Goal: Task Accomplishment & Management: Manage account settings

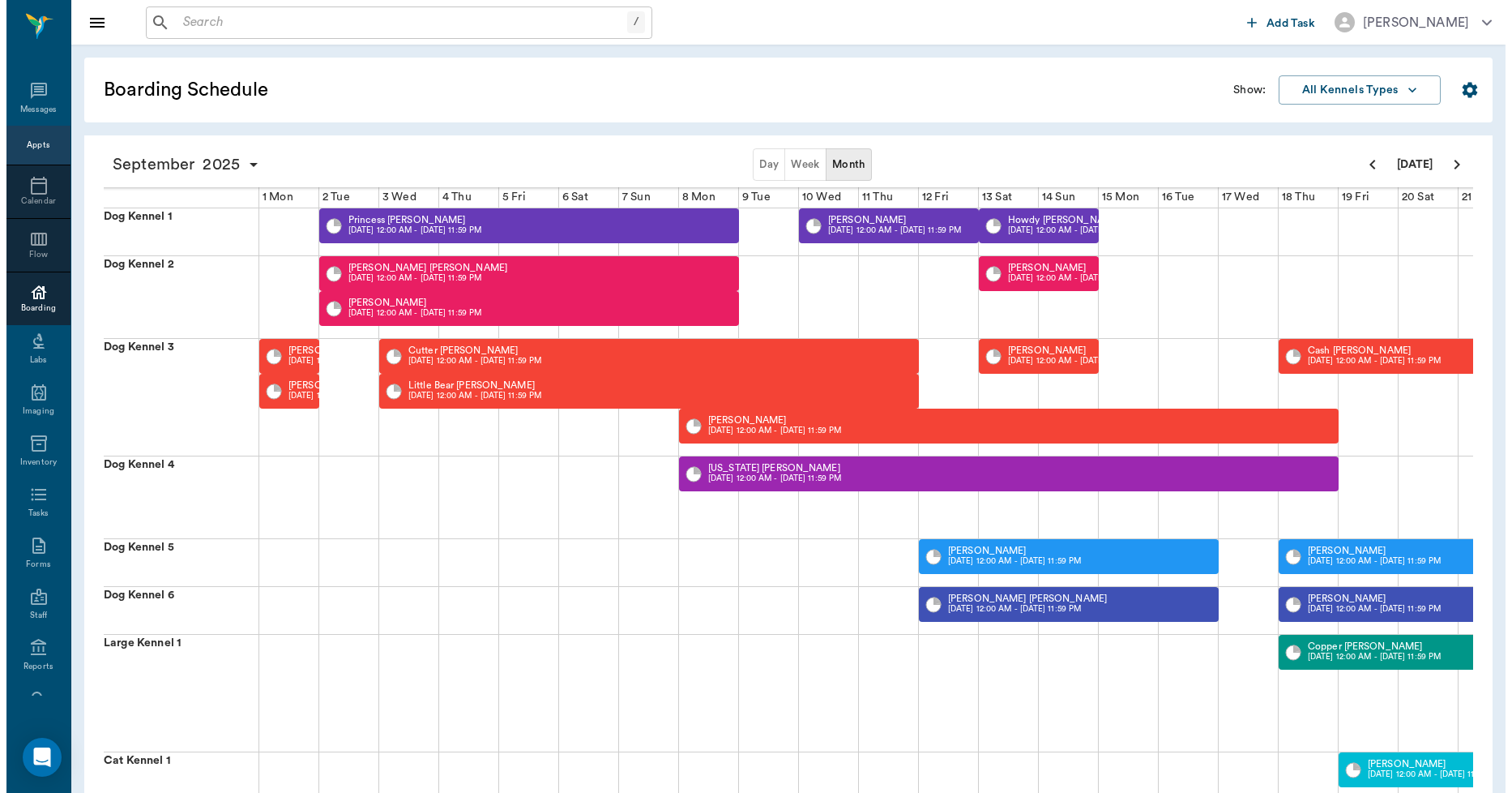
scroll to position [0, 416]
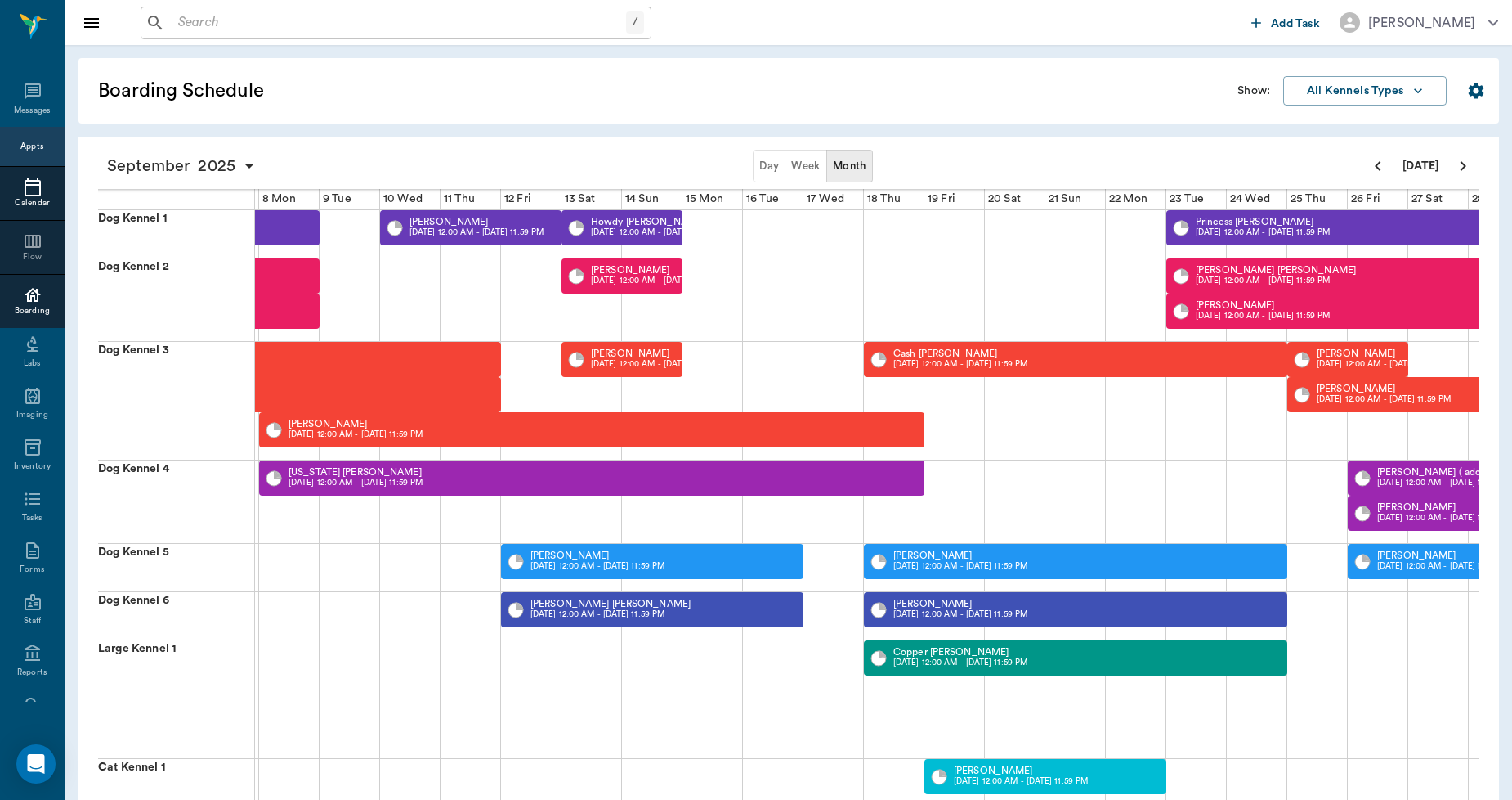
click at [24, 195] on icon at bounding box center [32, 186] width 16 height 18
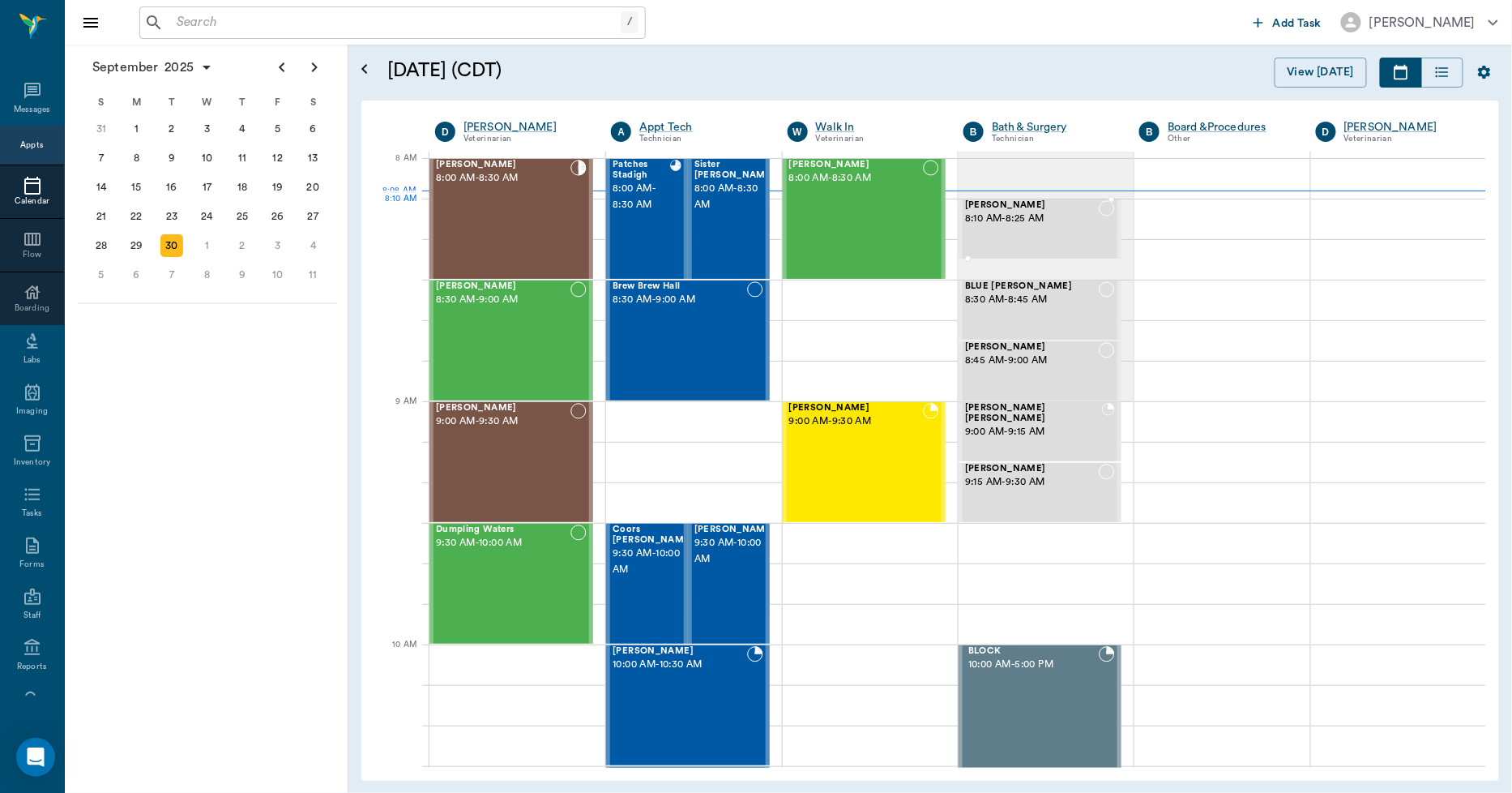
click at [1021, 216] on span "8:10 AM - 8:25 AM" at bounding box center [1032, 218] width 134 height 16
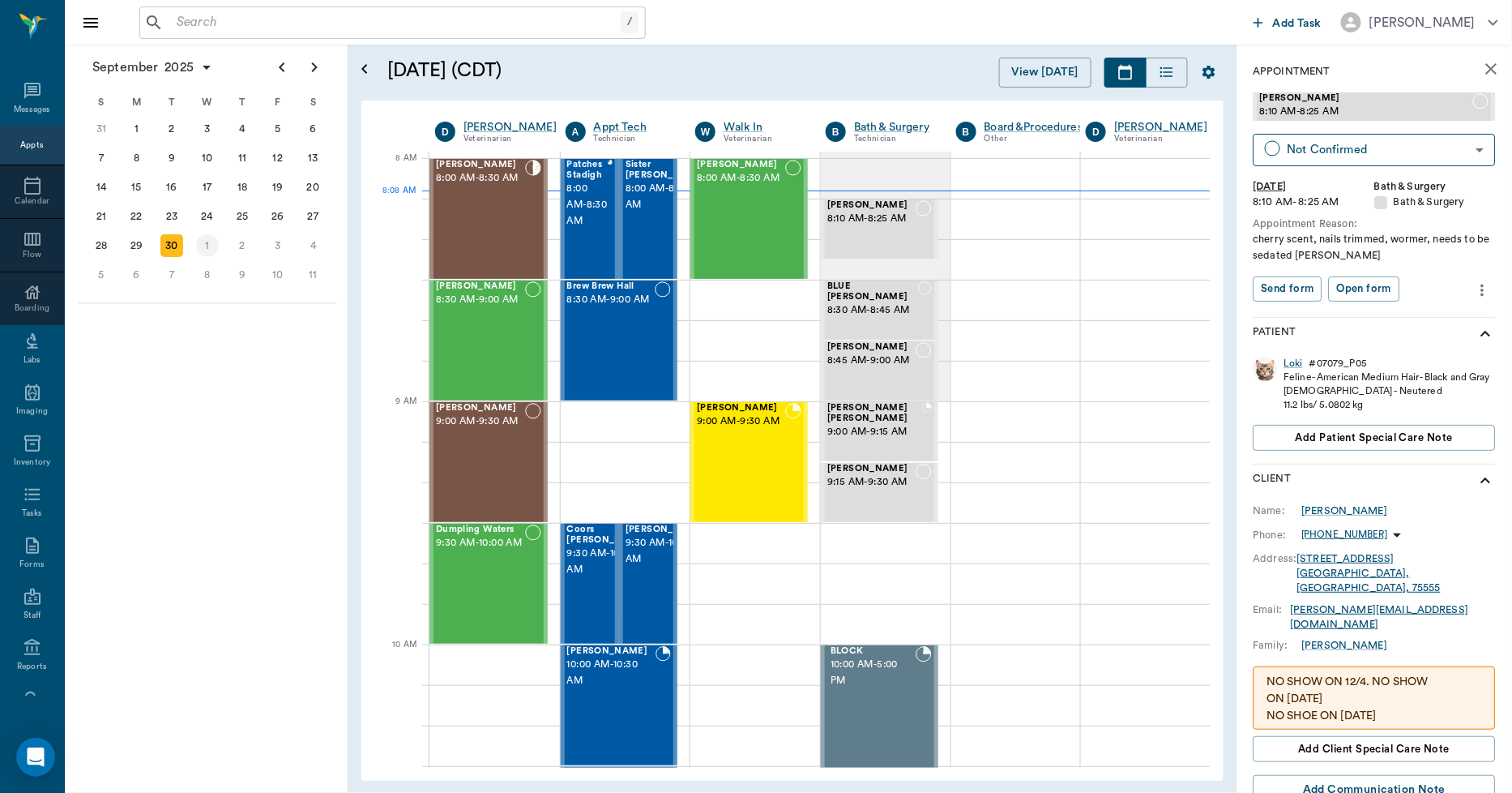
click at [217, 236] on div "[DATE]" at bounding box center [207, 245] width 35 height 29
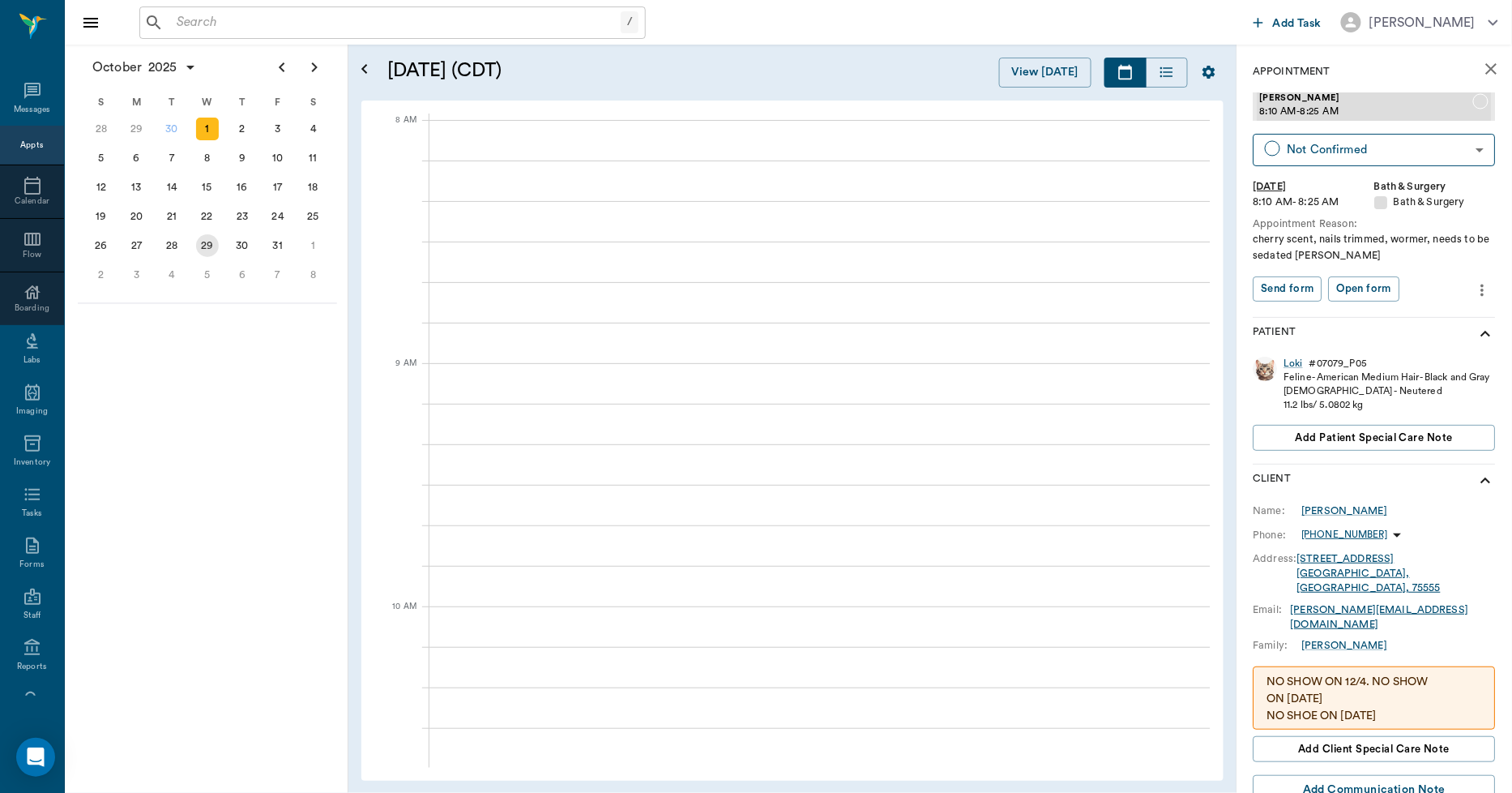
scroll to position [0, 1]
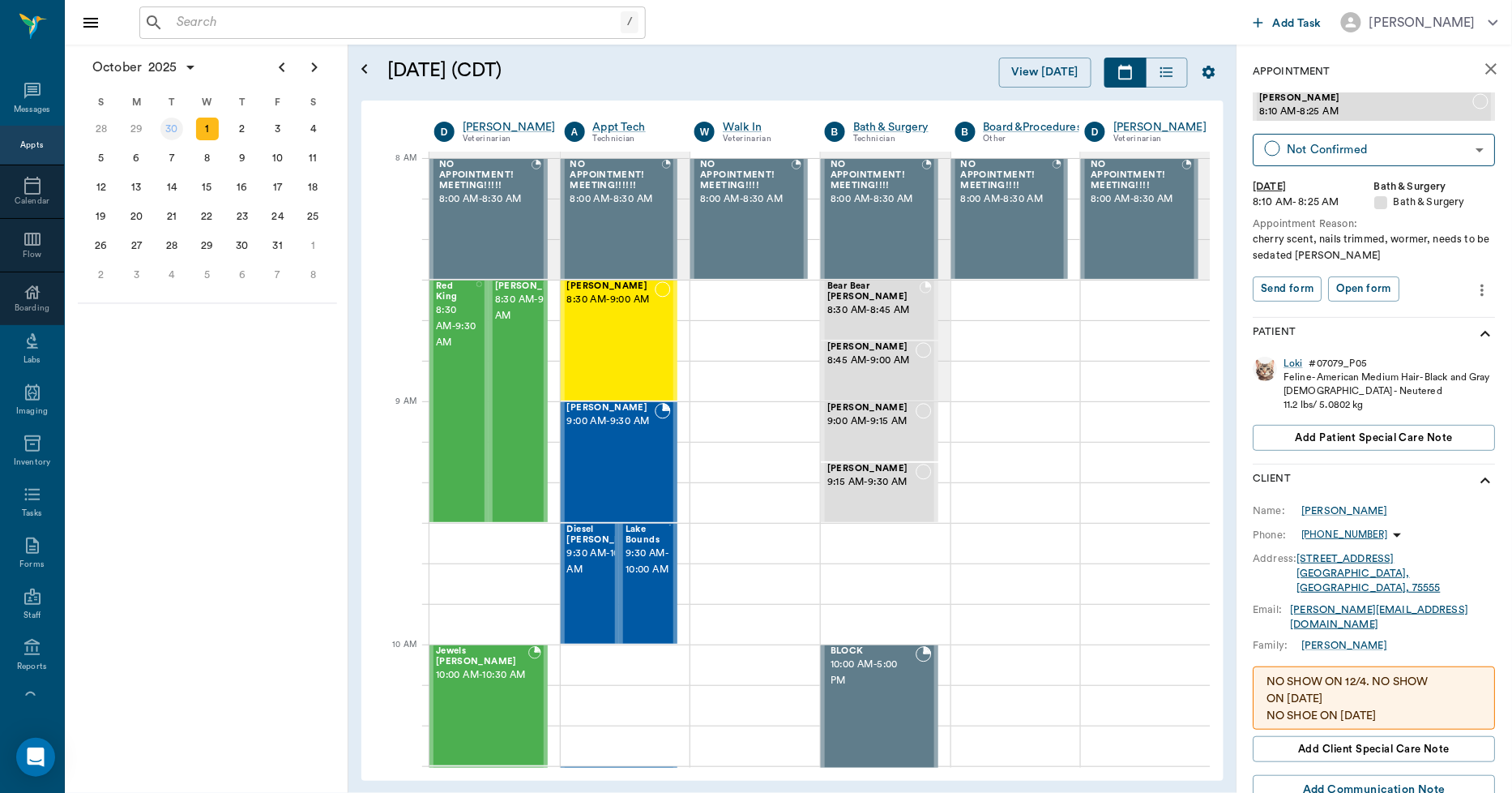
click at [162, 127] on div "30" at bounding box center [172, 129] width 22 height 22
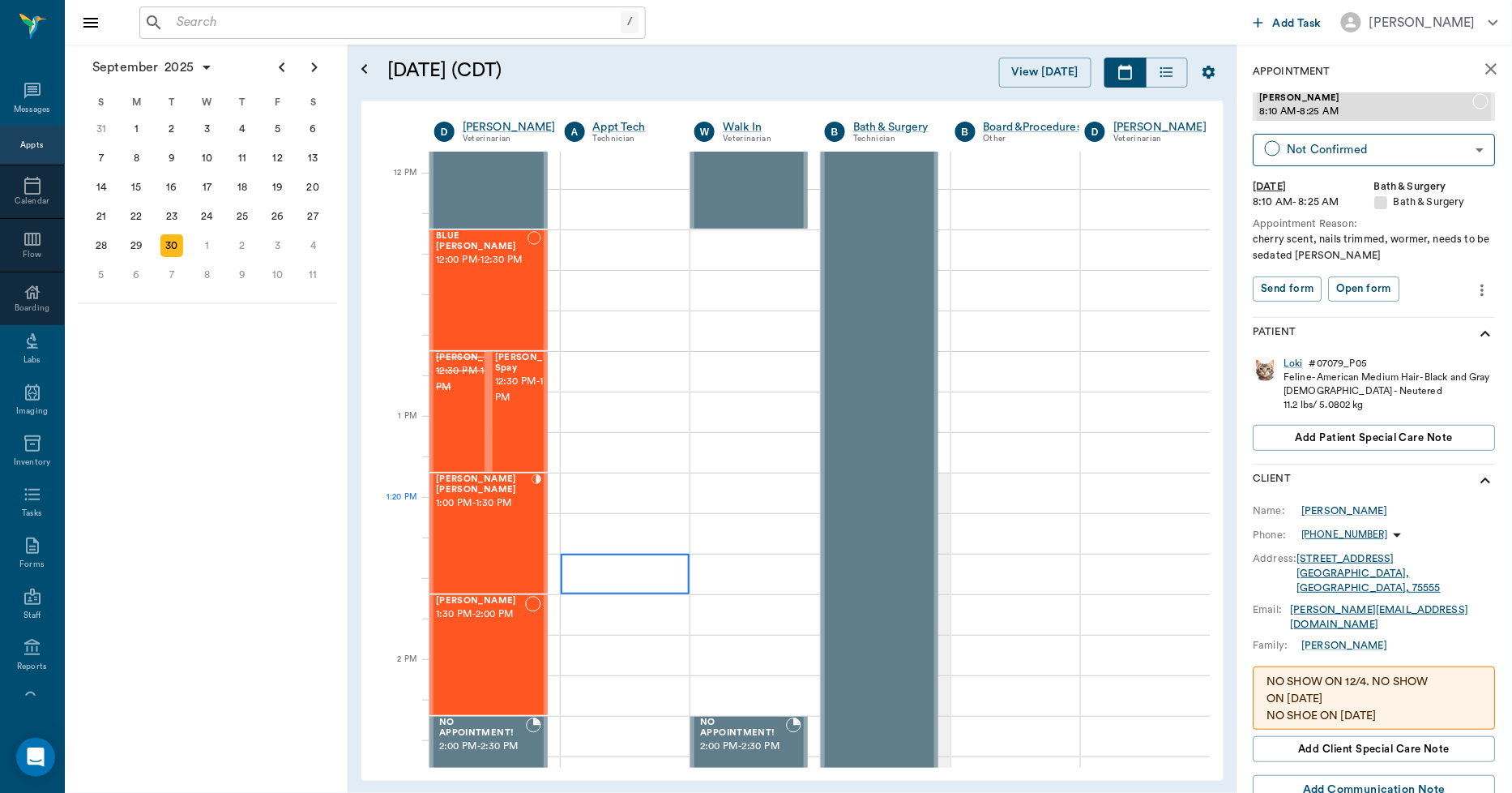
scroll to position [991, 1]
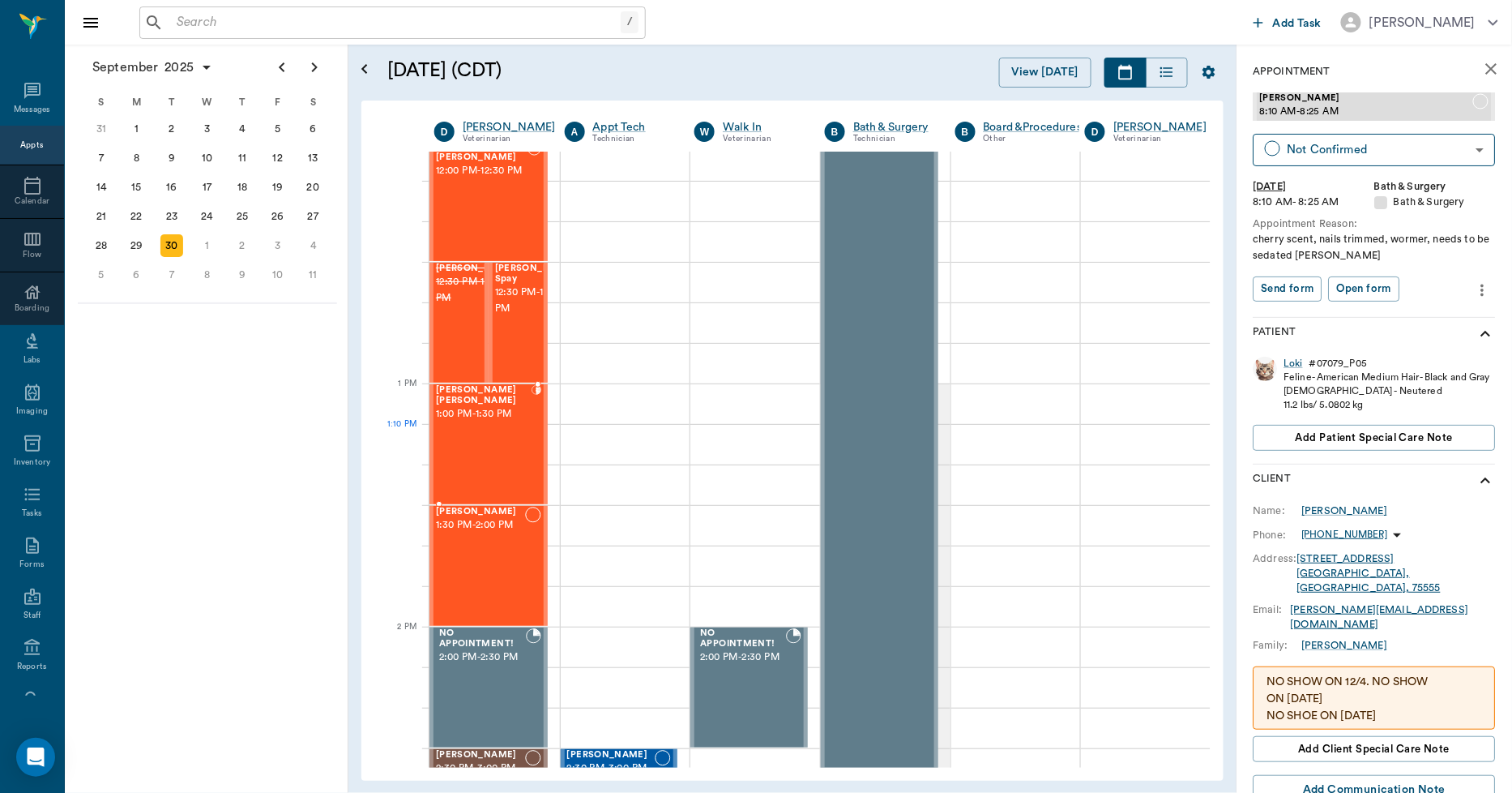
click at [499, 428] on div "Beckham Welch 1:00 PM - 1:30 PM" at bounding box center [484, 444] width 96 height 118
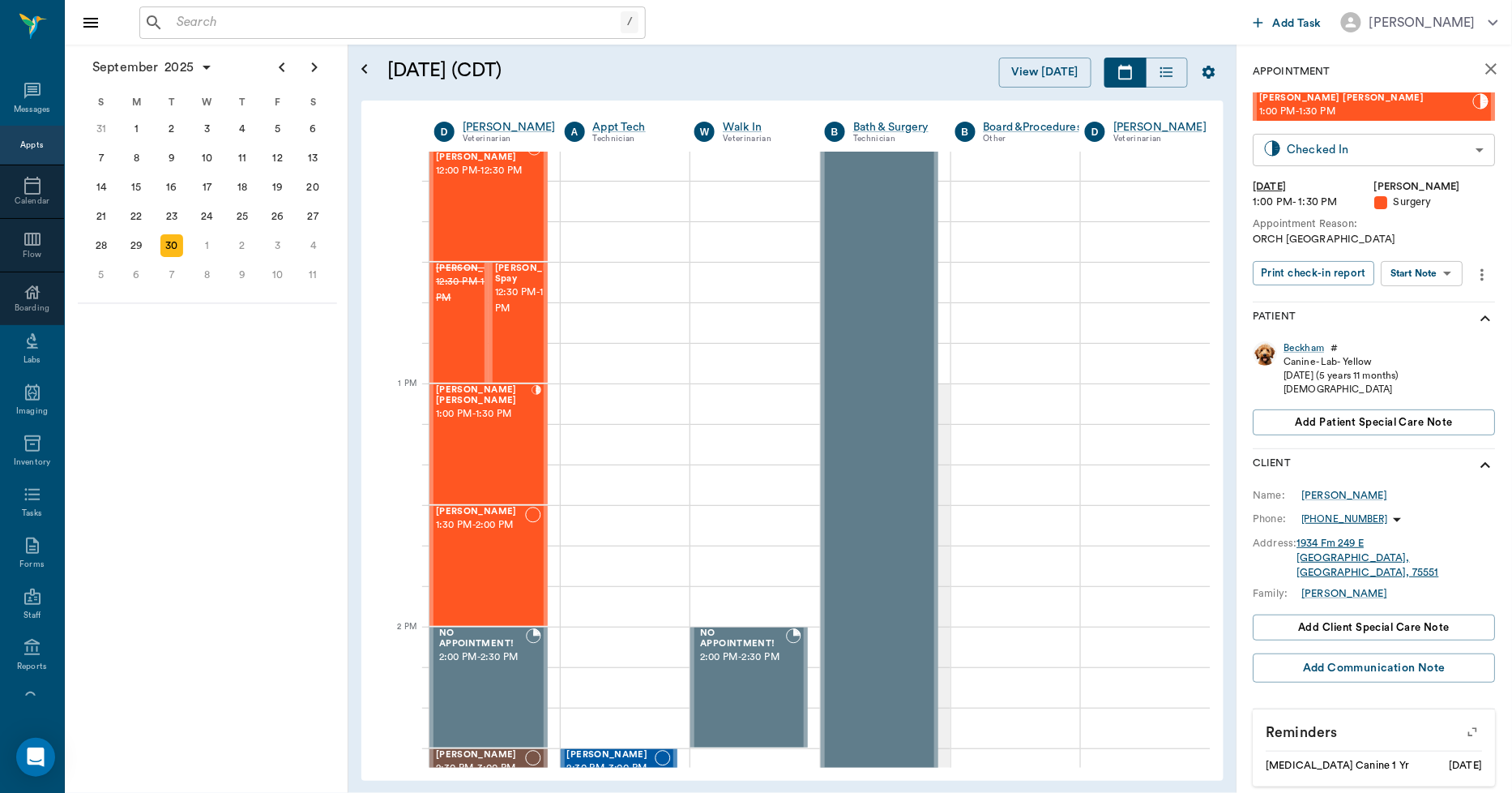
click at [1348, 152] on body "/ ​ Add Task Dr. Bert Ellsworth Nectar Messages Appts Calendar Flow Boarding La…" at bounding box center [756, 396] width 1512 height 793
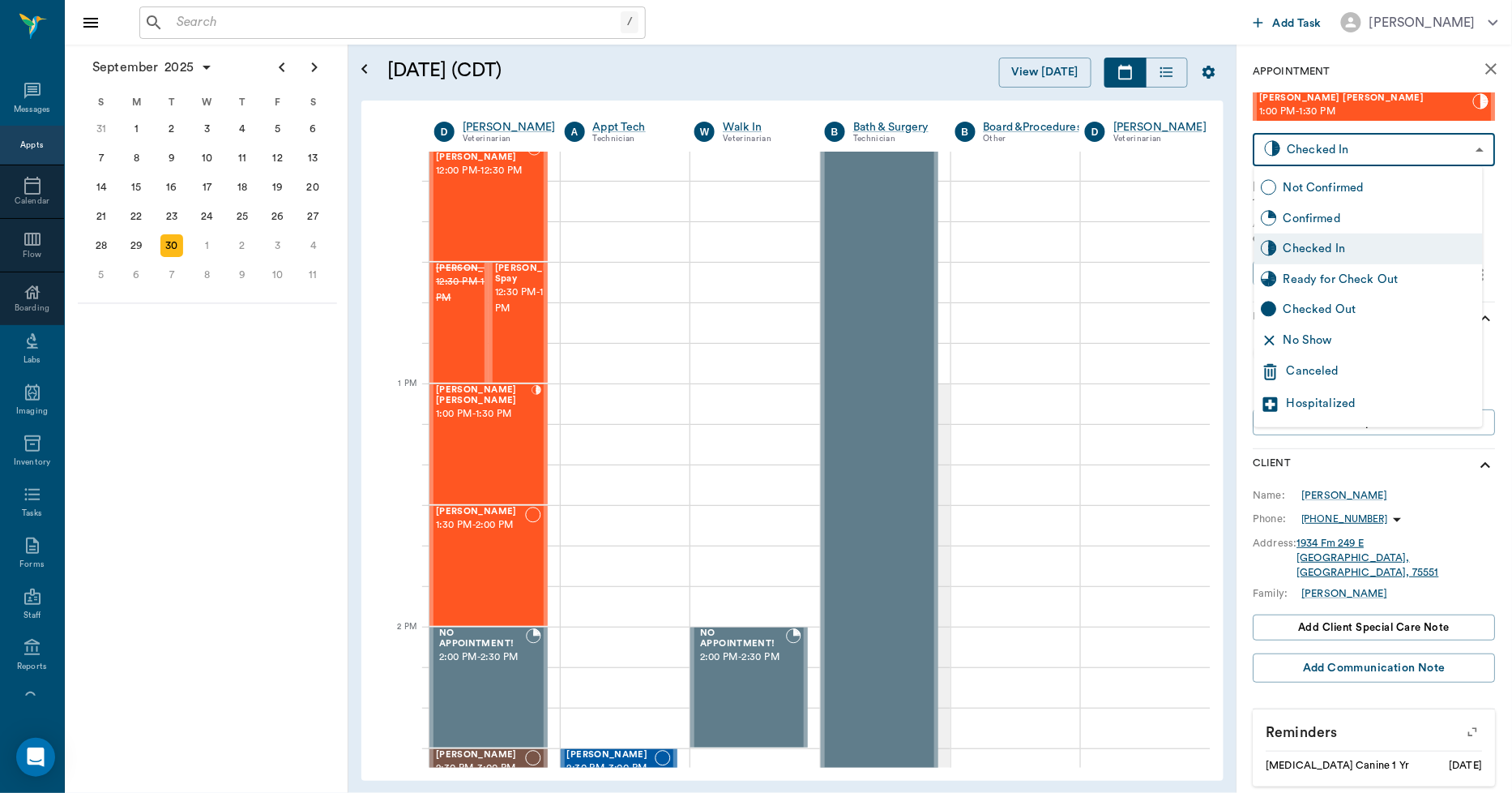
click at [1323, 246] on div "Checked In" at bounding box center [1380, 248] width 193 height 18
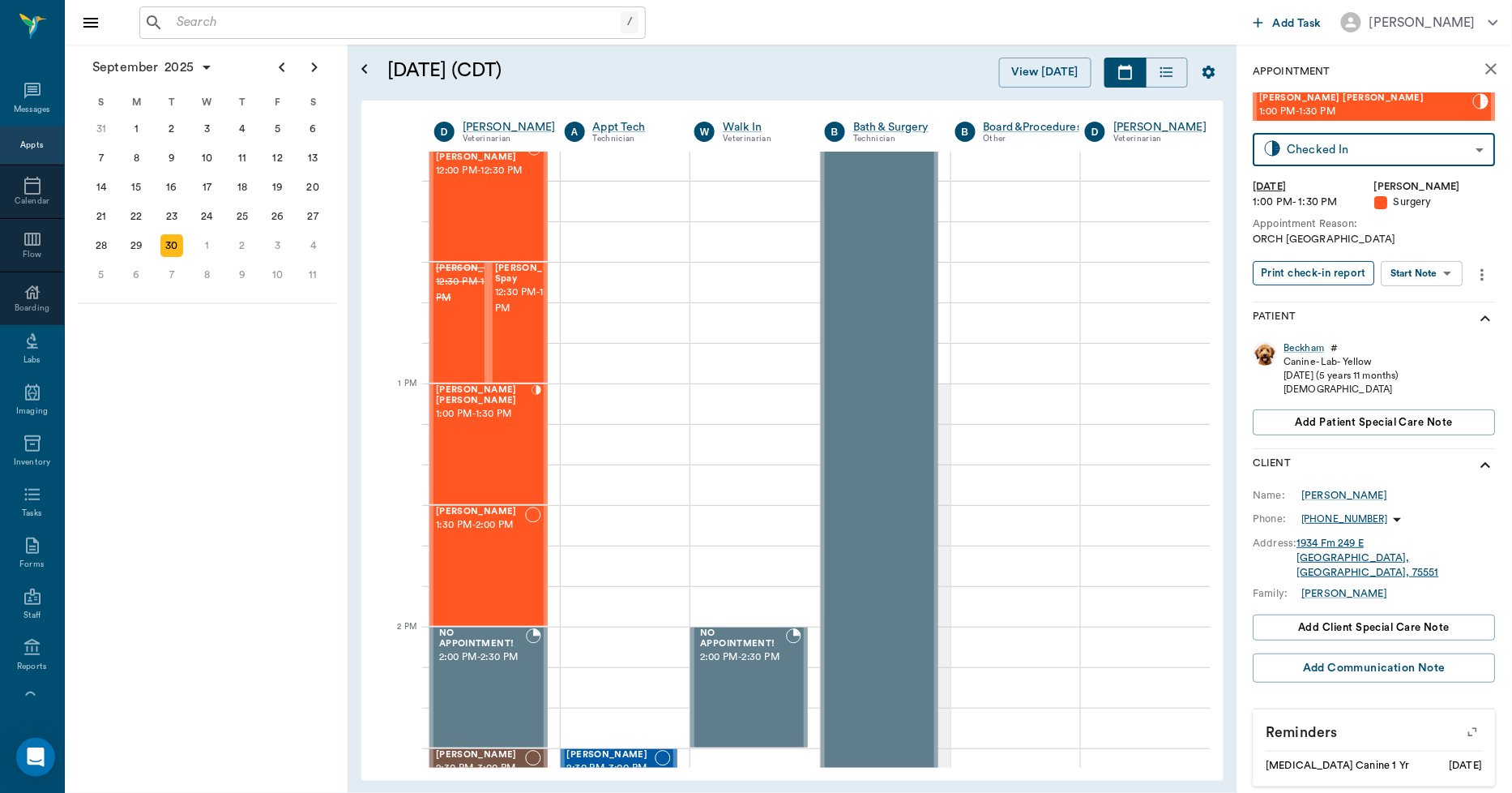
click at [1317, 267] on button "Print check-in report" at bounding box center [1314, 273] width 122 height 25
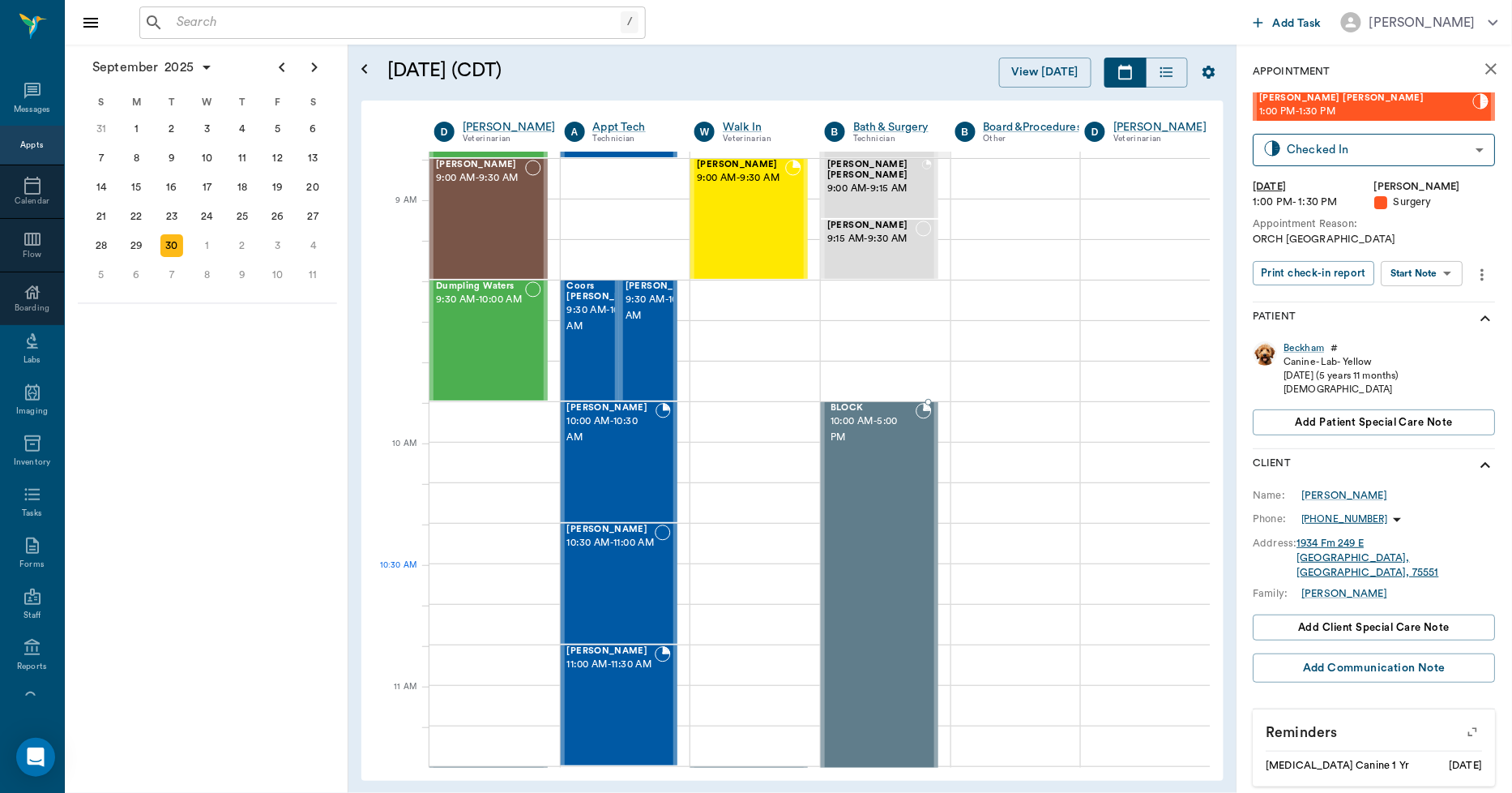
scroll to position [270, 1]
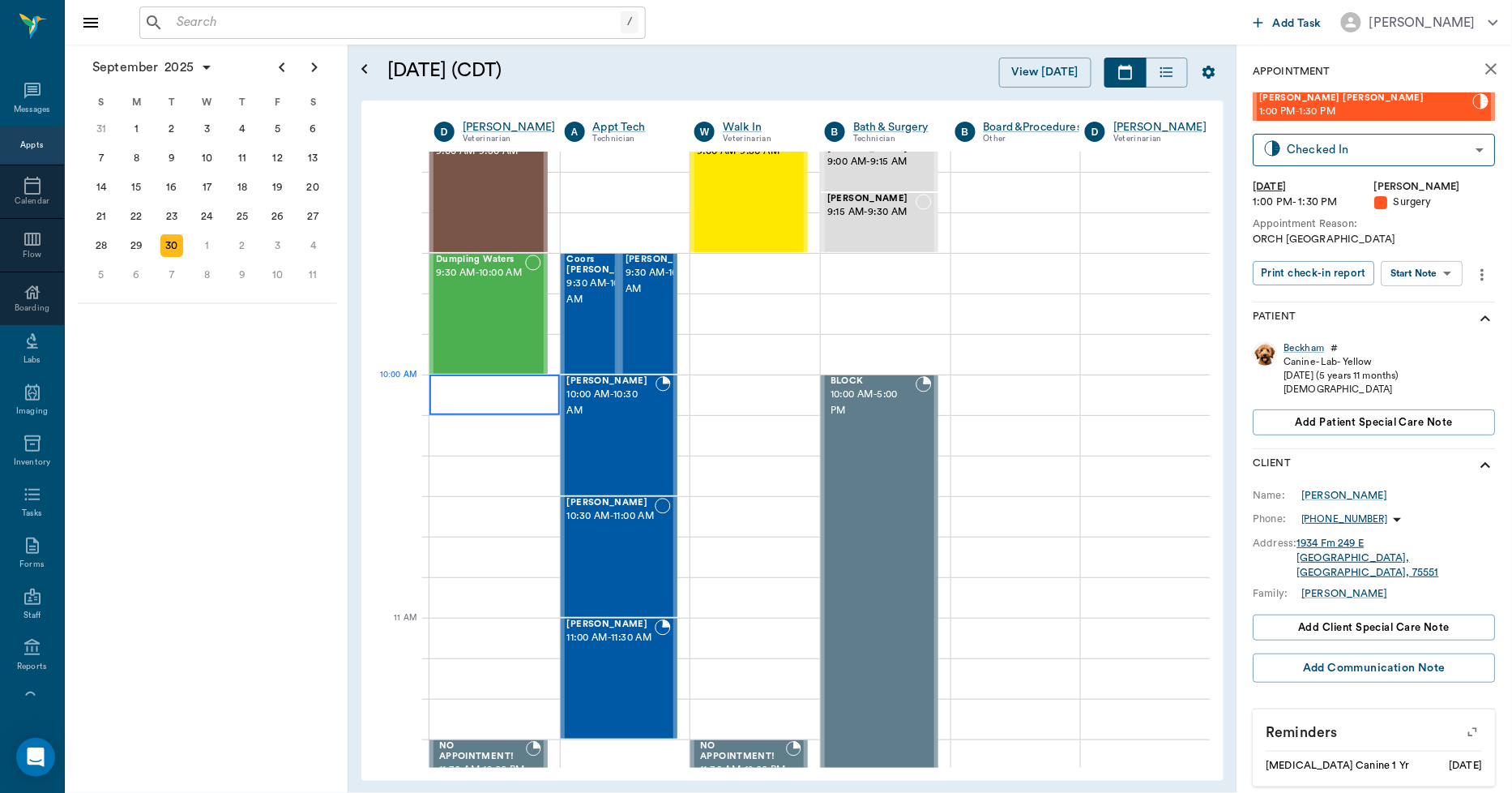
click at [510, 396] on div at bounding box center [495, 395] width 131 height 41
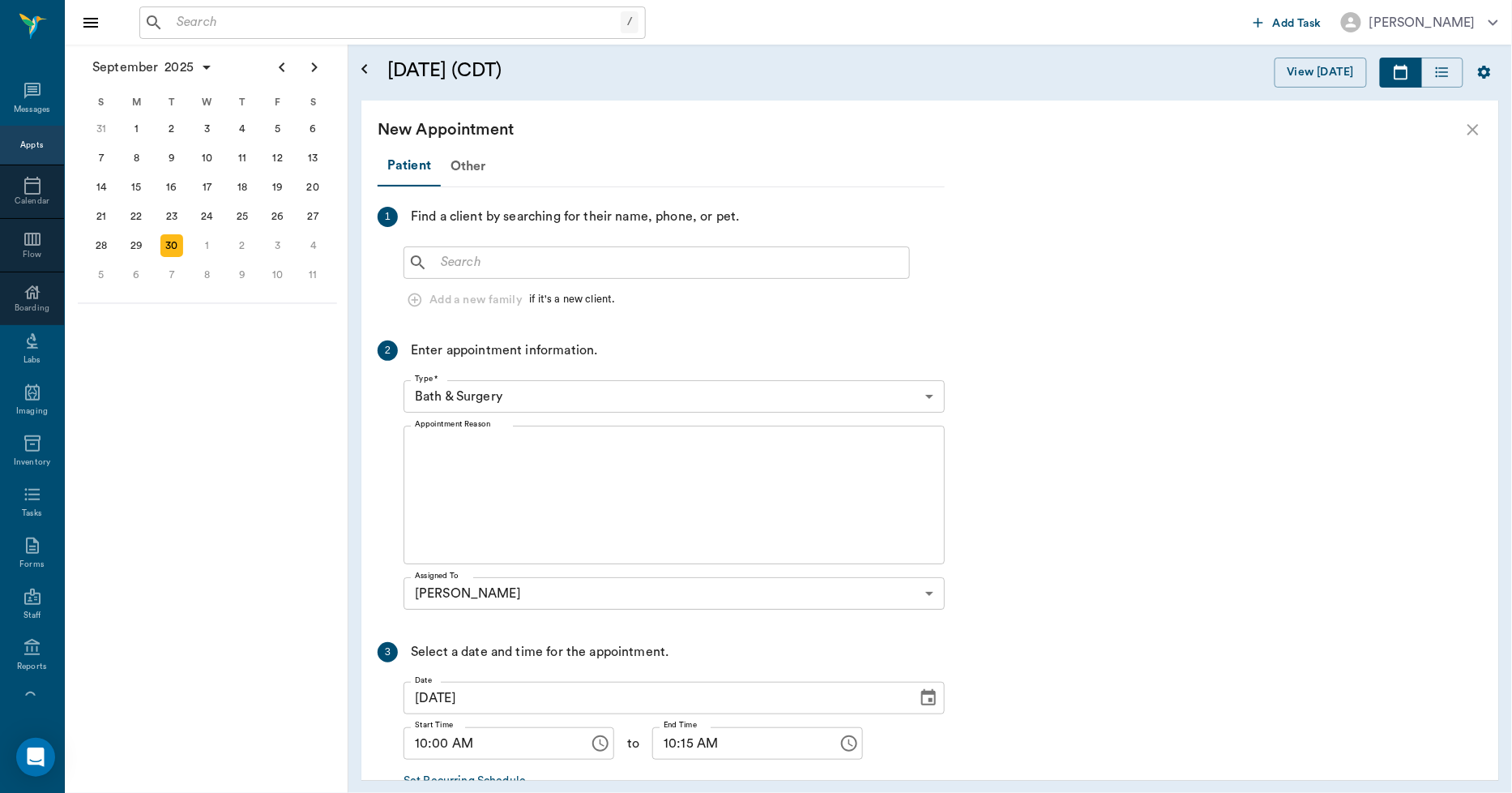
scroll to position [270, 0]
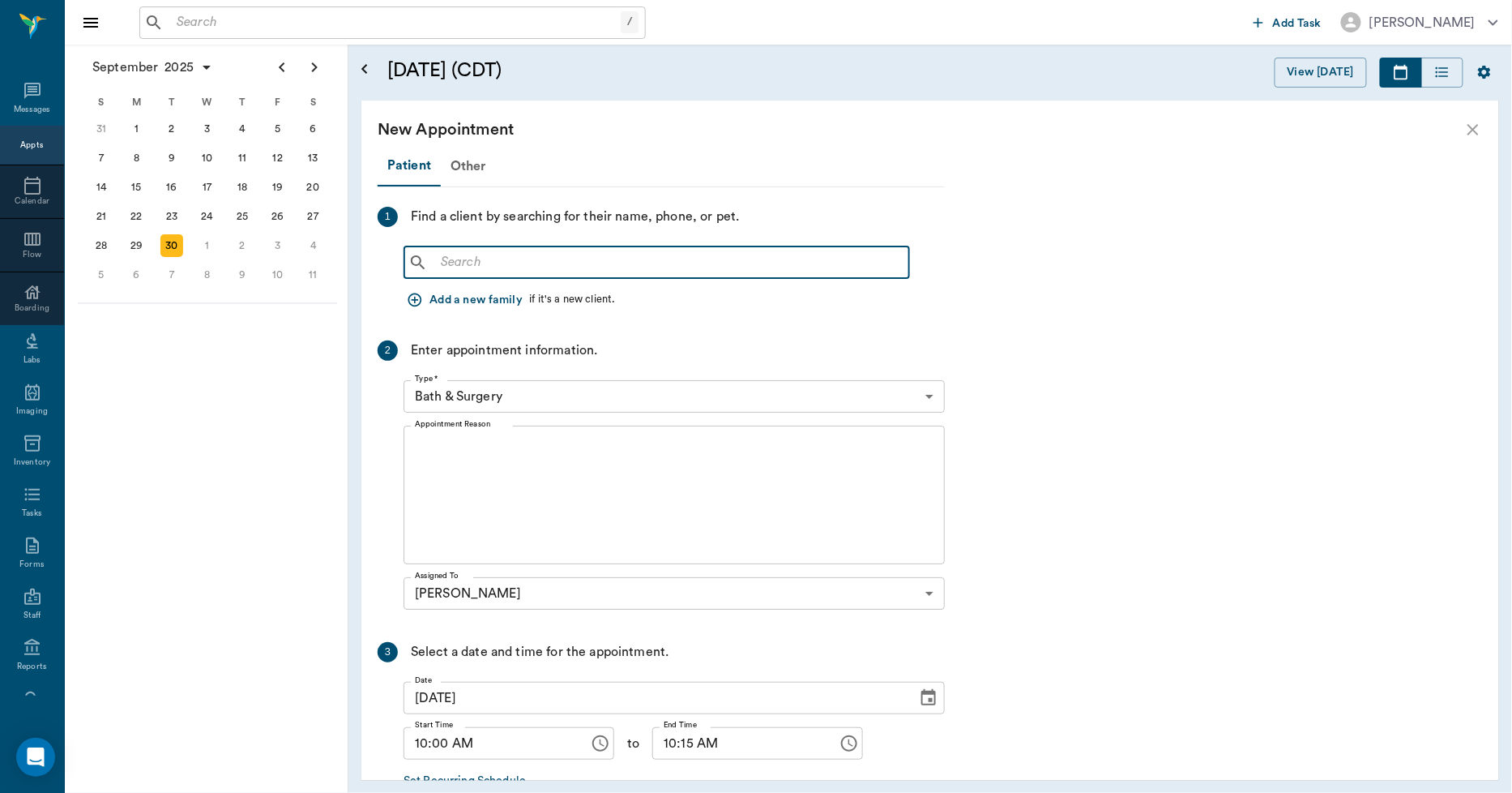
click at [468, 259] on input "text" at bounding box center [668, 263] width 469 height 22
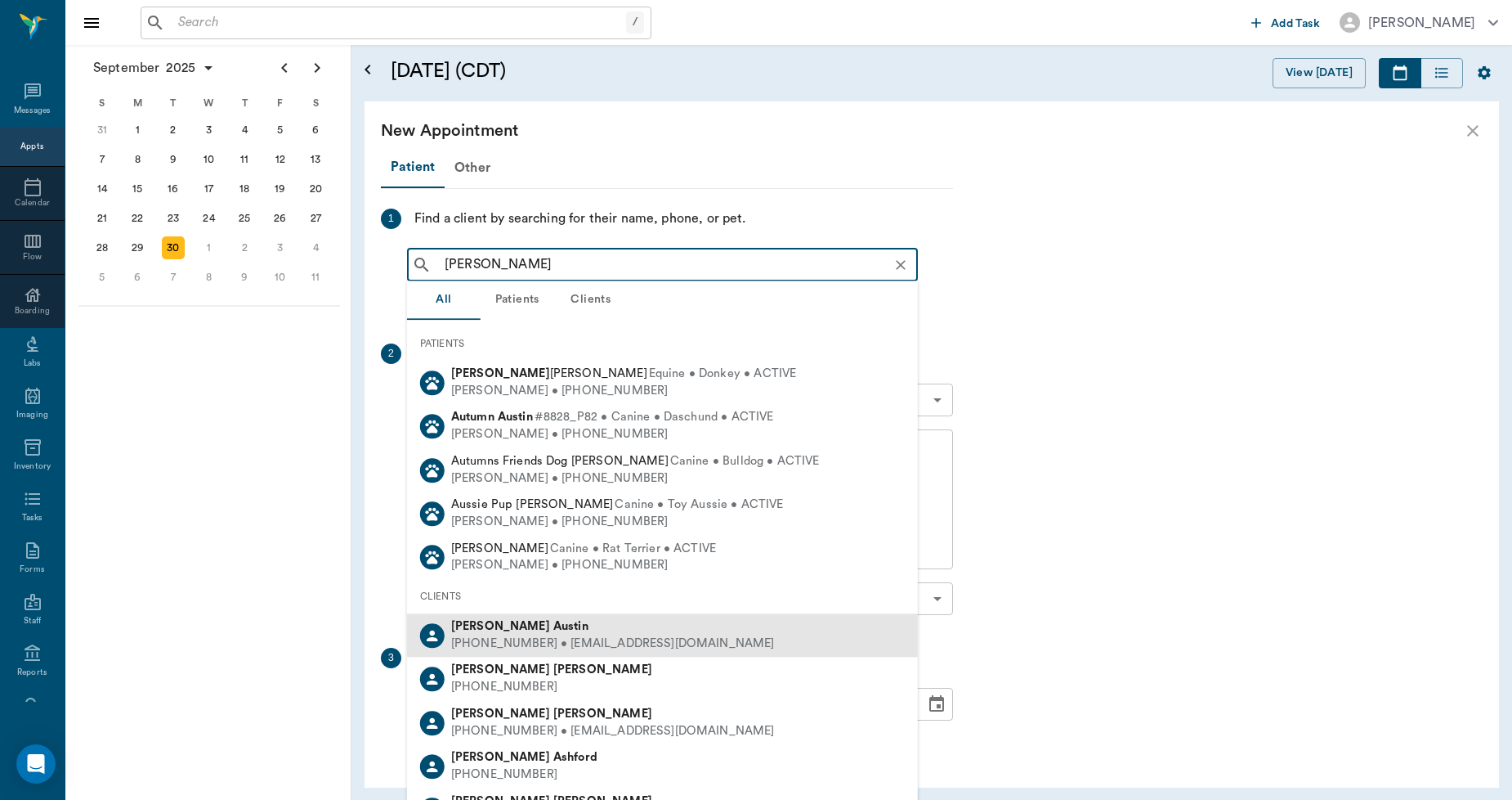
click at [499, 640] on div "(903) 930-6148 • JESS.DAISY2@gmail.com" at bounding box center [613, 644] width 324 height 17
type input "JESSICA AU"
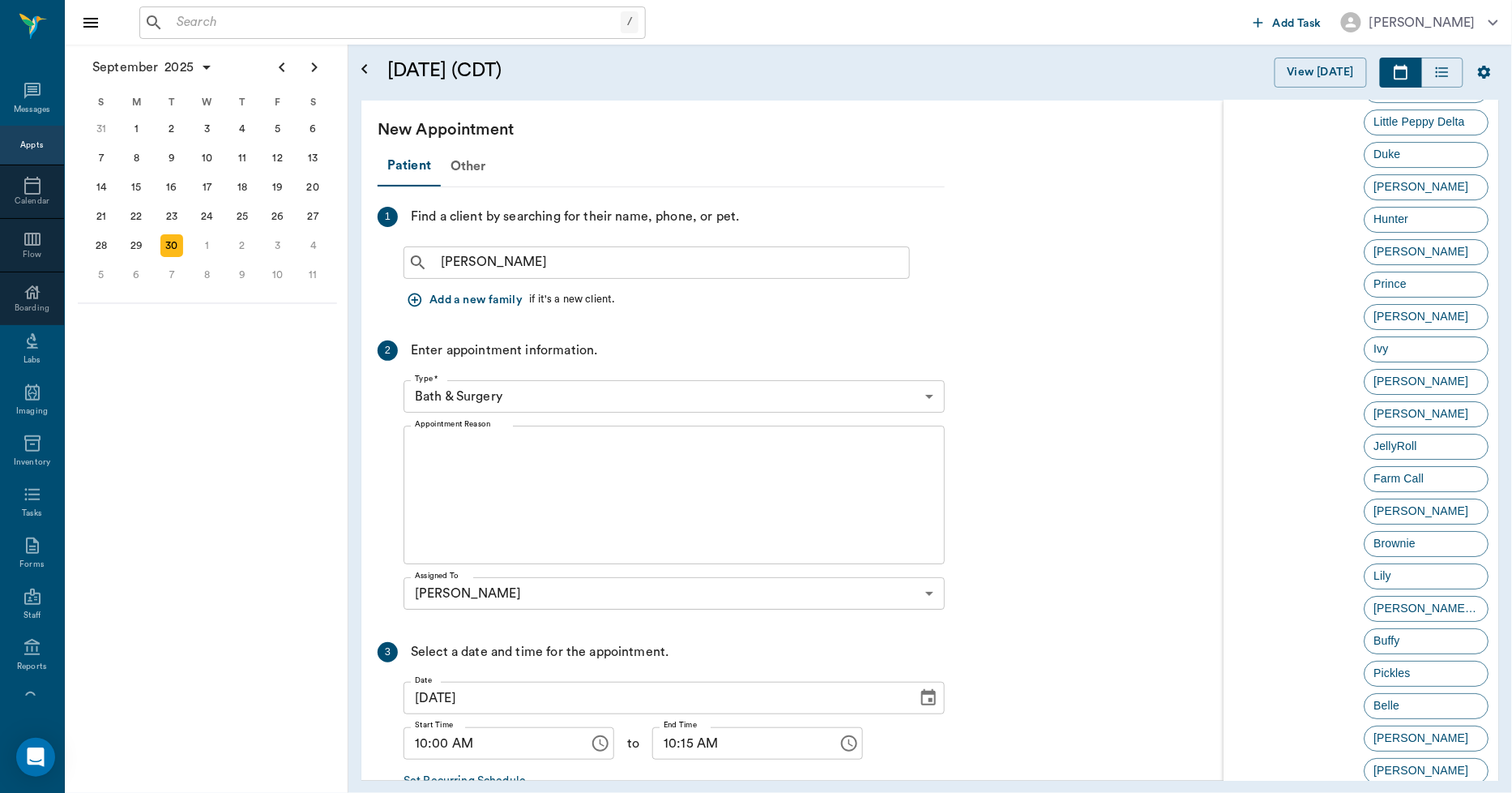
scroll to position [2051, 0]
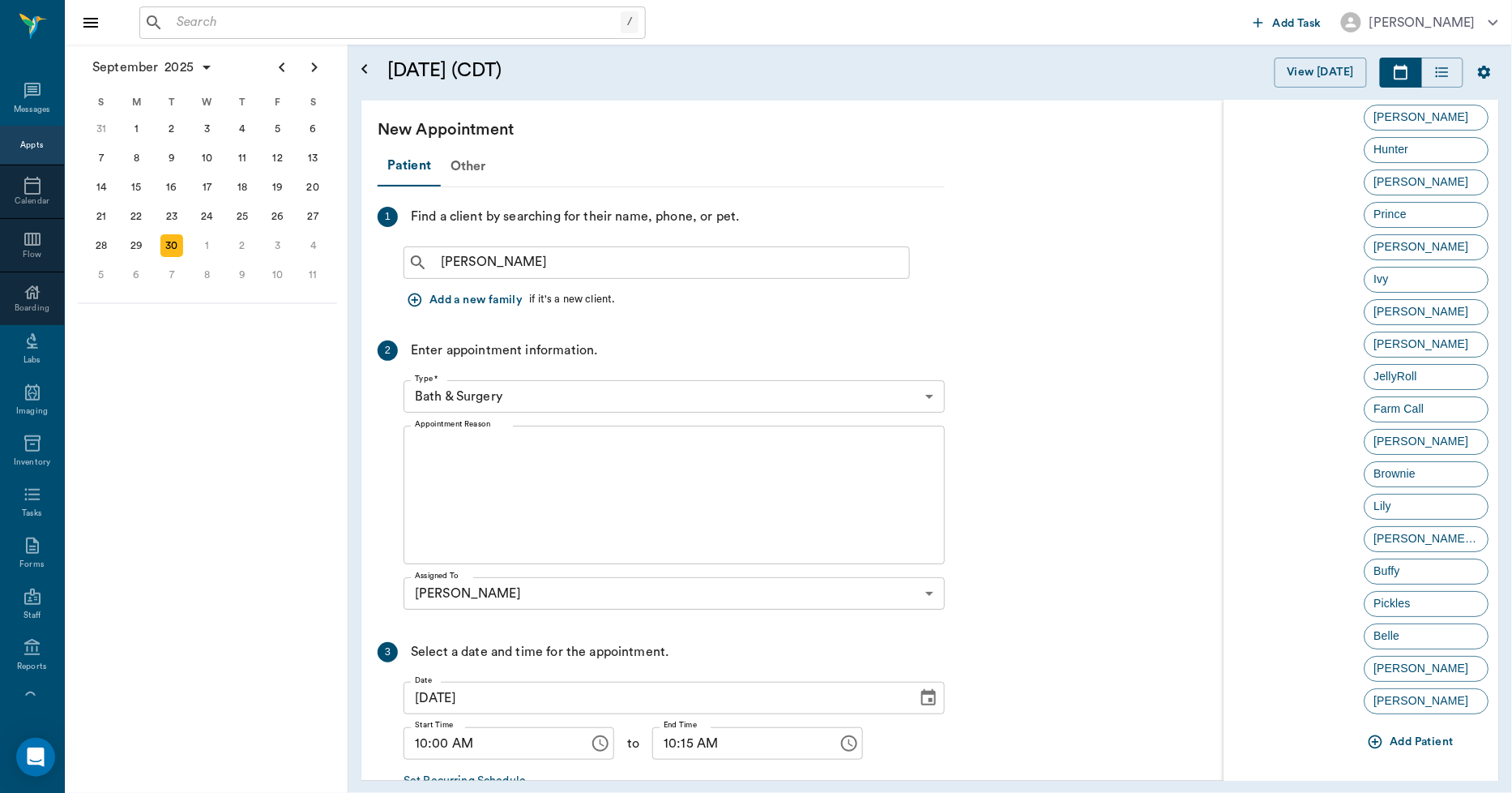
click at [1368, 734] on icon "button" at bounding box center [1376, 741] width 16 height 16
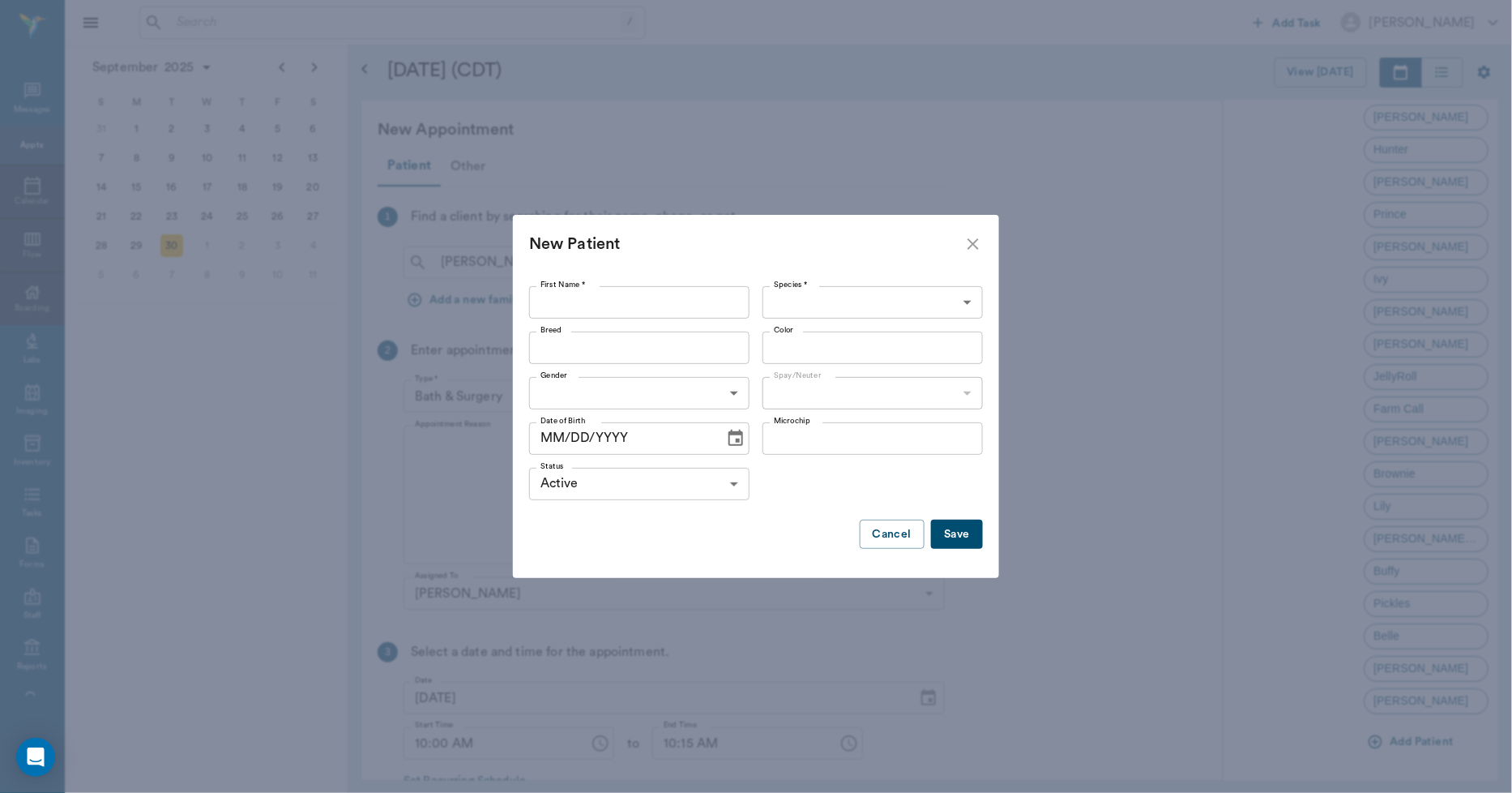
click at [666, 287] on div "First Name * First Name *" at bounding box center [642, 302] width 226 height 46
click at [661, 304] on input "First Name *" at bounding box center [639, 302] width 220 height 32
type input "Baby Pig"
click at [810, 300] on body "/ ​ Add Task Dr. Bert Ellsworth Nectar Messages Appts Calendar Flow Boarding La…" at bounding box center [756, 396] width 1512 height 793
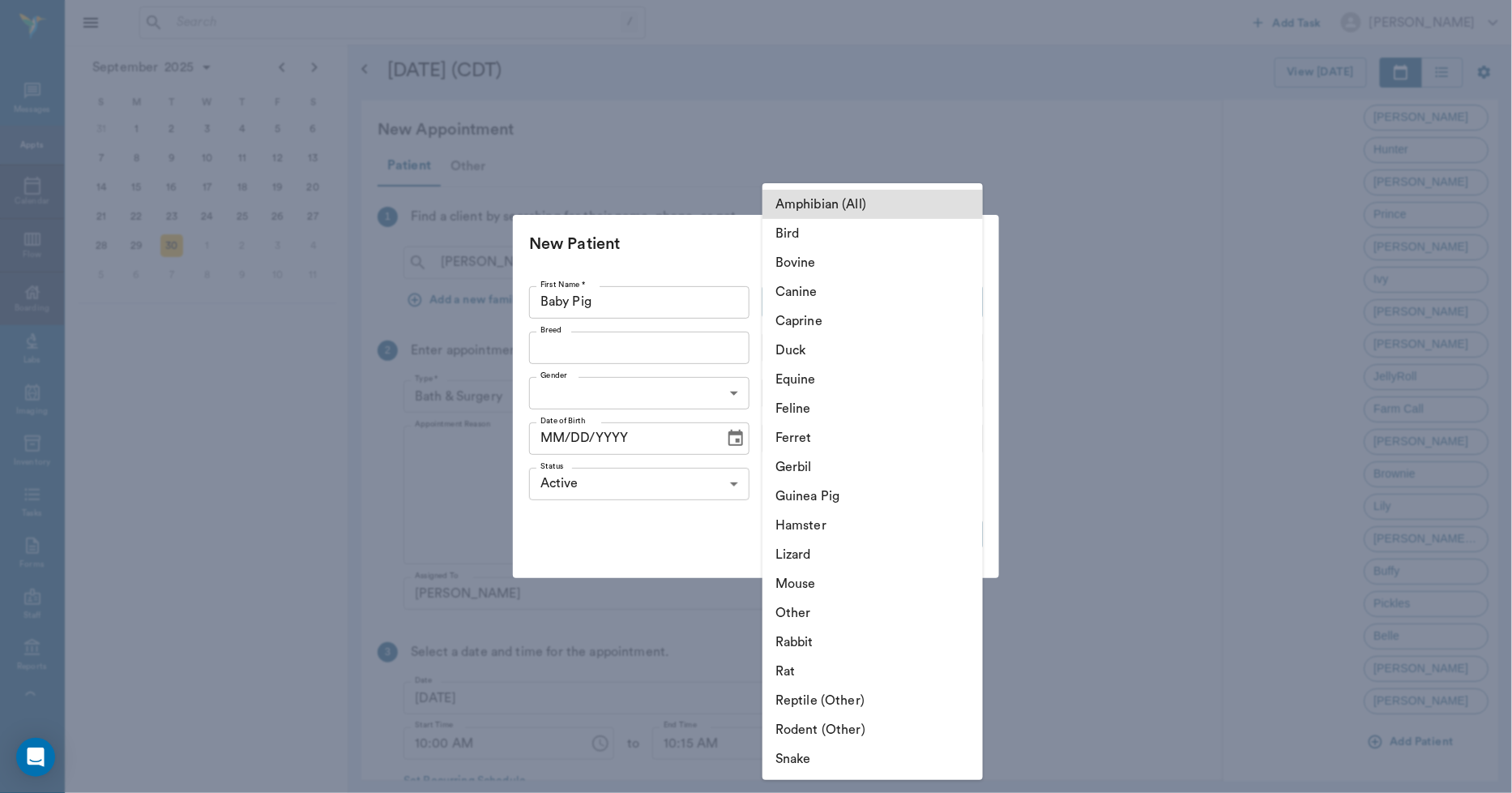
click at [810, 617] on li "Other" at bounding box center [872, 612] width 220 height 29
type input "Other"
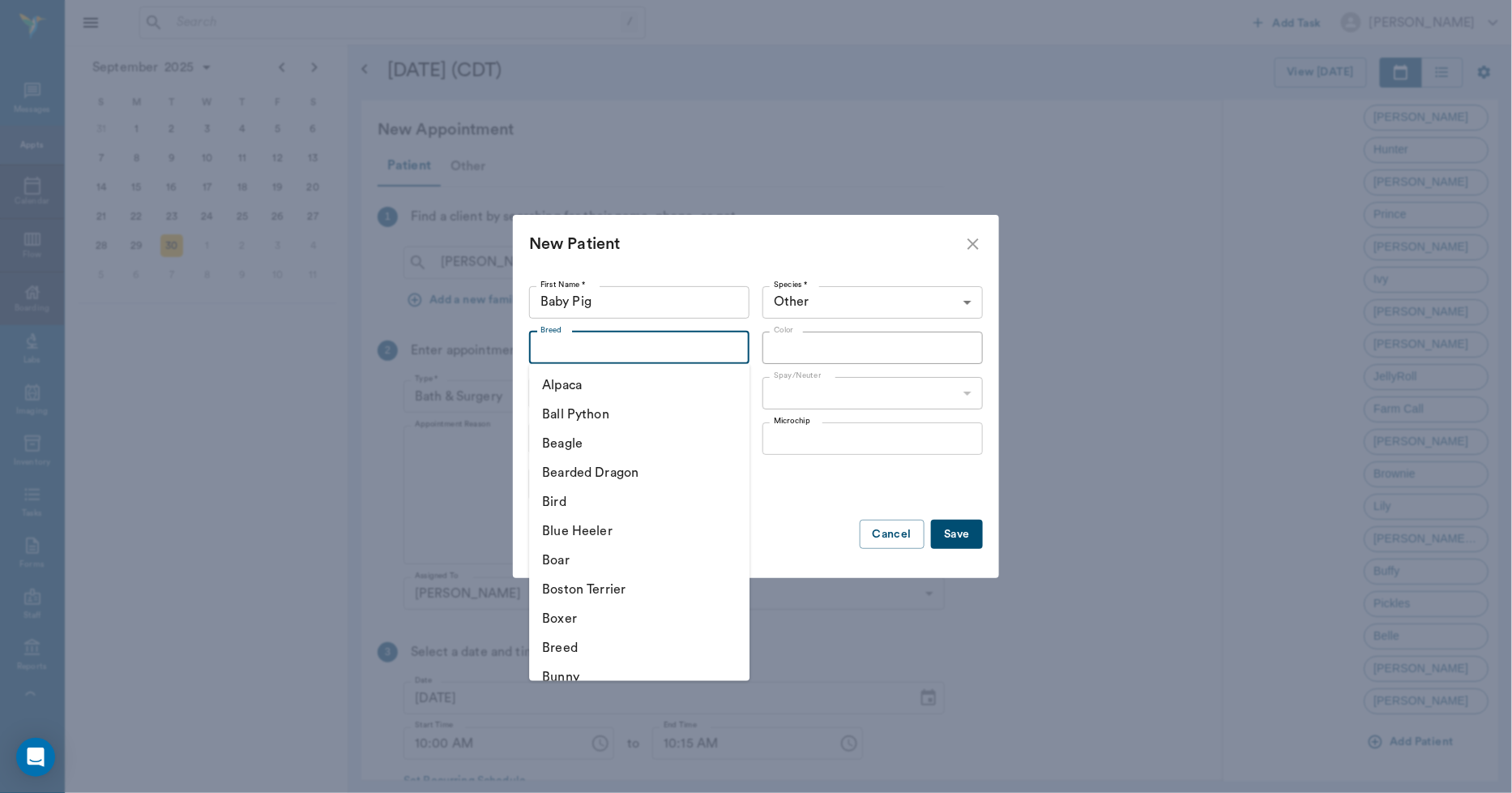
click at [620, 354] on input "Breed" at bounding box center [626, 347] width 184 height 22
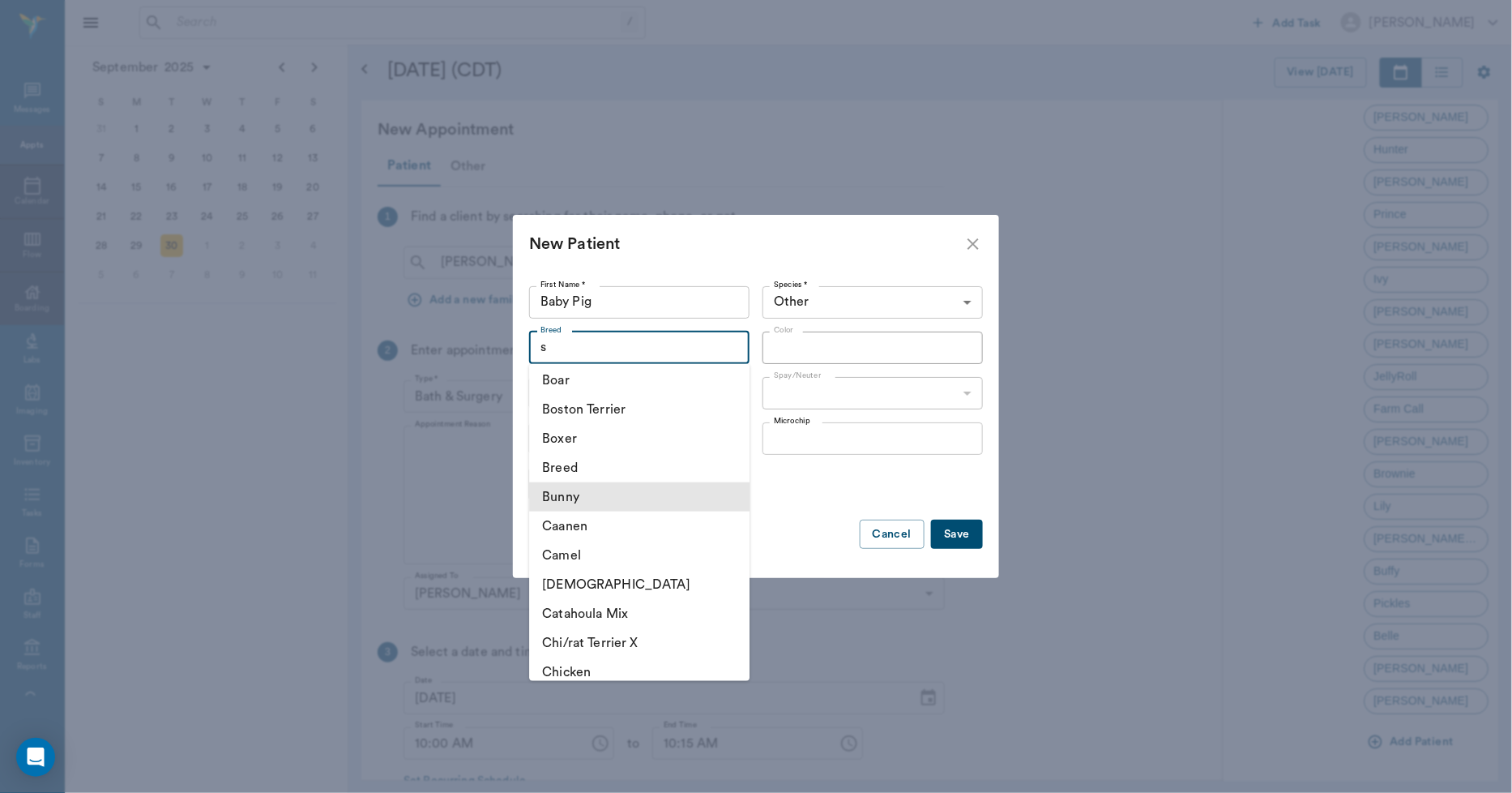
scroll to position [0, 0]
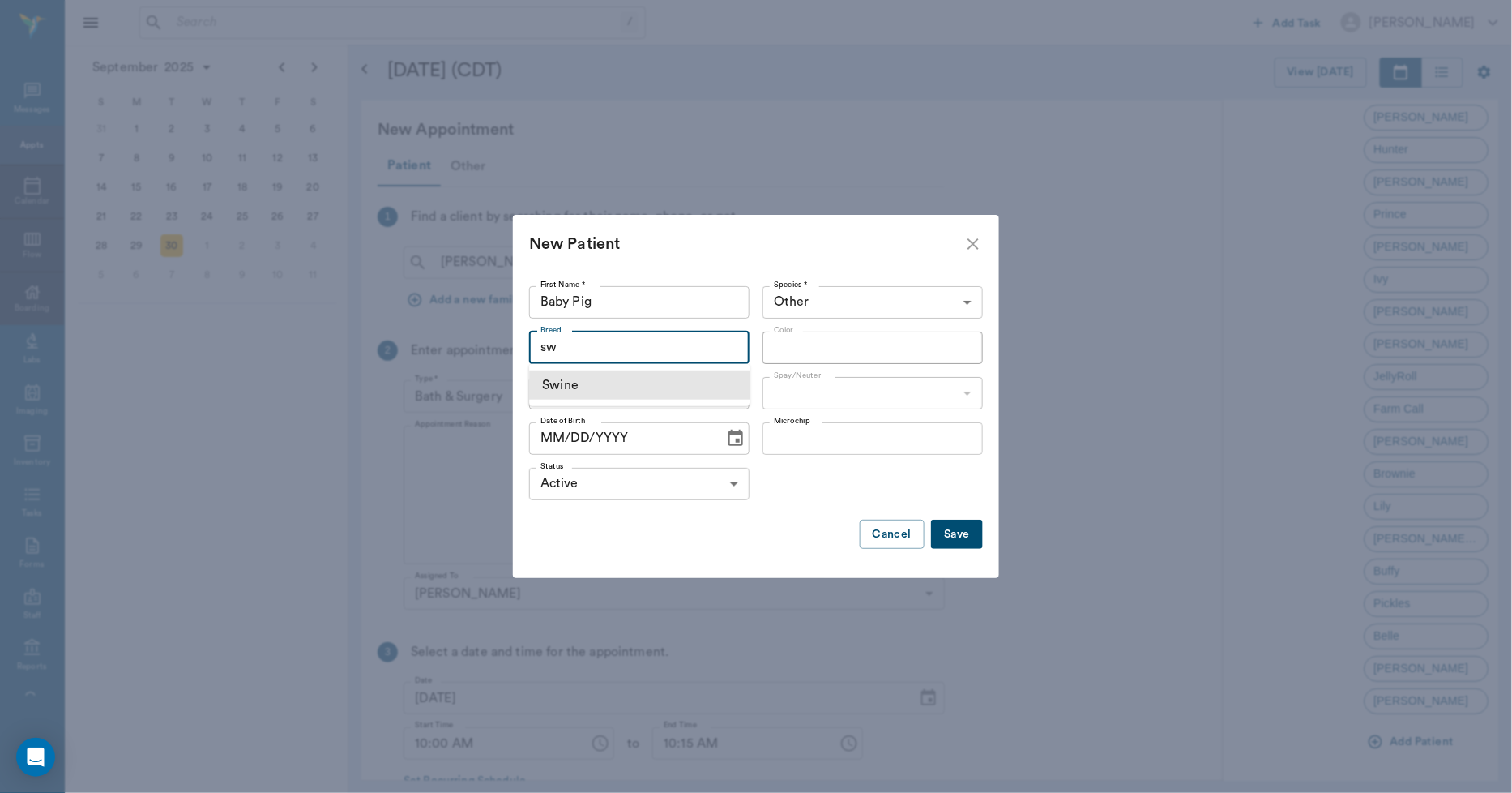
click at [597, 378] on li "Swine" at bounding box center [639, 384] width 220 height 29
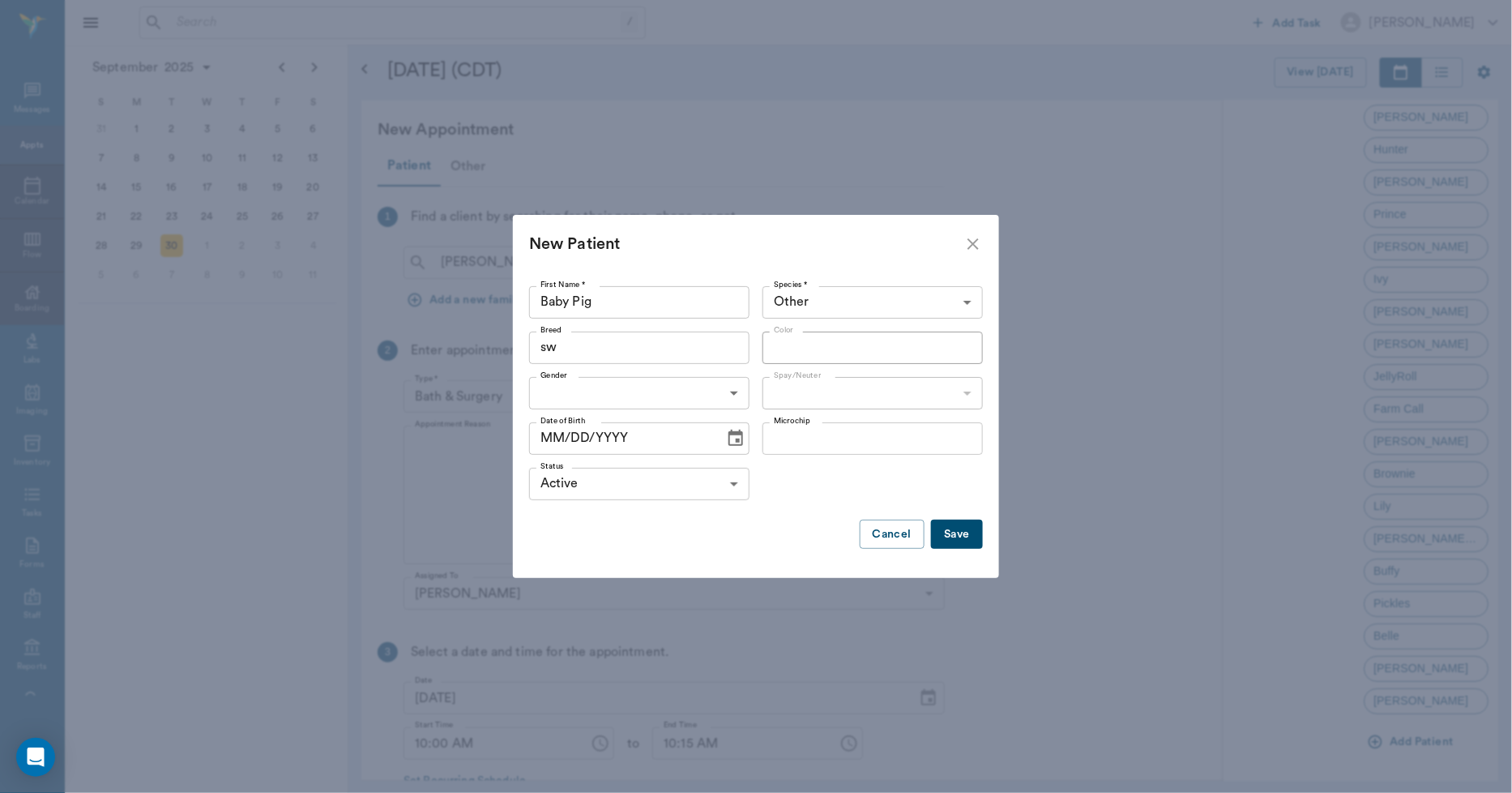
type input "Swine"
click at [964, 533] on button "Save" at bounding box center [957, 535] width 52 height 30
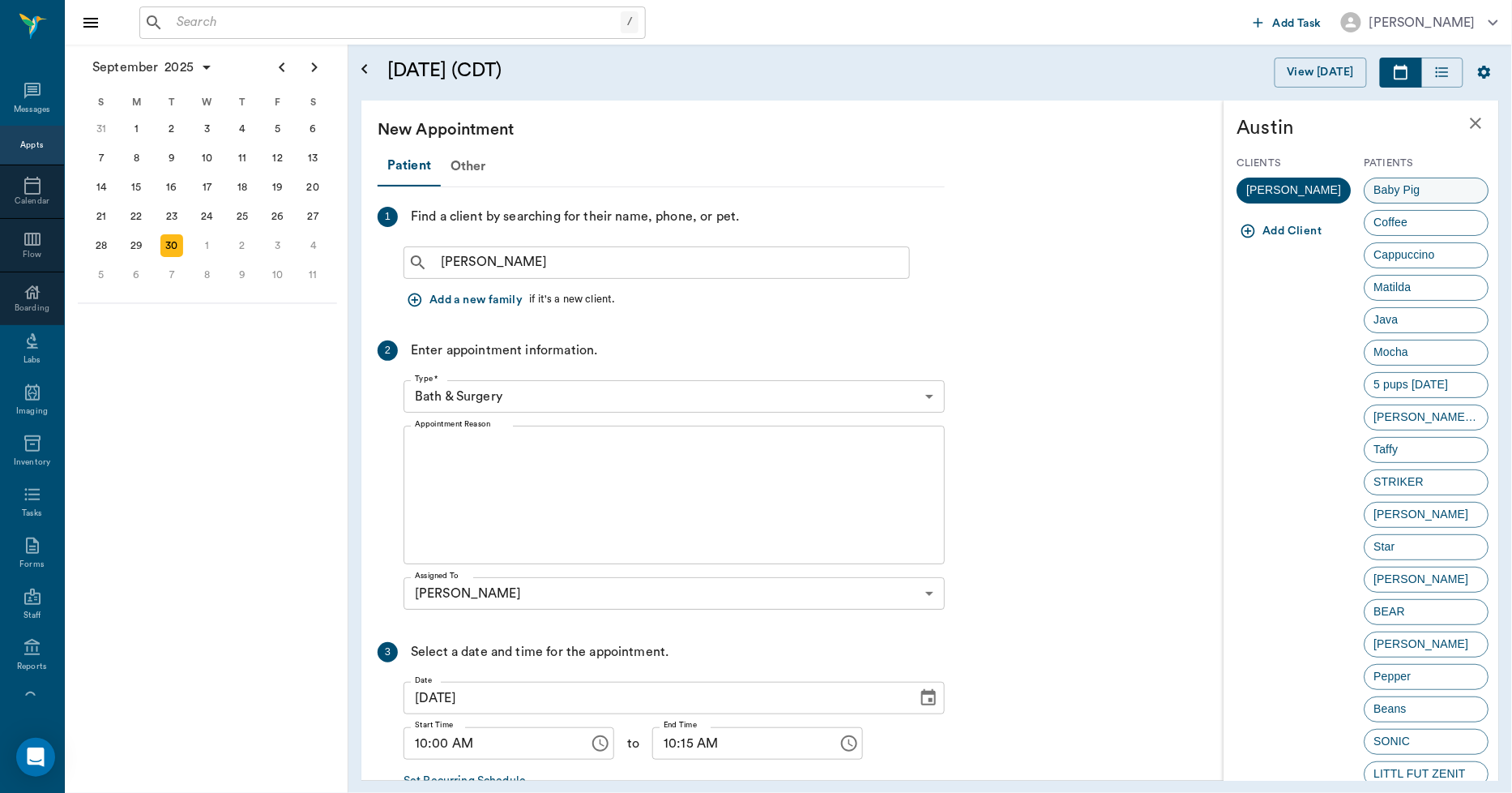
click at [1372, 184] on span "Baby Pig" at bounding box center [1397, 190] width 64 height 17
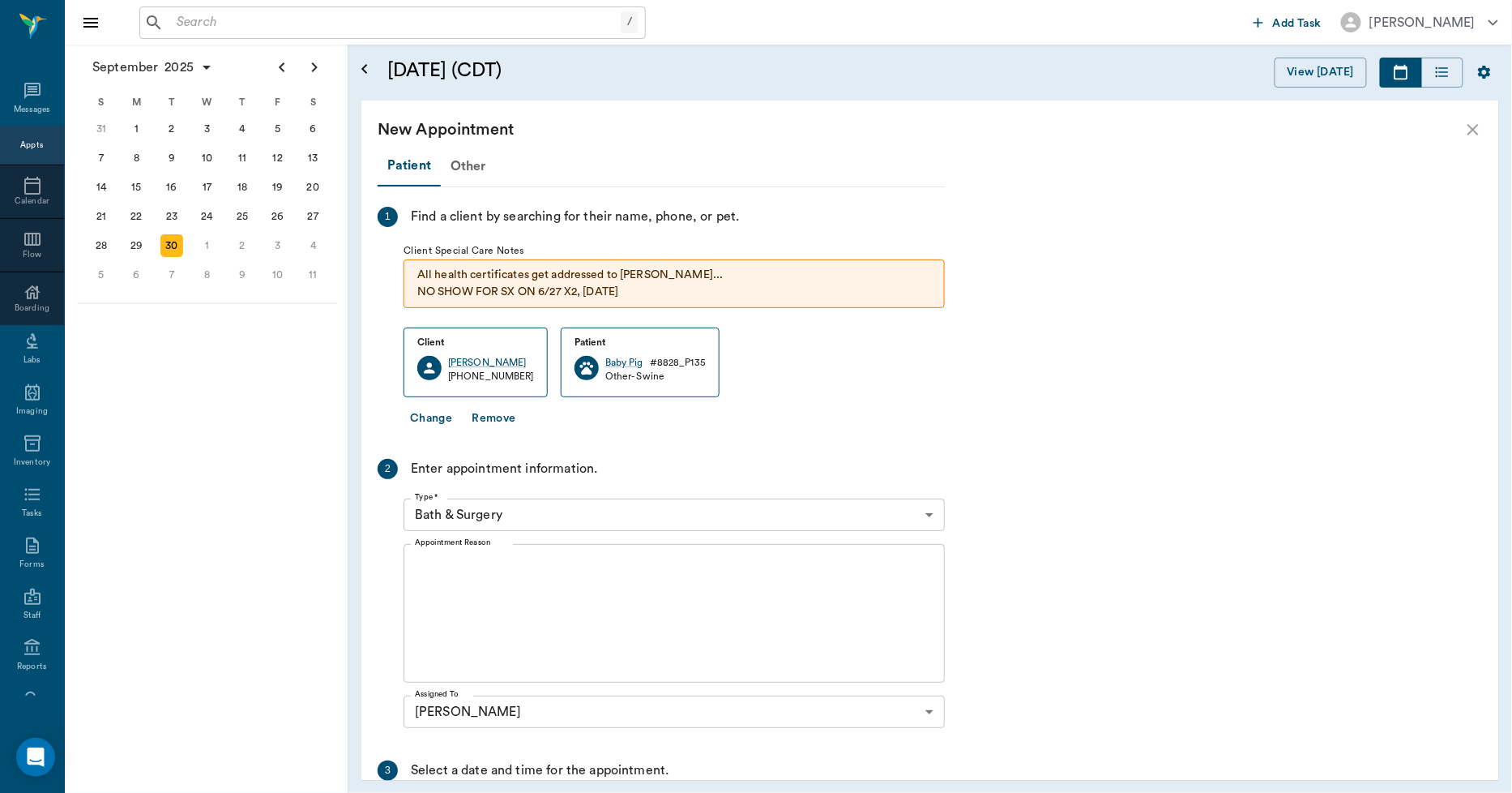
click at [499, 514] on body "/ ​ Add Task Dr. Bert Ellsworth Nectar Messages Appts Calendar Flow Boarding La…" at bounding box center [756, 396] width 1512 height 793
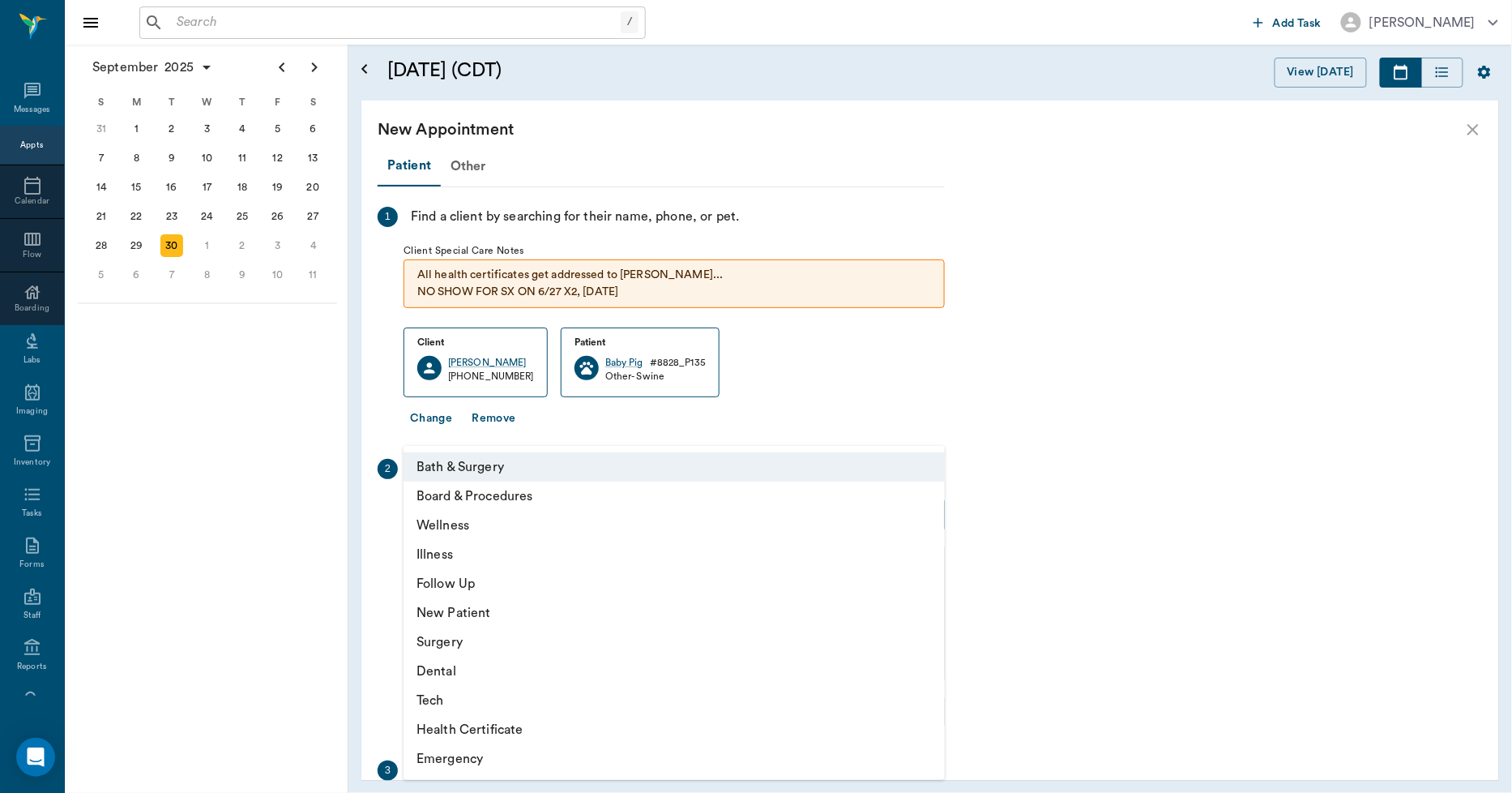
click at [471, 553] on li "Illness" at bounding box center [674, 553] width 541 height 29
type input "65d2be4f46e3a538d89b8c15"
type input "10:30 AM"
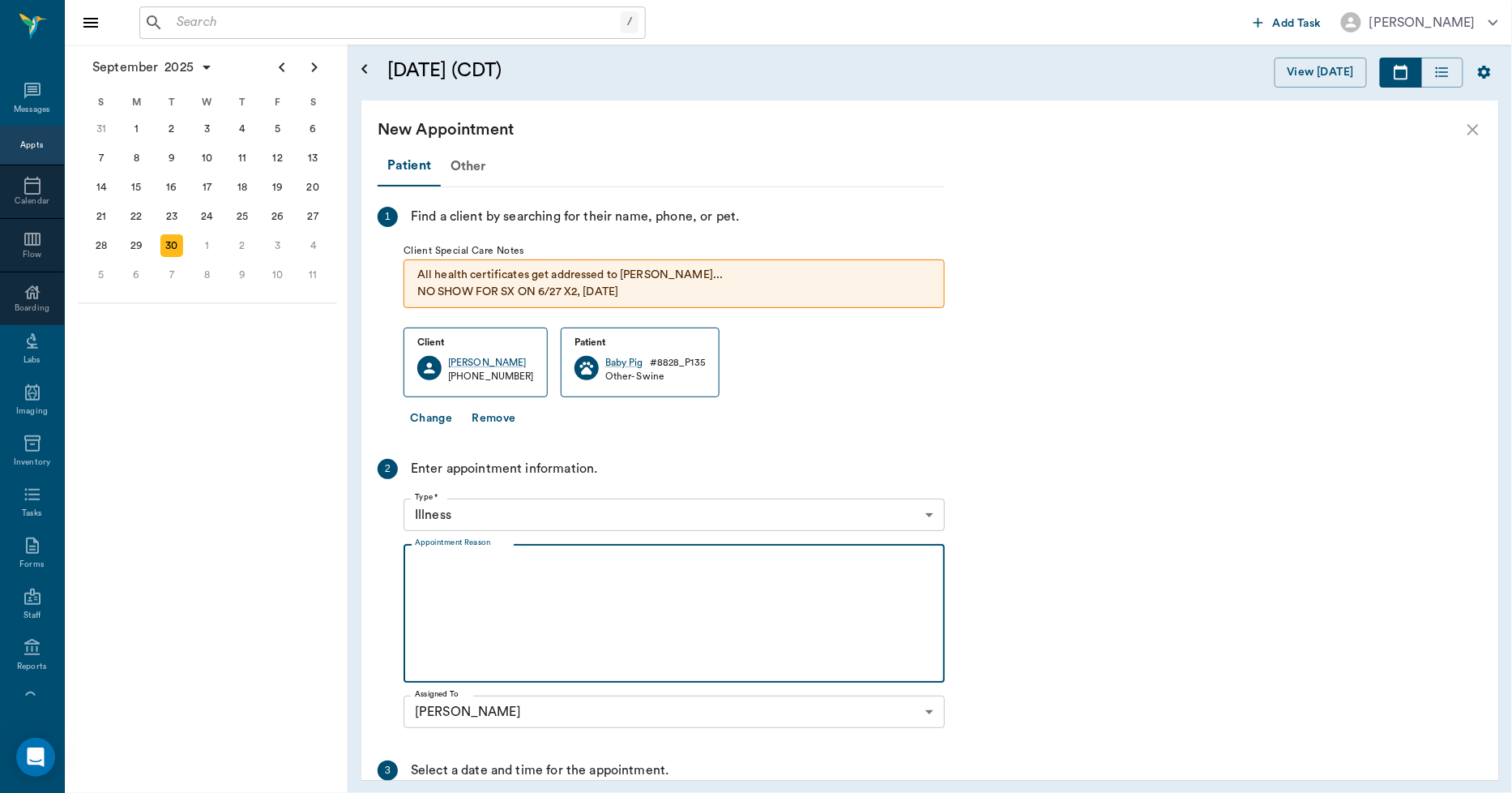
click at [533, 571] on textarea "Appointment Reason" at bounding box center [674, 614] width 519 height 111
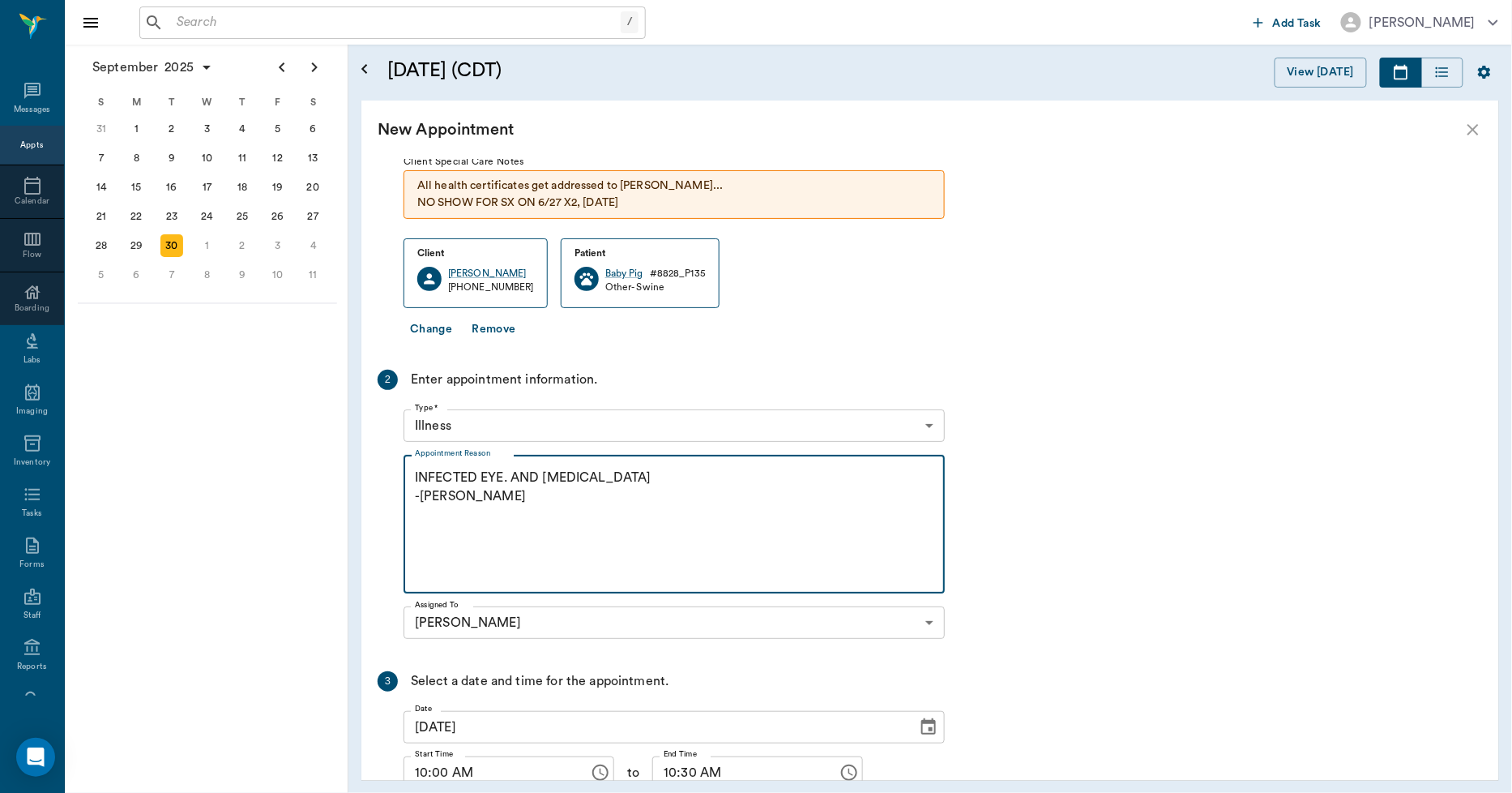
scroll to position [217, 0]
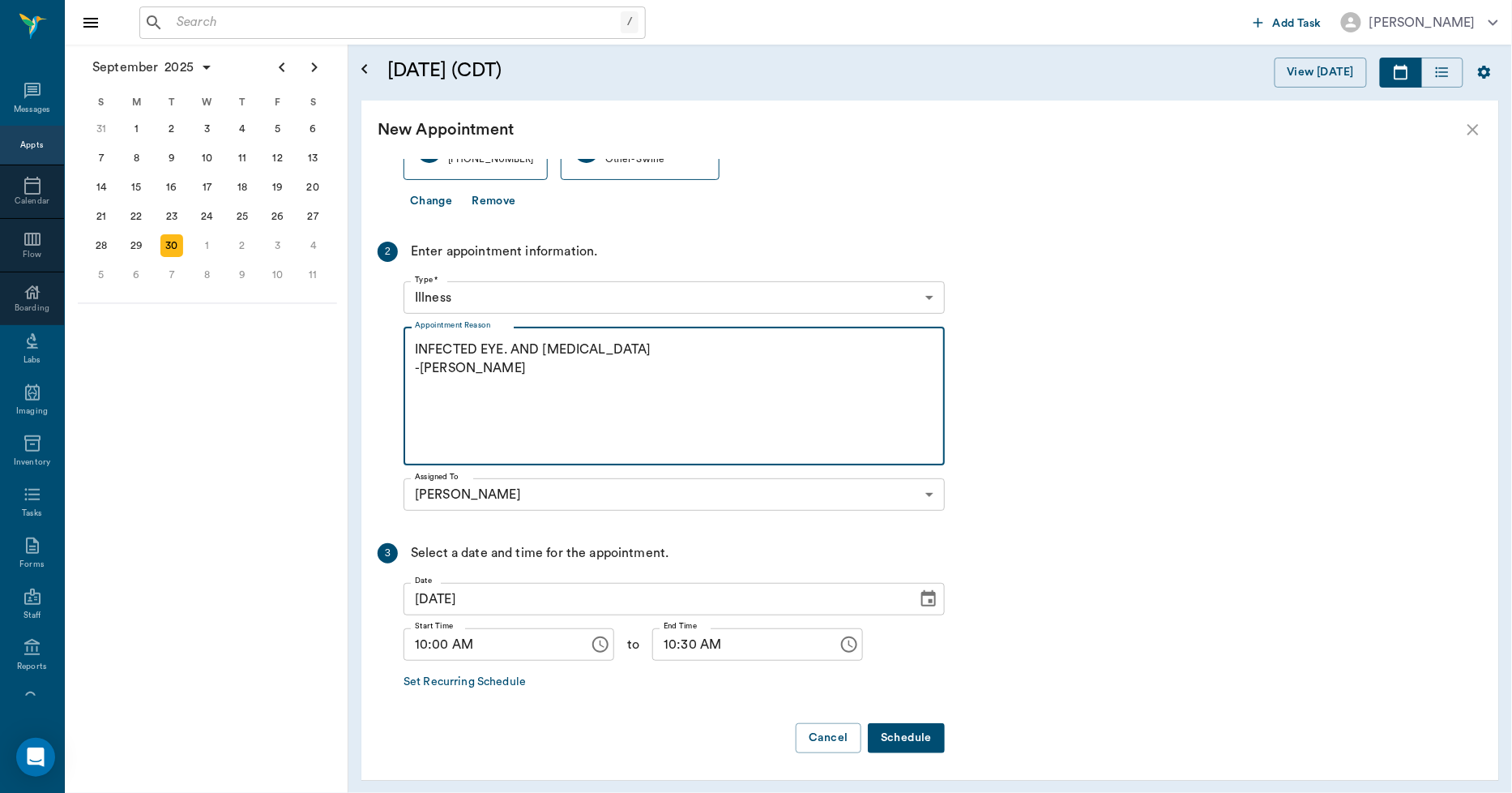
type textarea "INFECTED EYE. AND DIARRHEA -LORY"
click at [894, 736] on button "Schedule" at bounding box center [906, 738] width 77 height 30
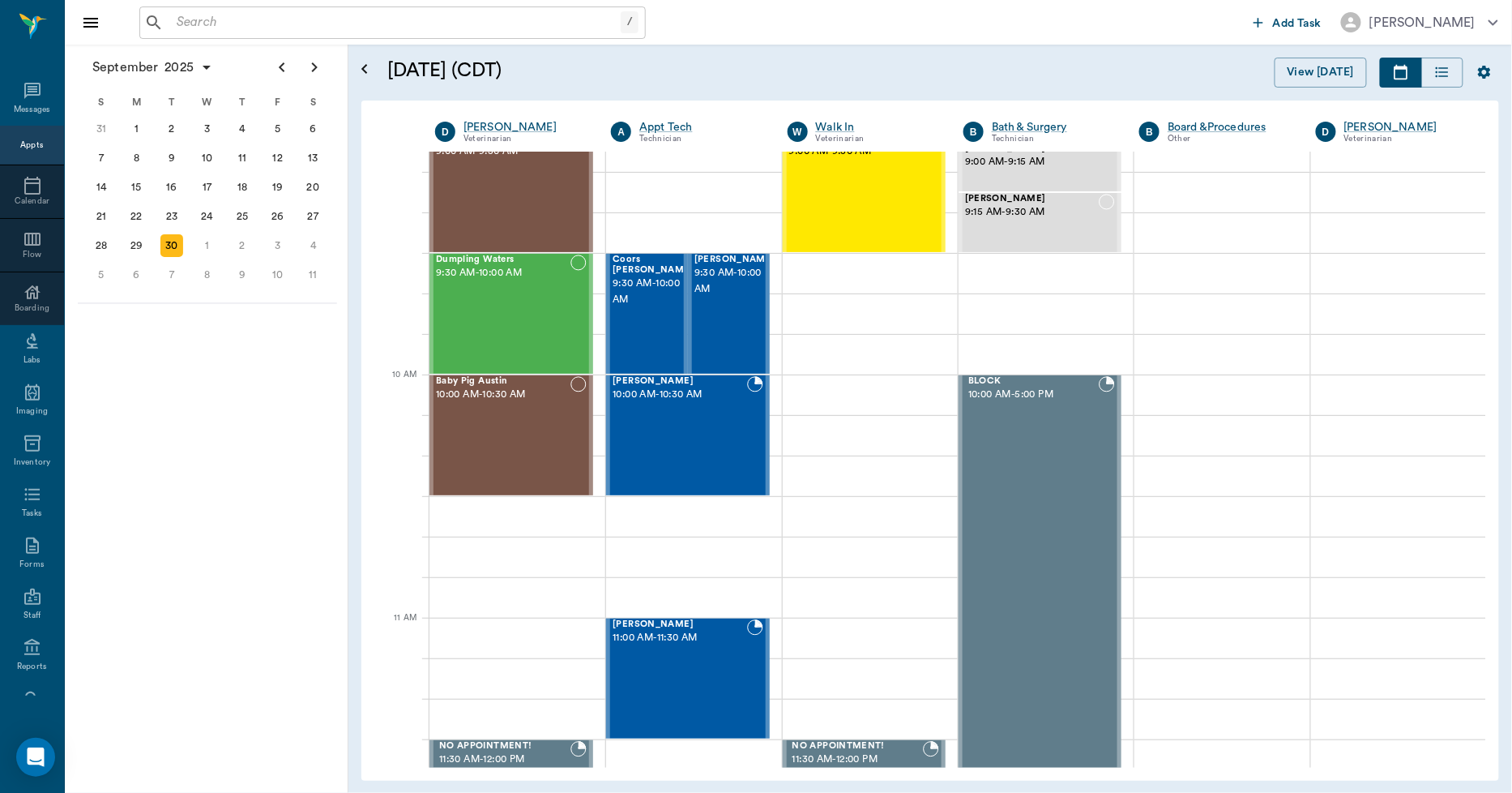
click at [262, 37] on div "/ ​" at bounding box center [393, 22] width 507 height 32
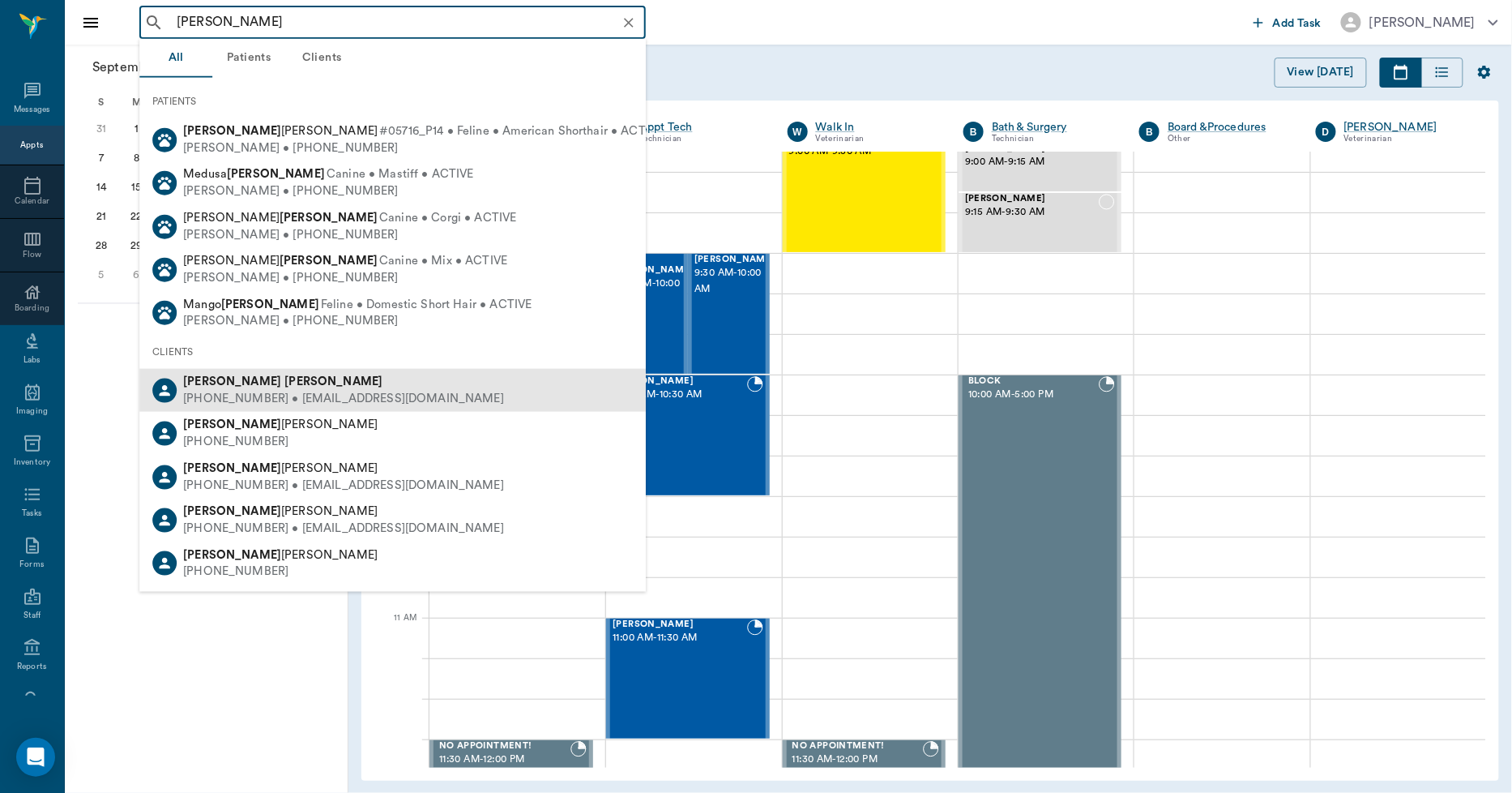
click at [284, 381] on b "Draper" at bounding box center [333, 381] width 98 height 12
type input "KAREN DRAP"
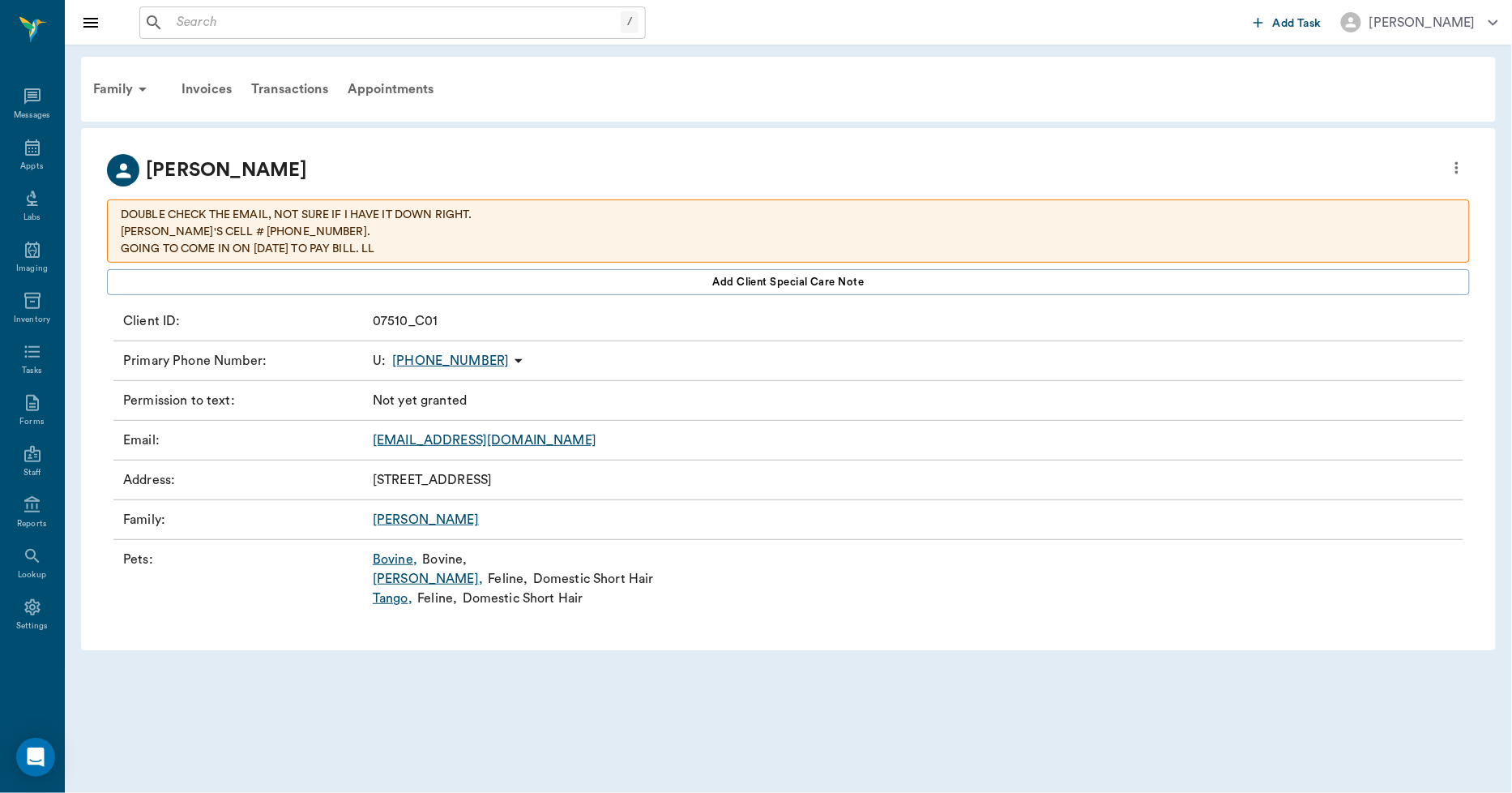
click at [392, 556] on link "Bovine ," at bounding box center [395, 559] width 45 height 20
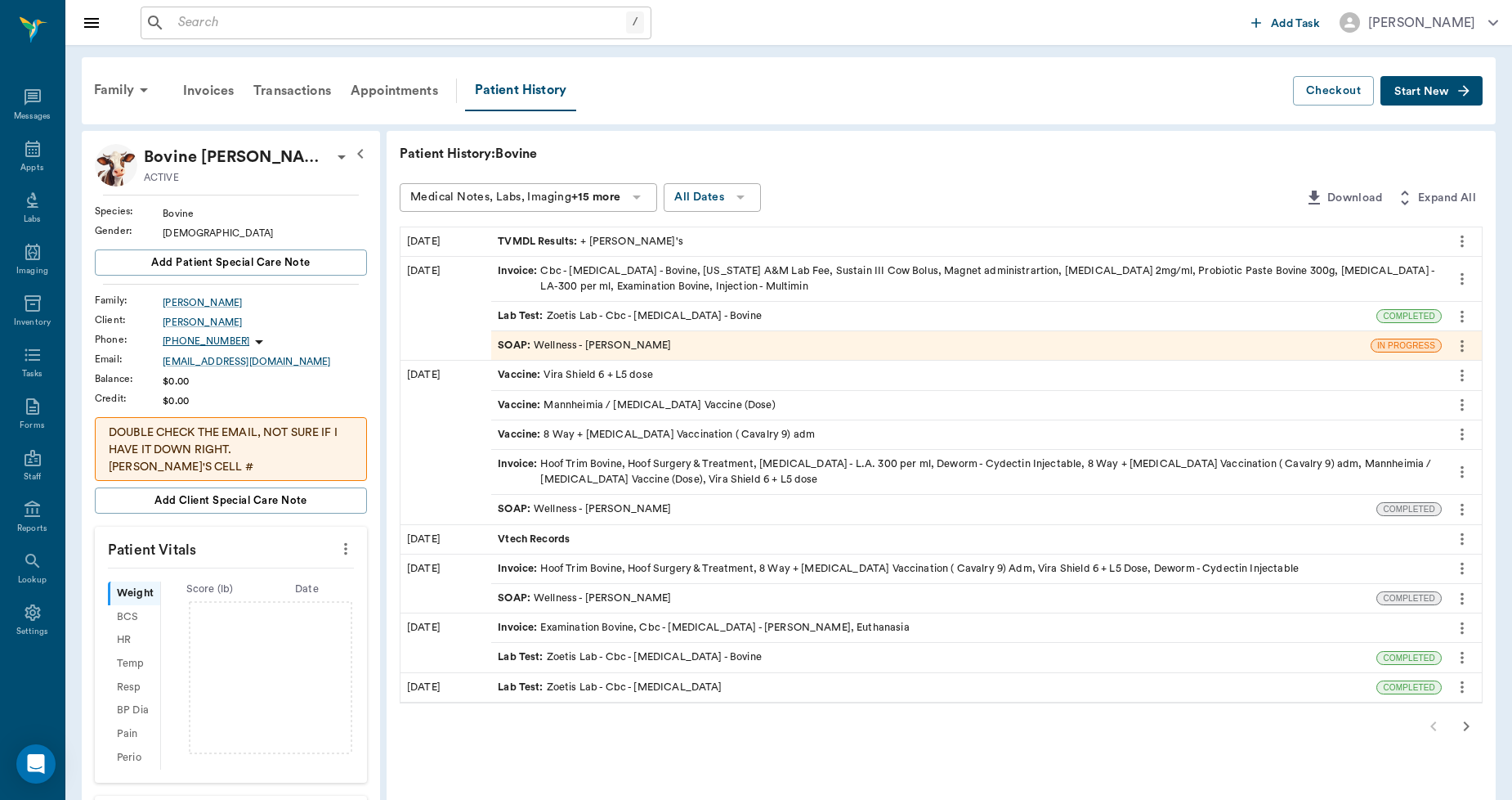
click at [566, 240] on span "TVMDL Results :" at bounding box center [539, 242] width 82 height 16
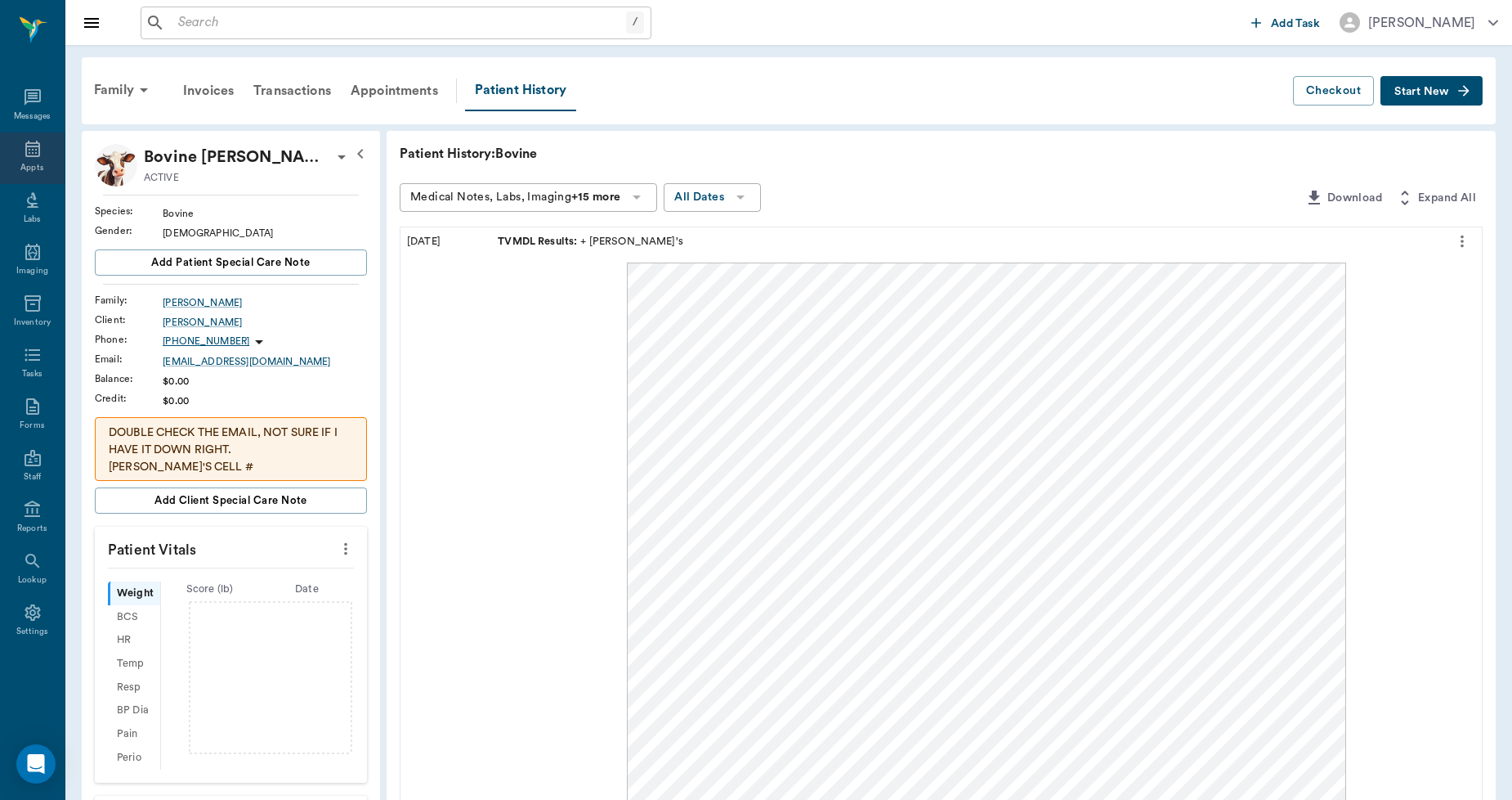
click at [35, 162] on div "Appts" at bounding box center [32, 168] width 22 height 12
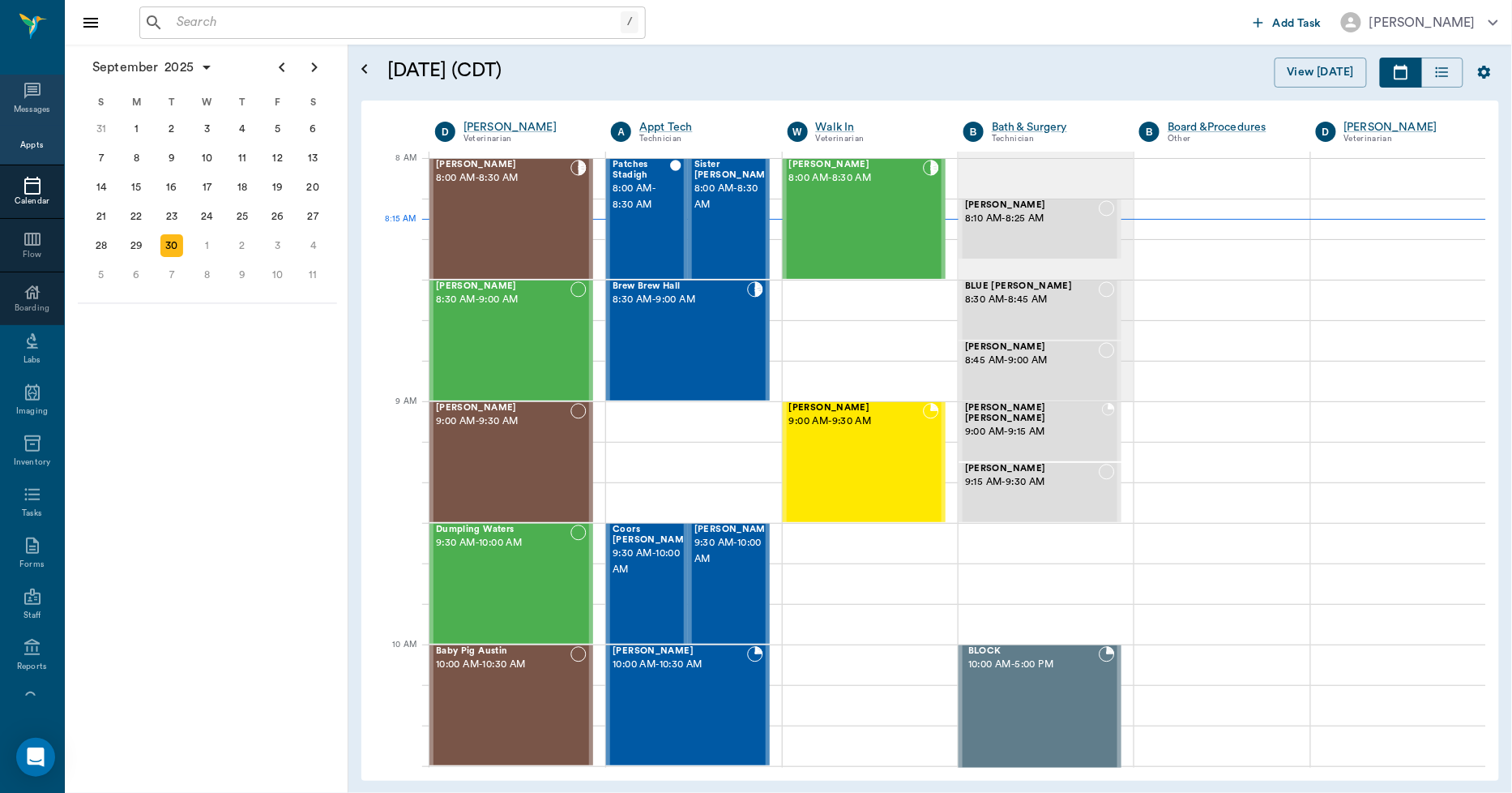
click at [14, 104] on div "Messages" at bounding box center [32, 110] width 37 height 12
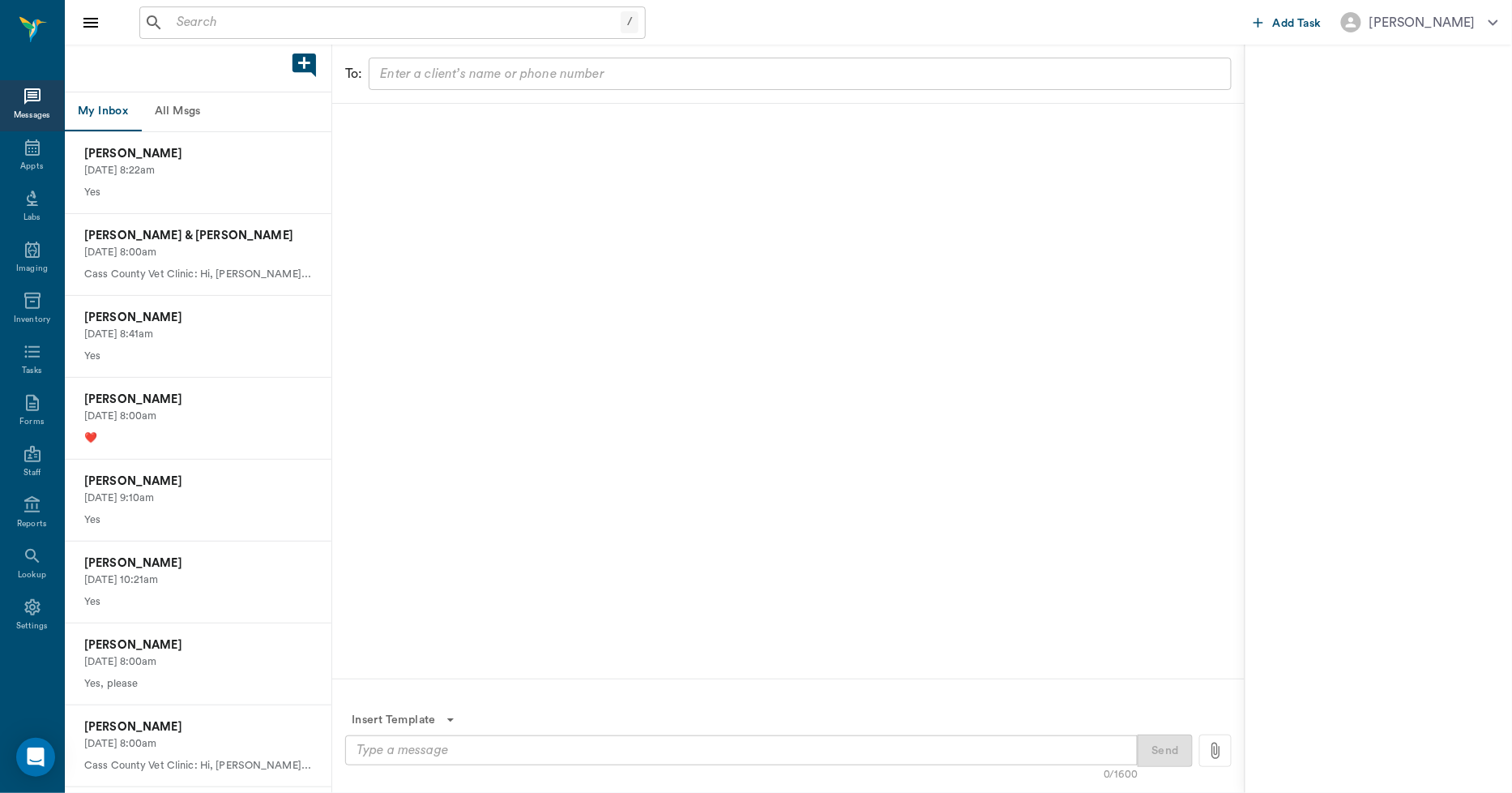
click at [189, 116] on button "All Msgs" at bounding box center [177, 112] width 73 height 39
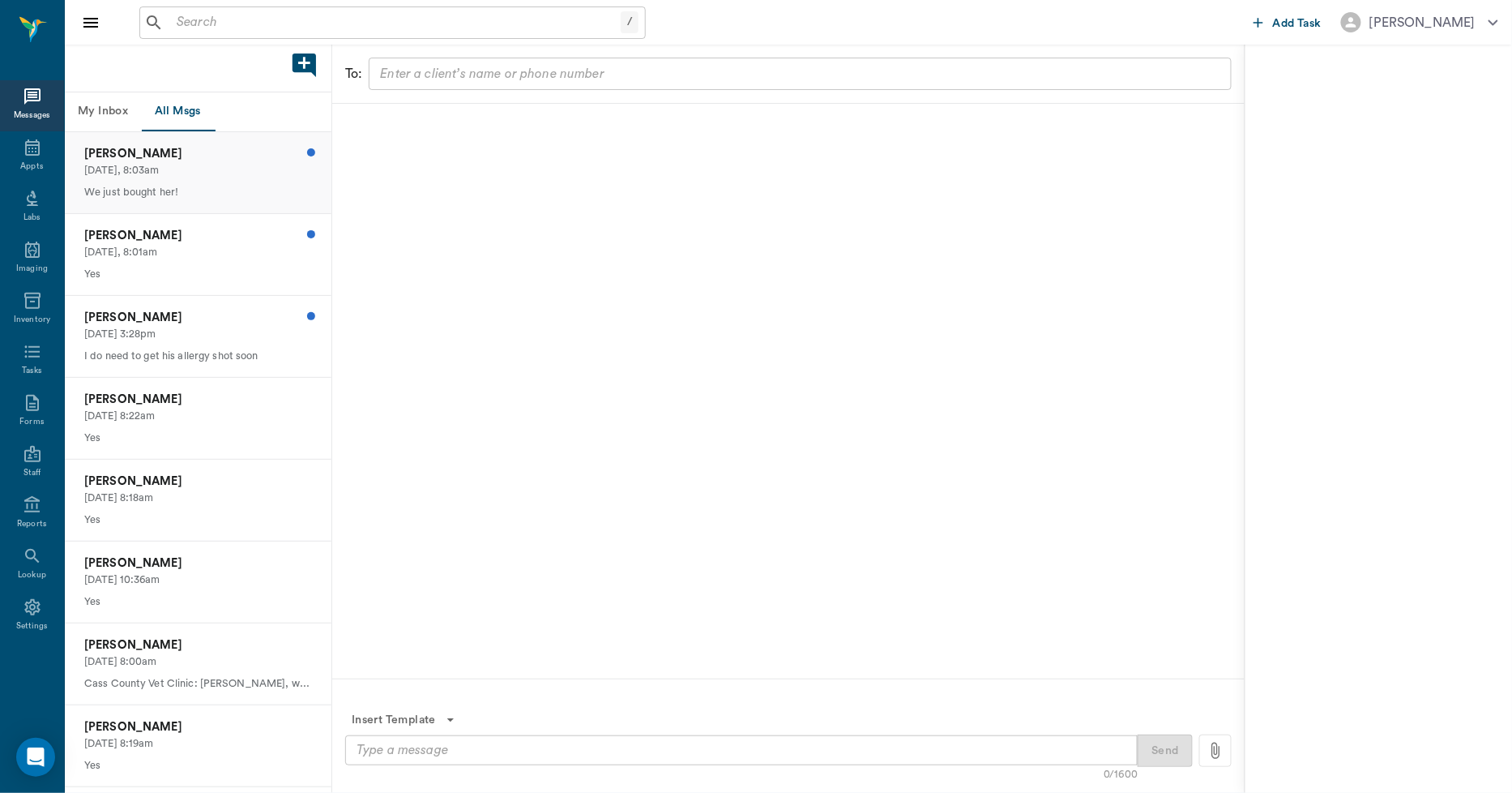
click at [223, 162] on p "Today, 8:03am" at bounding box center [198, 170] width 227 height 16
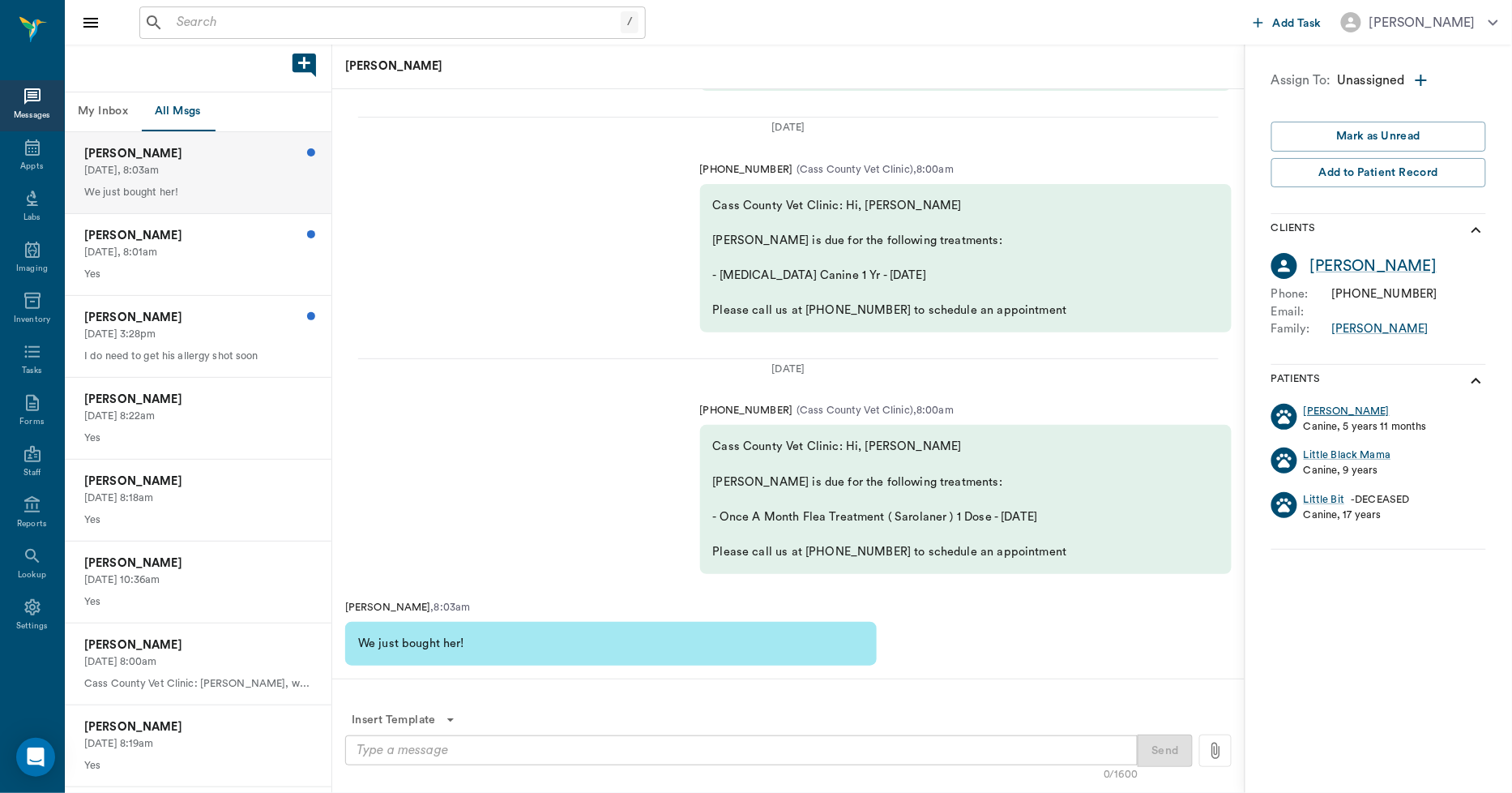
click at [1309, 408] on div "Ann" at bounding box center [1347, 411] width 86 height 16
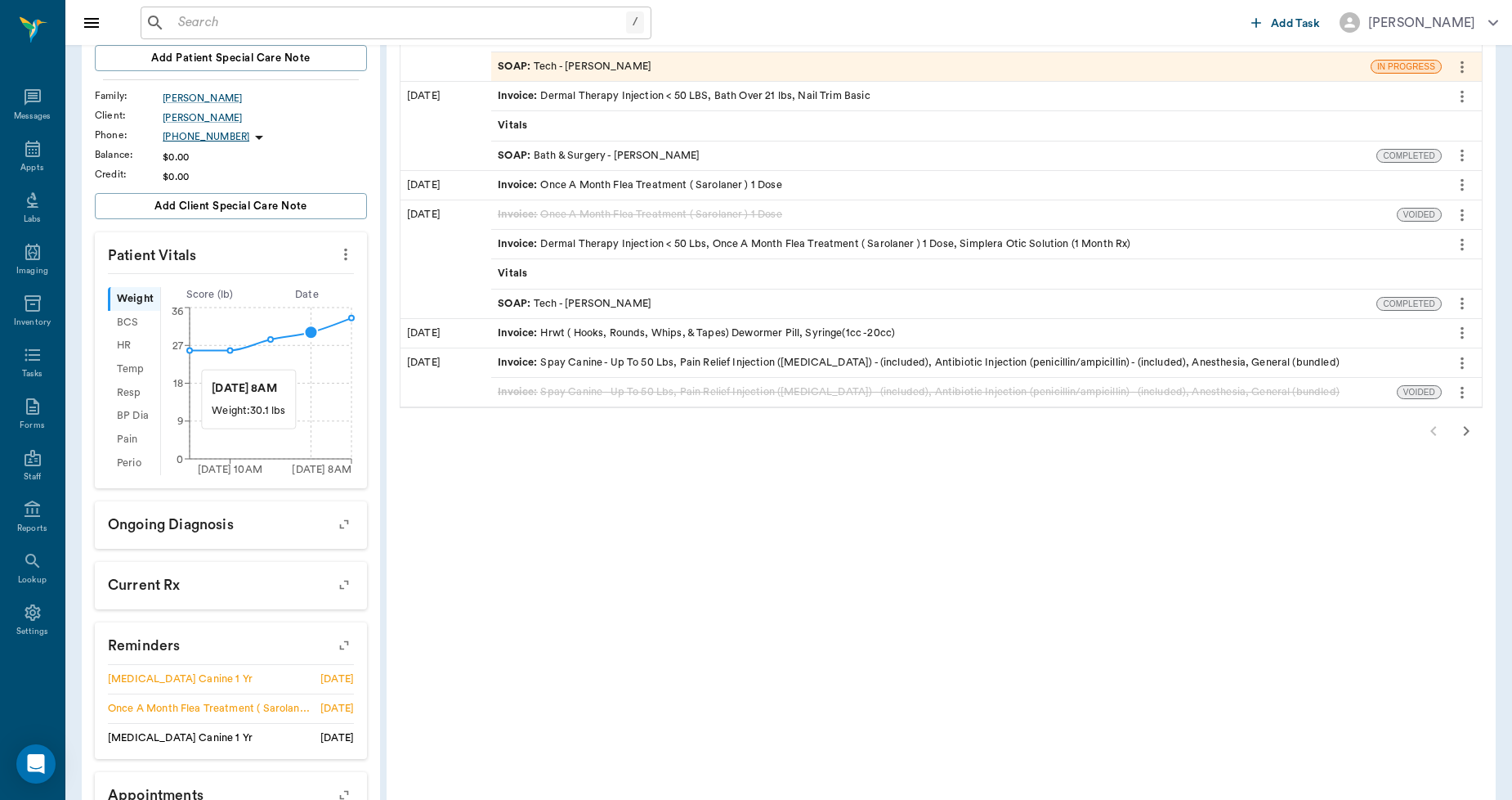
scroll to position [371, 0]
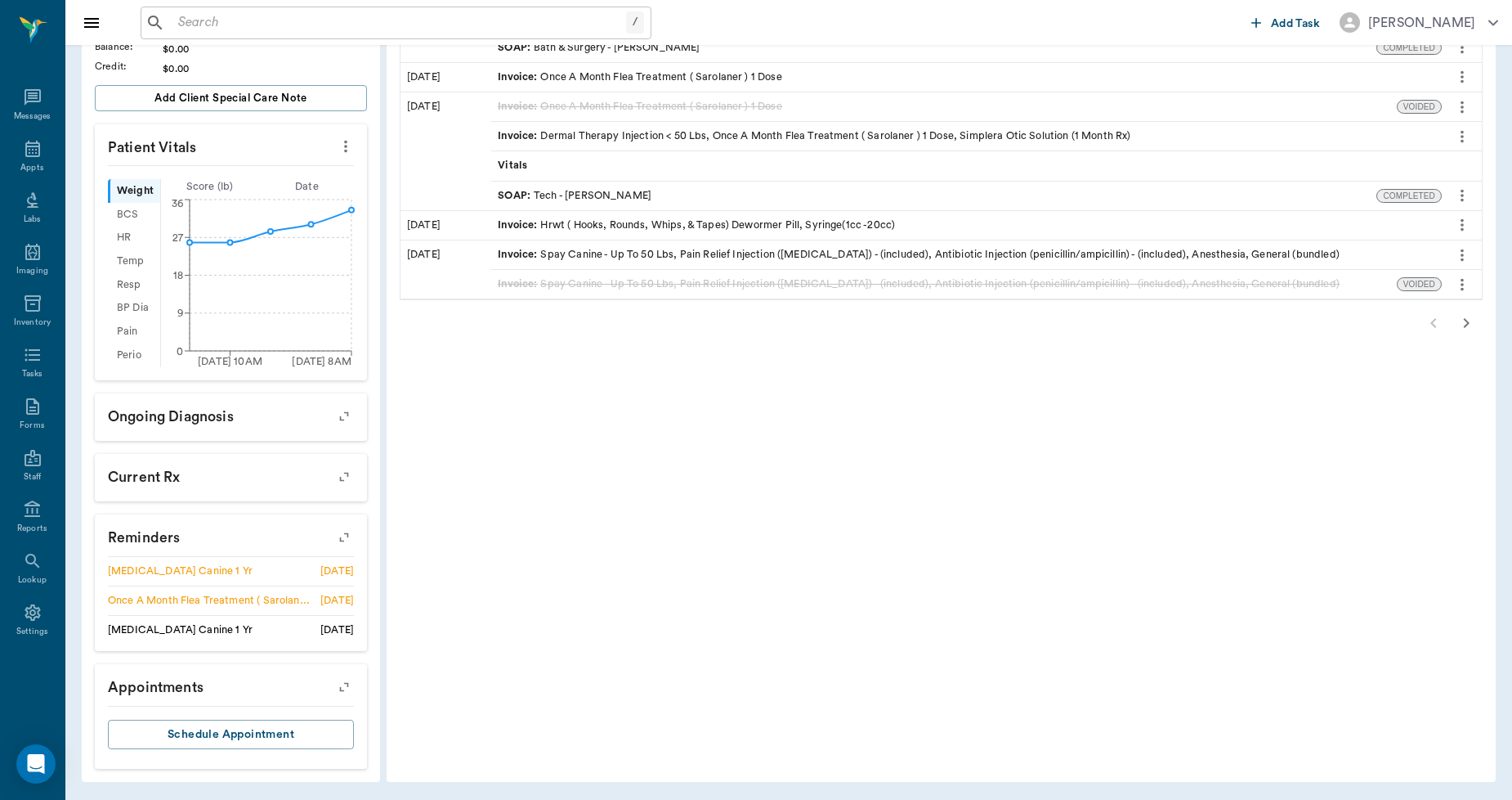
click at [345, 529] on icon "button" at bounding box center [344, 537] width 22 height 22
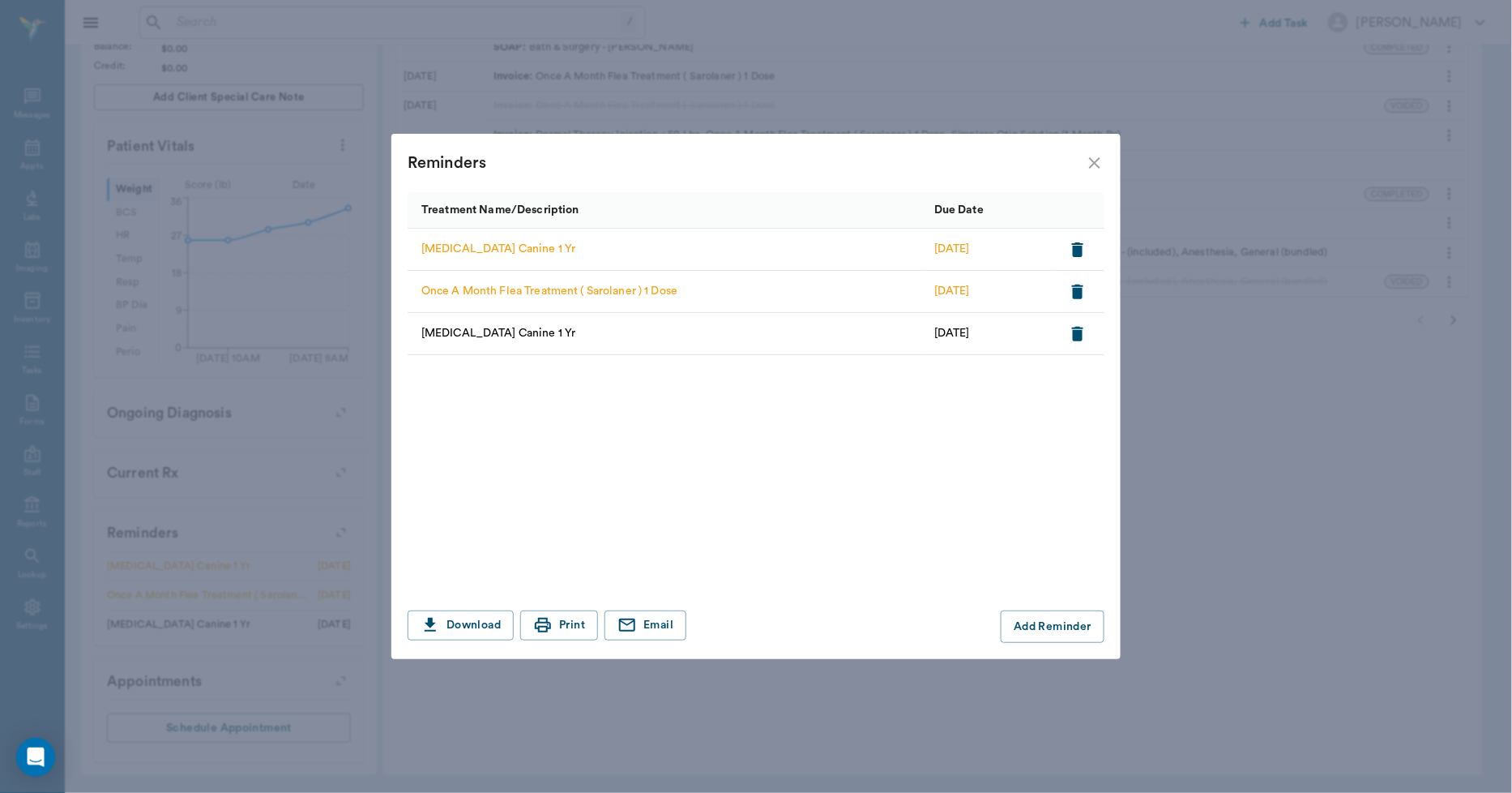
click at [1096, 162] on icon "close" at bounding box center [1094, 162] width 19 height 20
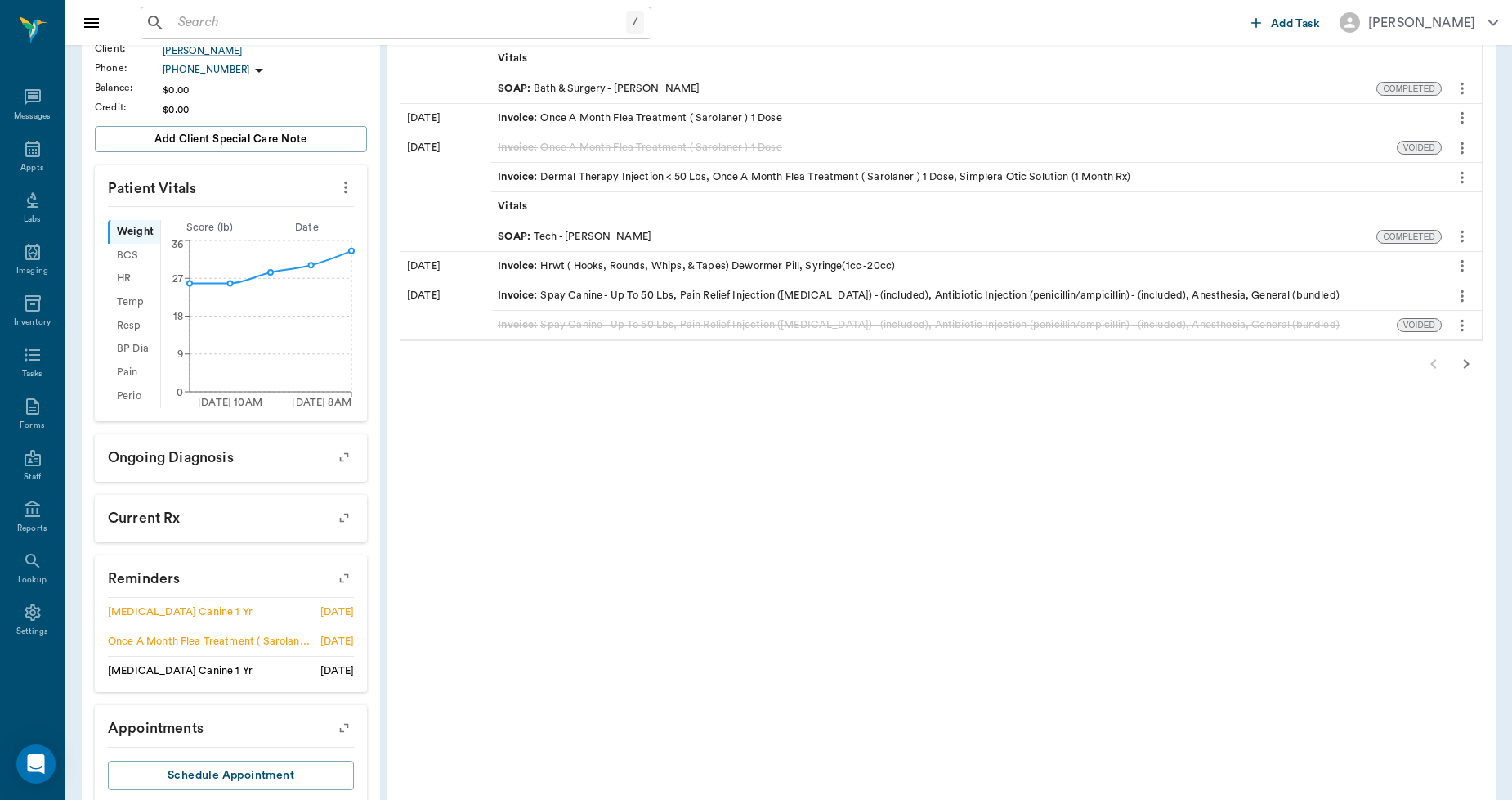
scroll to position [363, 0]
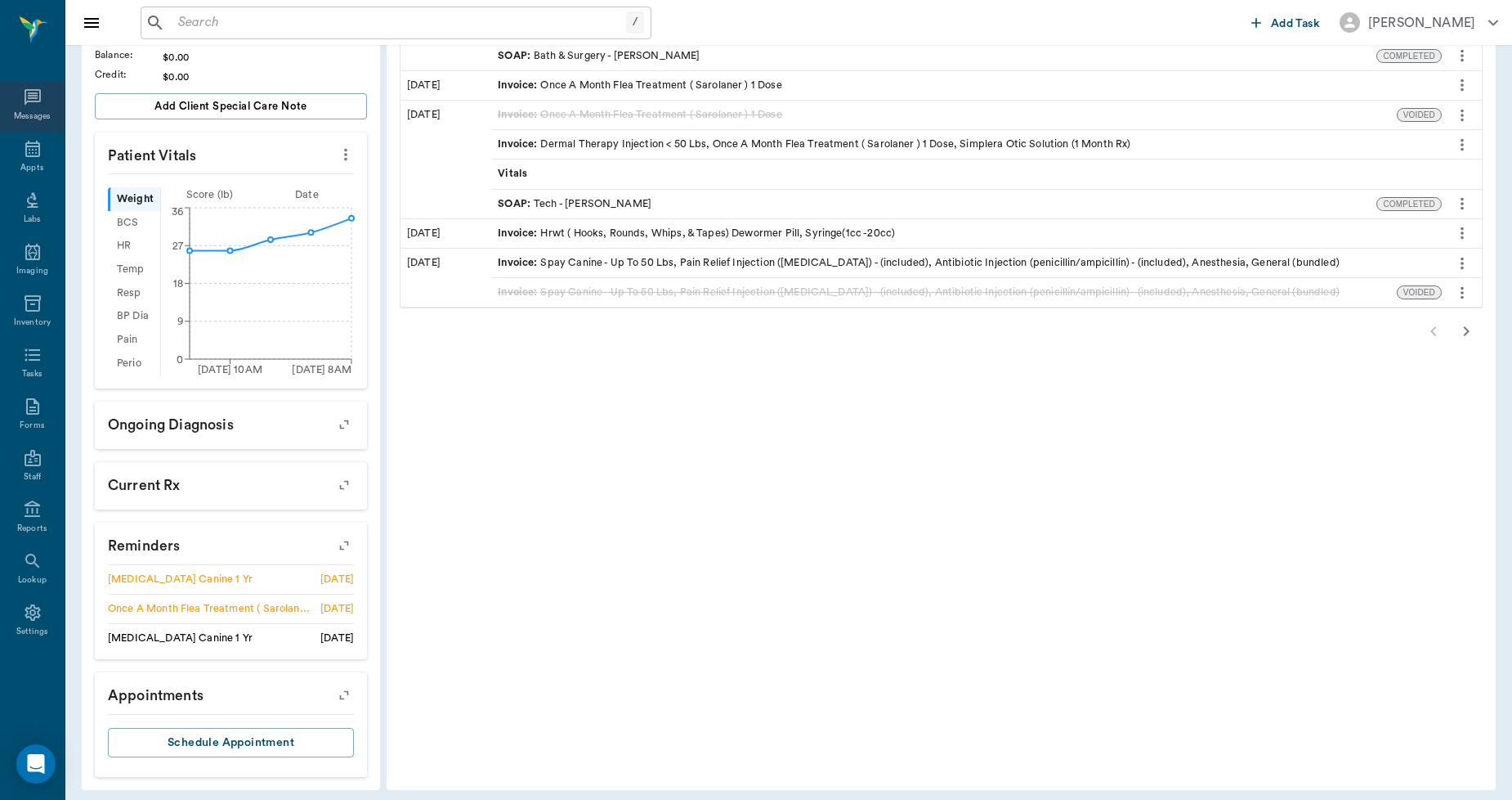
click at [33, 87] on icon at bounding box center [32, 96] width 20 height 20
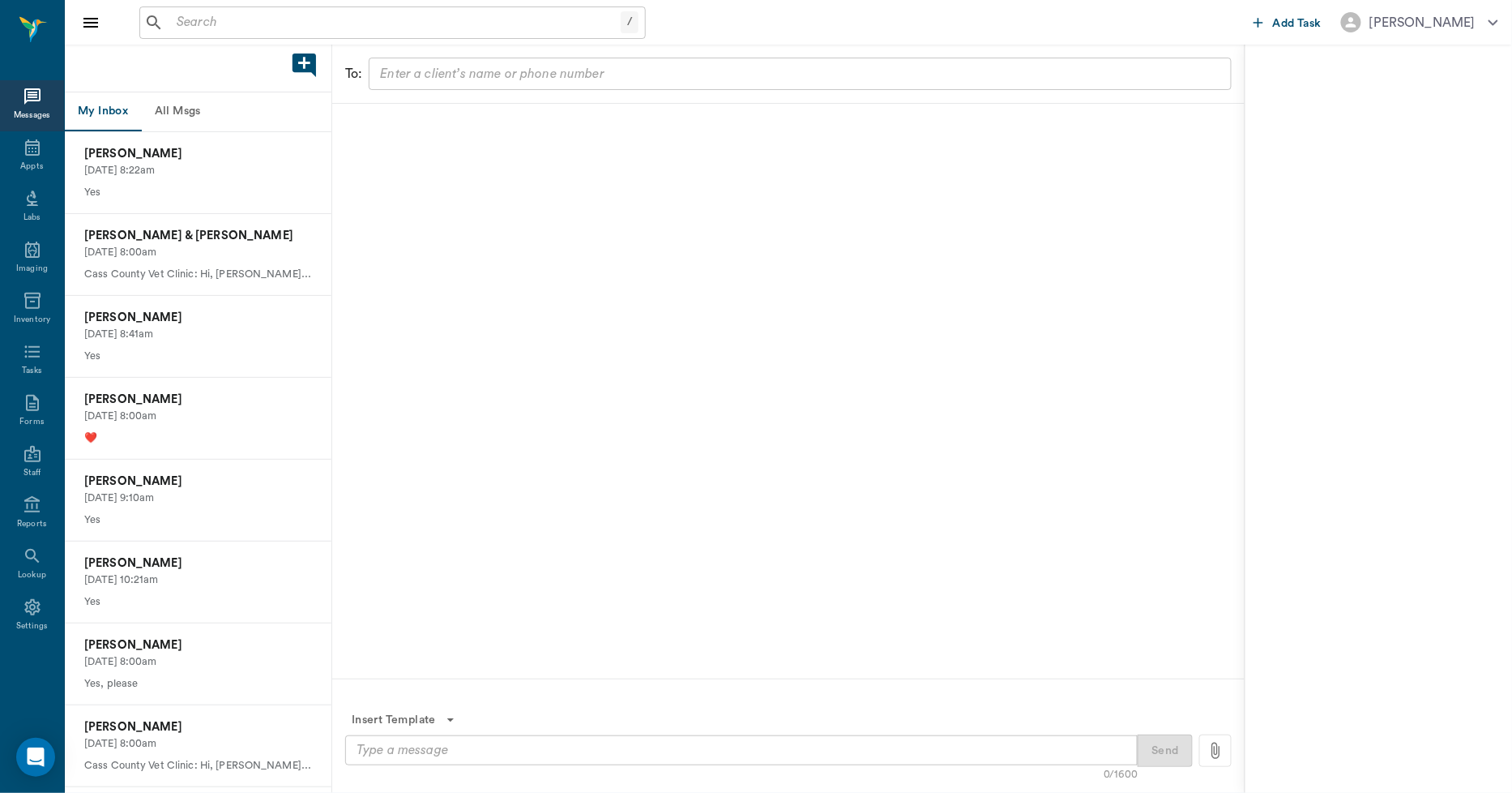
click at [184, 89] on div at bounding box center [198, 69] width 266 height 48
click at [182, 105] on button "All Msgs" at bounding box center [177, 112] width 73 height 39
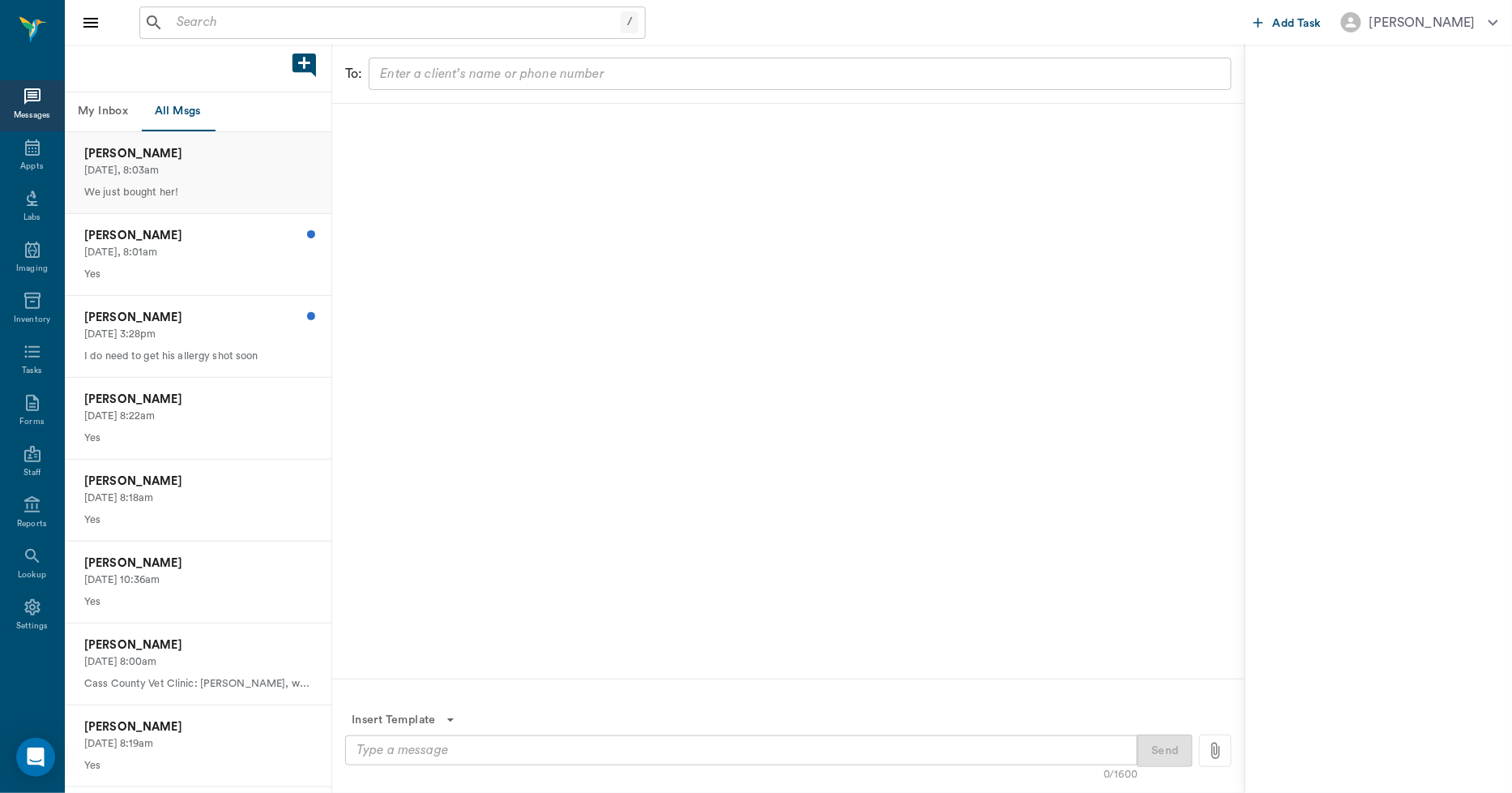
click at [216, 182] on div "Linda Sprayberry Today, 8:03am We just bought her!" at bounding box center [198, 172] width 266 height 81
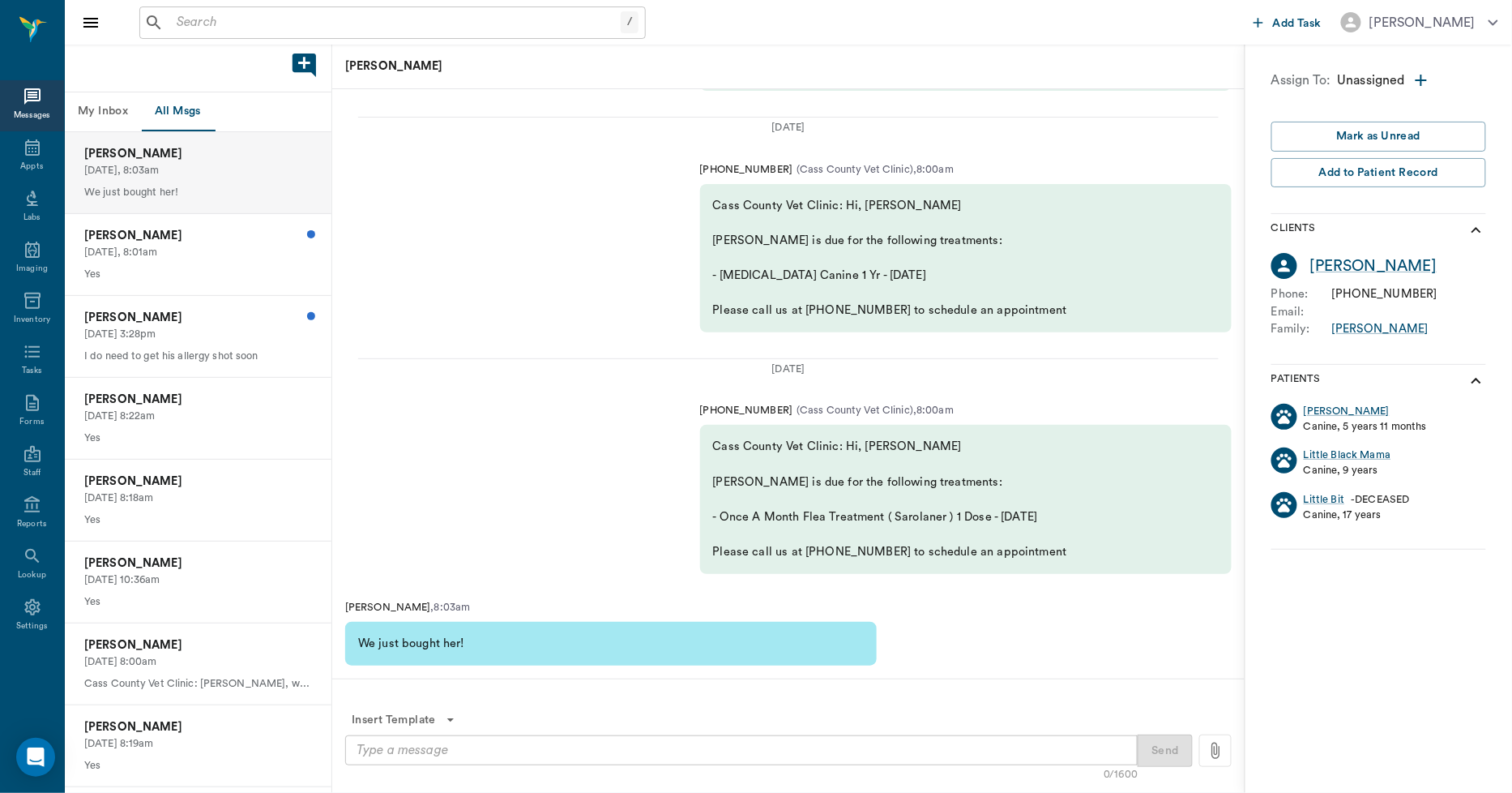
click at [448, 751] on textarea at bounding box center [741, 750] width 769 height 19
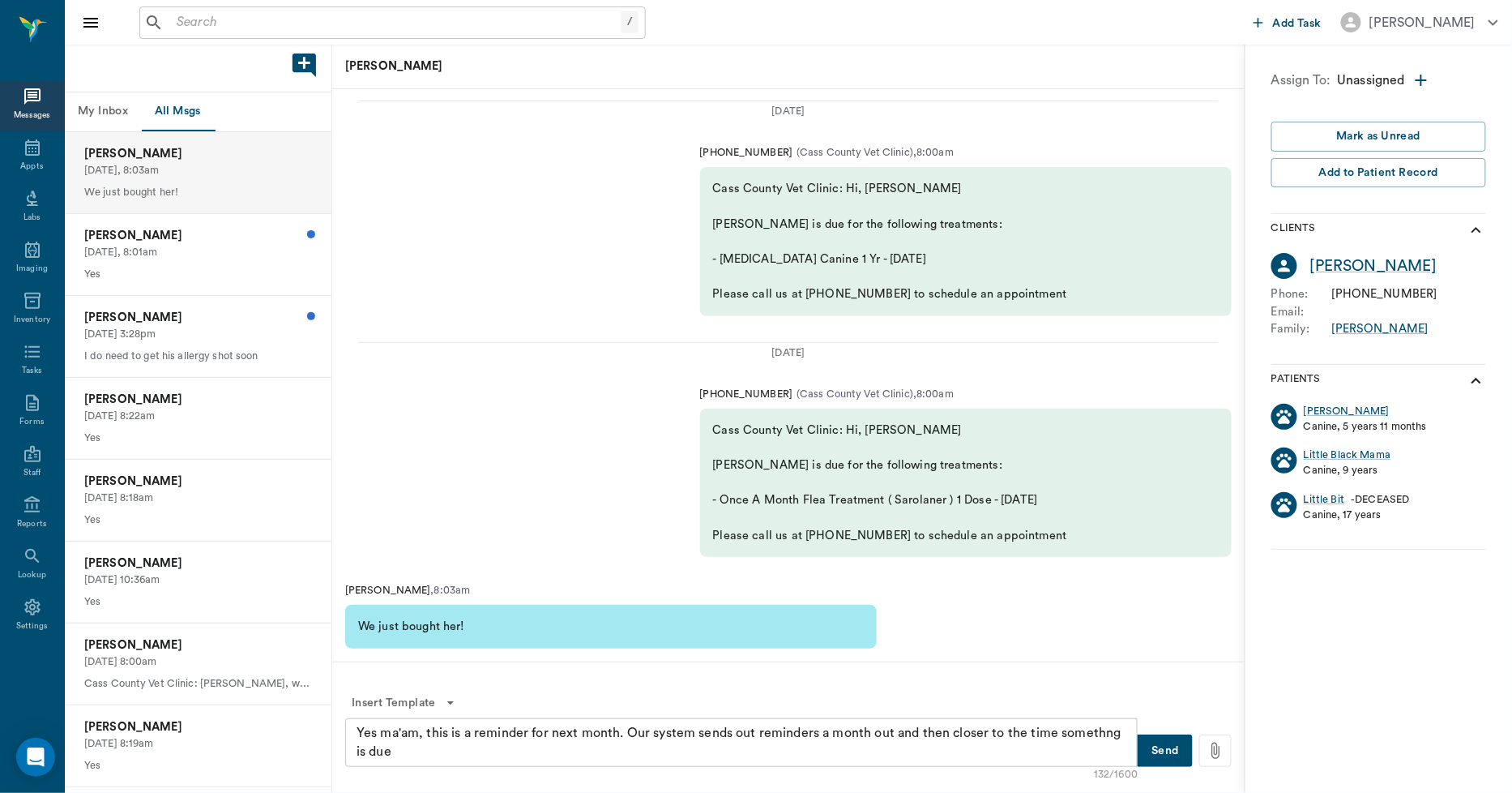
drag, startPoint x: 1083, startPoint y: 744, endPoint x: 1041, endPoint y: 656, distance: 97.5
click at [1040, 656] on div "Linda Sprayberry , 8:03am We just bought her!" at bounding box center [788, 616] width 912 height 92
click at [1090, 736] on textarea "Yes ma'am, this is a reminder for next month. Our system sends out reminders a …" at bounding box center [741, 743] width 769 height 37
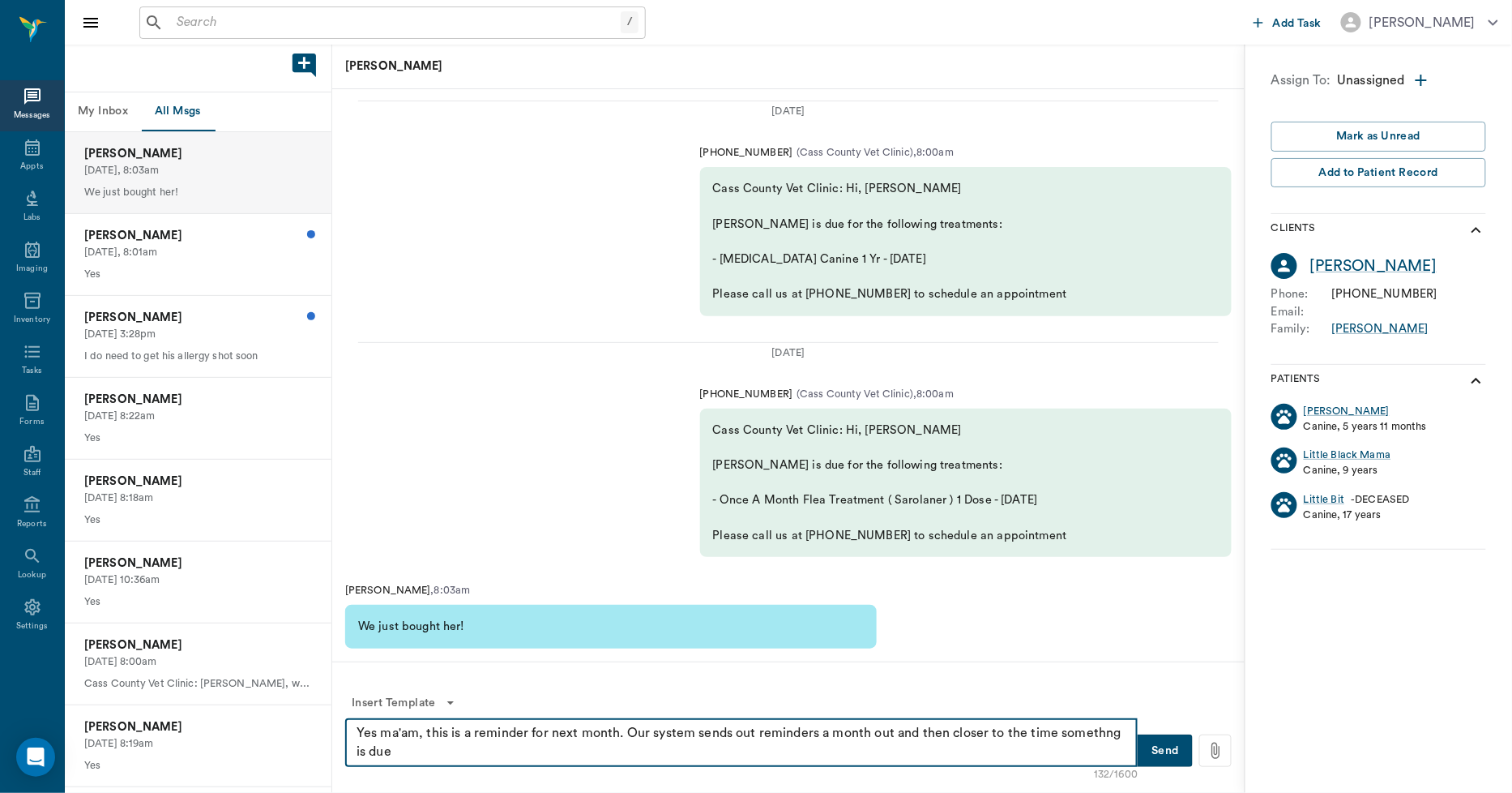
click at [1121, 731] on textarea "Yes ma'am, this is a reminder for next month. Our system sends out reminders a …" at bounding box center [741, 743] width 769 height 37
click at [403, 750] on textarea "Yes ma'am, this is a reminder for next month. Our system sends out reminders a …" at bounding box center [741, 743] width 769 height 37
type textarea "Yes ma'am, this is a reminder for next month. Our system sends out reminders a …"
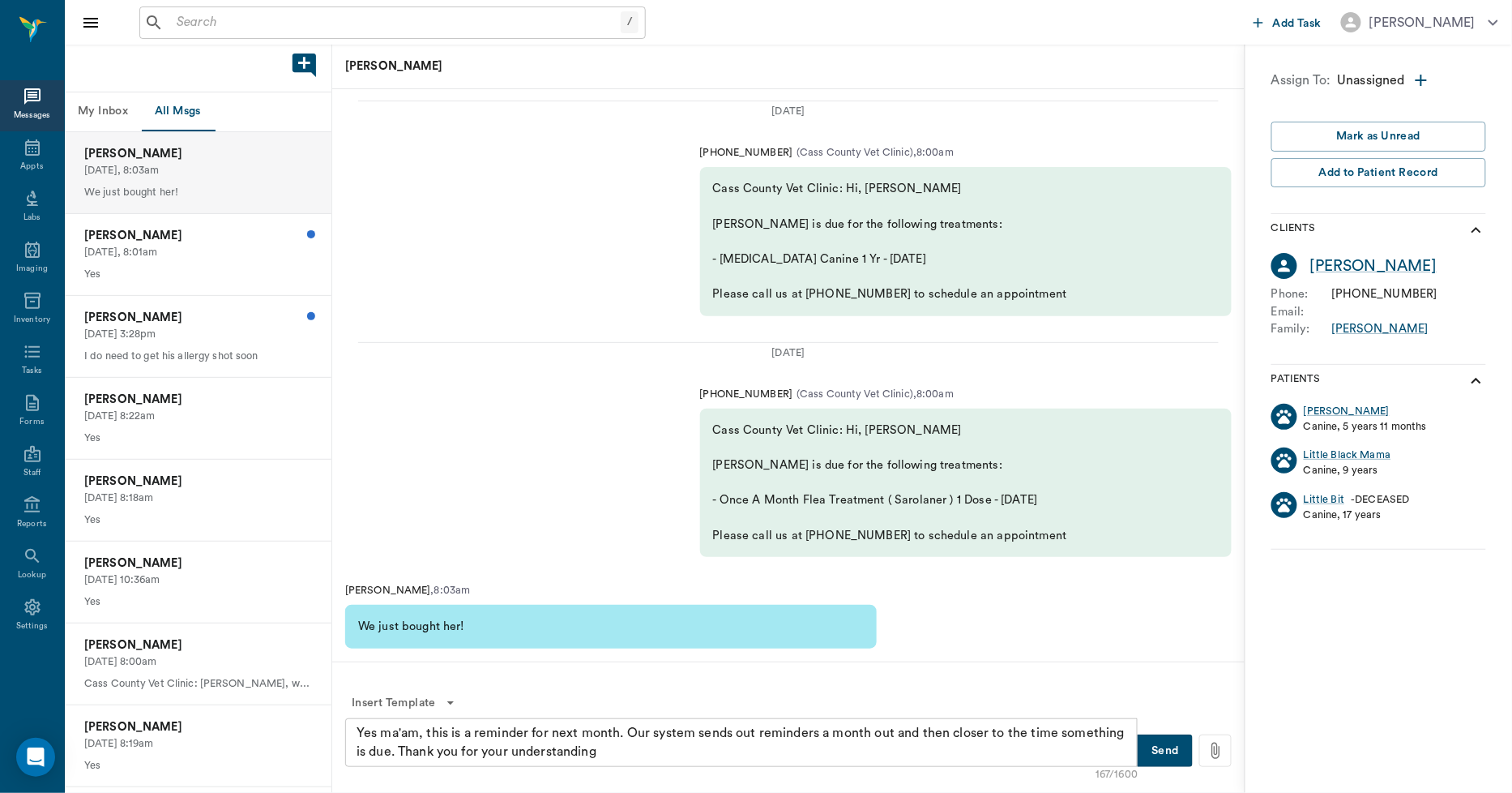
click at [1177, 750] on button "Send" at bounding box center [1165, 750] width 55 height 32
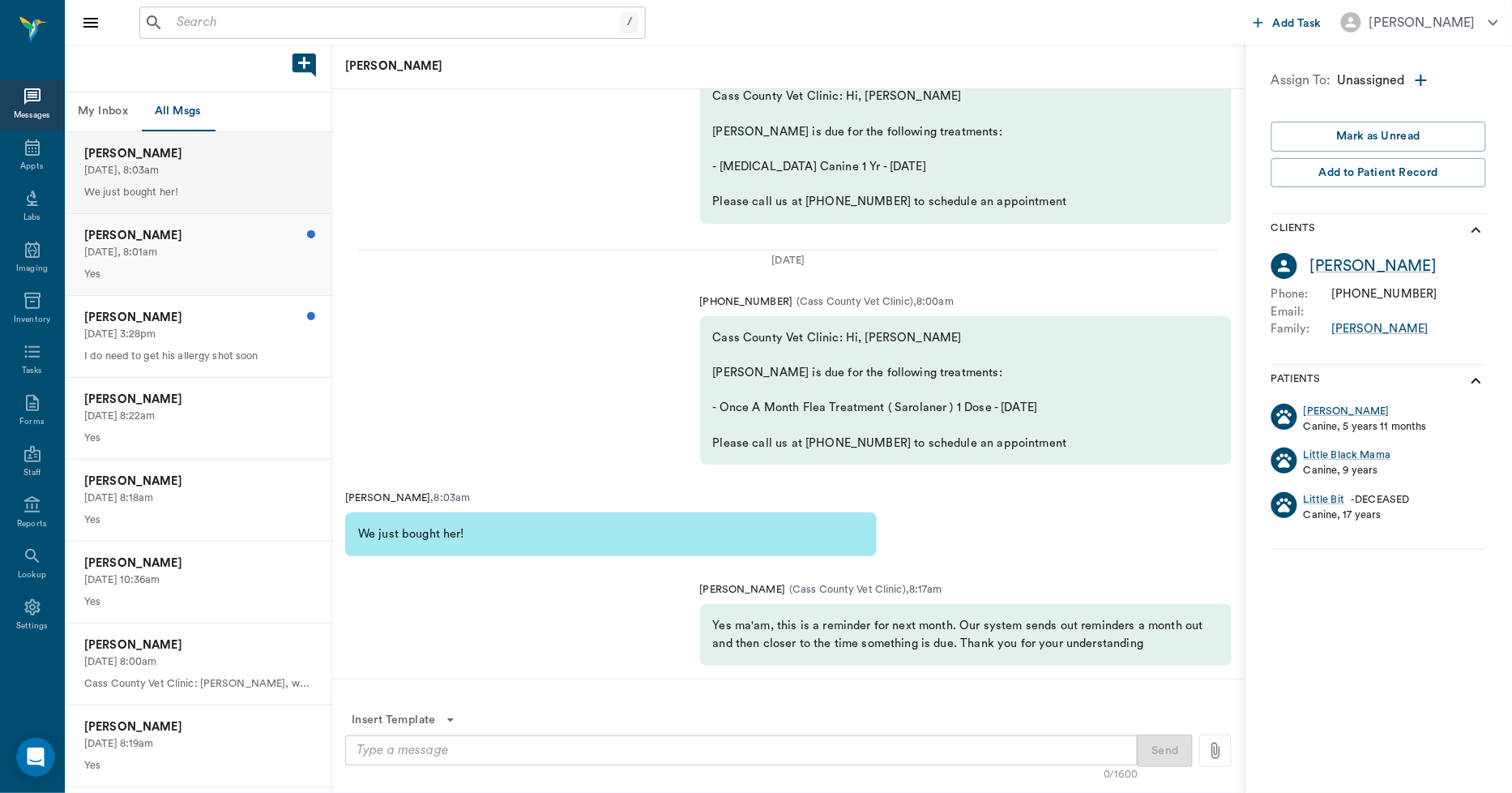
click at [228, 254] on p "Today, 8:01am" at bounding box center [198, 253] width 227 height 16
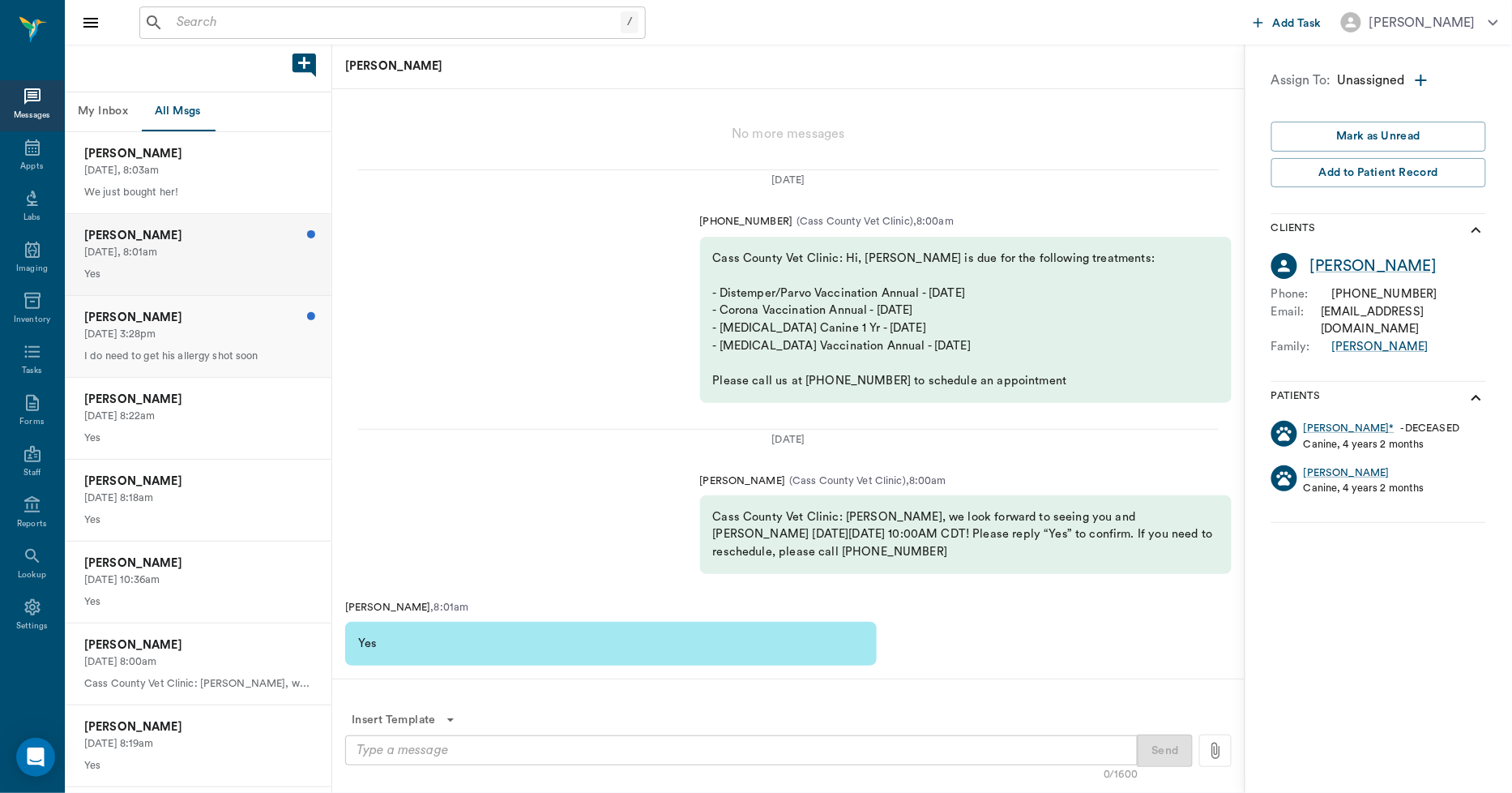
click at [170, 345] on div "Tara Procella 09/29/2025, 3:28pm I do need to get his allergy shot soon" at bounding box center [198, 336] width 266 height 81
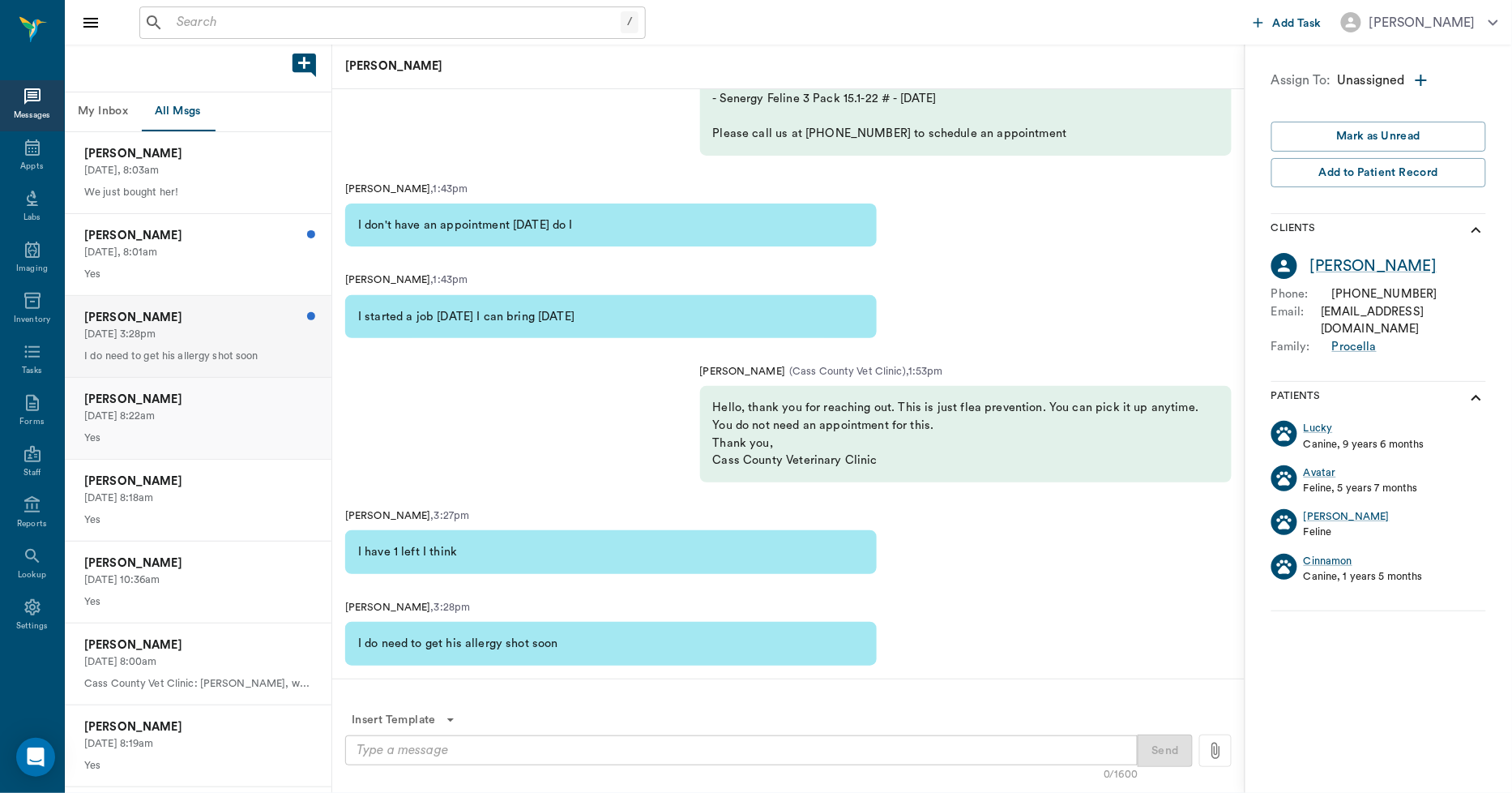
click at [226, 409] on p "[DATE] 8:22am" at bounding box center [198, 416] width 227 height 16
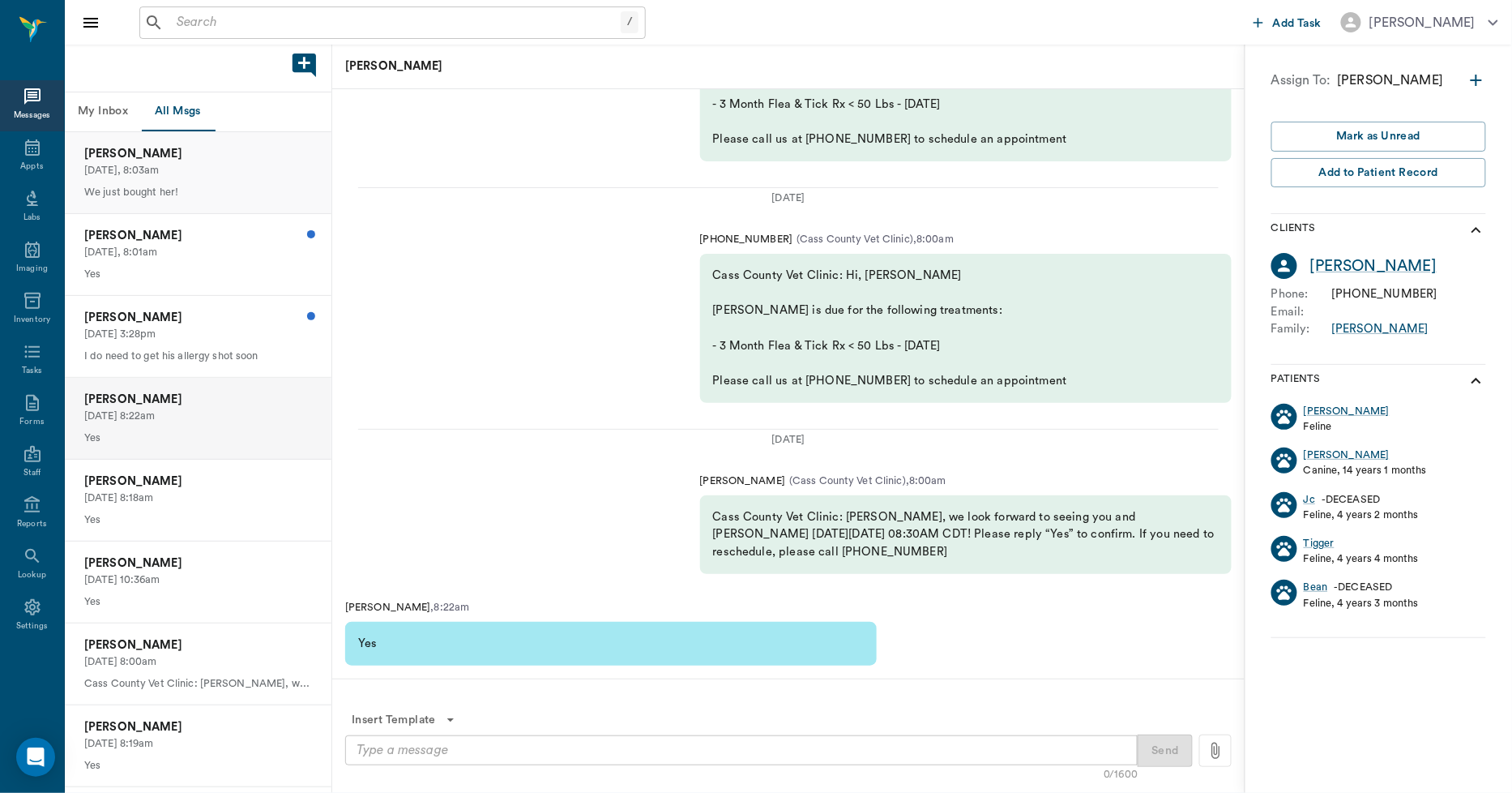
click at [136, 164] on p "Today, 8:03am" at bounding box center [198, 170] width 227 height 16
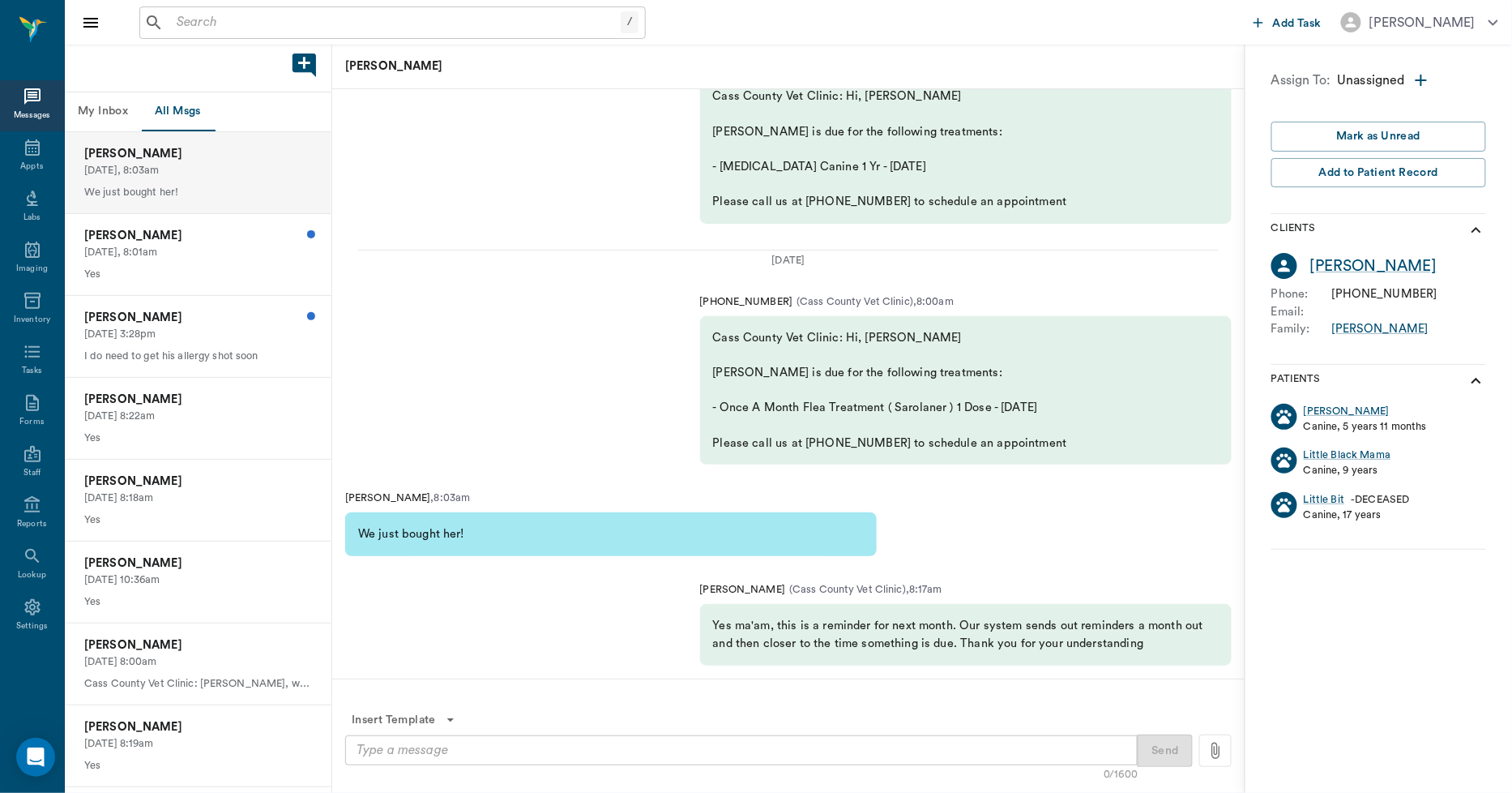
click at [104, 106] on button "My Inbox" at bounding box center [103, 112] width 76 height 39
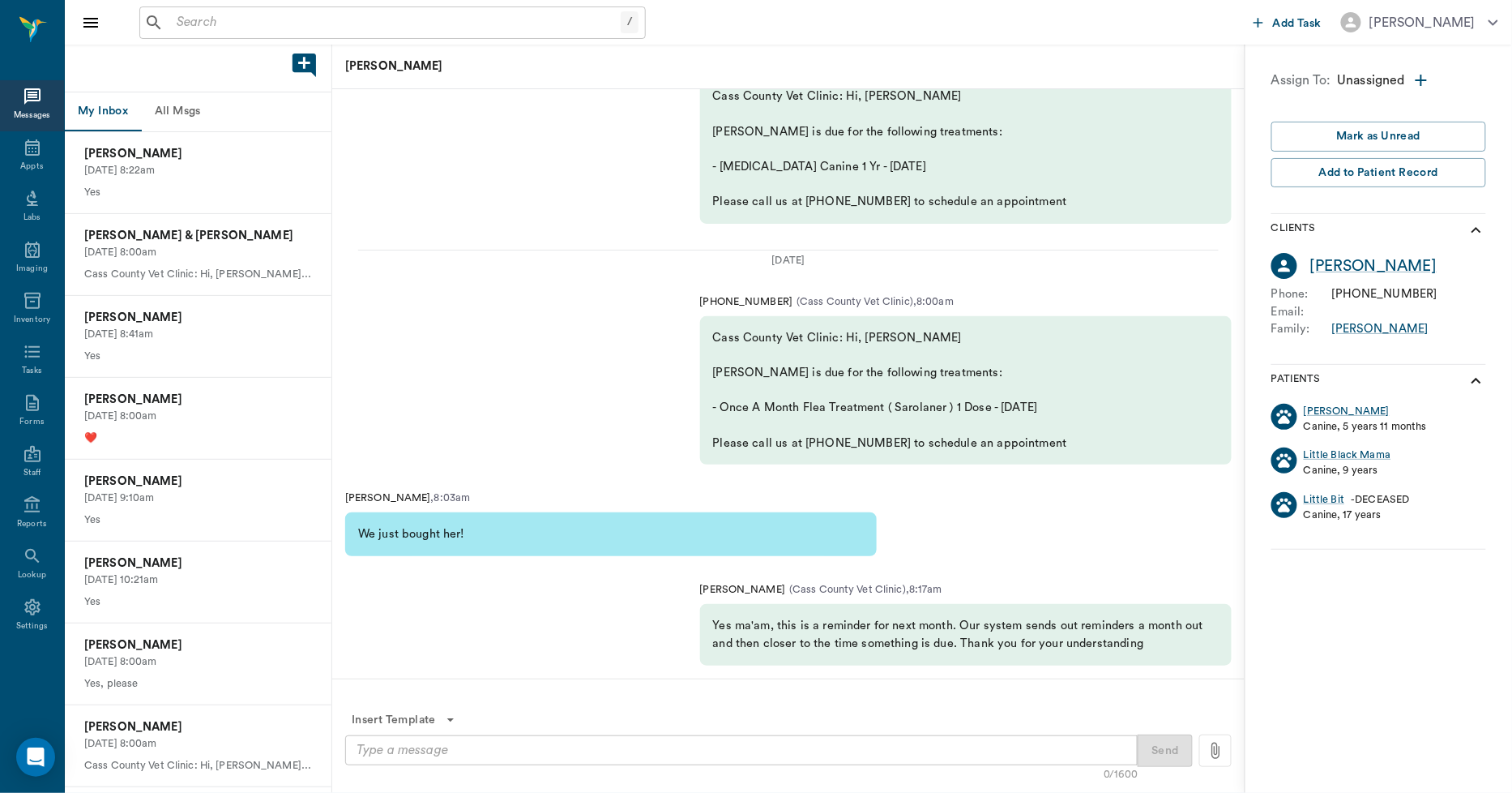
click at [169, 105] on button "All Msgs" at bounding box center [177, 112] width 73 height 39
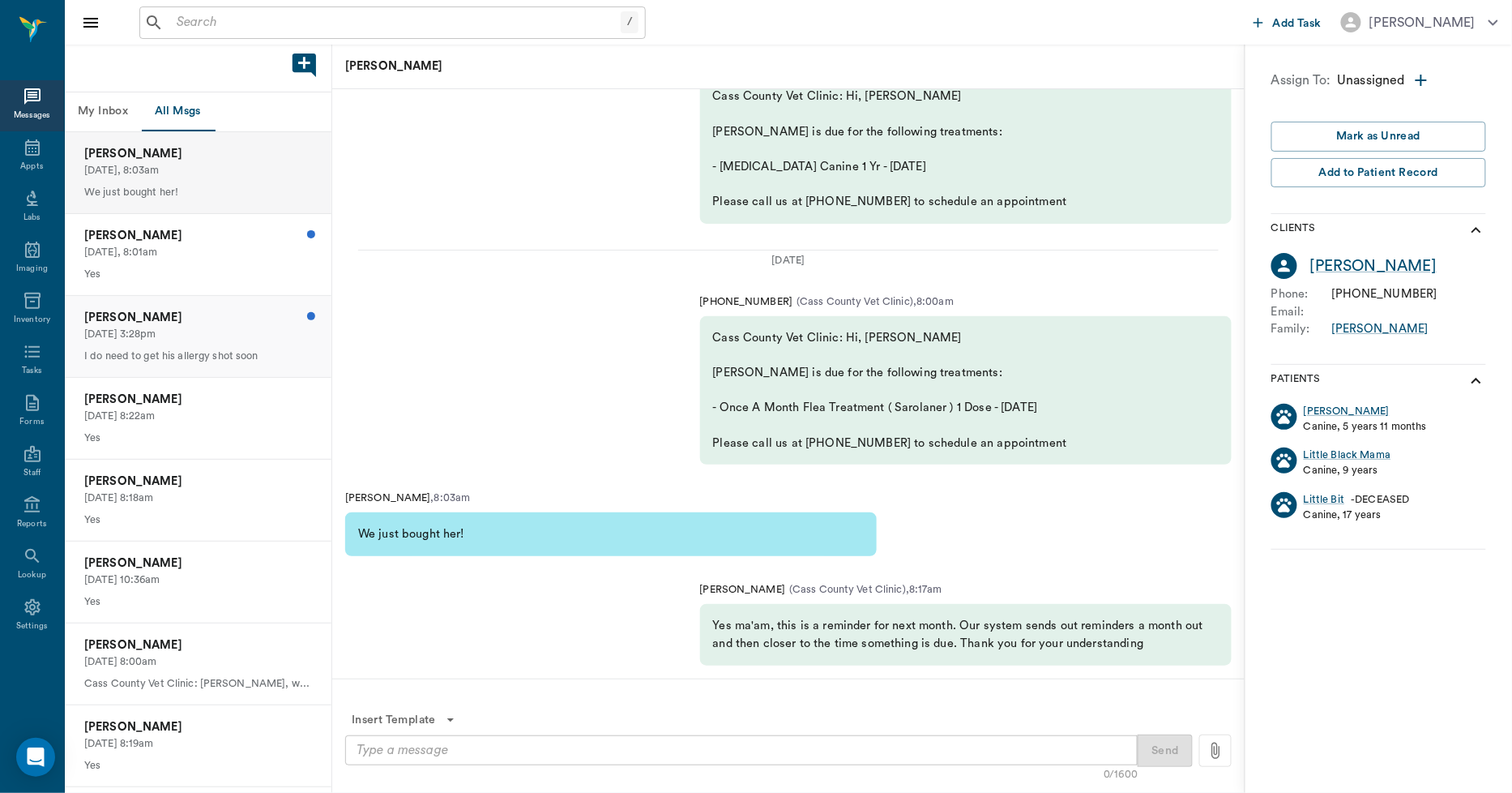
click at [202, 335] on p "09/29/2025, 3:28pm" at bounding box center [198, 334] width 227 height 16
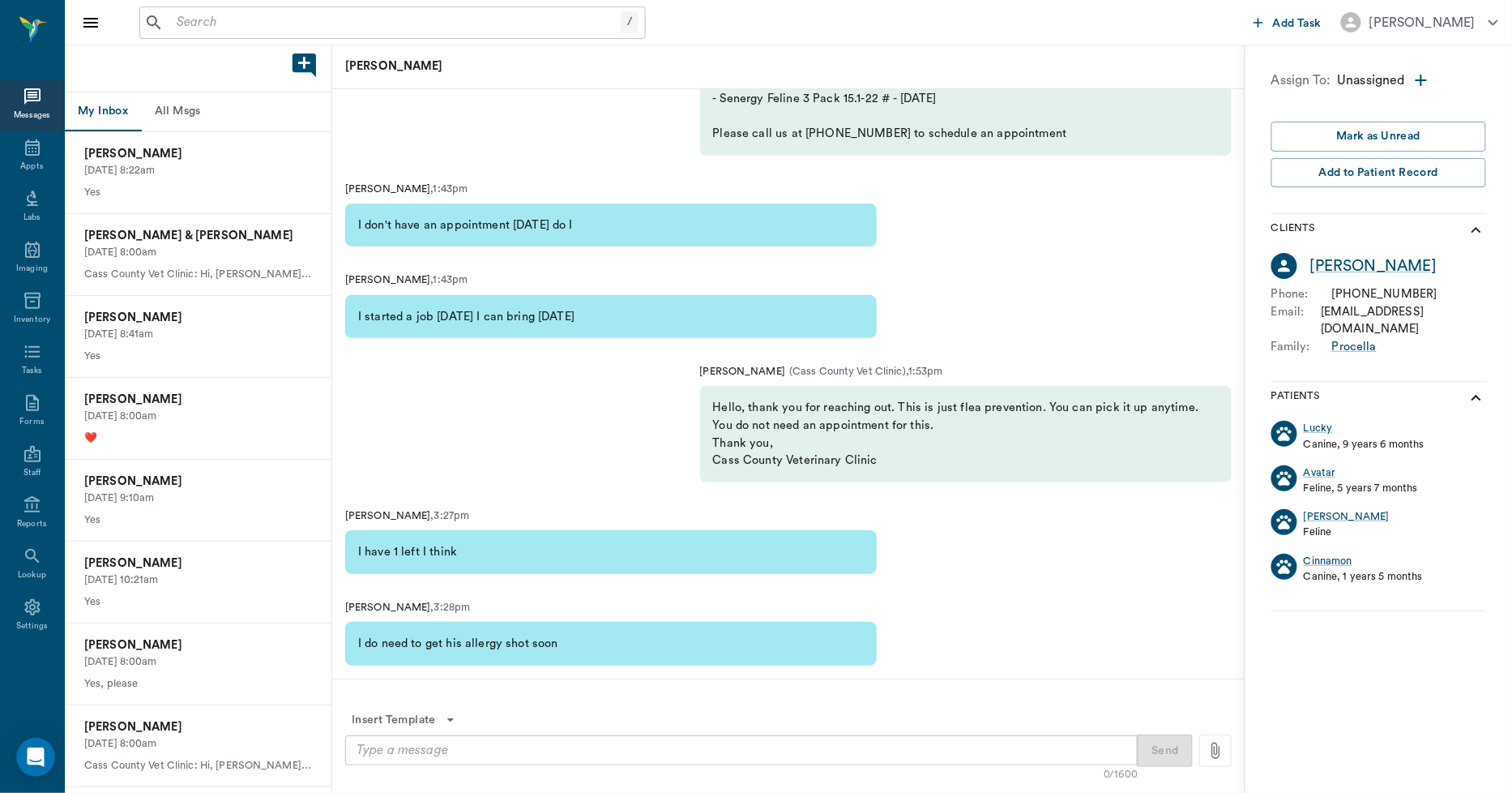
click at [171, 105] on button "All Msgs" at bounding box center [177, 112] width 73 height 39
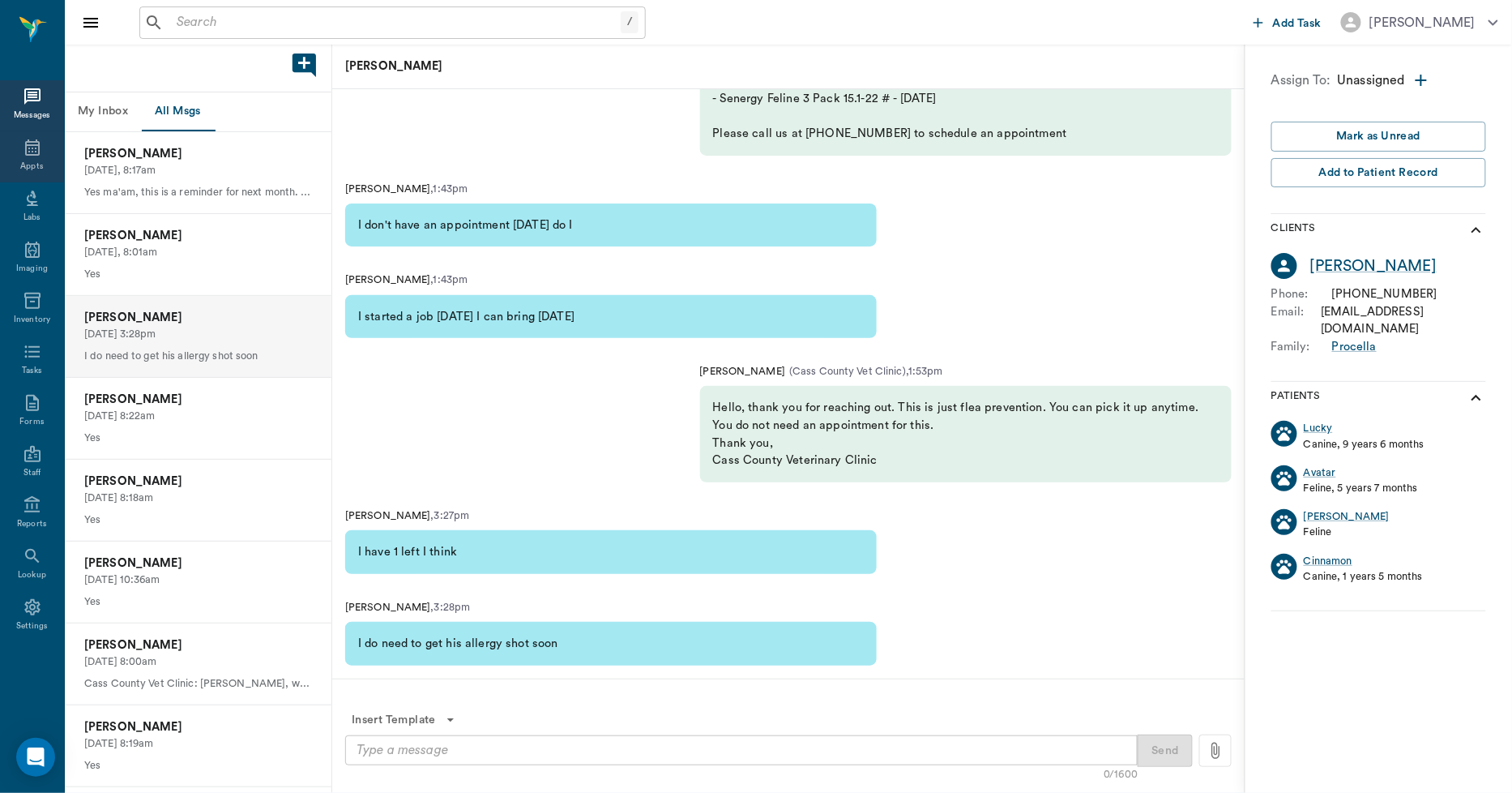
click at [30, 154] on icon at bounding box center [32, 147] width 19 height 20
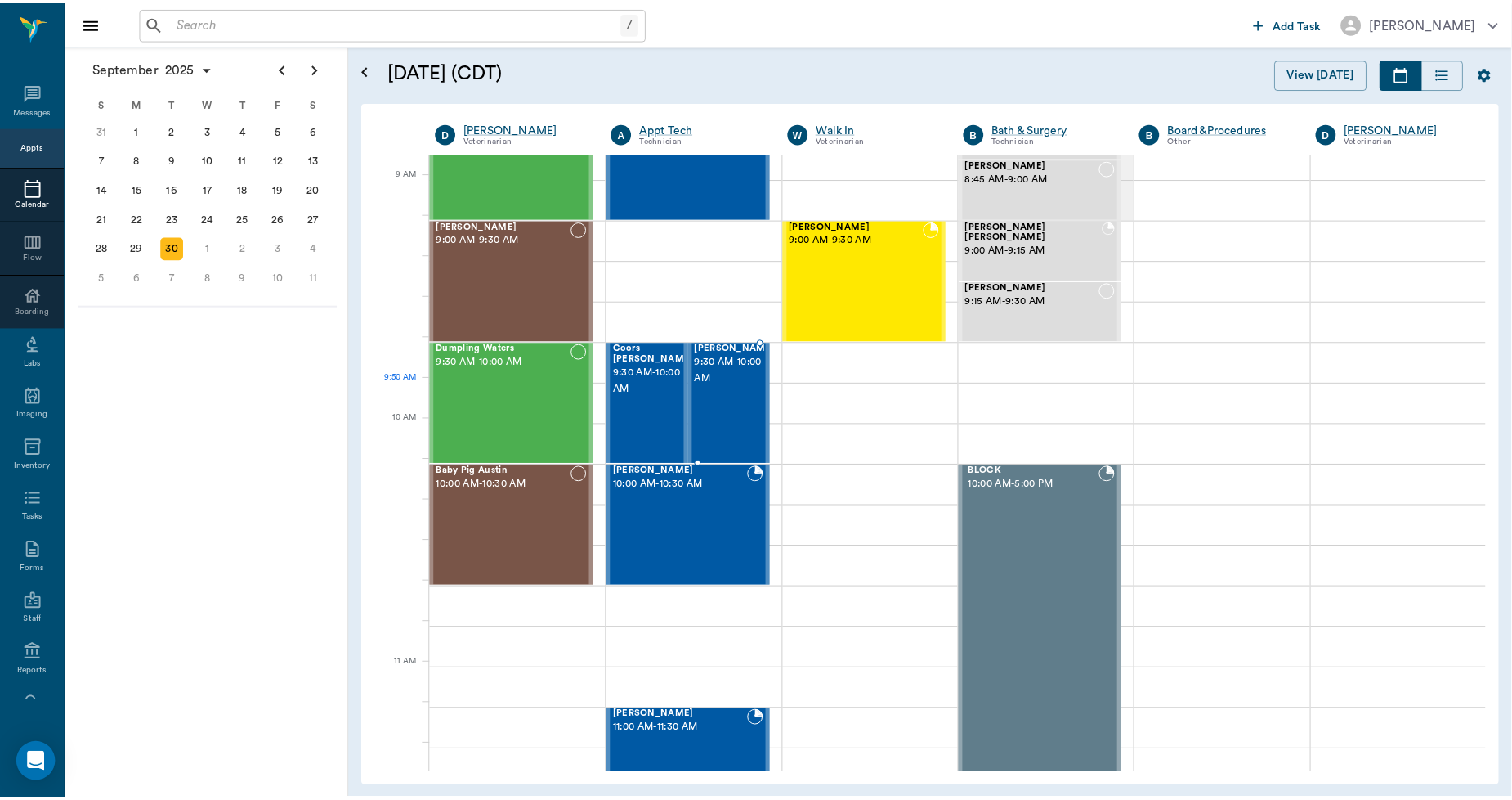
scroll to position [276, 0]
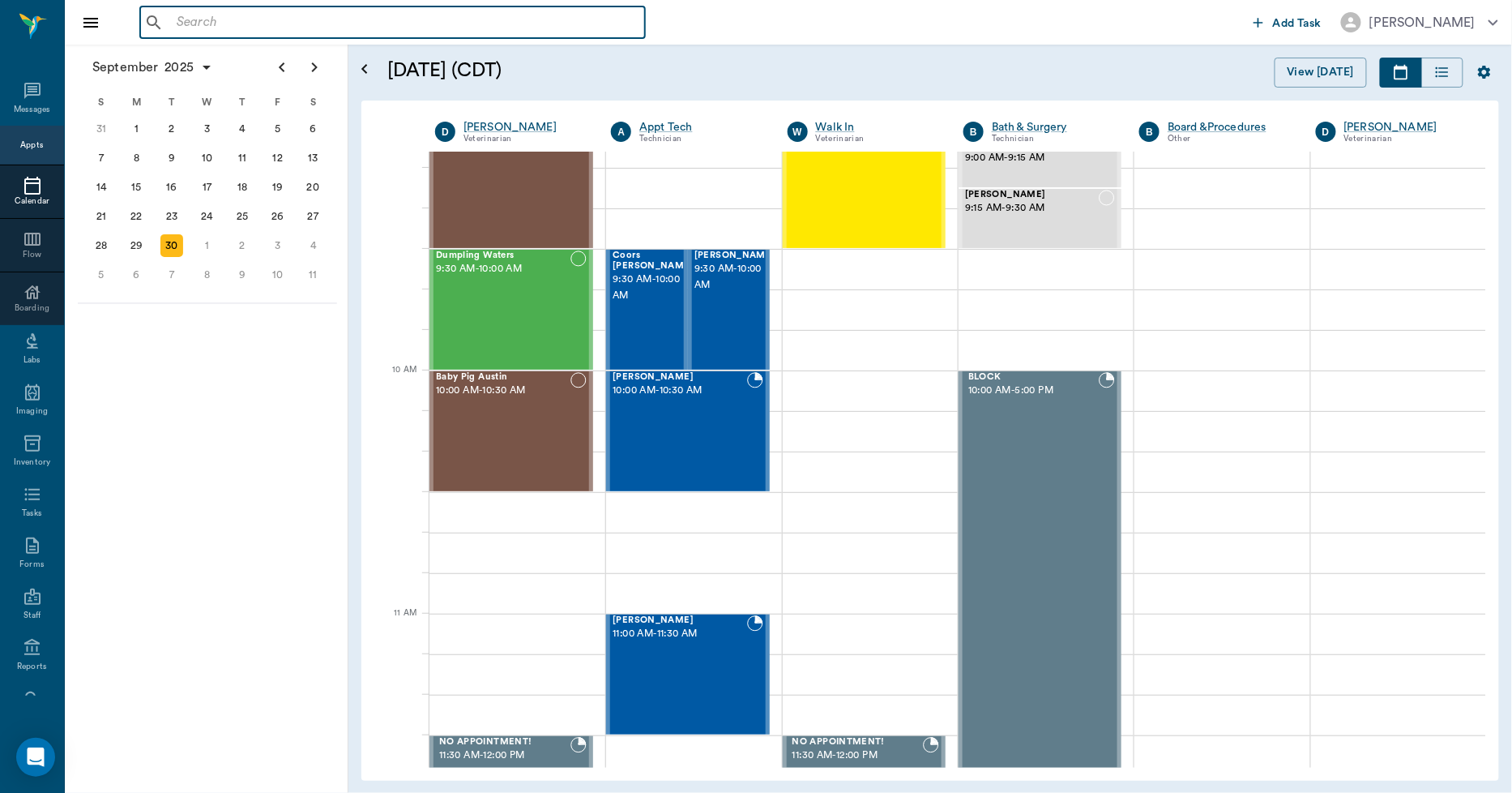
click at [326, 33] on input "text" at bounding box center [404, 22] width 469 height 22
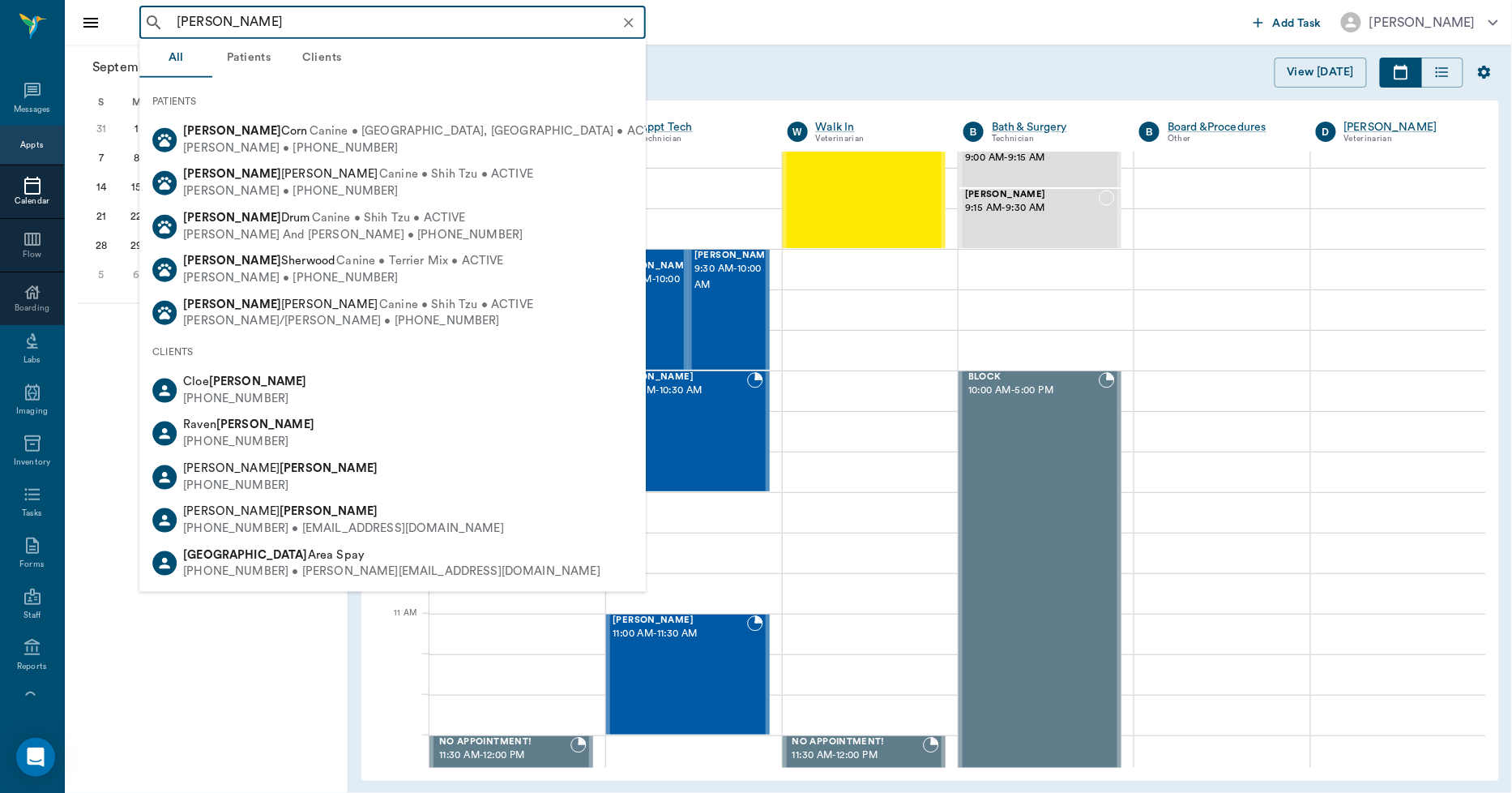
type input "baxter ag"
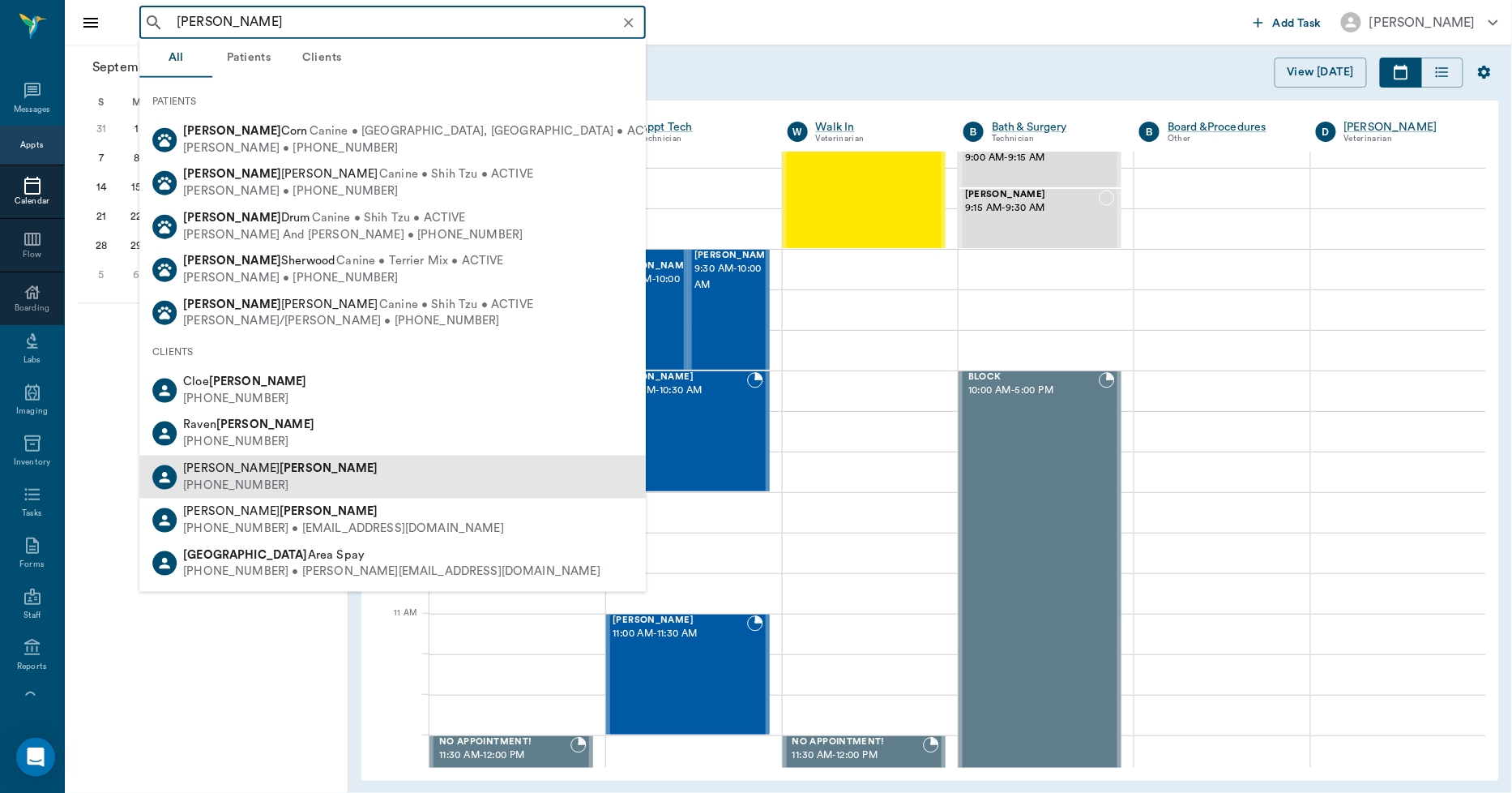
click at [253, 476] on div "(903) 293-0154" at bounding box center [280, 485] width 195 height 17
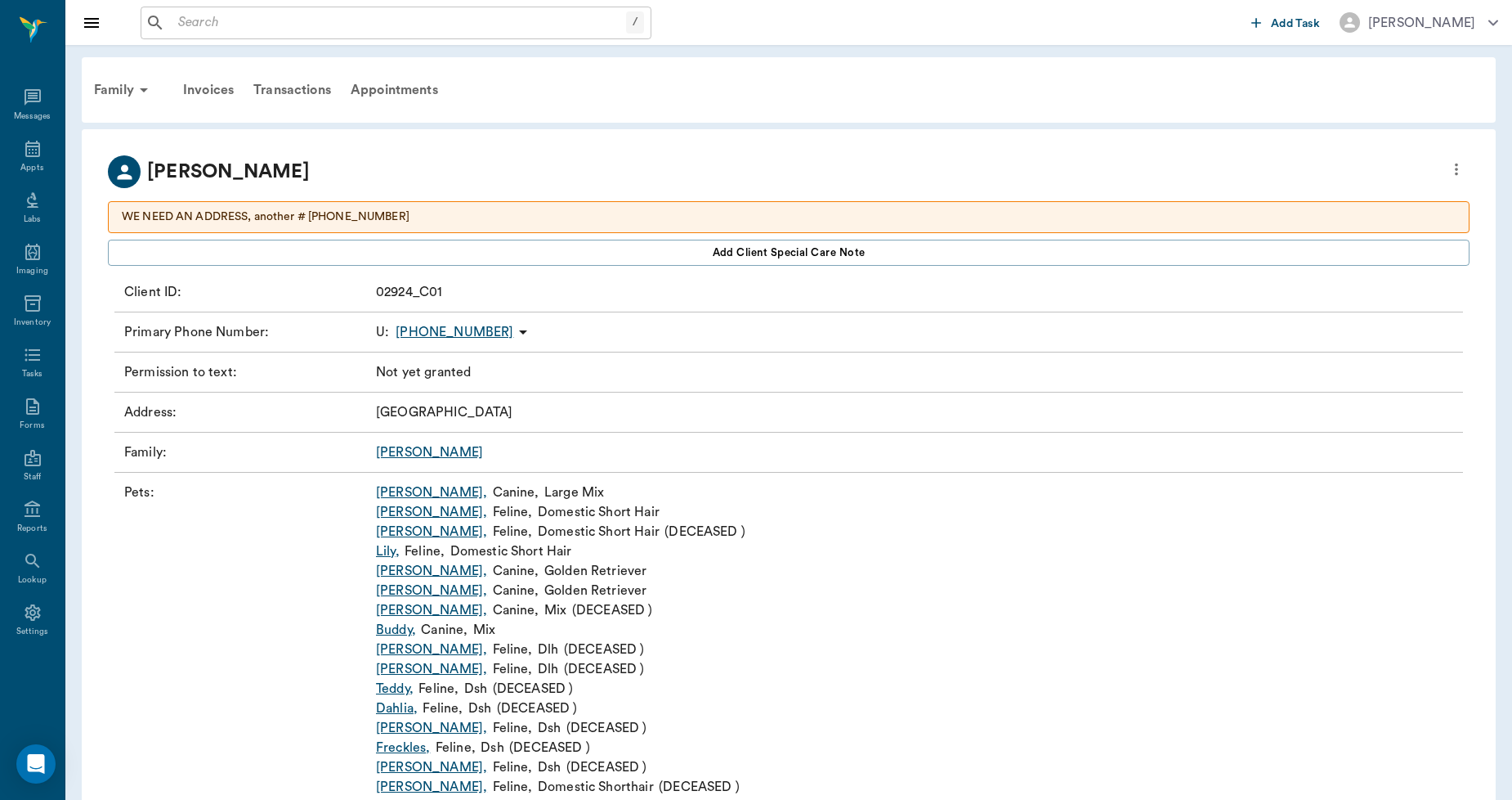
scroll to position [78, 0]
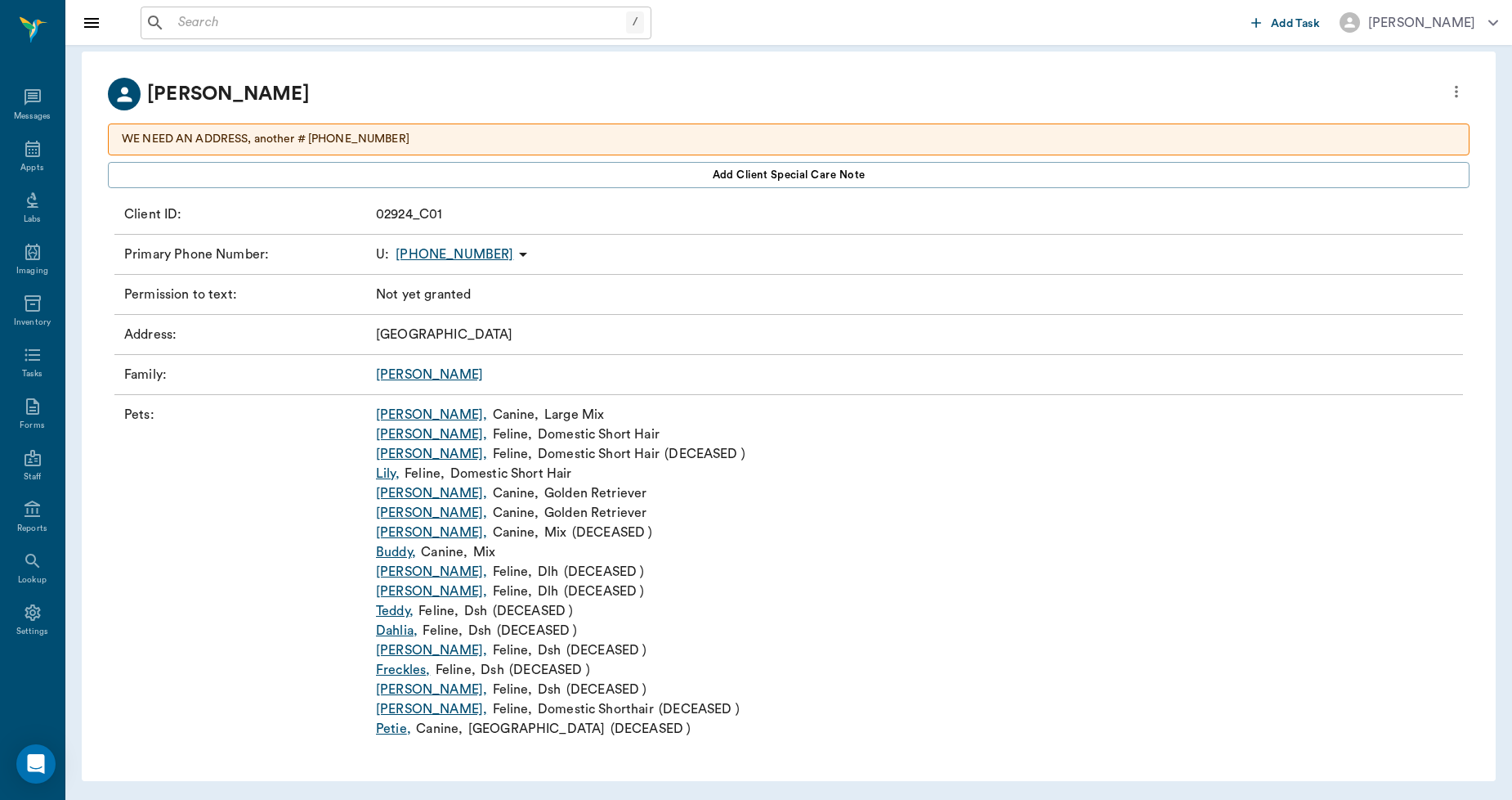
click at [401, 450] on link "Baxter ," at bounding box center [432, 453] width 111 height 20
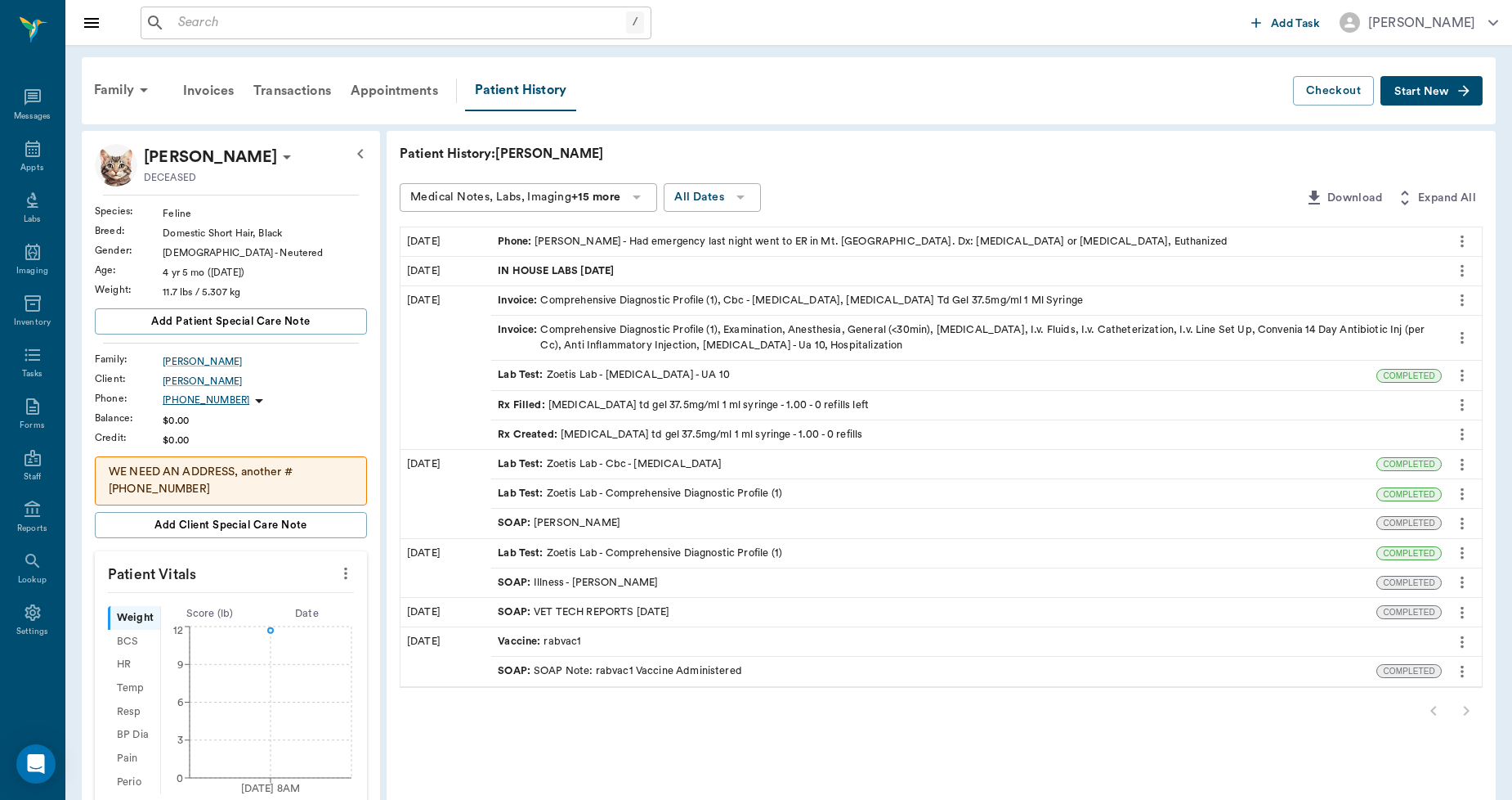
click at [1420, 92] on span "Start New" at bounding box center [1421, 92] width 54 height 0
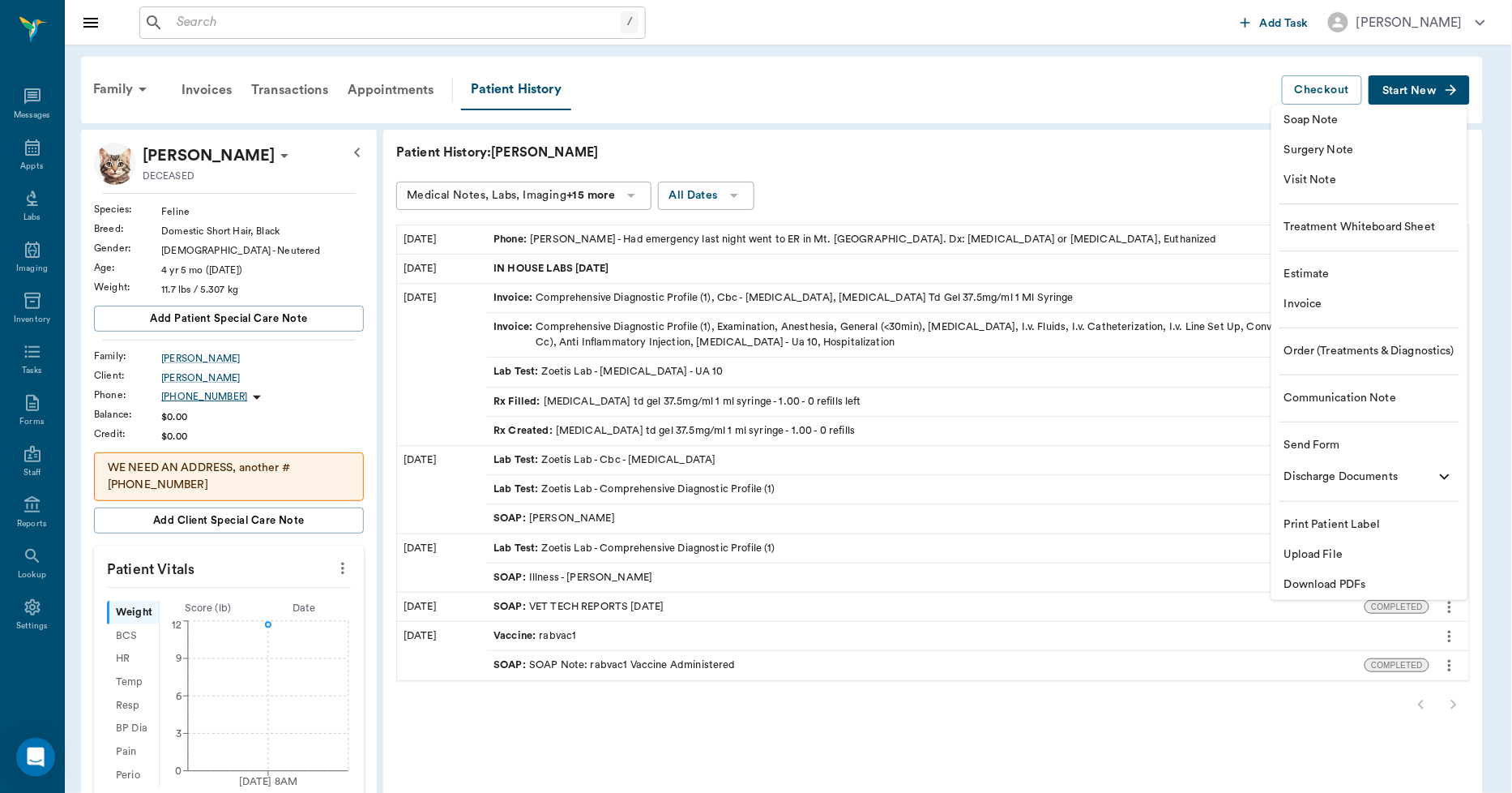
click at [1348, 553] on span "Upload File" at bounding box center [1369, 554] width 170 height 17
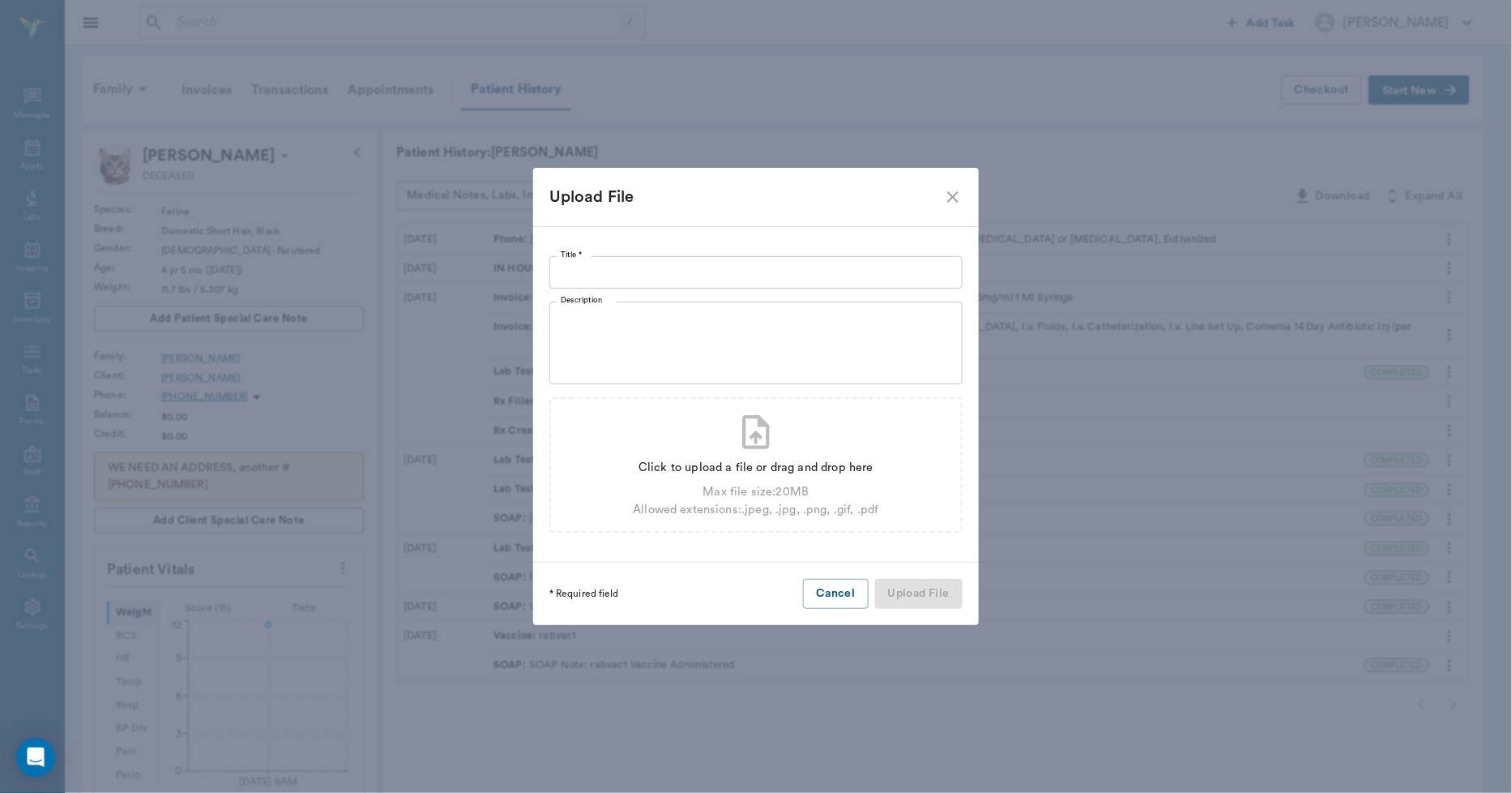
click at [804, 271] on input "Title *" at bounding box center [756, 272] width 413 height 32
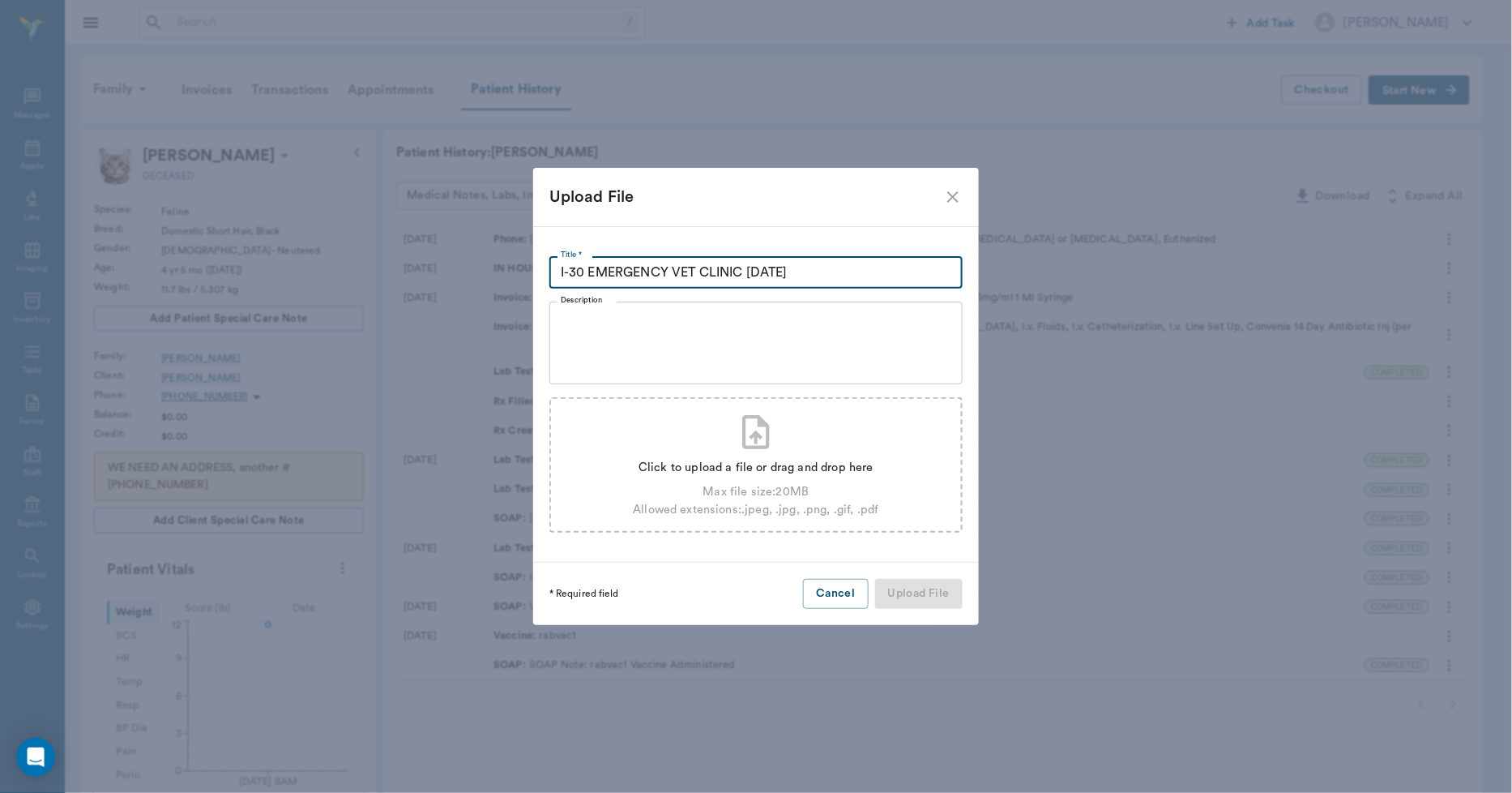
type input "I-30 EMERGENCY VET CLINIC 09.28.2025"
click at [738, 460] on div "Click to upload a file or drag and drop here" at bounding box center [756, 467] width 246 height 18
type input "C:\fakepath\Baxter.Aguirre.I30EmergencyClinic.09.28.2025.pdf"
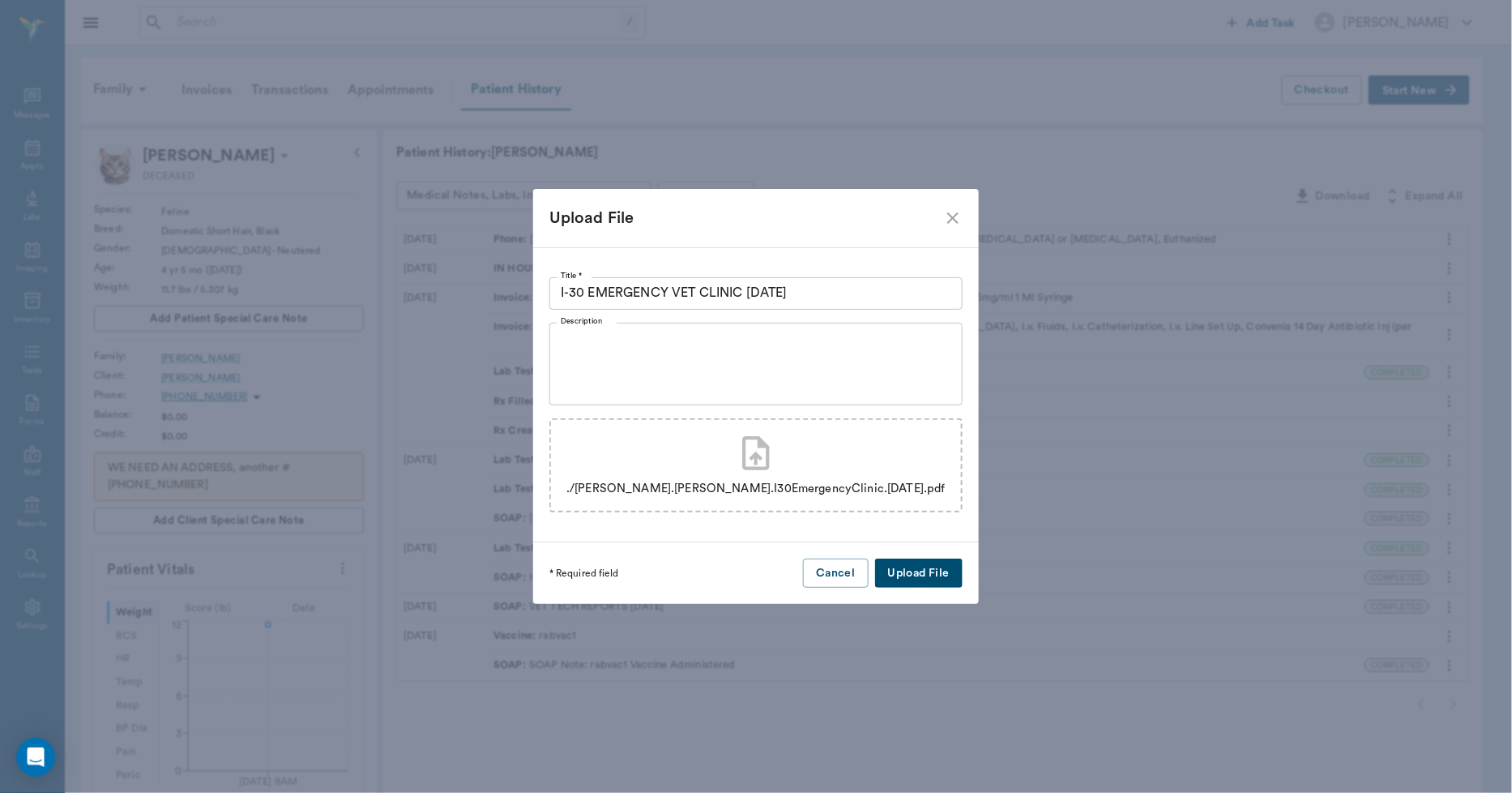
click at [951, 578] on button "Upload File" at bounding box center [919, 573] width 87 height 30
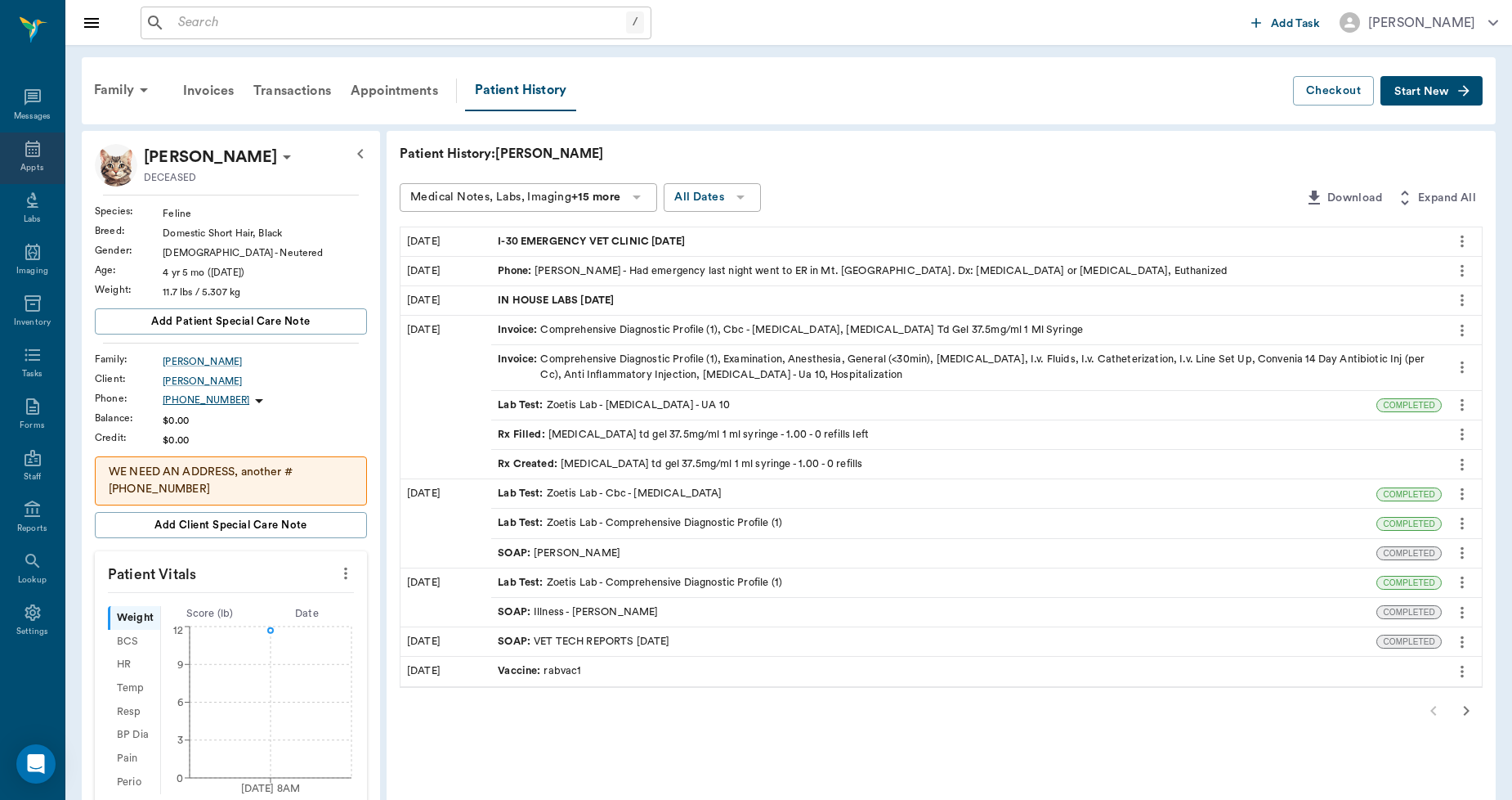
click at [29, 150] on icon at bounding box center [33, 148] width 15 height 16
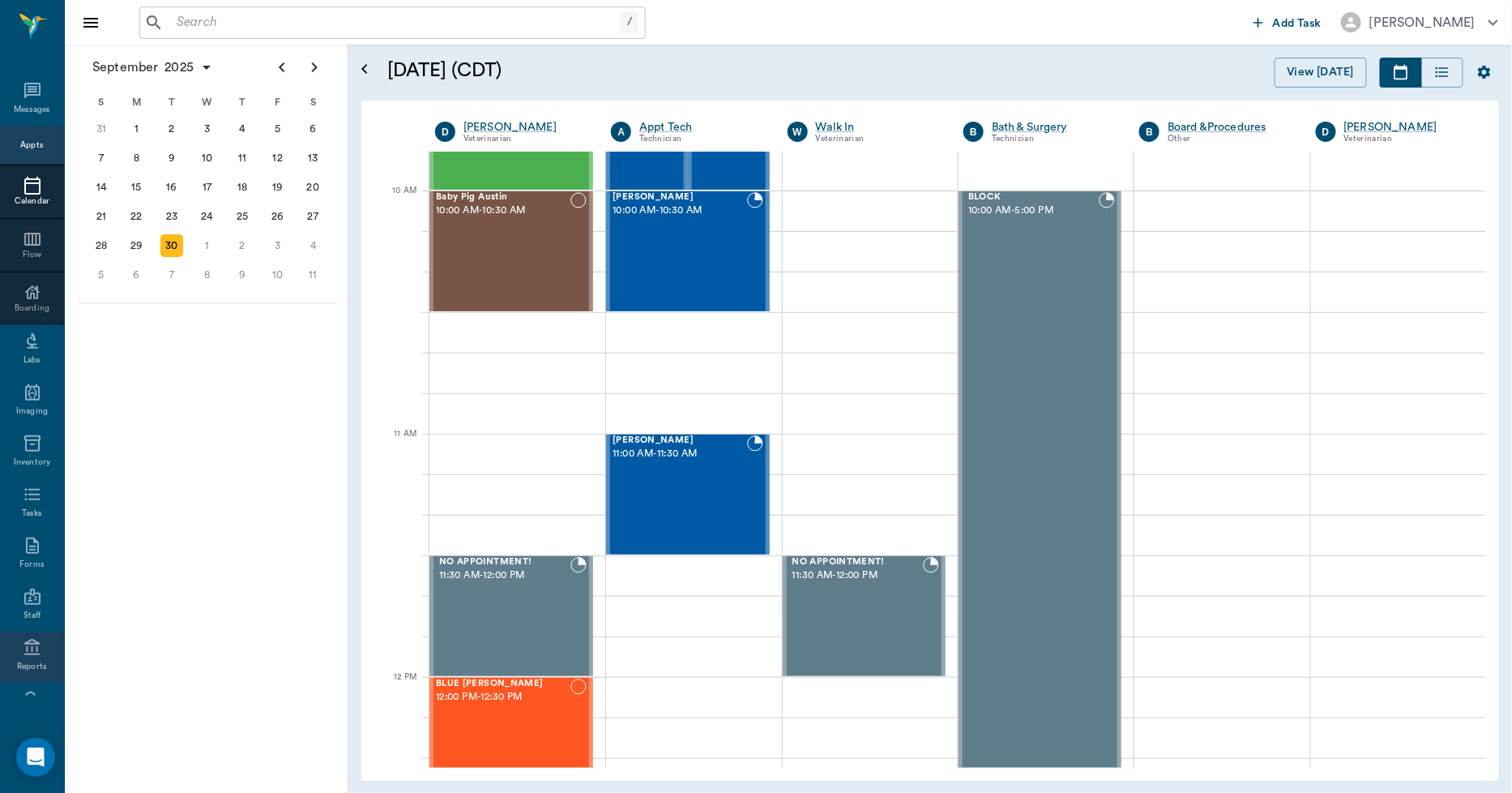
scroll to position [94, 0]
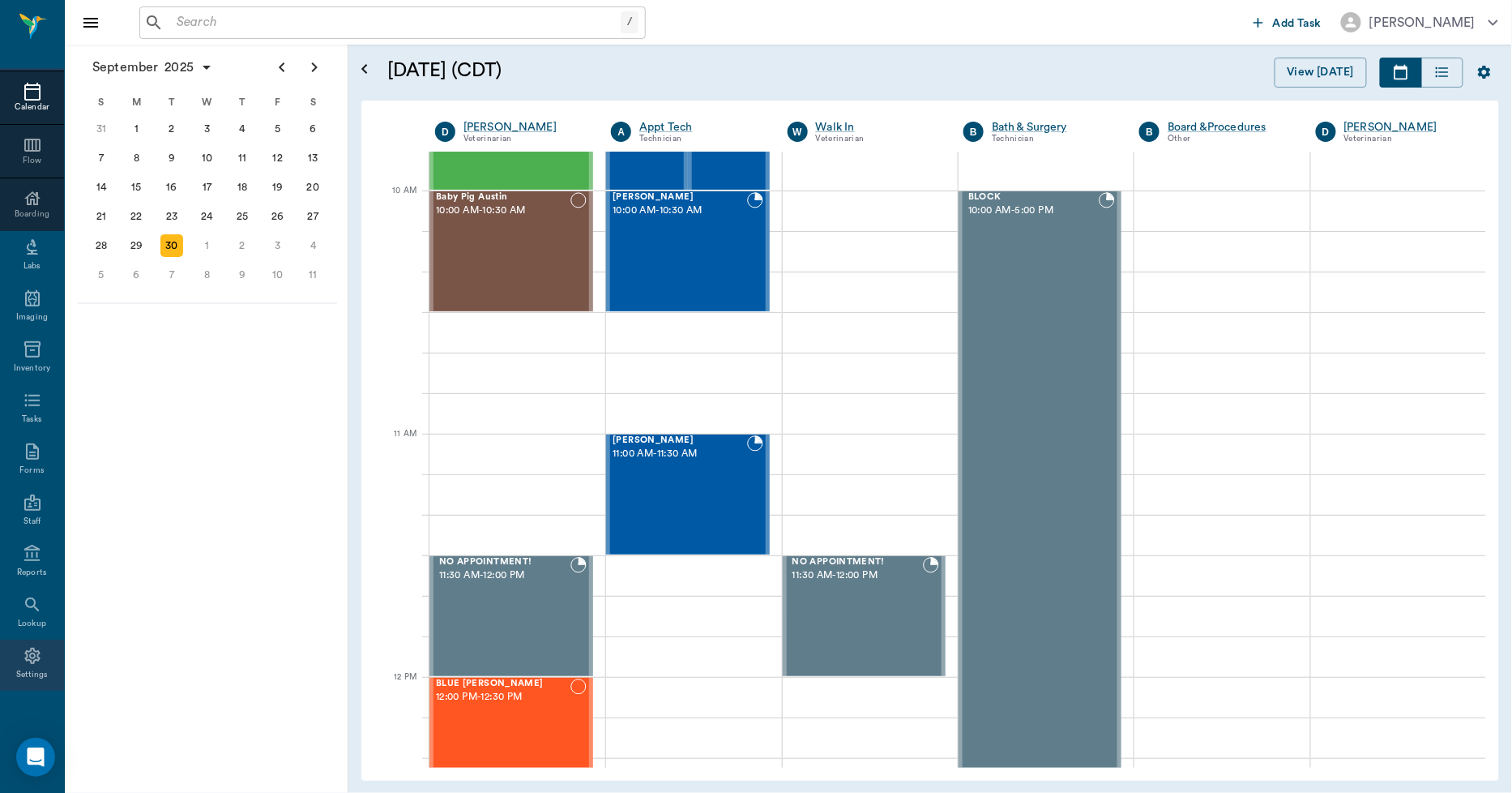
click at [27, 657] on icon at bounding box center [32, 656] width 16 height 16
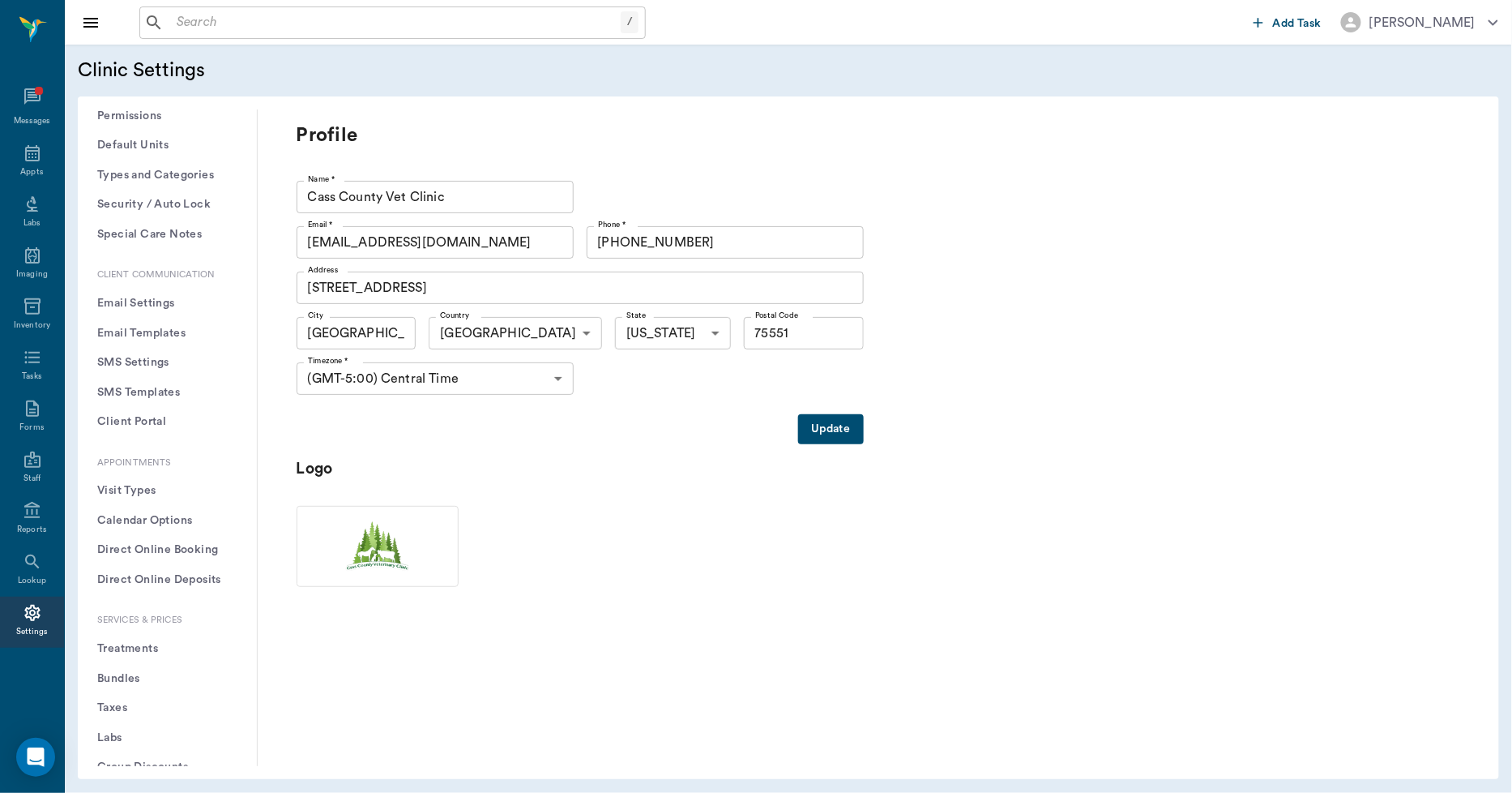
scroll to position [180, 0]
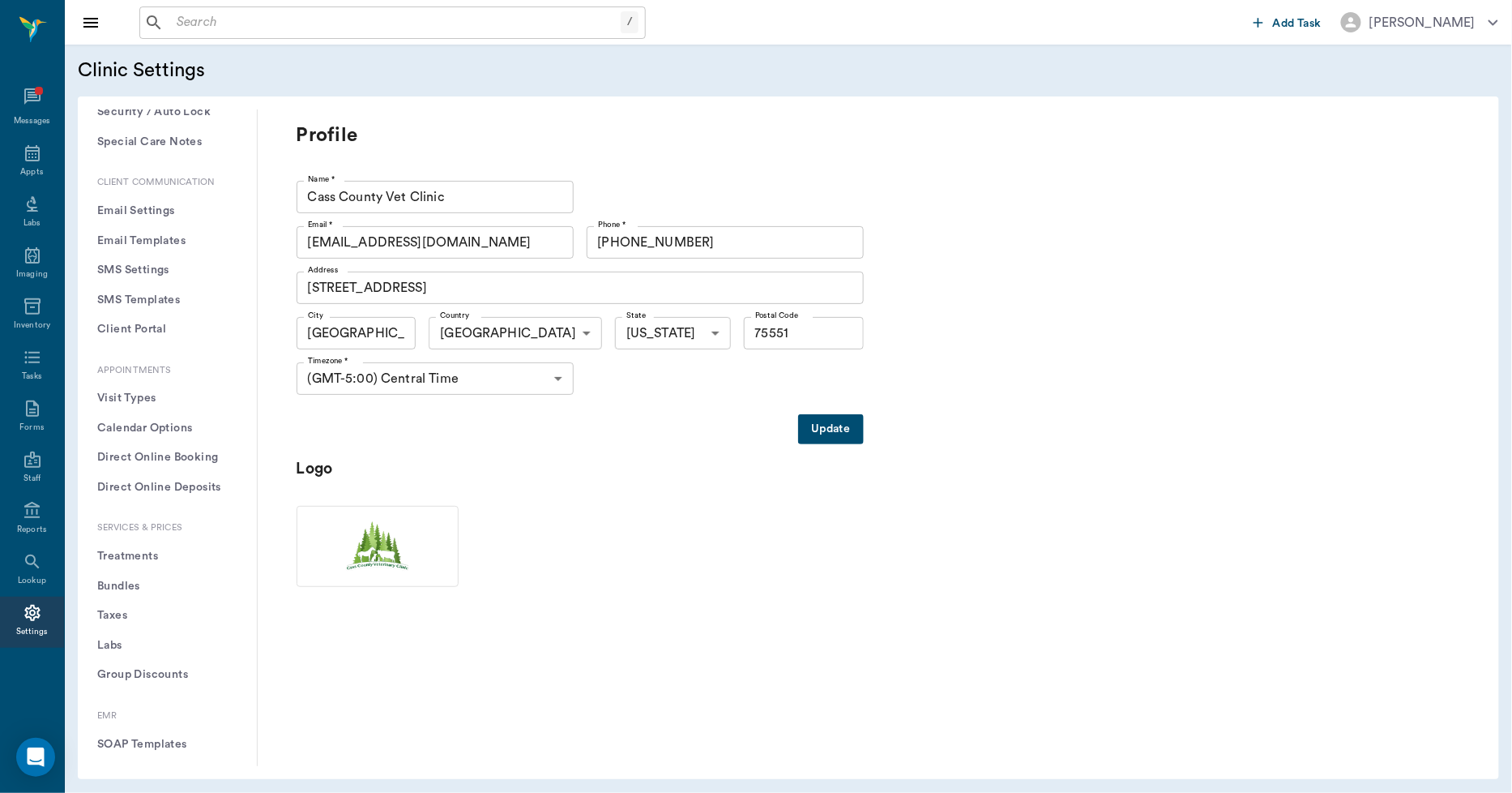
click at [125, 584] on button "Bundles" at bounding box center [167, 586] width 153 height 30
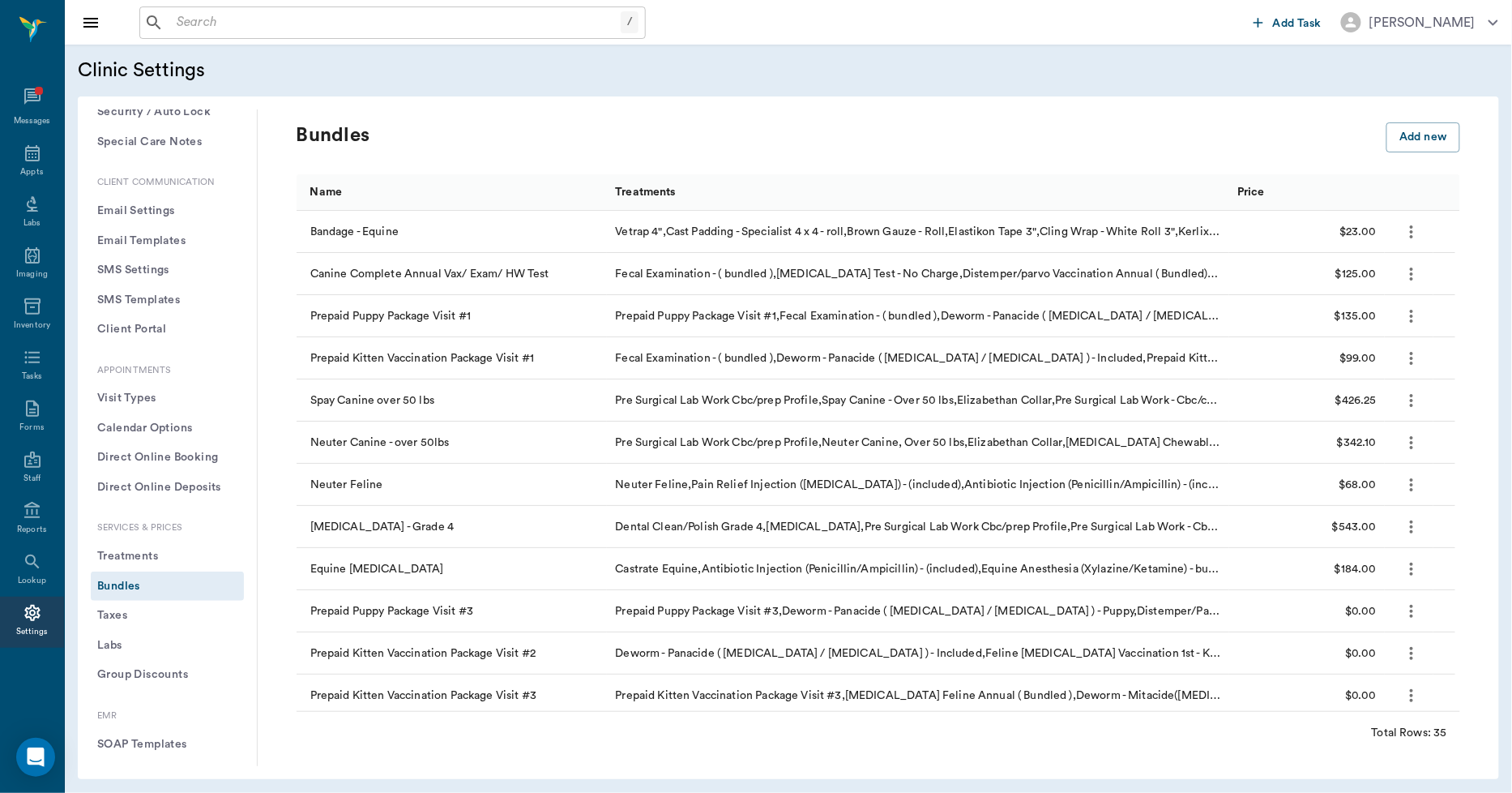
click at [376, 201] on div "Name" at bounding box center [455, 192] width 290 height 36
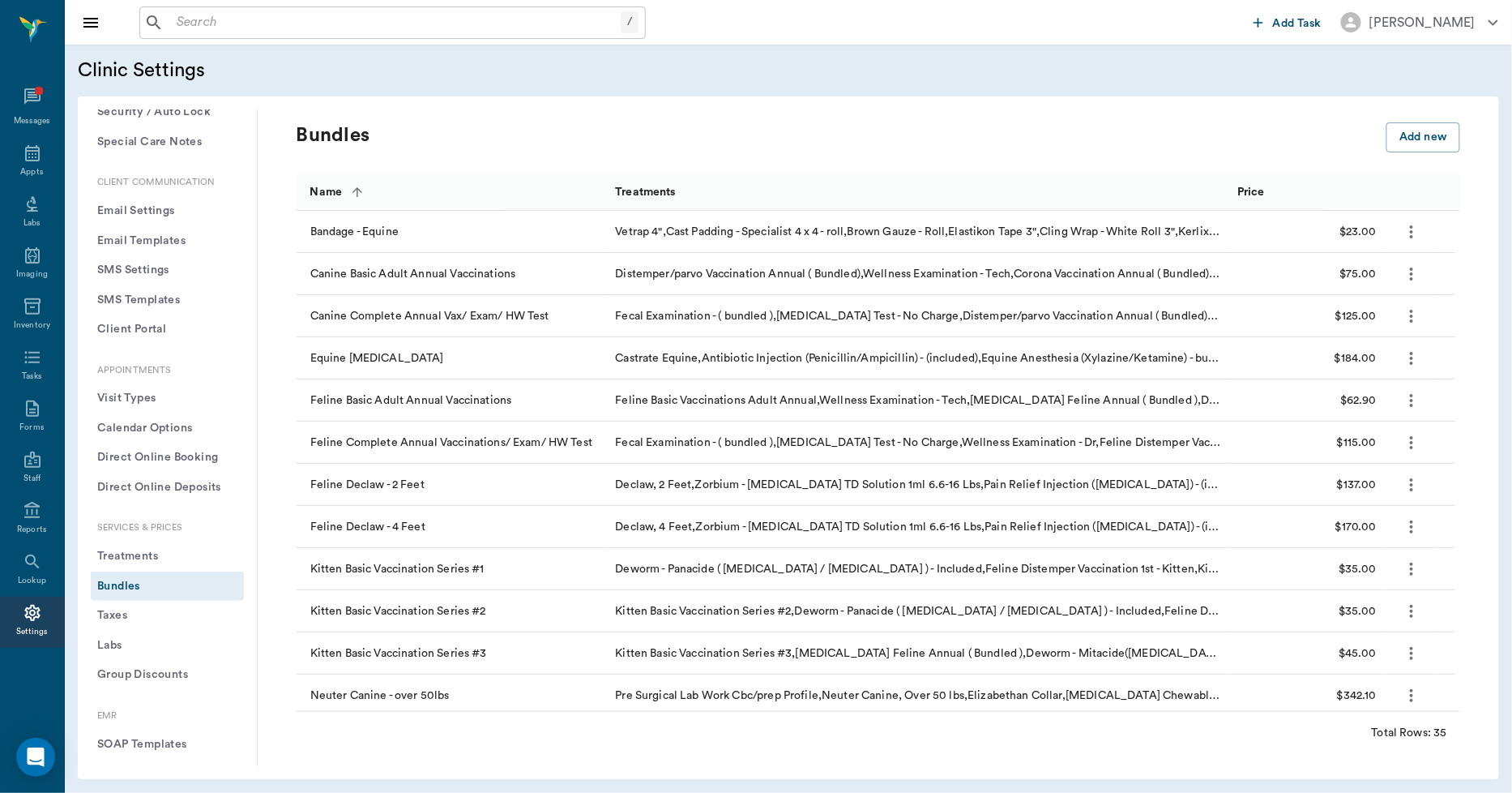
click at [367, 193] on button "Sort" at bounding box center [357, 192] width 22 height 22
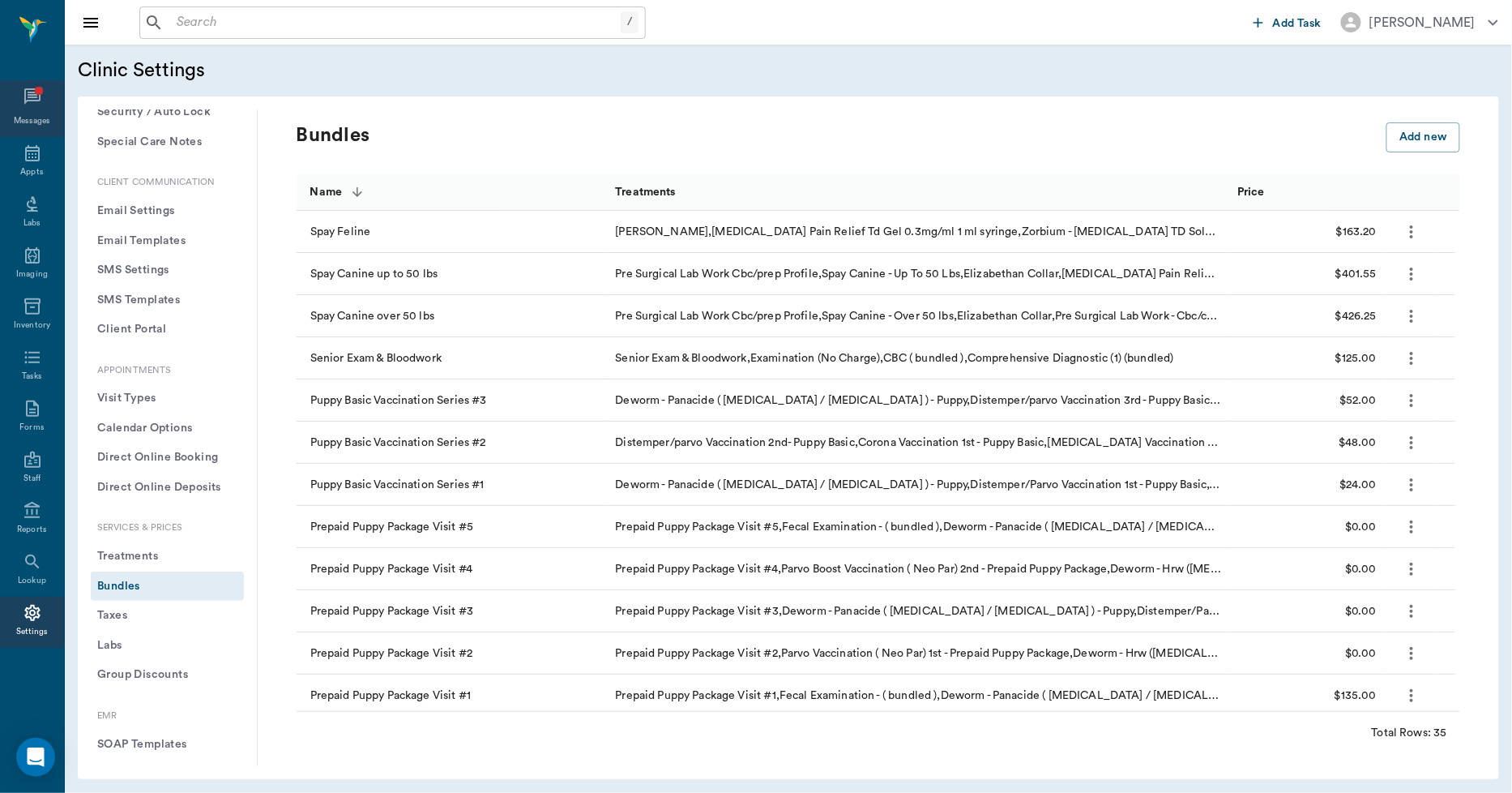
click at [41, 99] on icon at bounding box center [32, 96] width 19 height 20
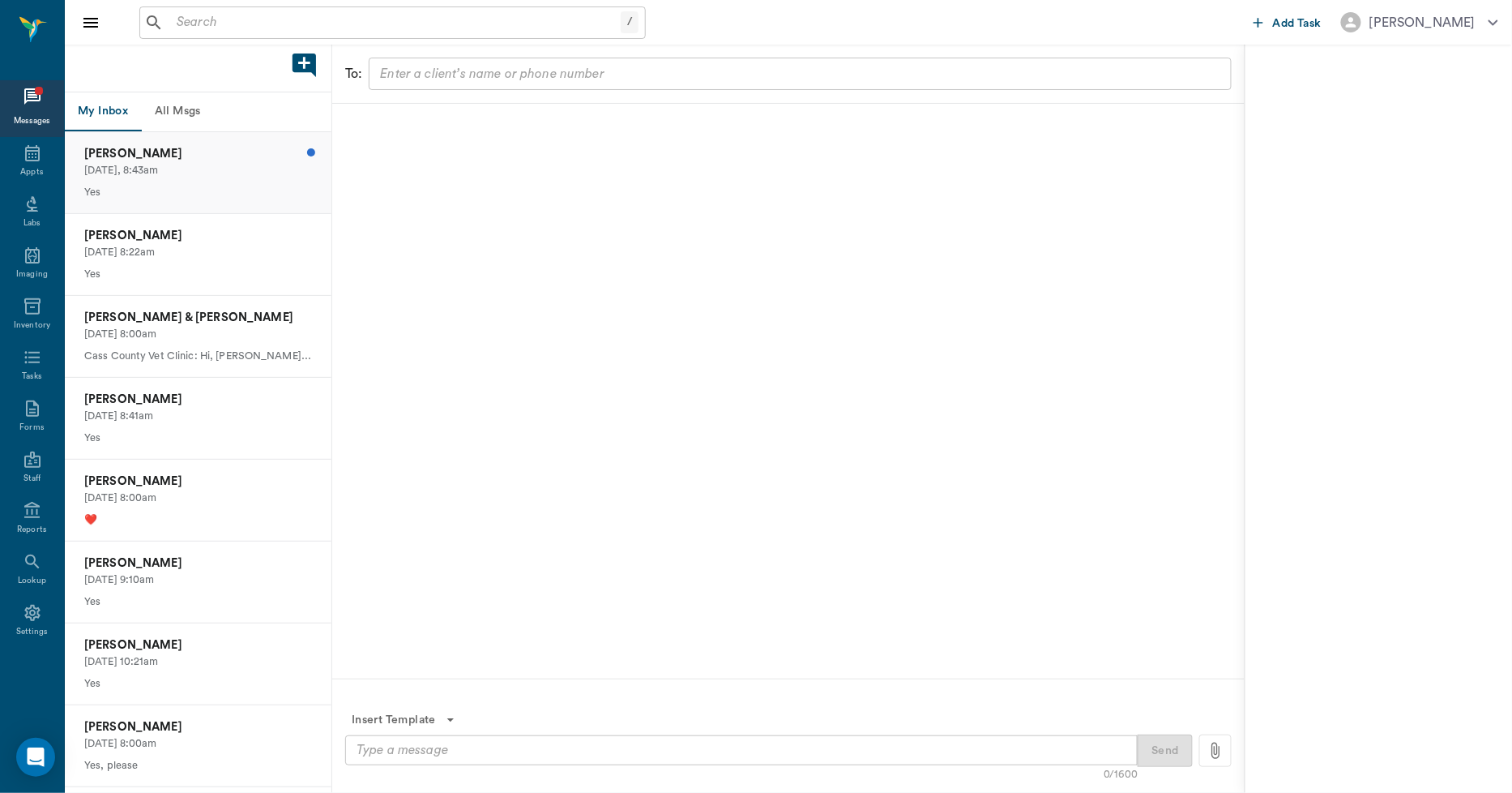
click at [160, 150] on p "[PERSON_NAME]" at bounding box center [198, 153] width 227 height 18
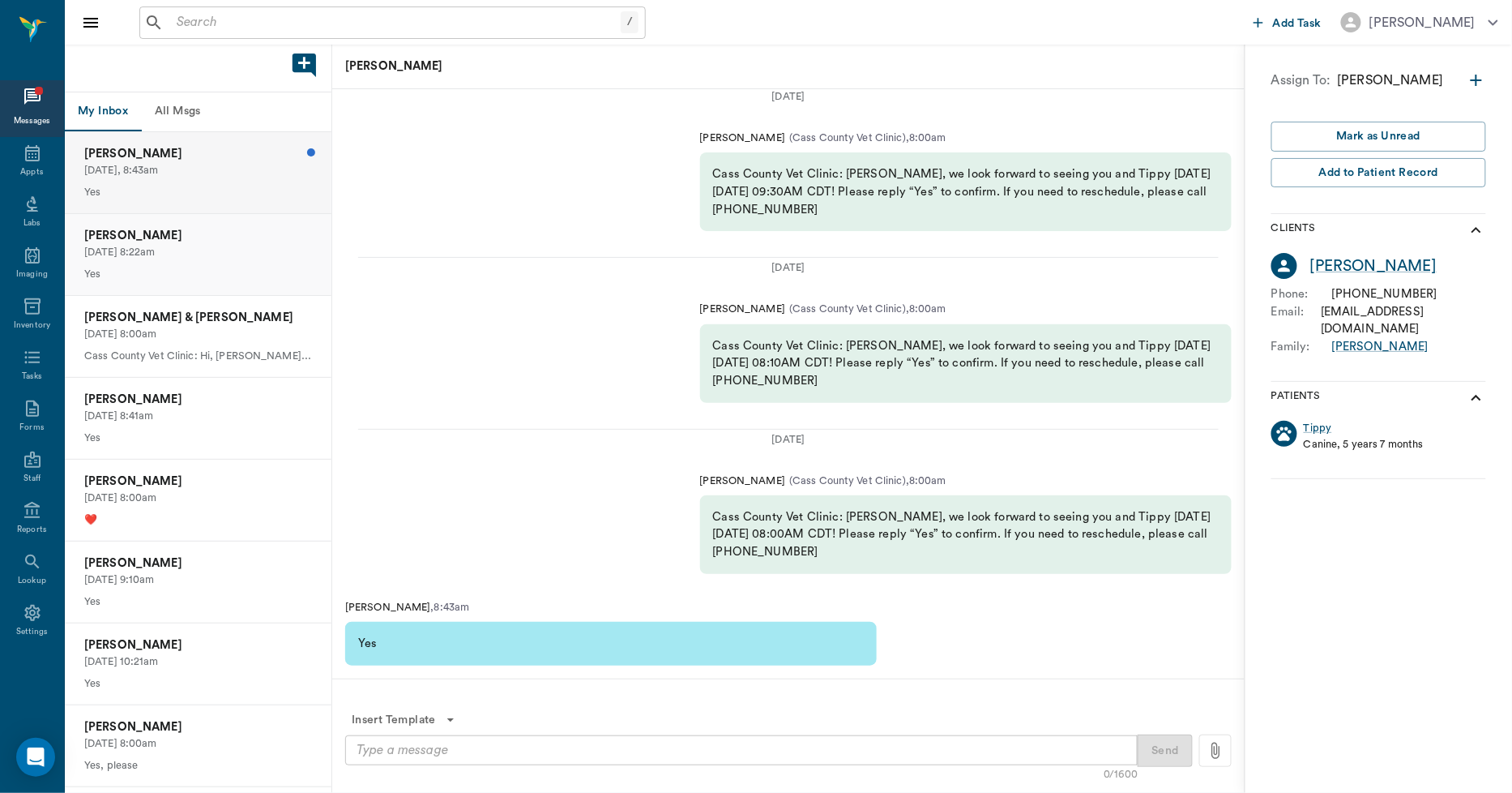
click at [199, 256] on p "[DATE] 8:22am" at bounding box center [198, 253] width 227 height 16
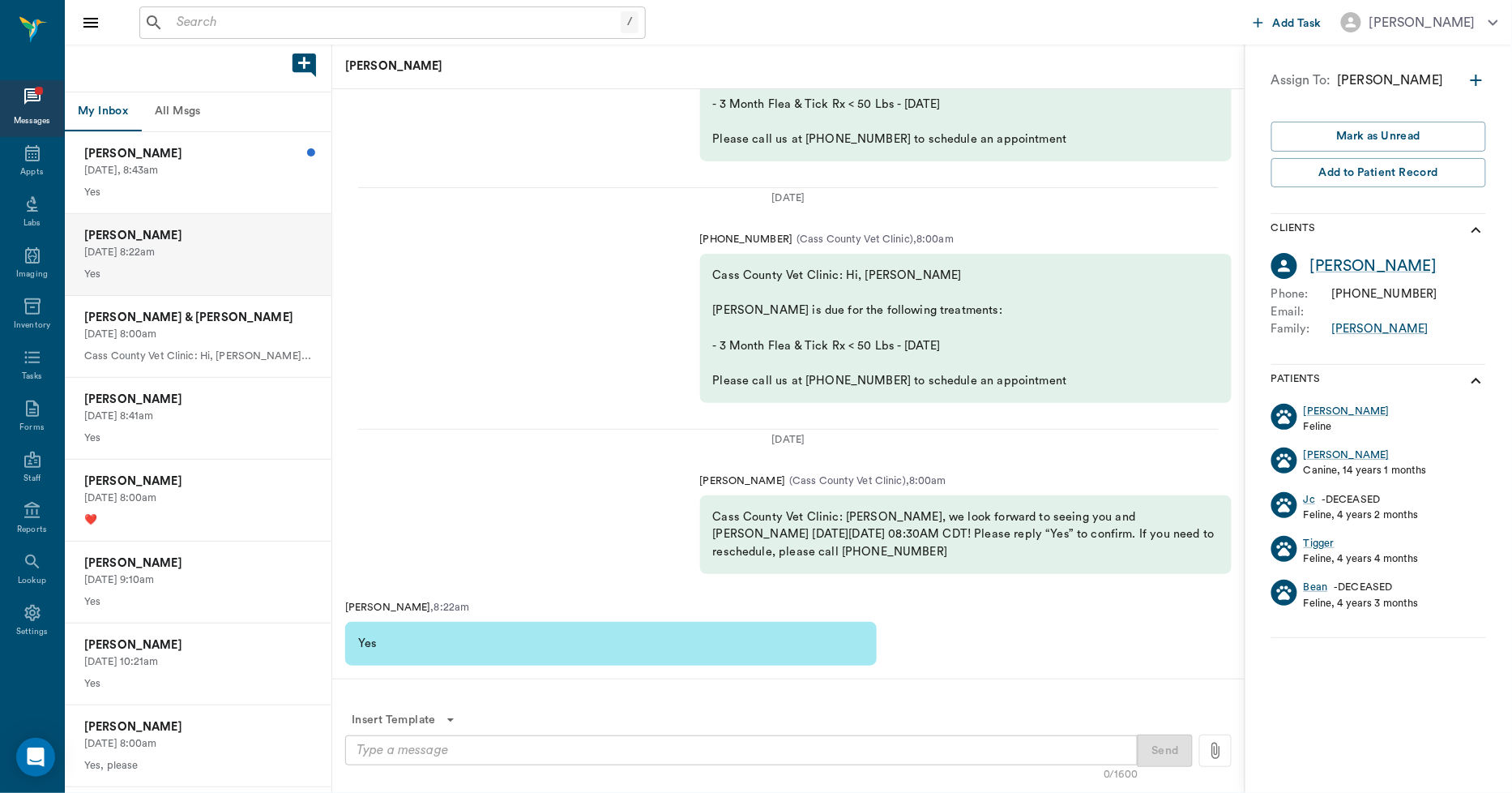
click at [173, 110] on button "All Msgs" at bounding box center [177, 112] width 73 height 39
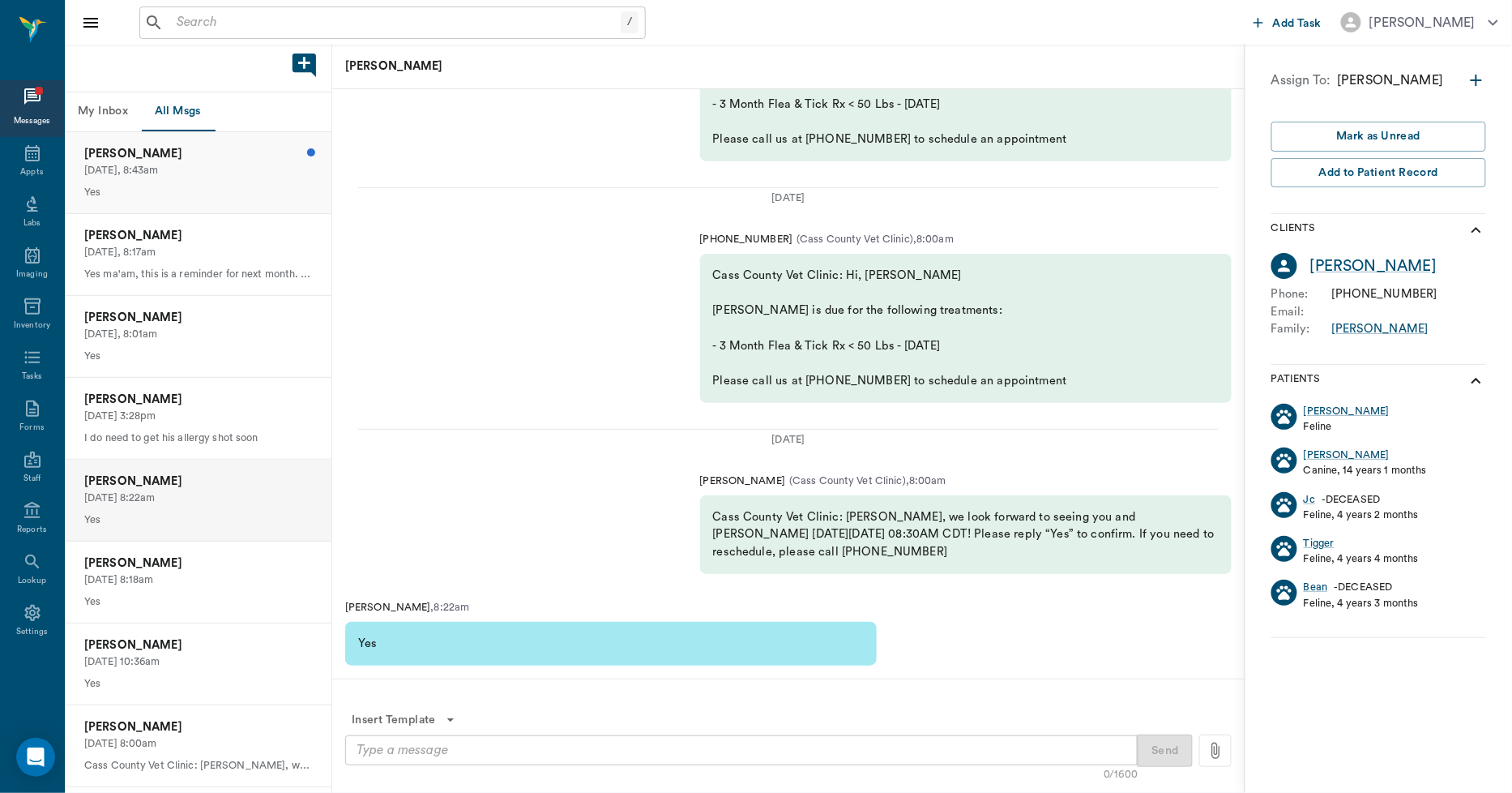
click at [163, 176] on p "[DATE], 8:43am" at bounding box center [198, 170] width 227 height 16
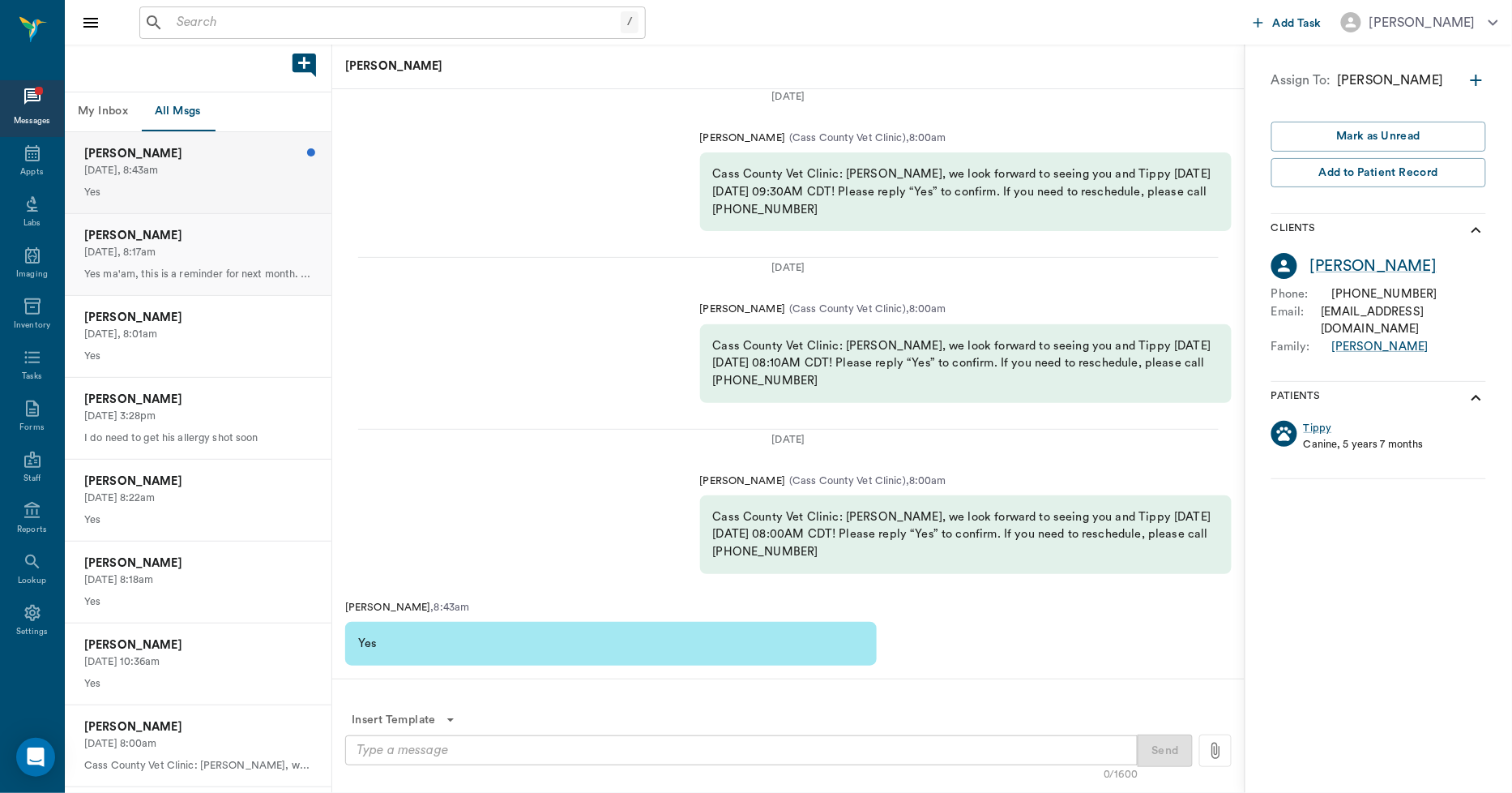
click at [156, 266] on p "Yes ma'am, this is a reminder for next month. Our system sends out reminders a …" at bounding box center [198, 274] width 227 height 16
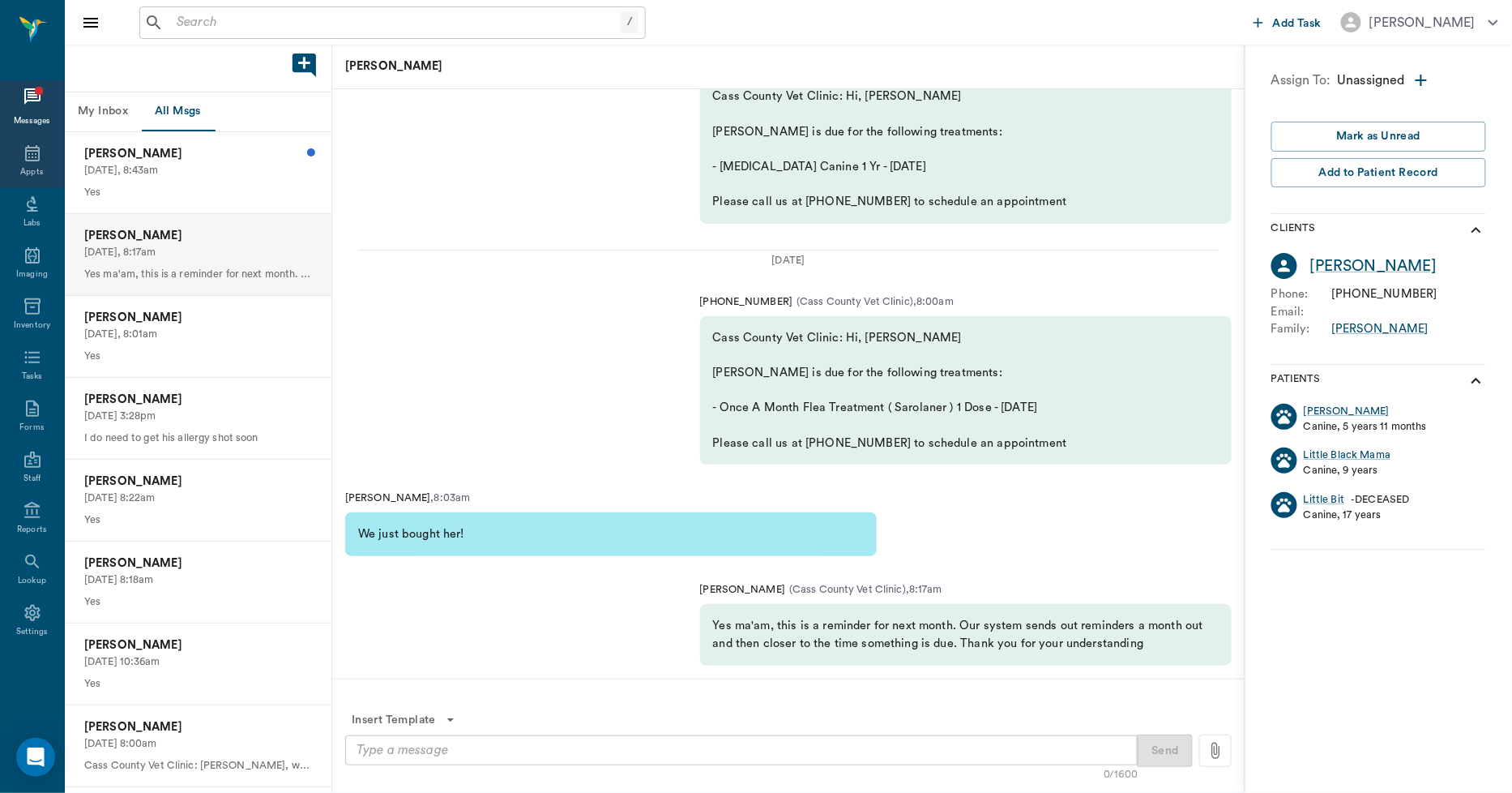
click at [29, 150] on icon at bounding box center [32, 152] width 15 height 16
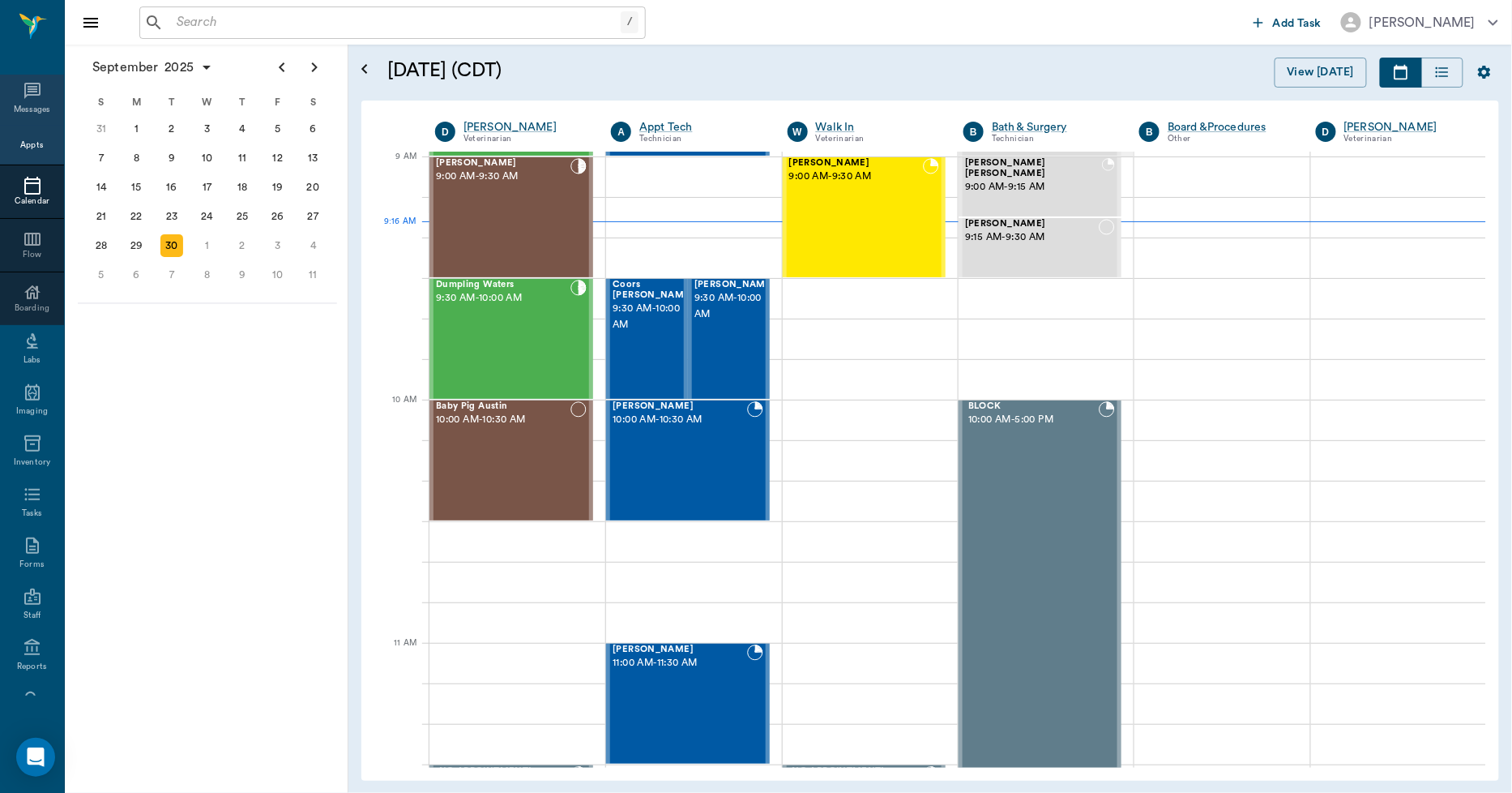
click at [22, 98] on icon at bounding box center [32, 90] width 19 height 20
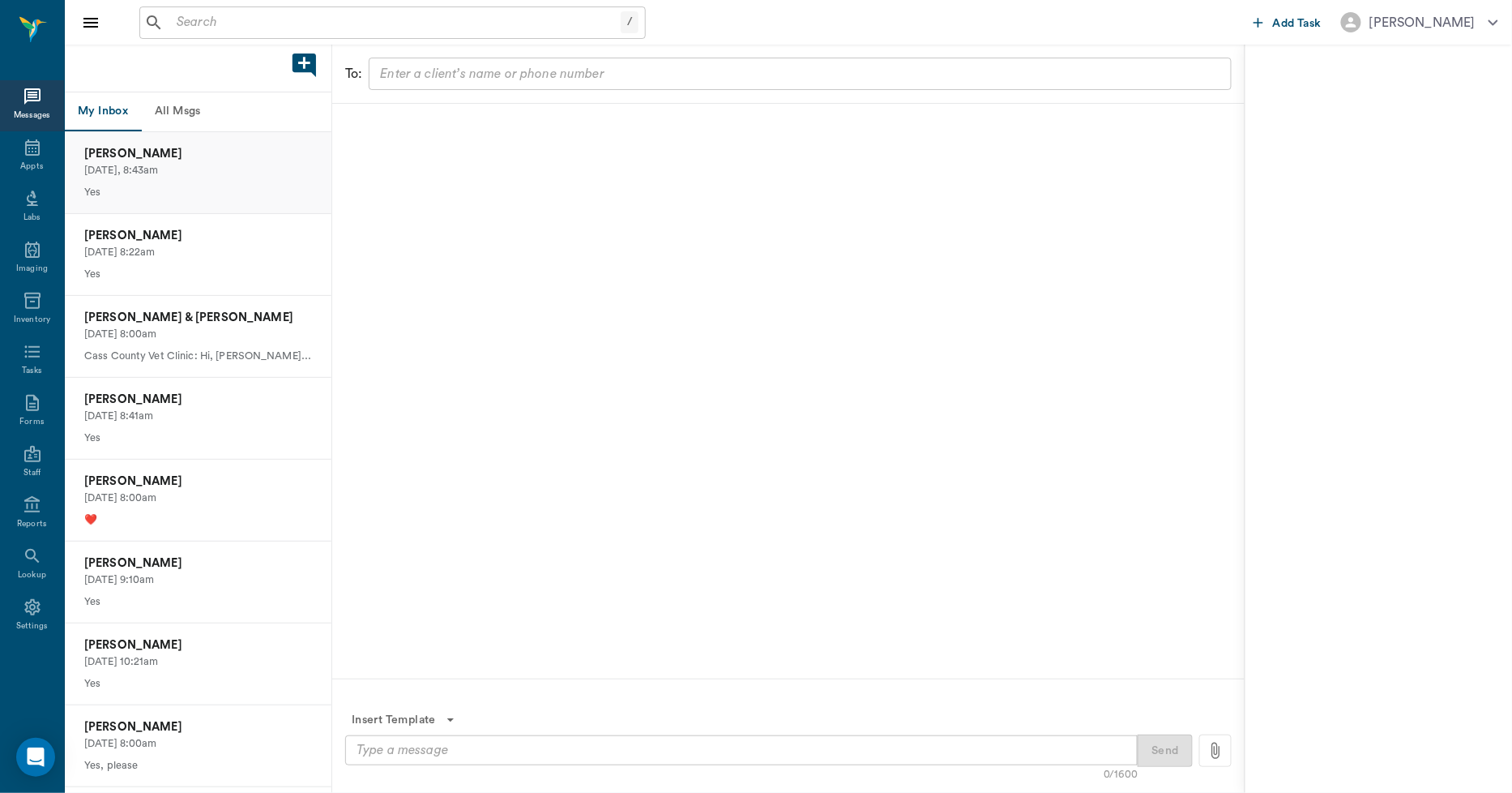
click at [162, 156] on p "[PERSON_NAME]" at bounding box center [198, 153] width 227 height 18
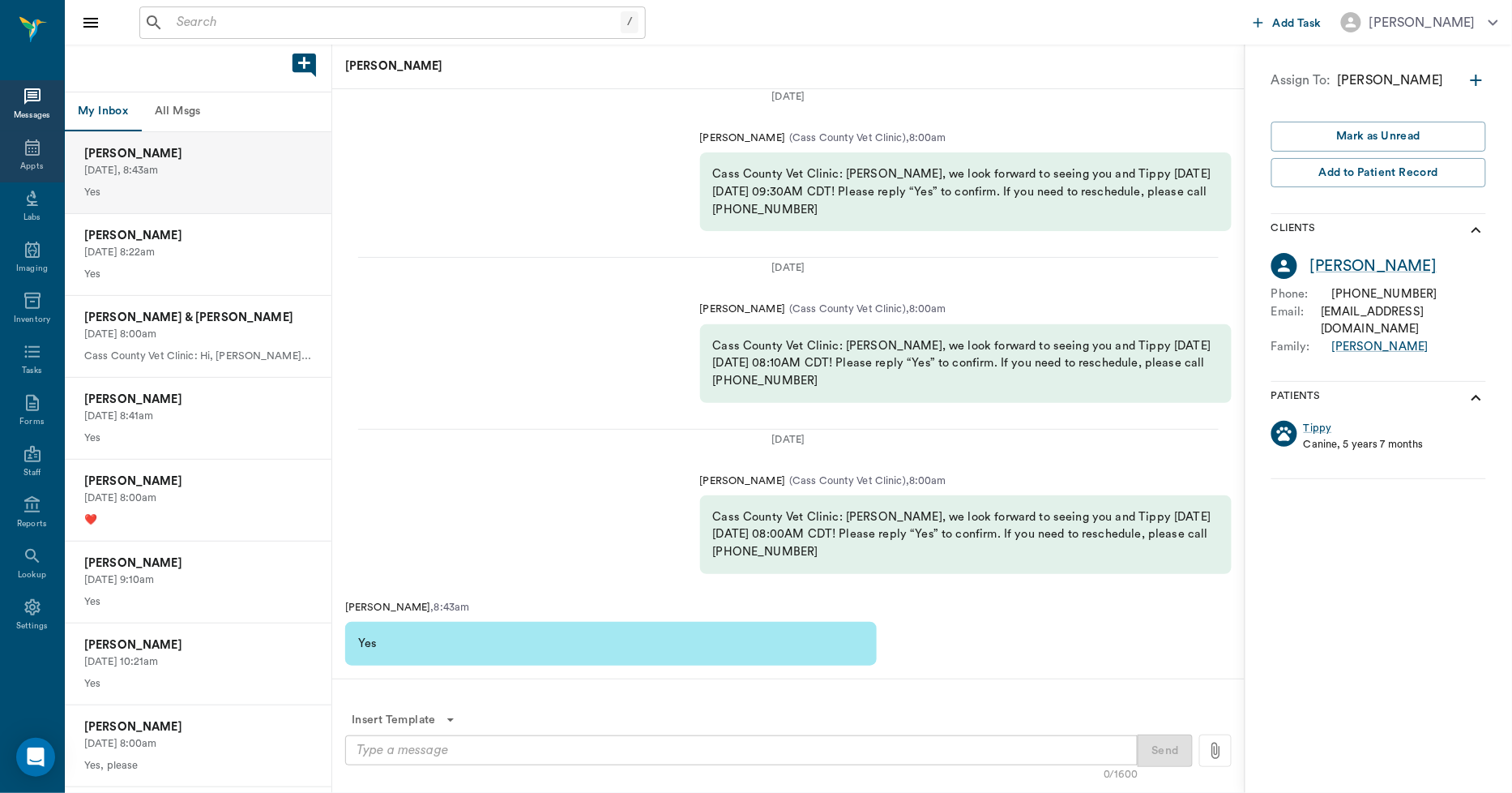
click at [42, 156] on icon at bounding box center [32, 147] width 19 height 20
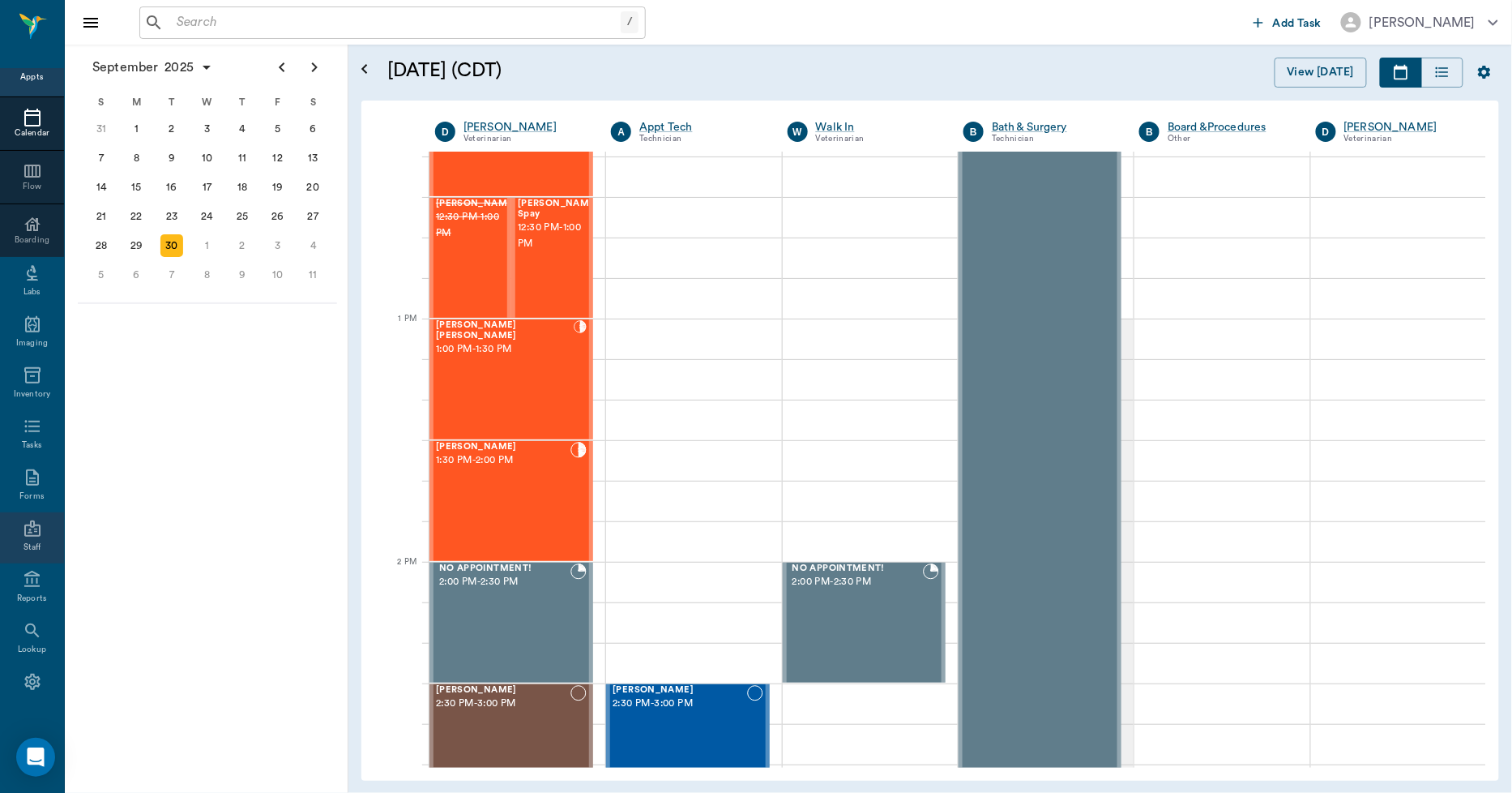
scroll to position [94, 0]
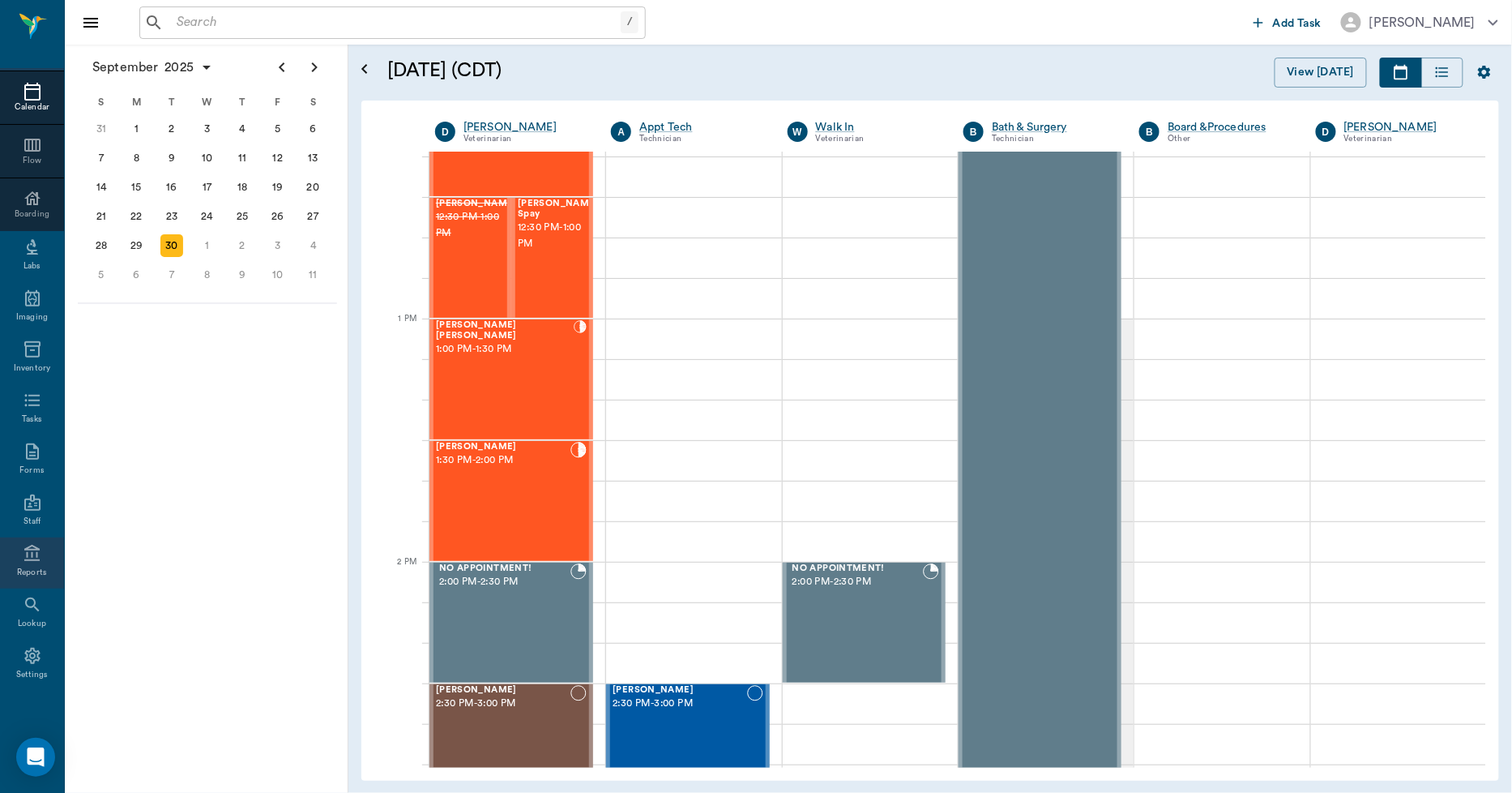
click at [33, 557] on icon at bounding box center [32, 553] width 19 height 20
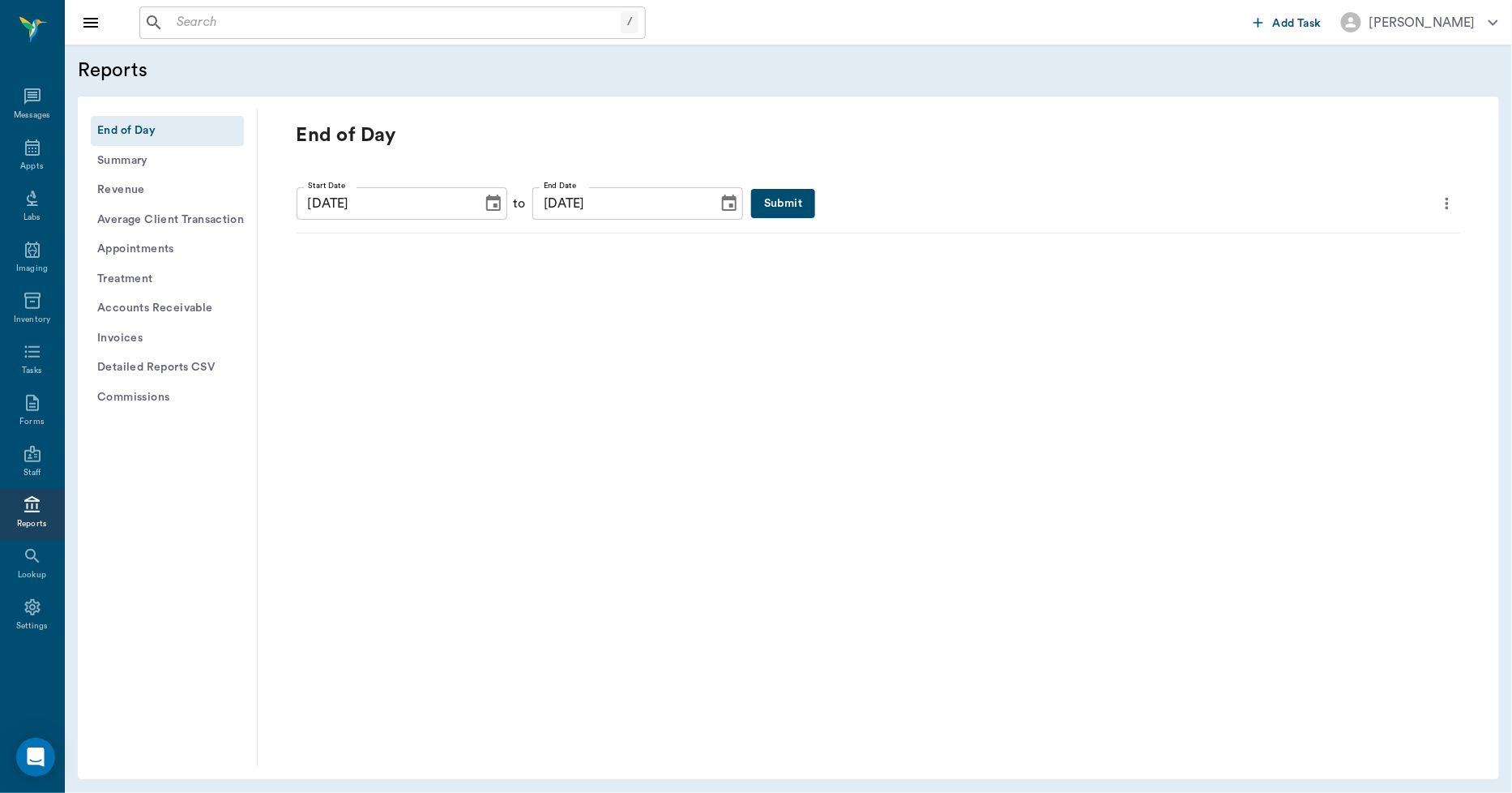
click at [486, 205] on icon "Choose date, selected date is Sep 30, 2025" at bounding box center [494, 202] width 15 height 16
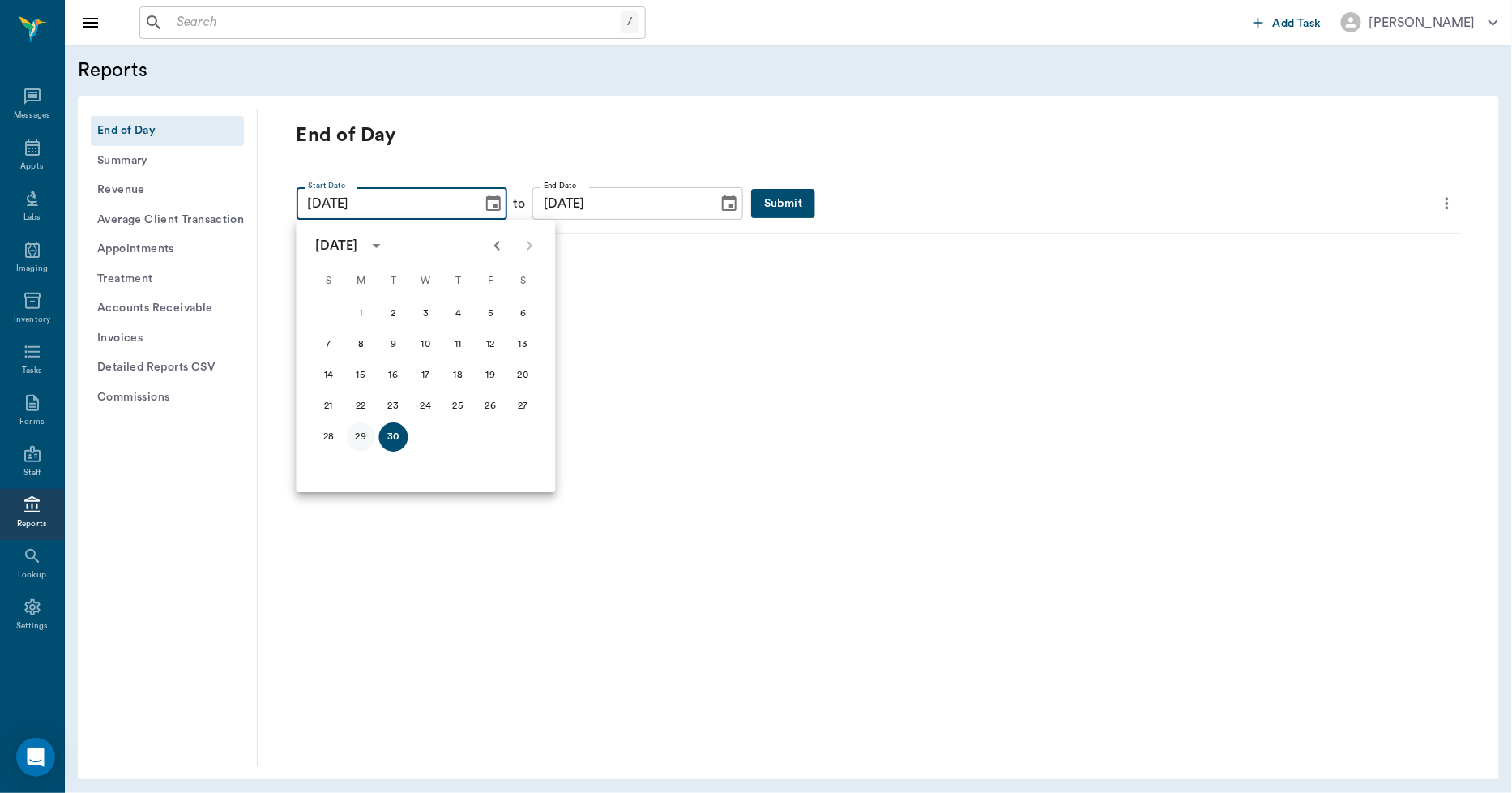
click at [360, 436] on button "29" at bounding box center [361, 436] width 29 height 29
type input "[DATE]"
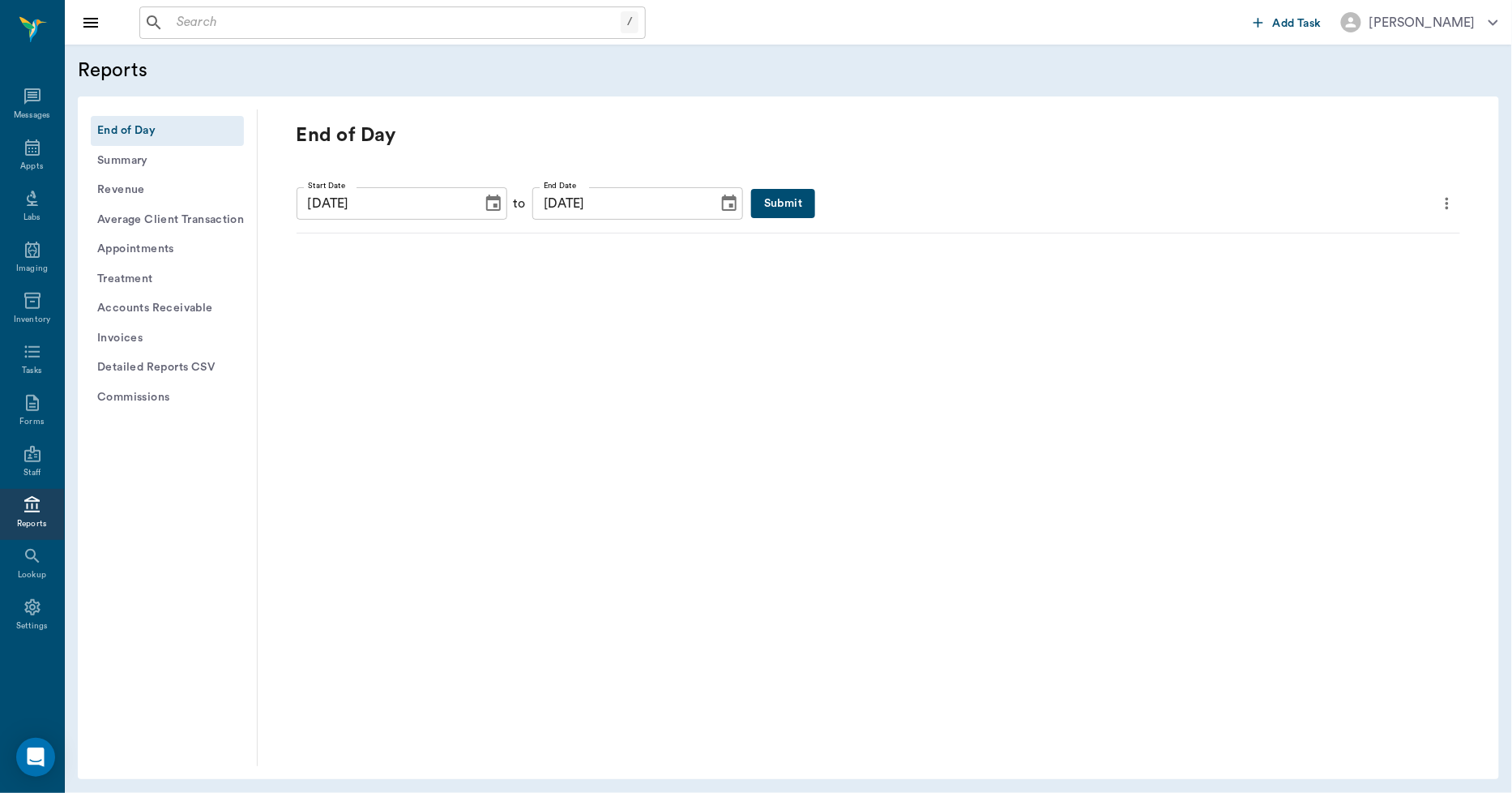
click at [719, 207] on icon "Choose date, selected date is Sep 30, 2025" at bounding box center [729, 203] width 19 height 20
click at [584, 436] on button "29" at bounding box center [578, 436] width 29 height 29
type input "[DATE]"
click at [751, 203] on button "Submit" at bounding box center [782, 203] width 64 height 30
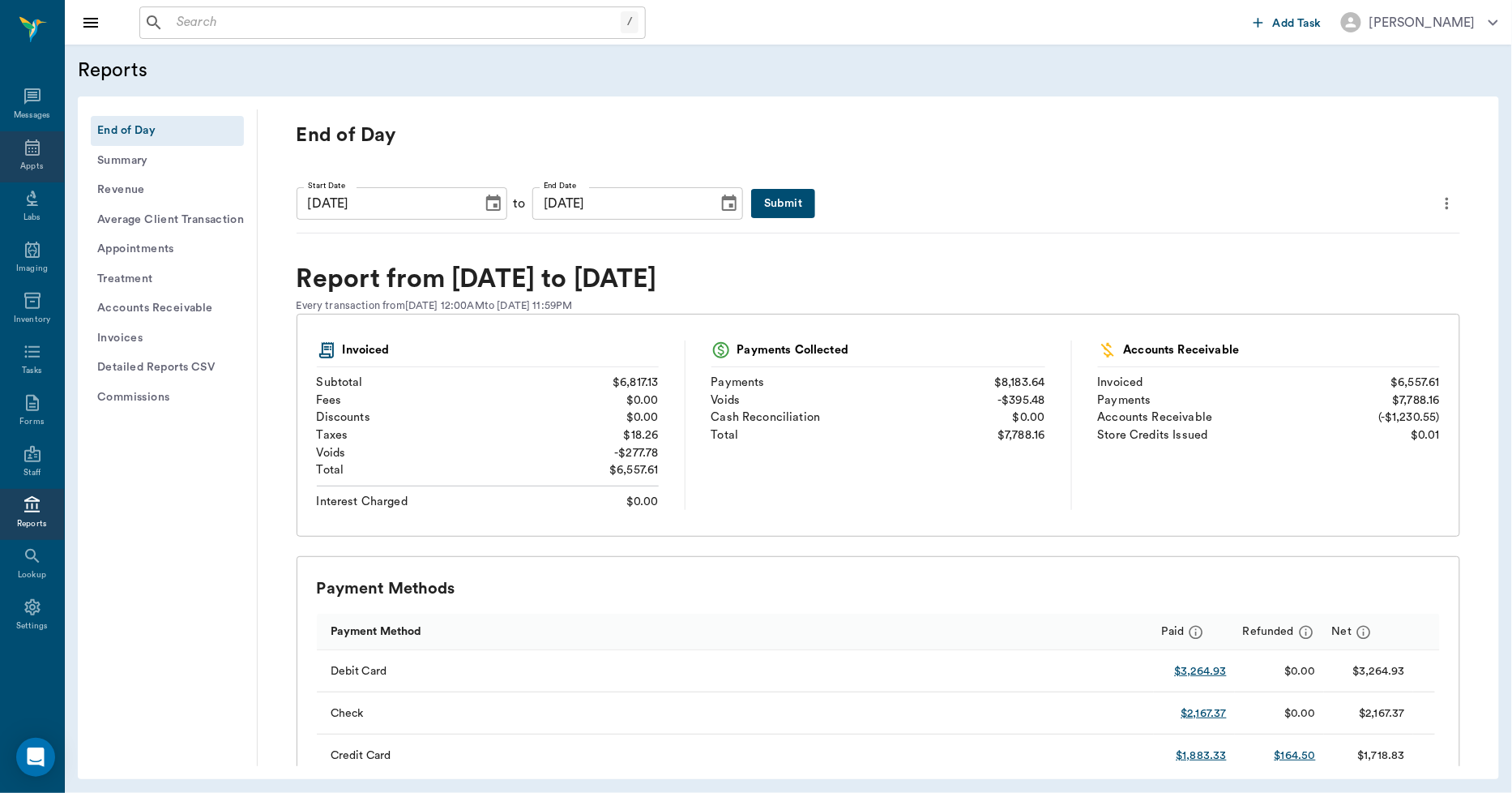
click at [25, 154] on icon at bounding box center [32, 147] width 15 height 16
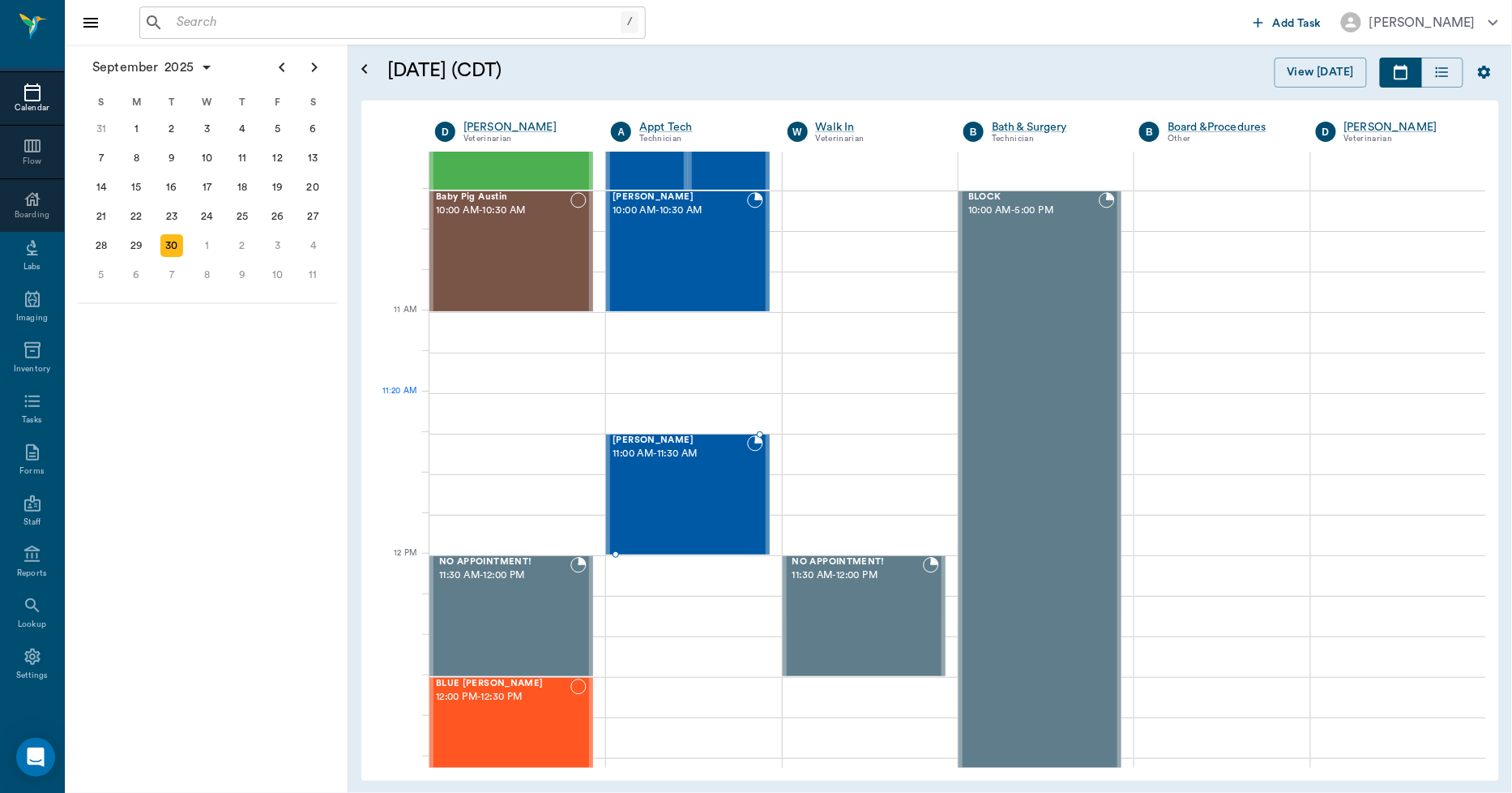
scroll to position [156, 0]
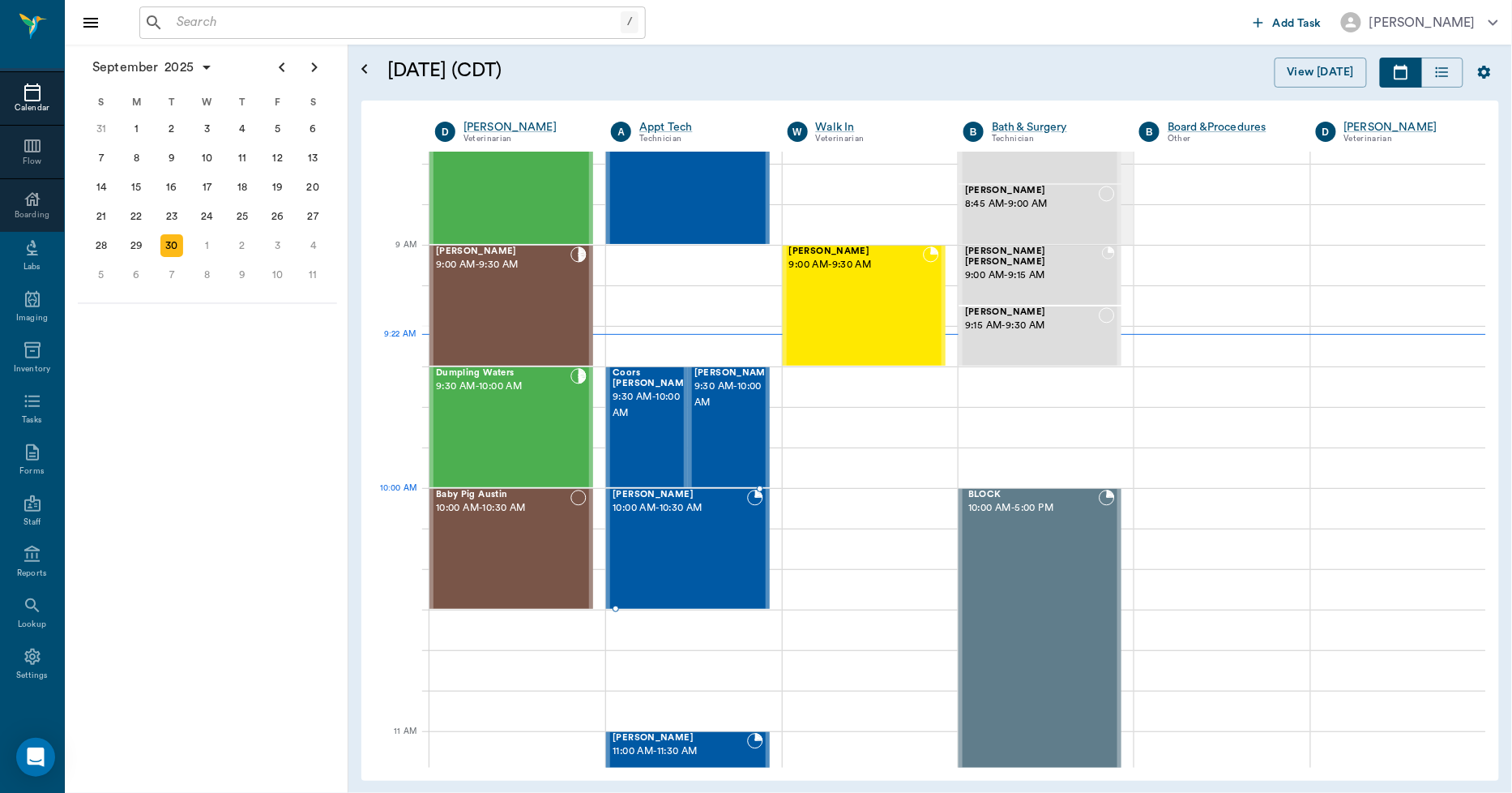
click at [705, 515] on div "Annie Wolf 10:00 AM - 10:30 AM" at bounding box center [679, 548] width 134 height 118
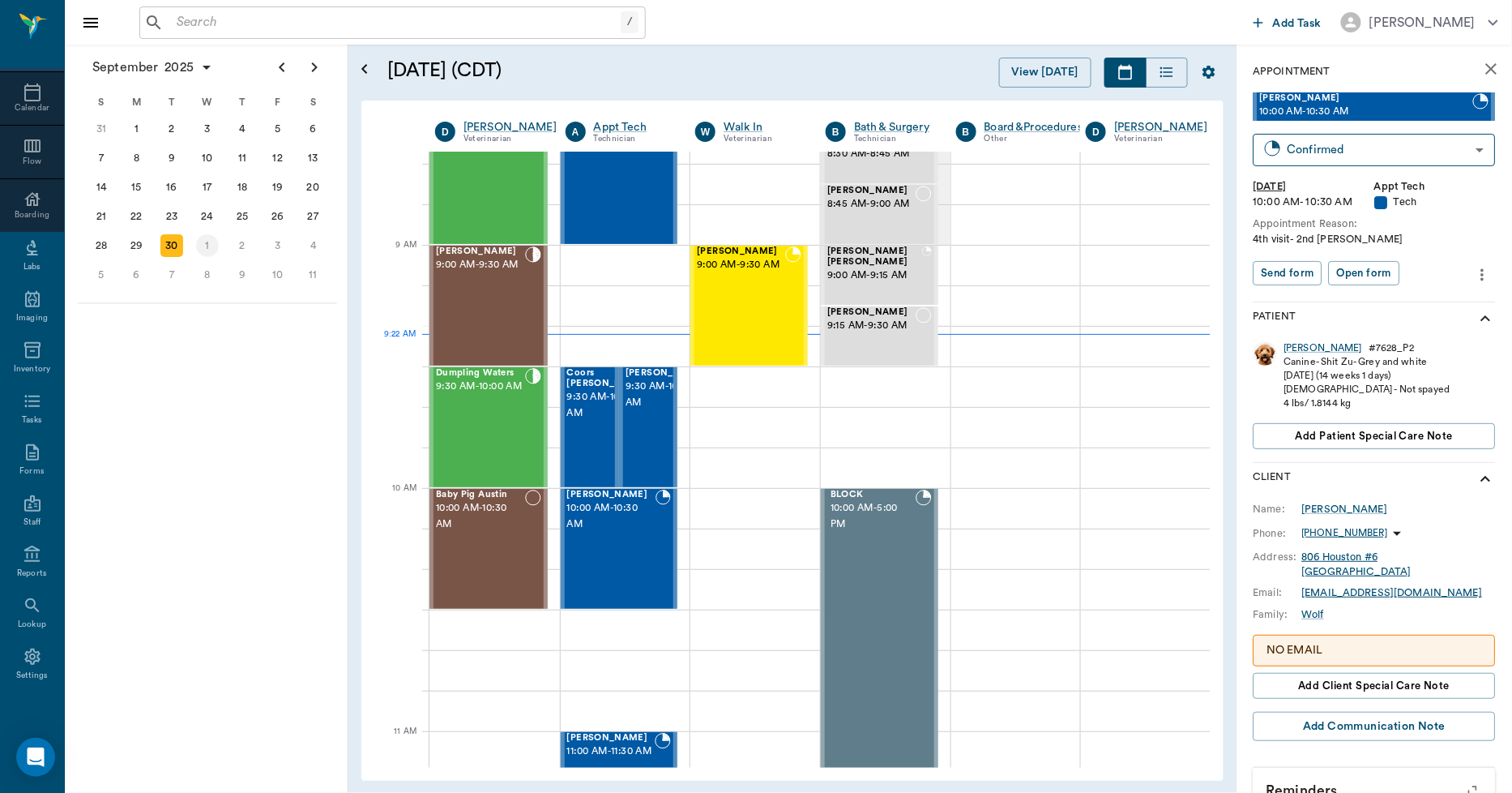
click at [204, 243] on div "1" at bounding box center [207, 245] width 22 height 22
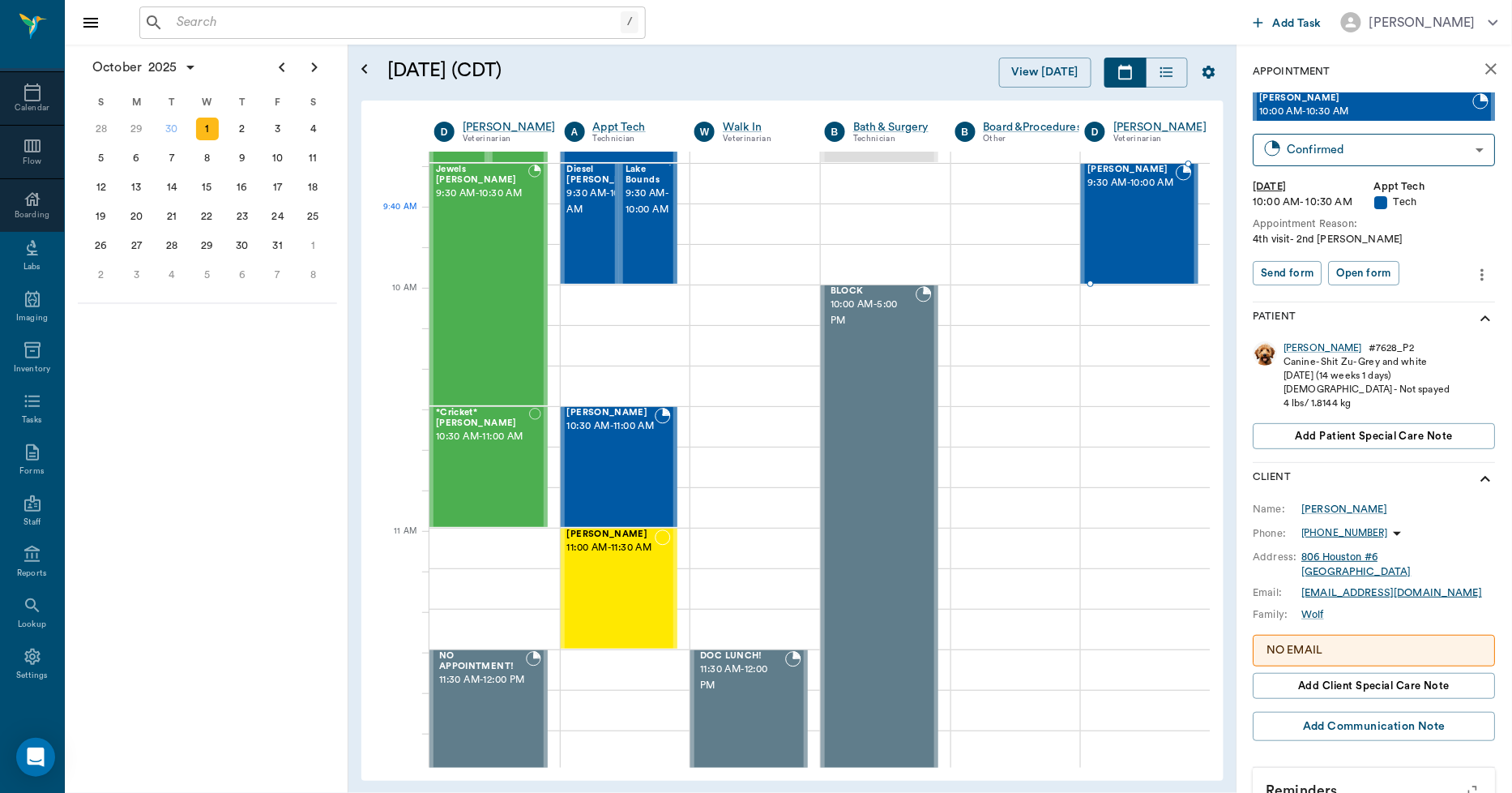
scroll to position [357, 1]
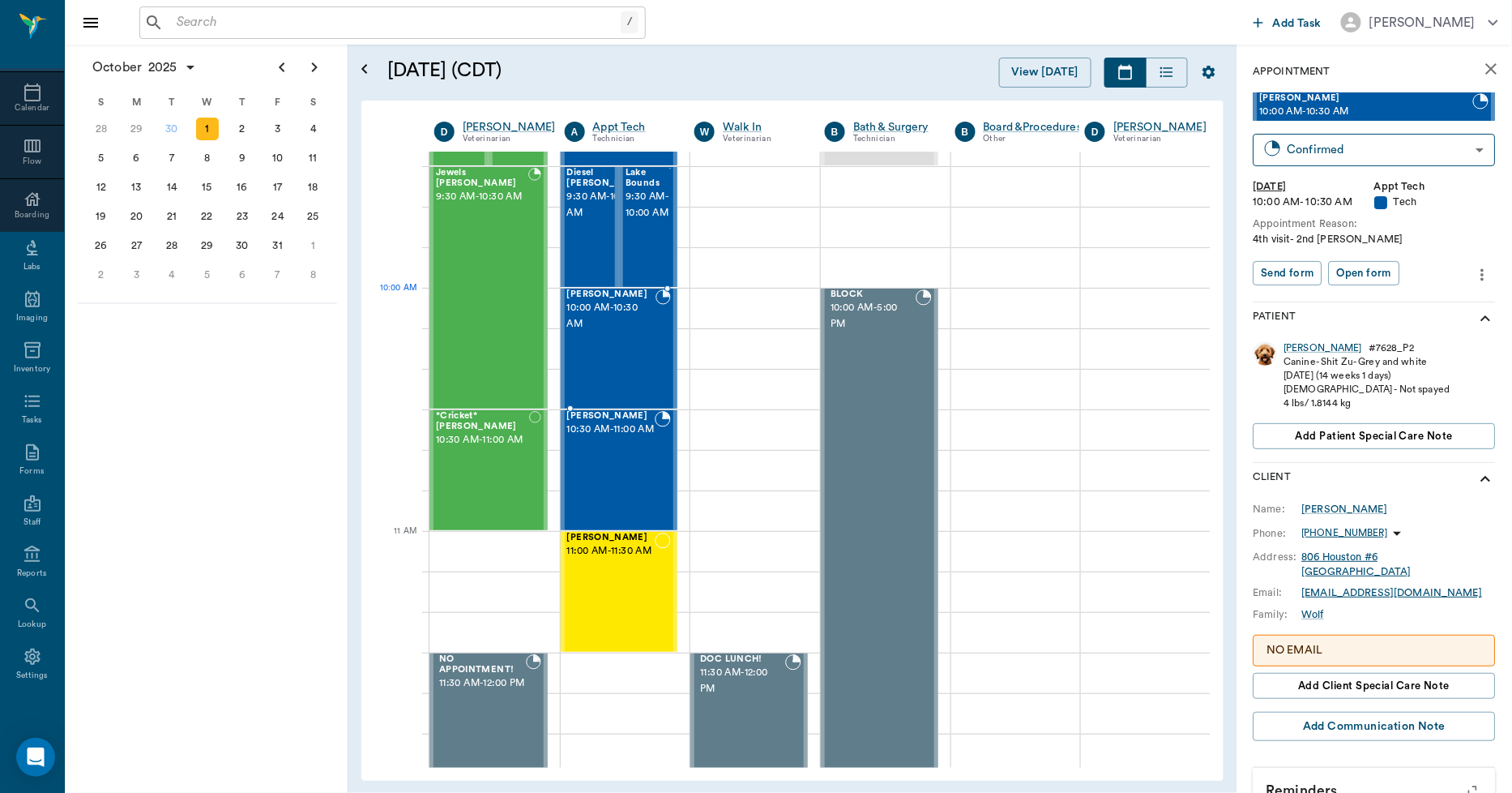
drag, startPoint x: 1292, startPoint y: 107, endPoint x: 646, endPoint y: 317, distance: 679.3
click at [164, 135] on div "30" at bounding box center [172, 129] width 22 height 22
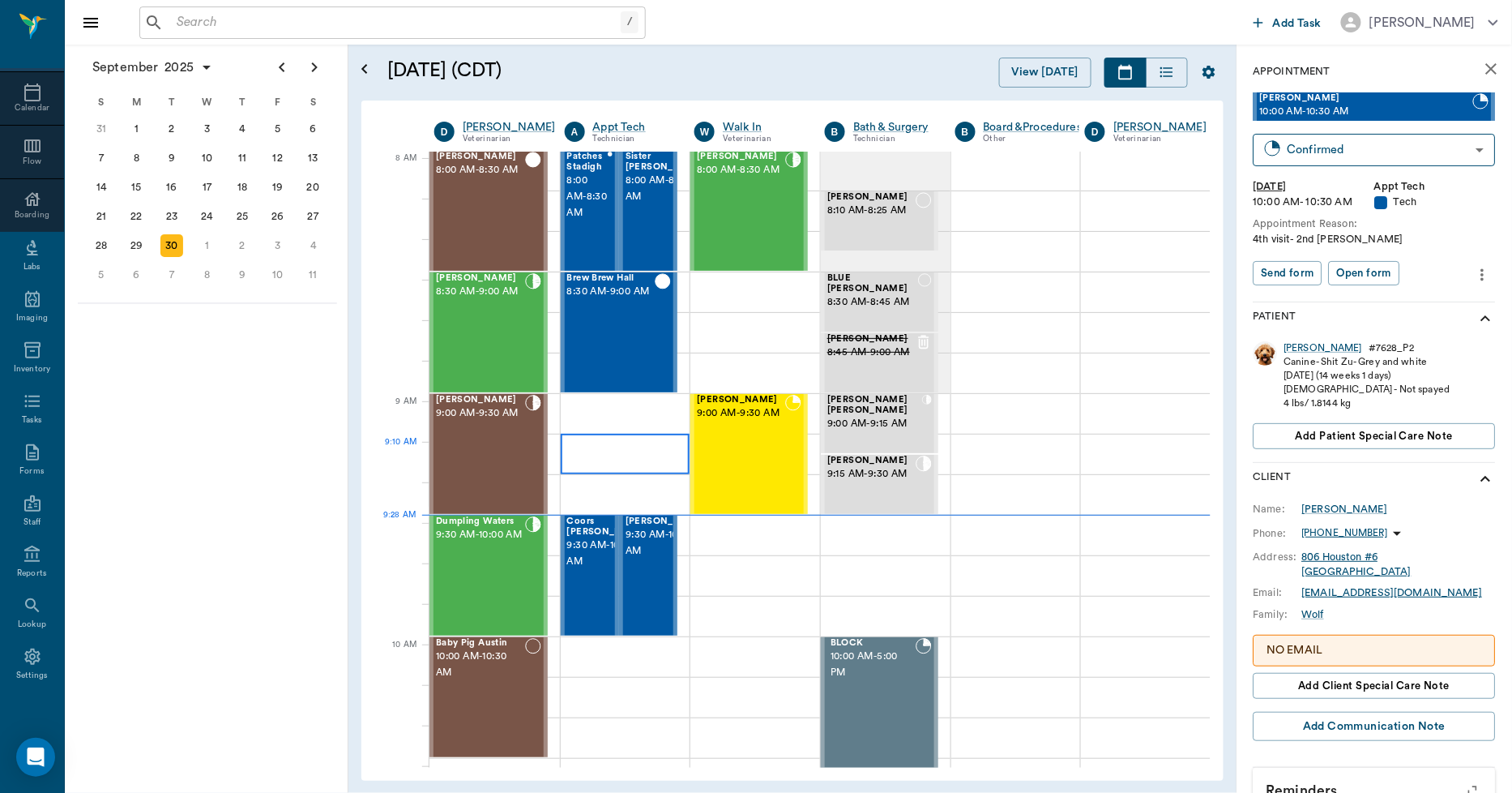
scroll to position [0, 1]
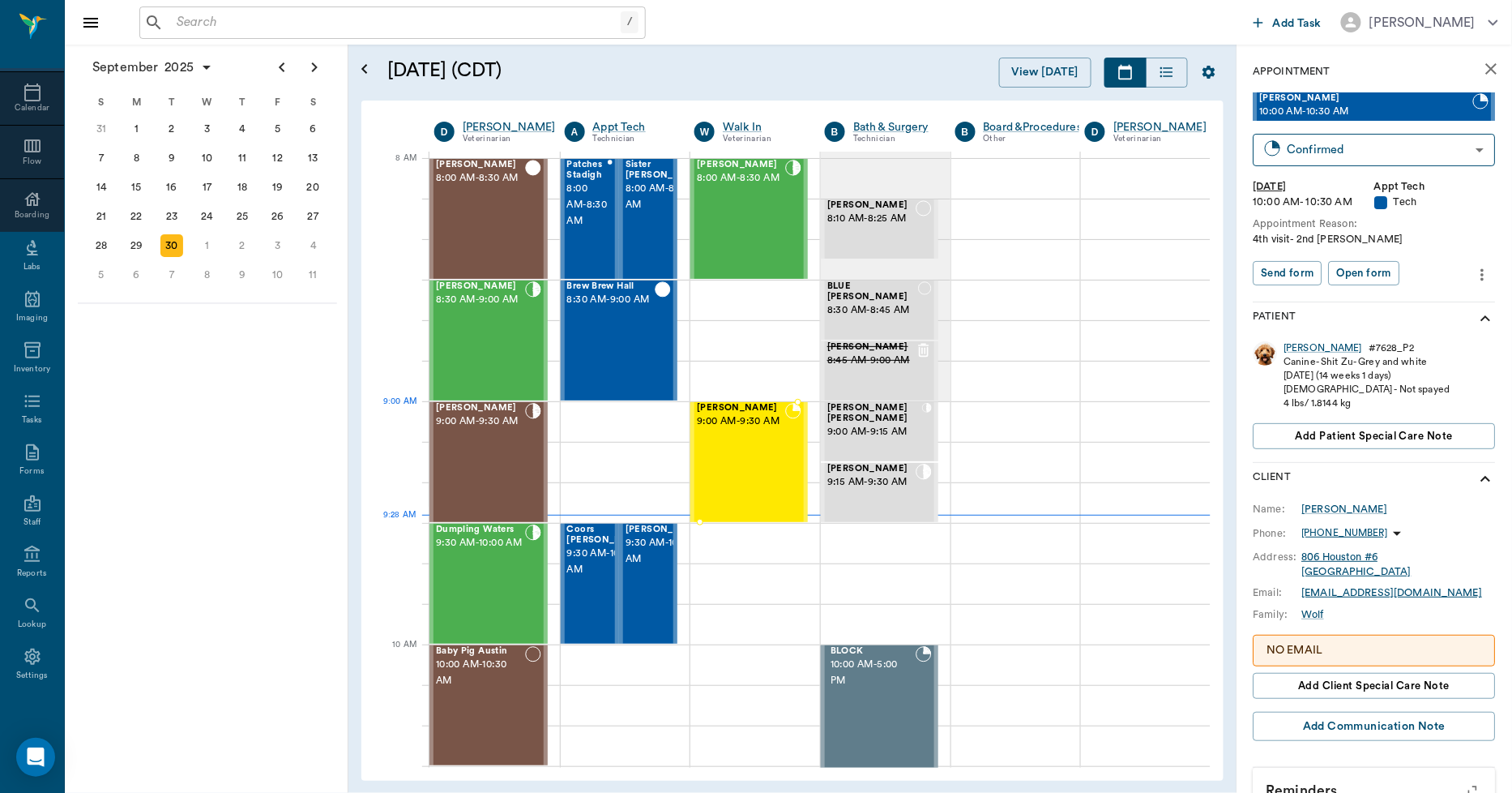
click at [739, 430] on span "9:00 AM - 9:30 AM" at bounding box center [741, 421] width 88 height 16
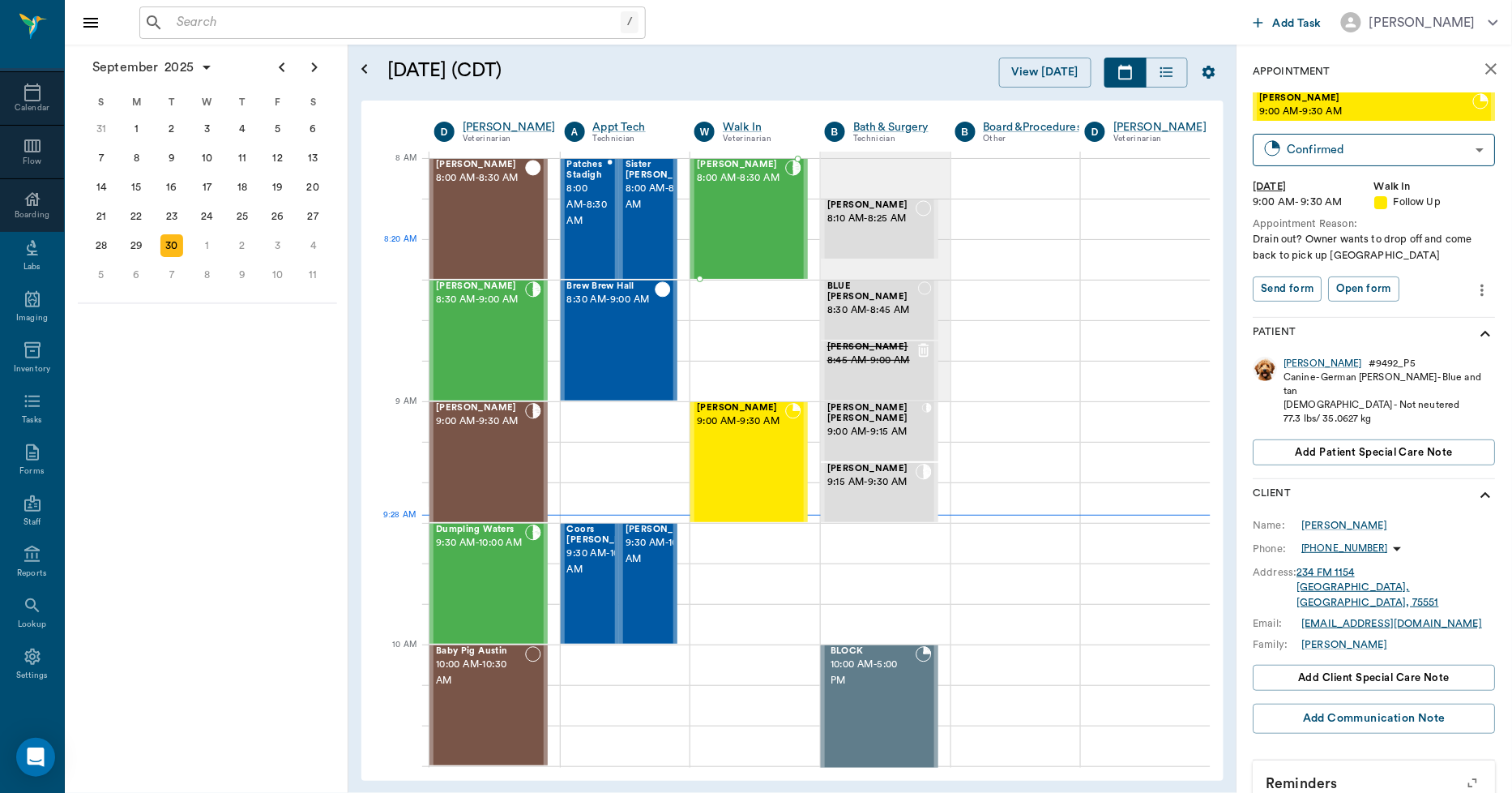
click at [743, 252] on div "Goober Acevedo 8:00 AM - 8:30 AM" at bounding box center [741, 218] width 88 height 118
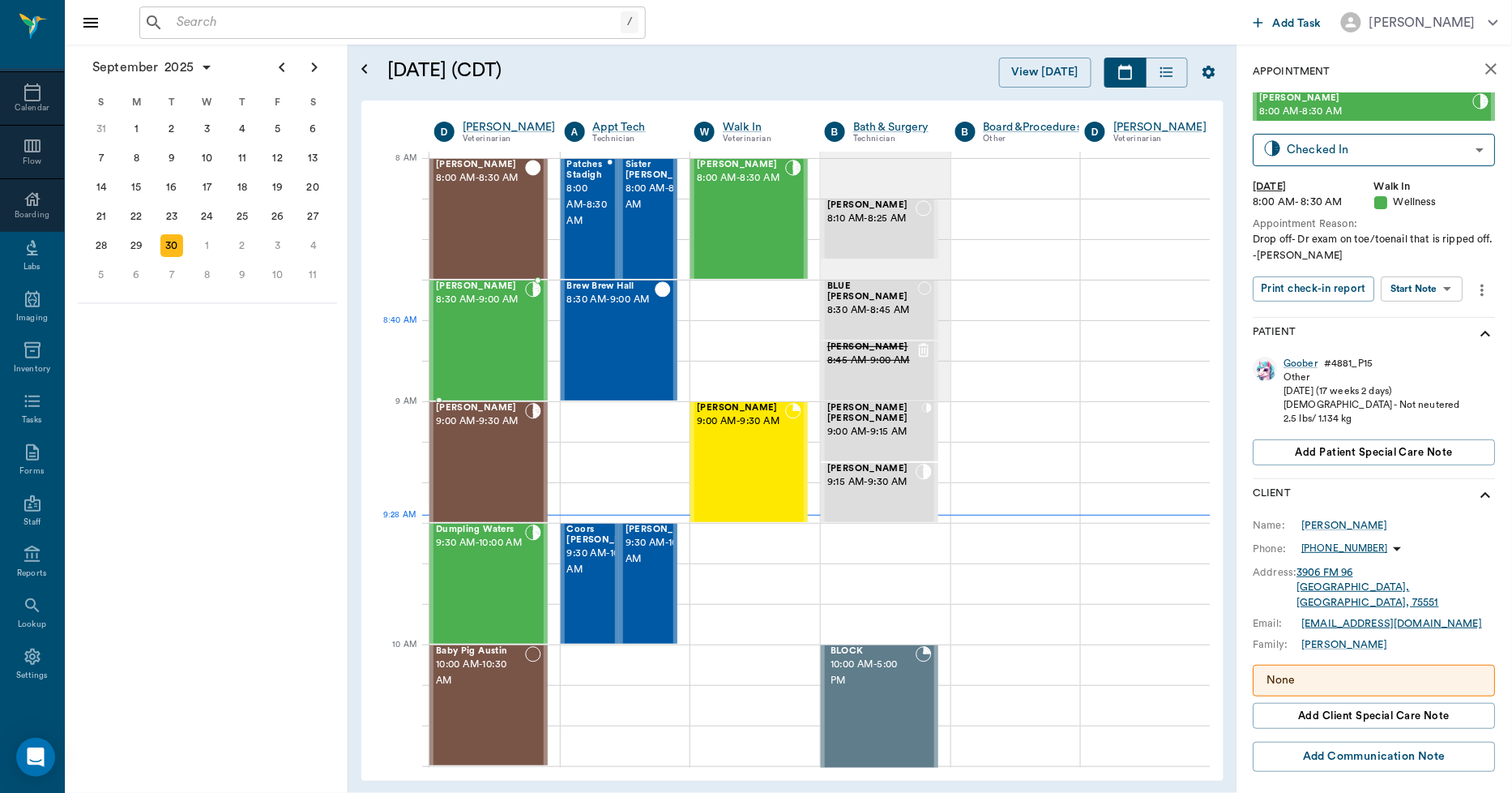
click at [498, 355] on div "Hannah Daniels 8:30 AM - 9:00 AM" at bounding box center [481, 340] width 89 height 118
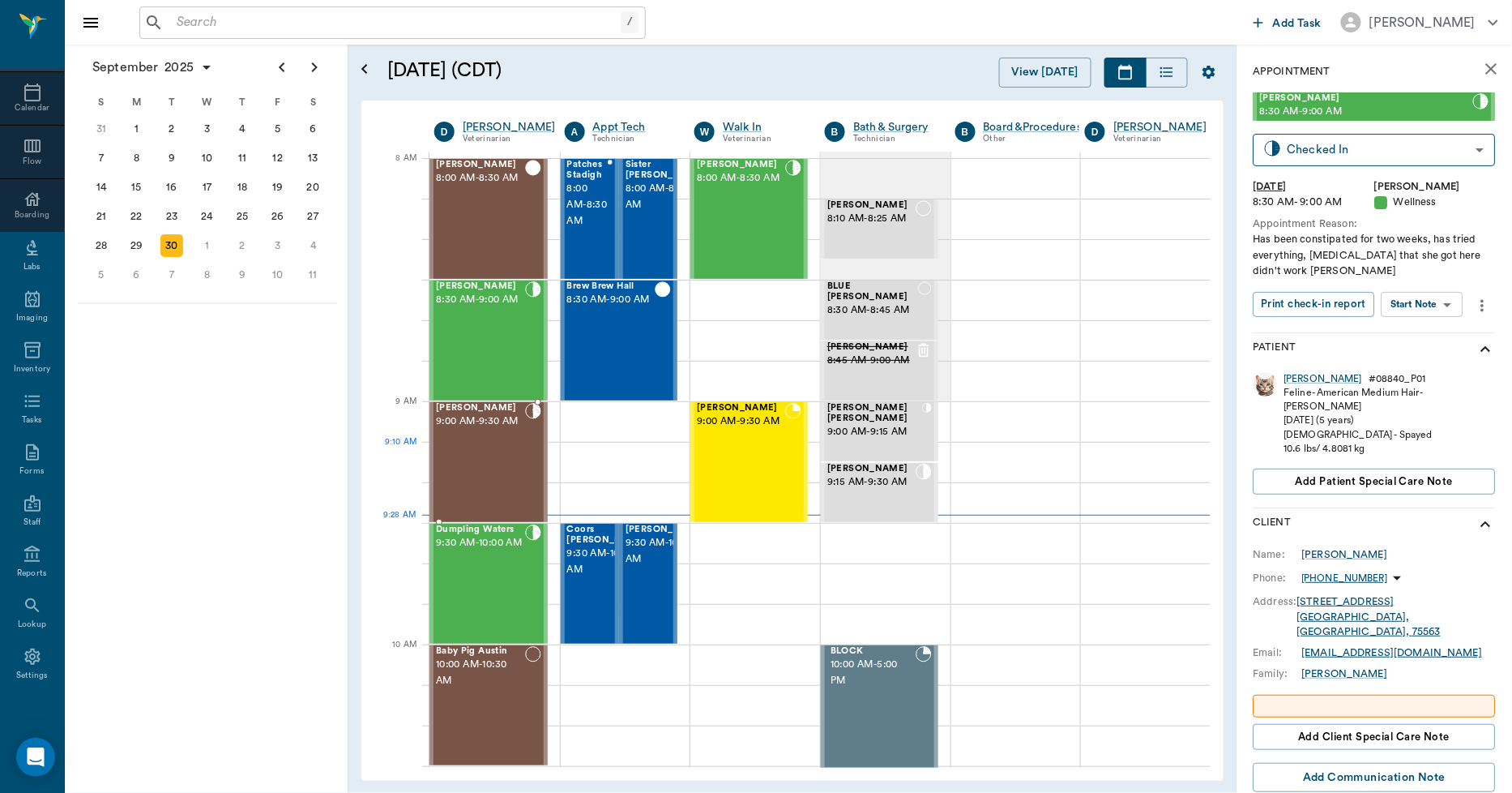
click at [490, 451] on div "Seymore Alexander 9:00 AM - 9:30 AM" at bounding box center [481, 462] width 89 height 118
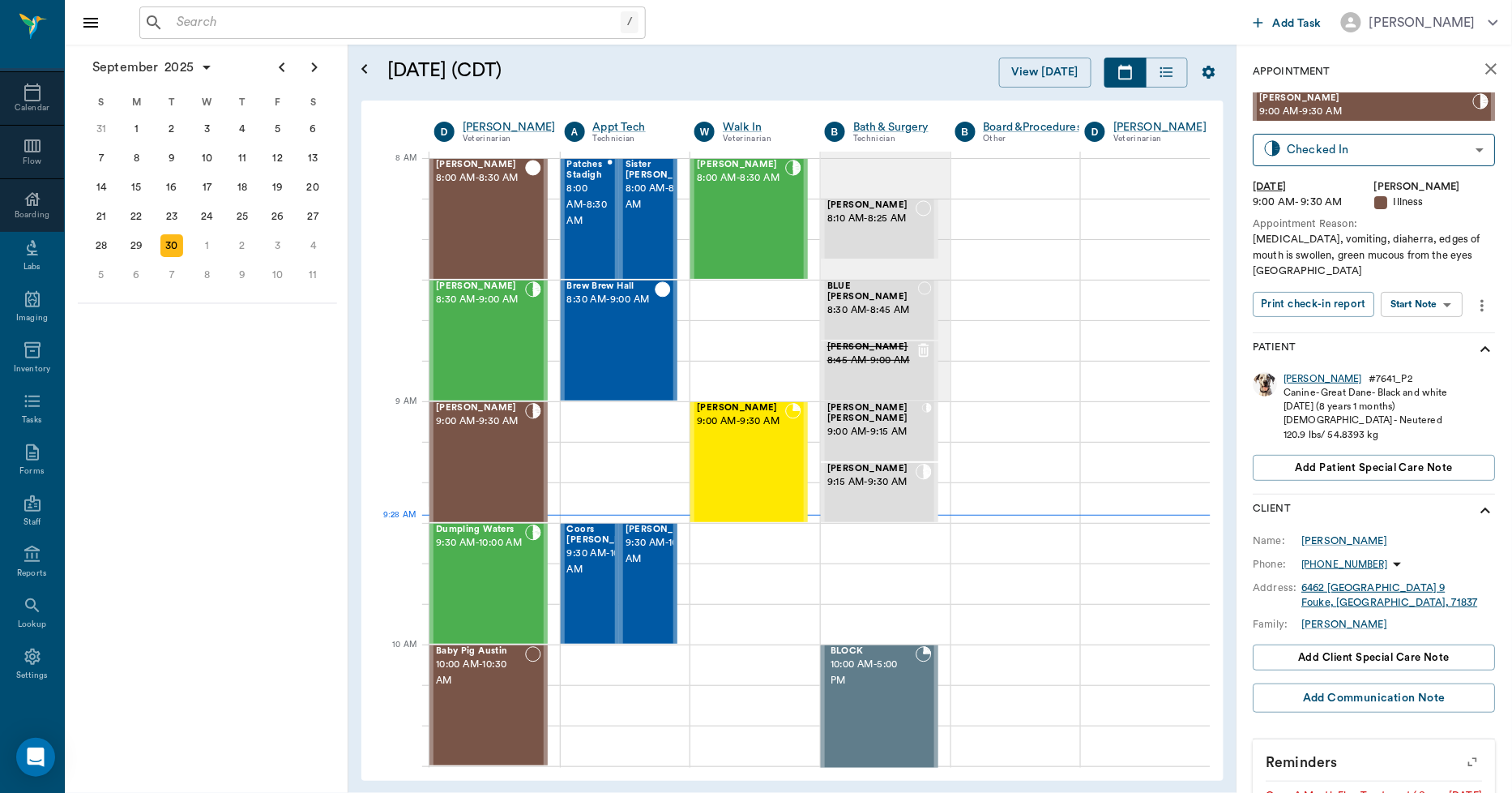
click at [1312, 373] on div "Seymore" at bounding box center [1324, 379] width 79 height 14
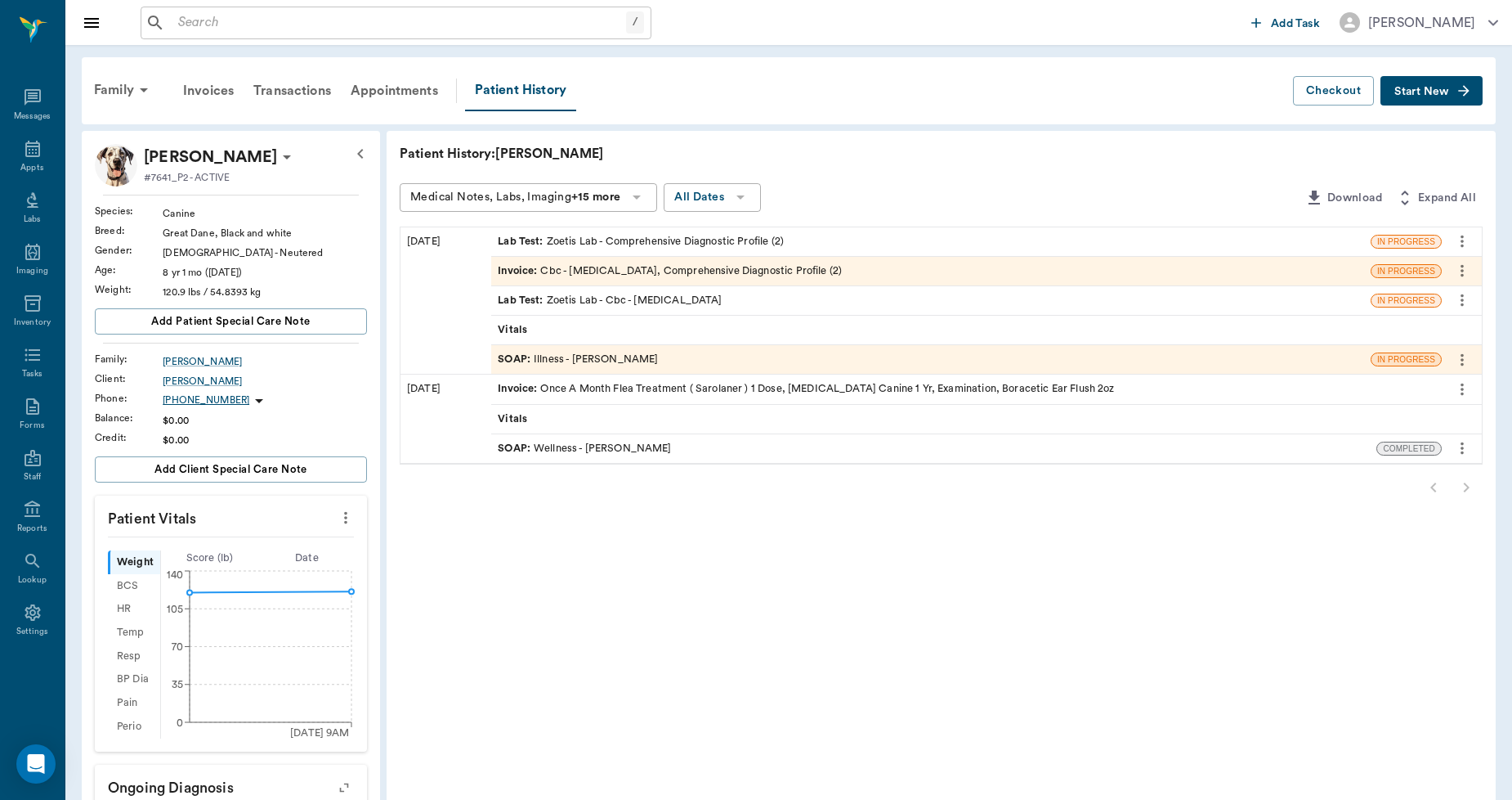
click at [662, 352] on div "SOAP : Illness - Dr. Bert Ellsworth" at bounding box center [931, 359] width 879 height 29
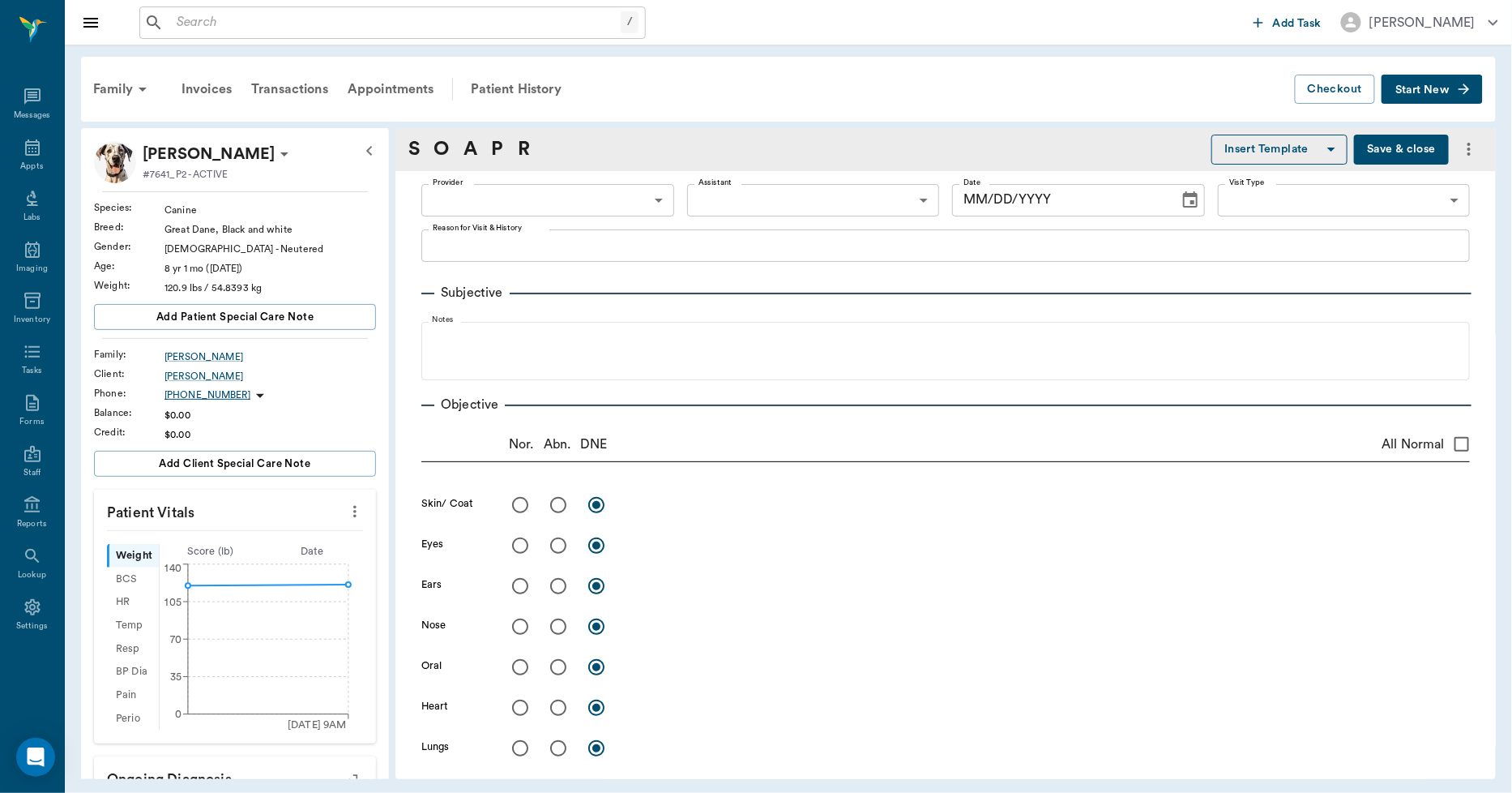
type input "63ec2f075fda476ae8351a4d"
type input "63ec2e7e52e12b0ba117b124"
type input "65d2be4f46e3a538d89b8c15"
type textarea "Loss of weight, vomiting, diaherra, edges of mouth is swollen, green mucous fro…"
type input "[DATE]"
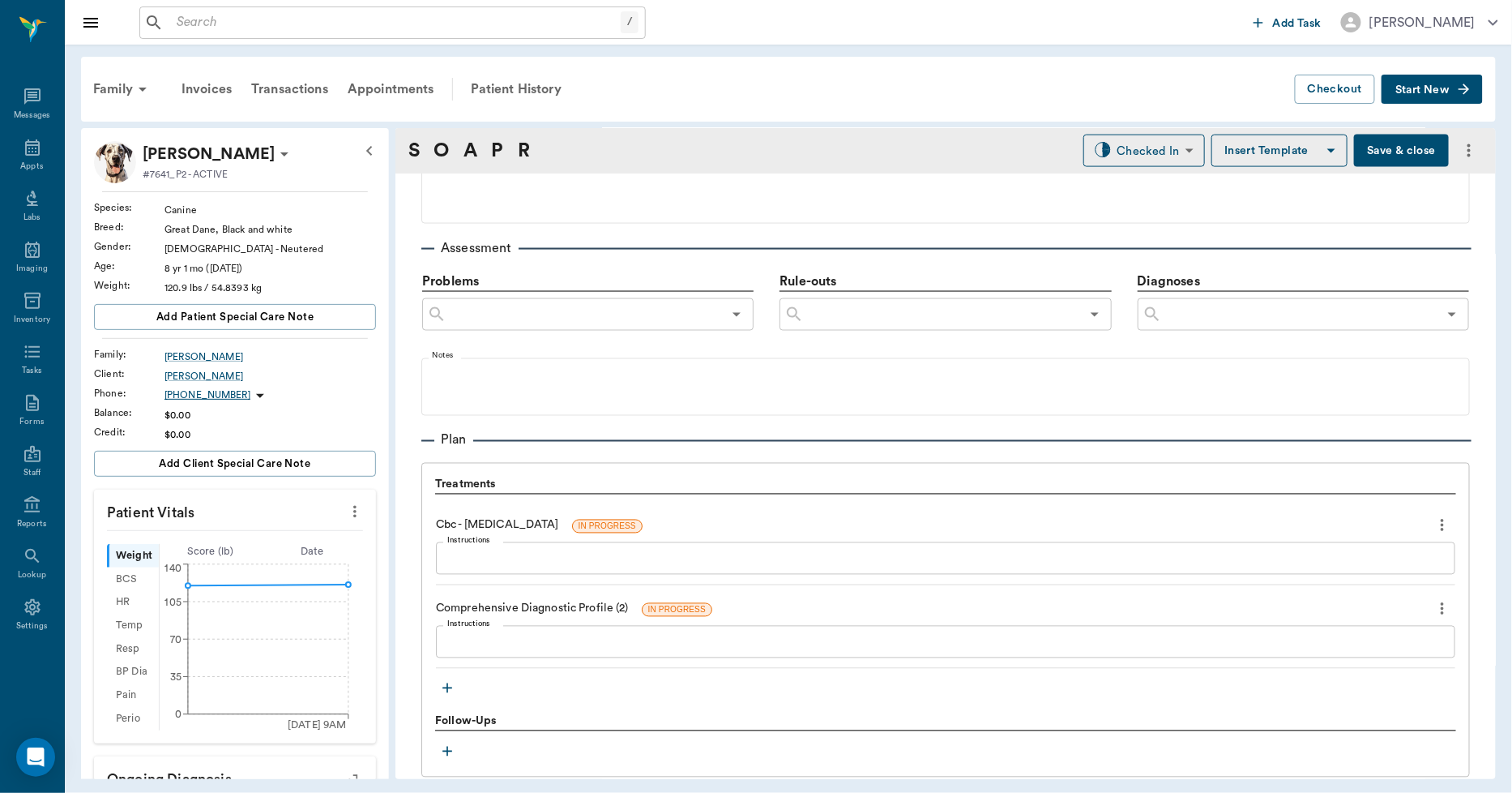
scroll to position [790, 0]
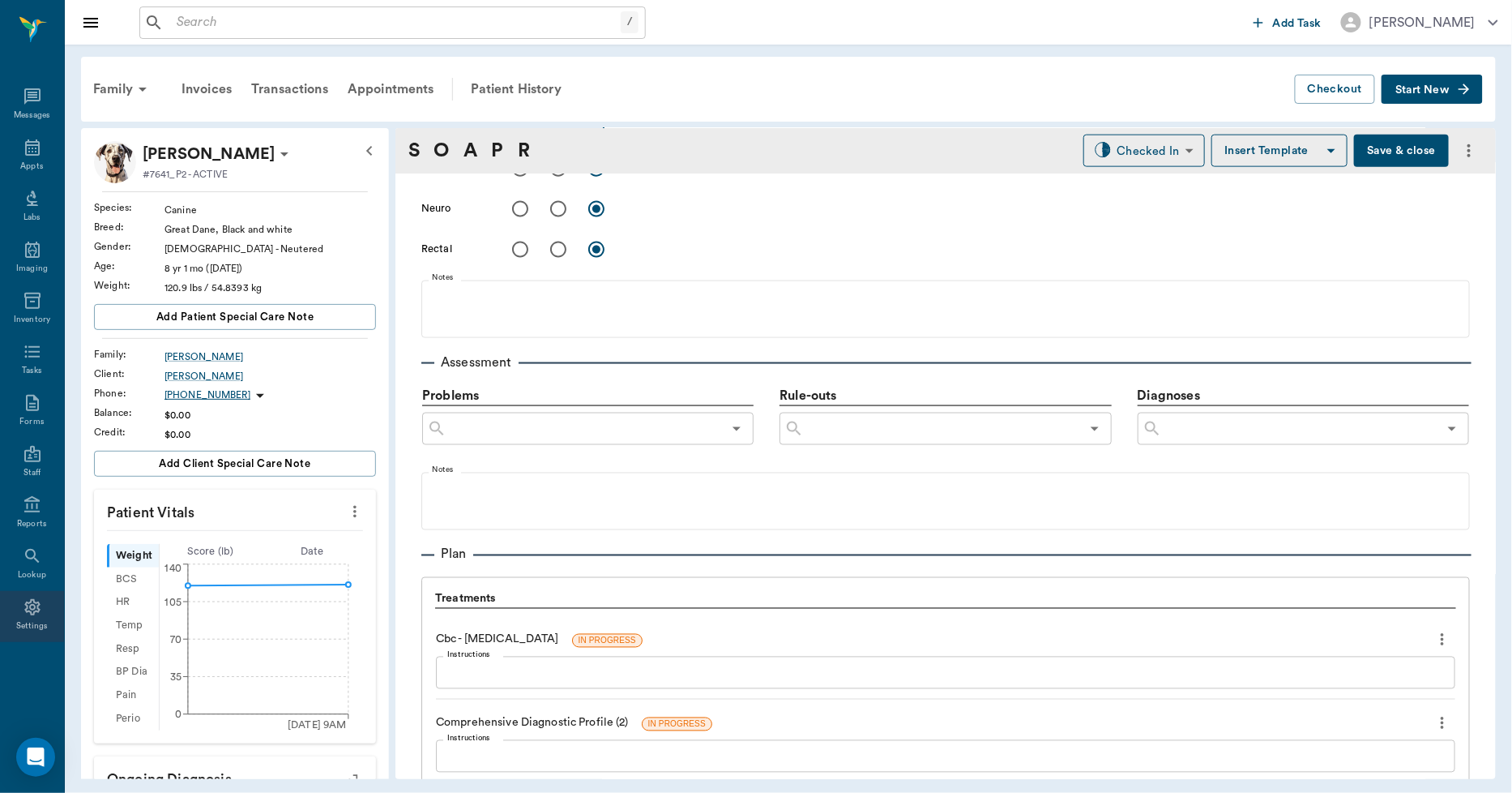
click at [29, 617] on div "Settings" at bounding box center [32, 616] width 64 height 51
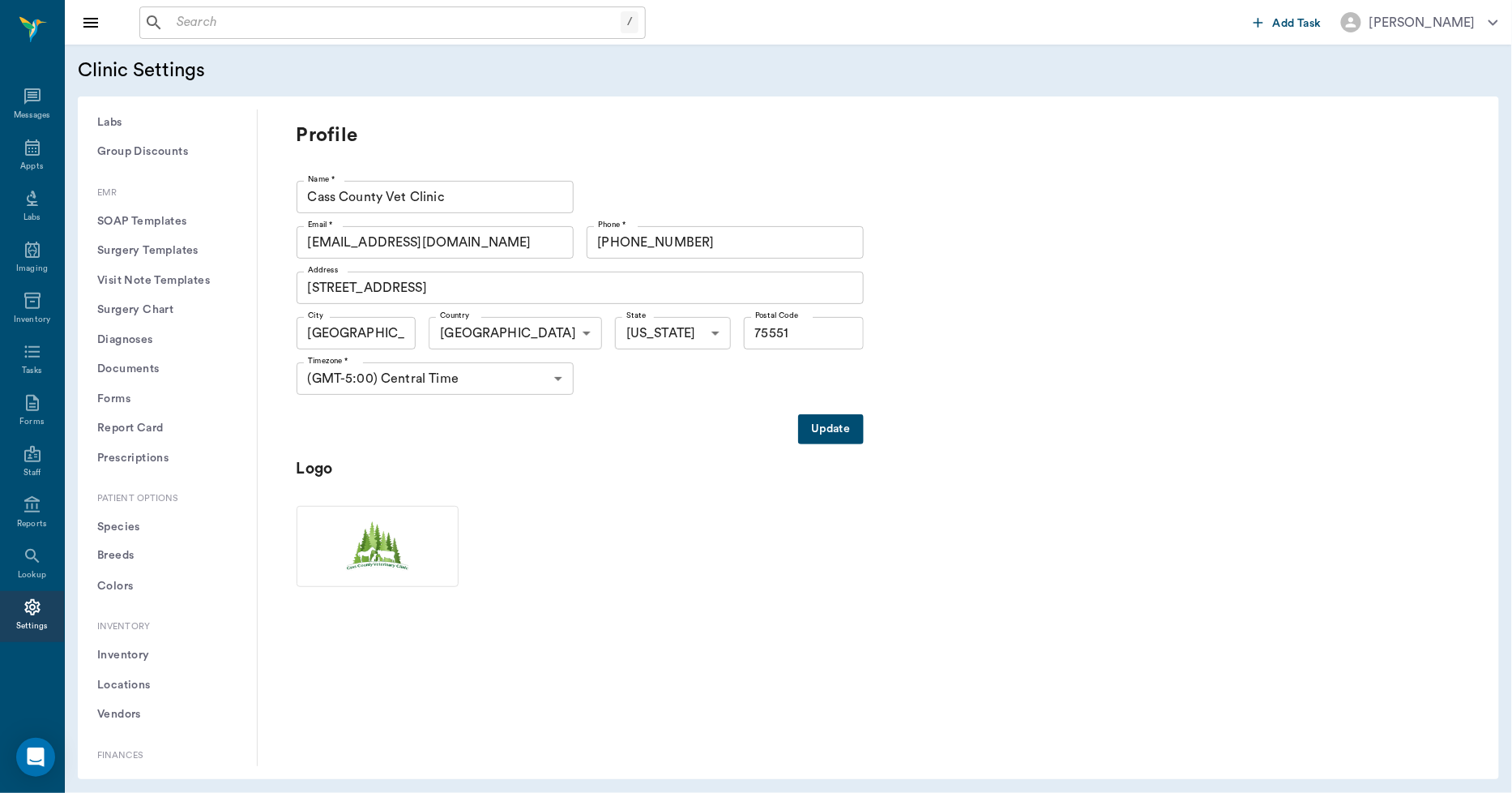
scroll to position [720, 0]
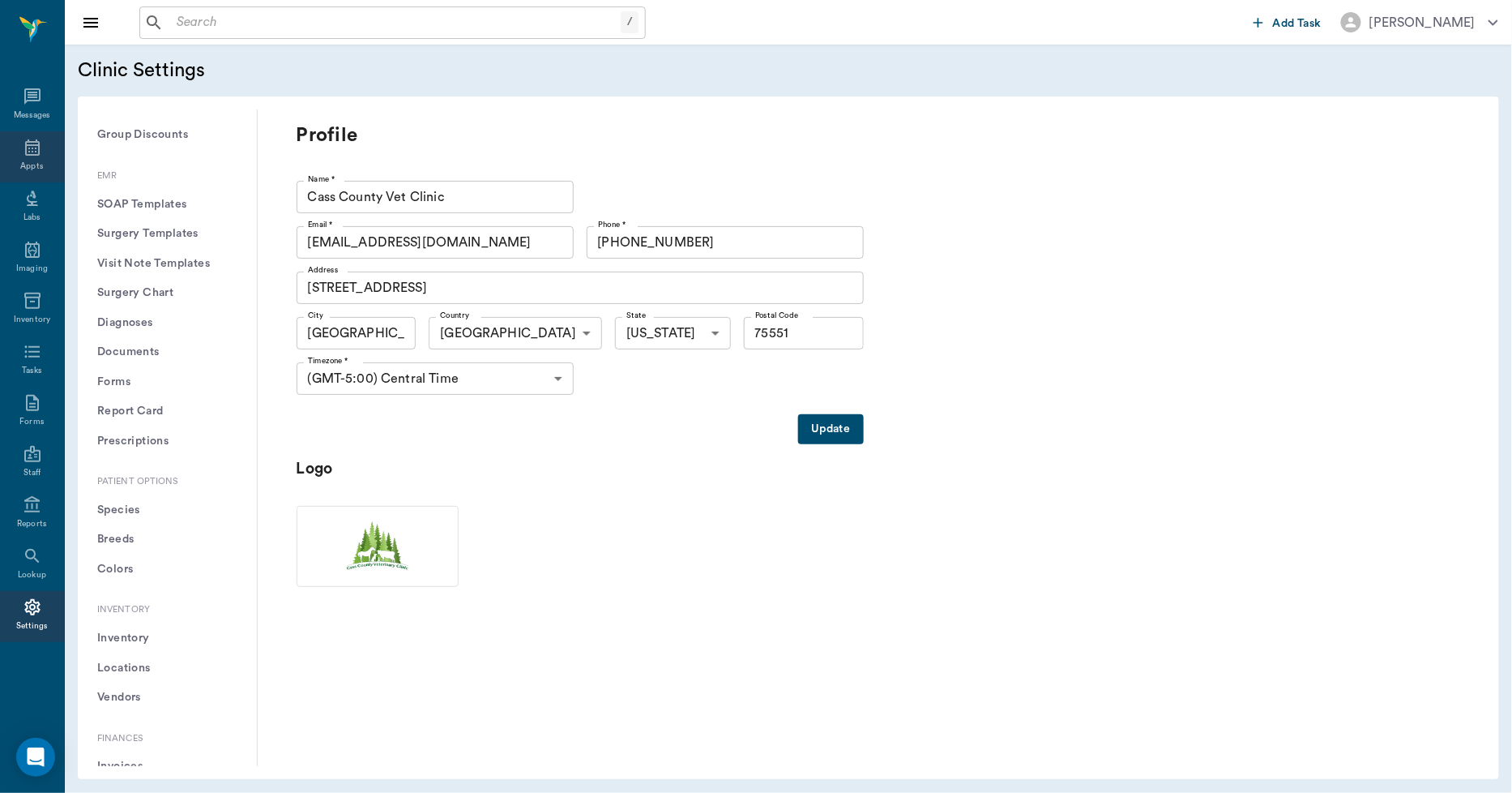
click at [24, 149] on icon at bounding box center [32, 147] width 19 height 20
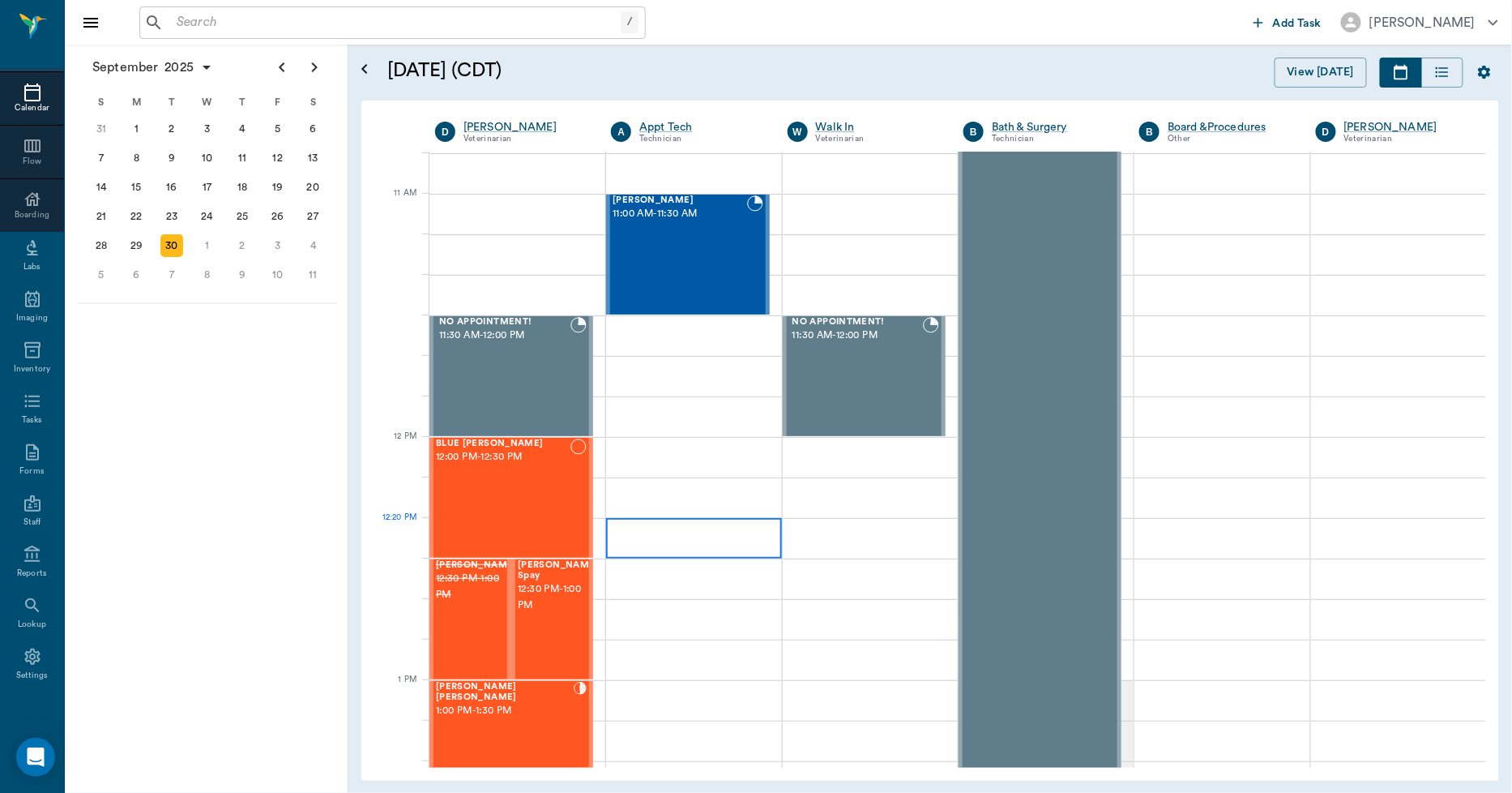
scroll to position [901, 0]
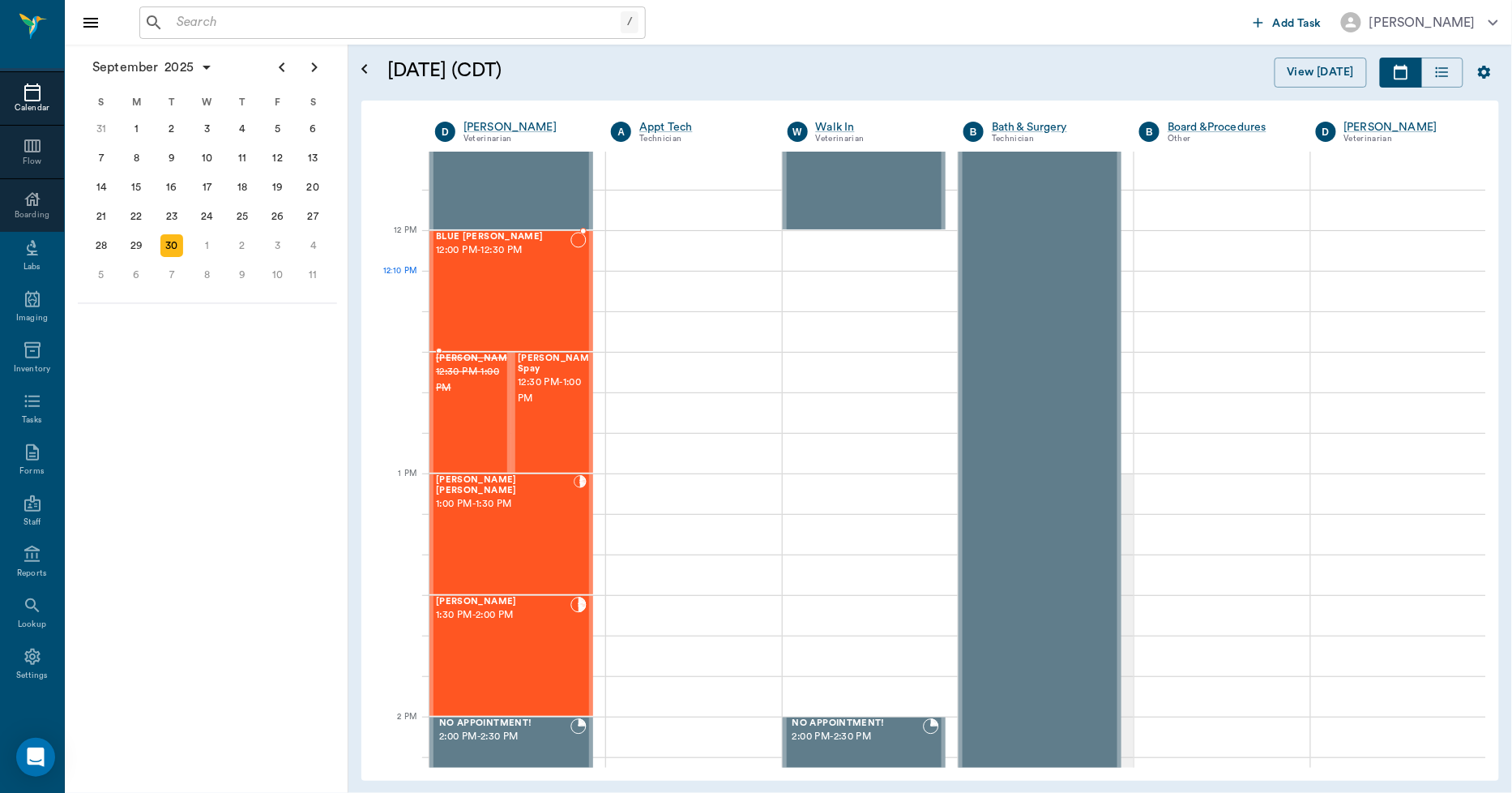
click at [532, 295] on div "BLUE Pope 12:00 PM - 12:30 PM" at bounding box center [503, 291] width 135 height 118
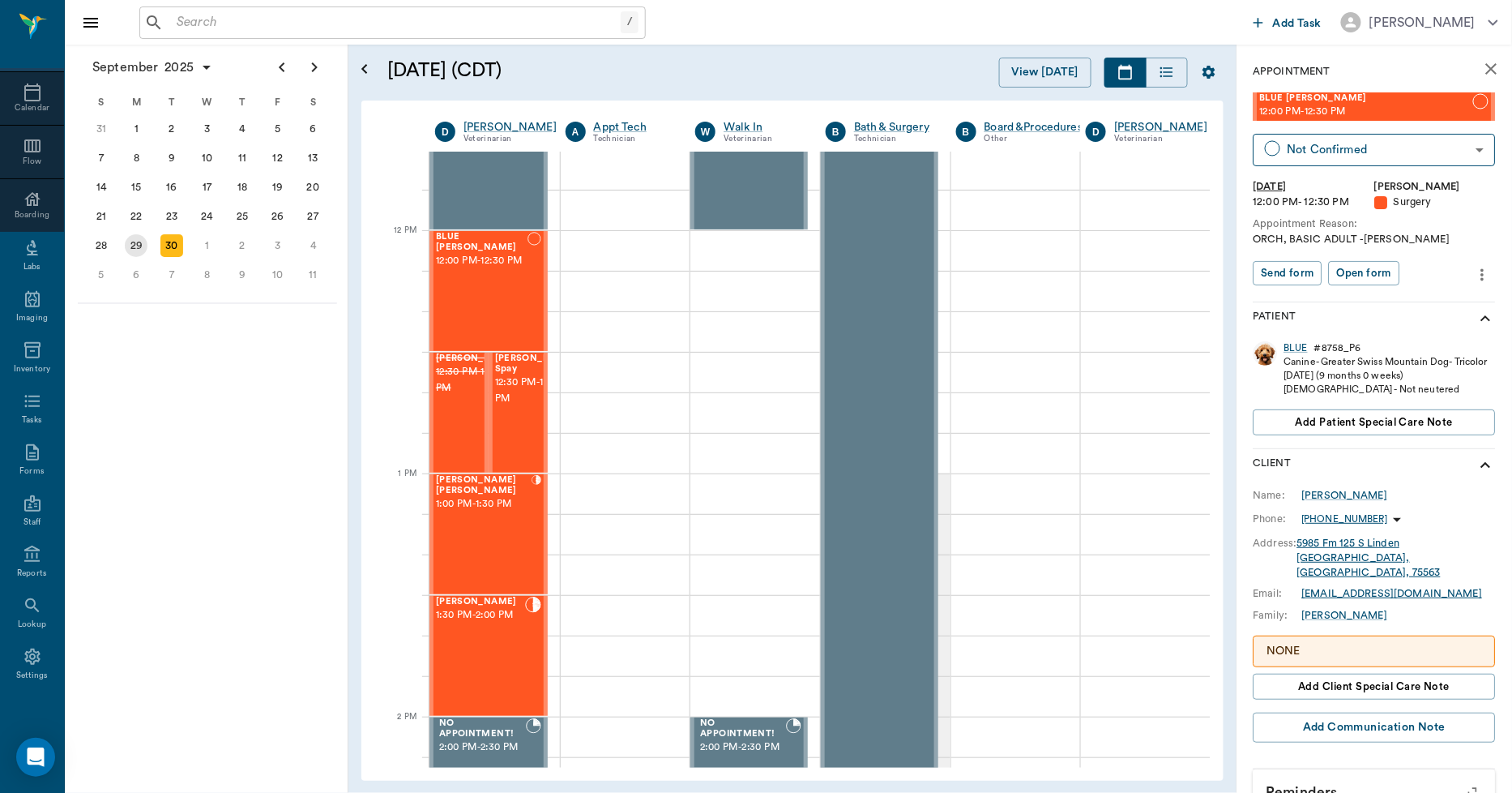
click at [140, 243] on div "29" at bounding box center [136, 245] width 22 height 22
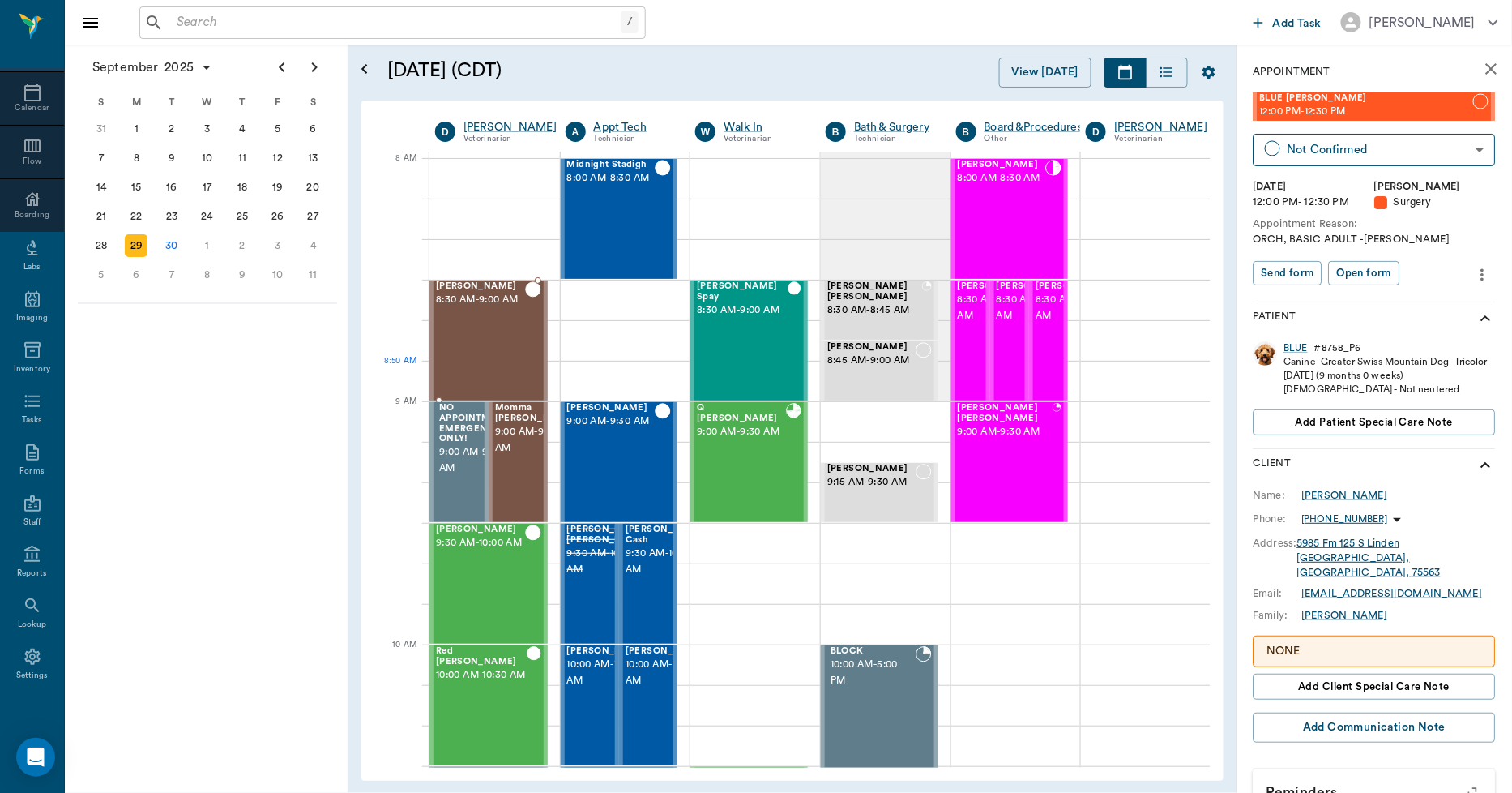
scroll to position [0, 1]
click at [734, 452] on div "Q Barnwell 9:00 AM - 9:30 AM" at bounding box center [741, 462] width 88 height 118
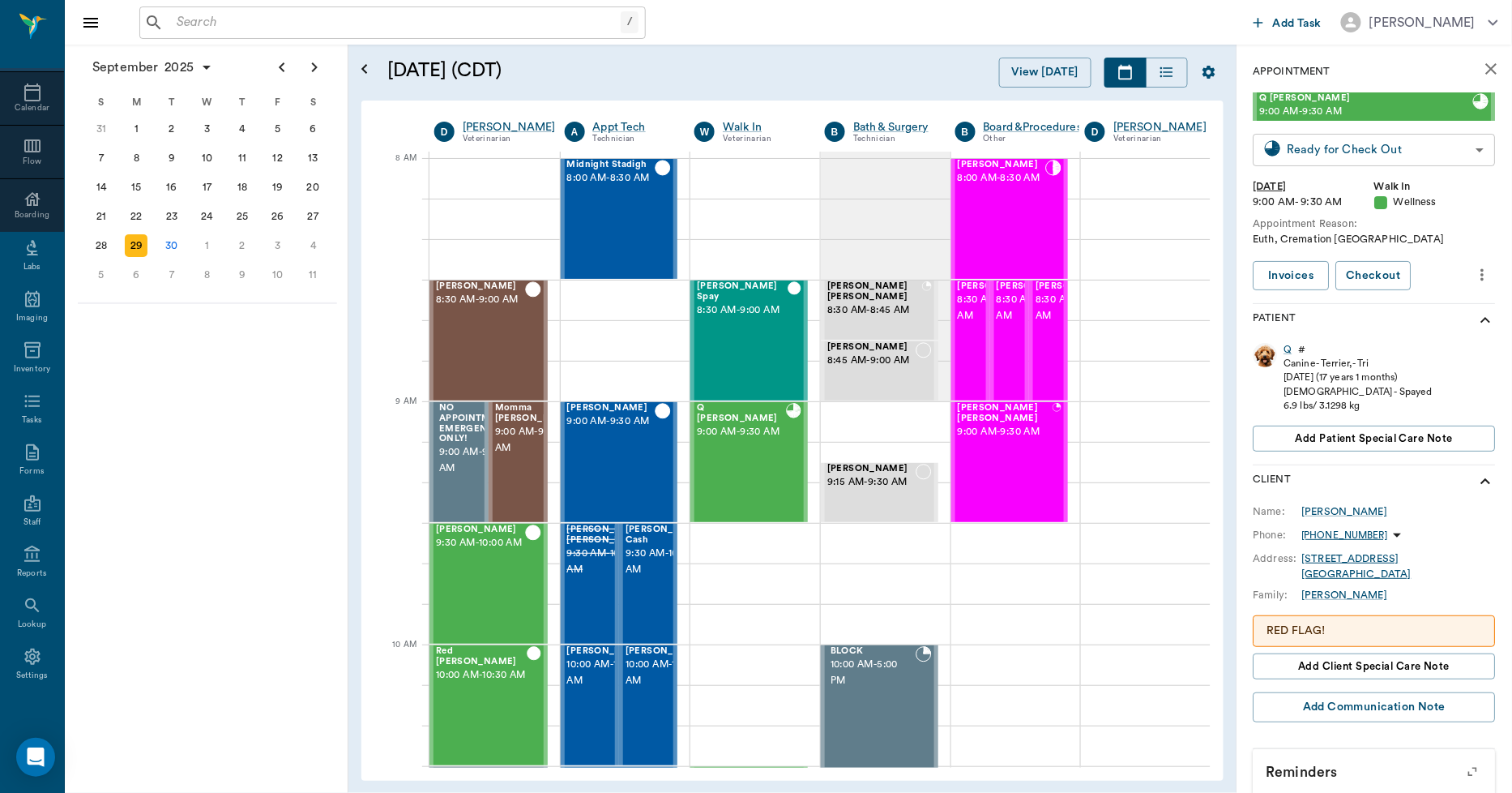
click at [1286, 157] on body "/ ​ Add Task Dr. Bert Ellsworth Nectar Messages Appts Calendar Flow Boarding La…" at bounding box center [756, 396] width 1512 height 793
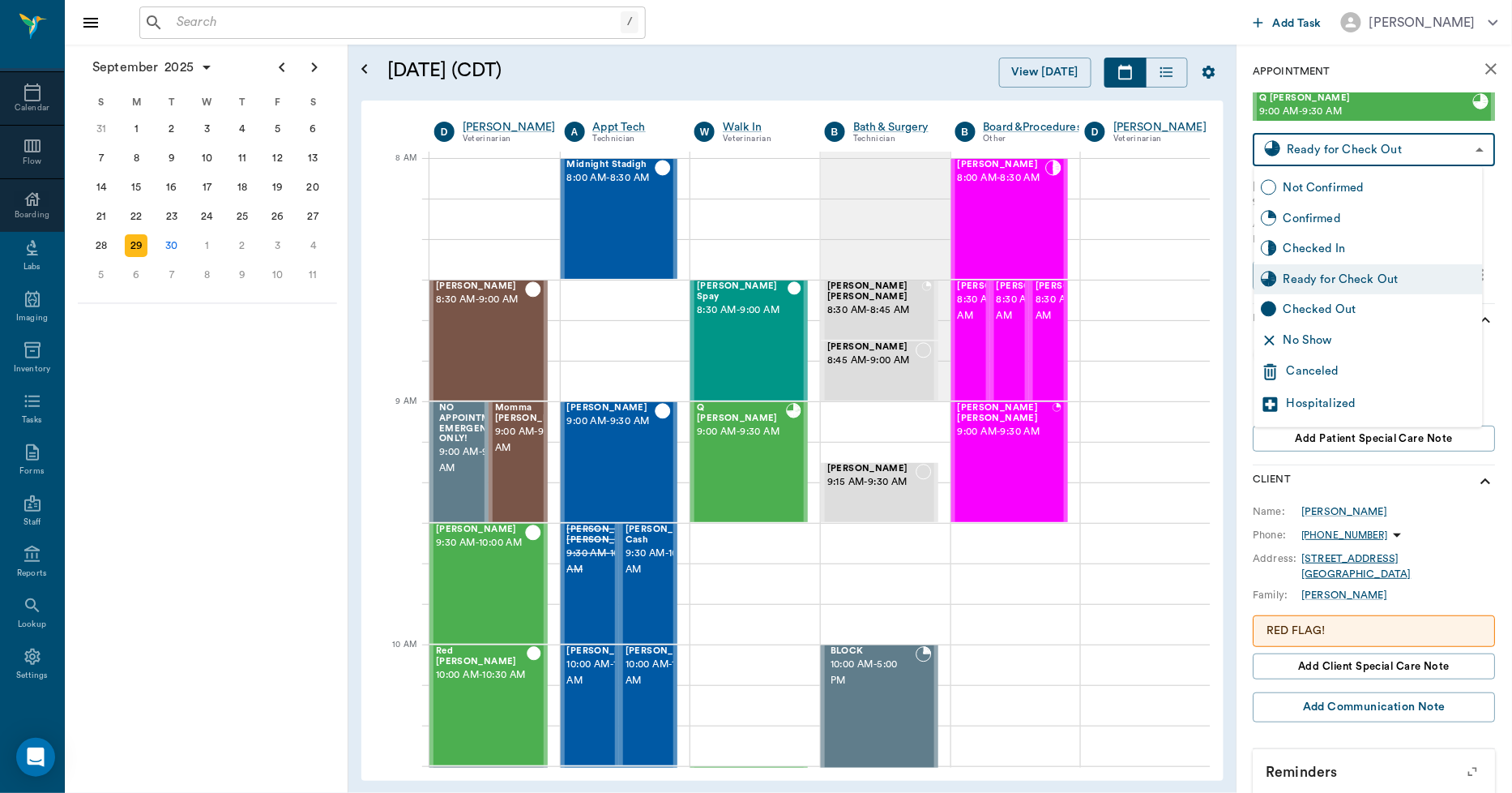
click at [1306, 315] on div "Checked Out" at bounding box center [1380, 309] width 193 height 18
type input "CHECKED_OUT"
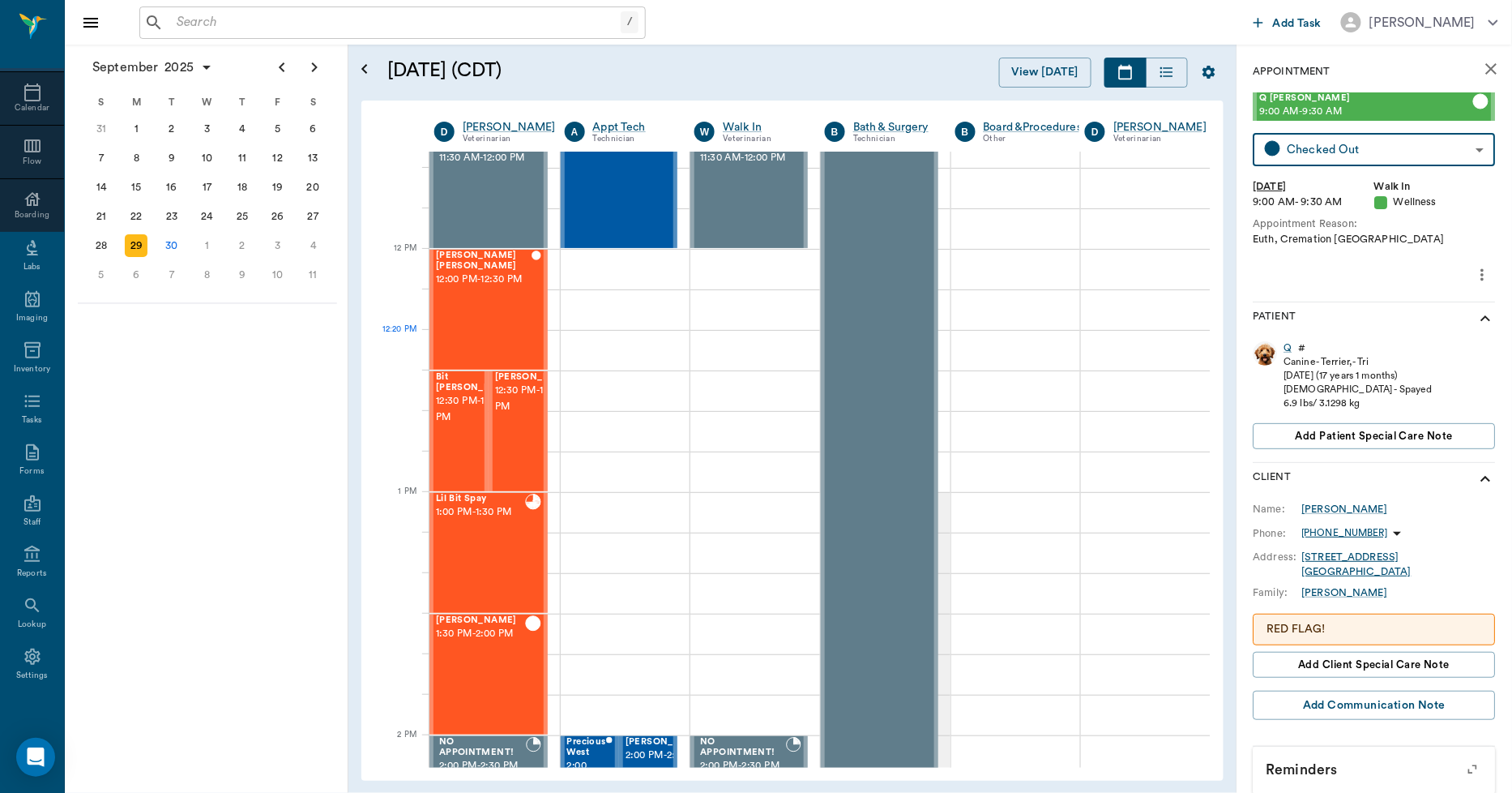
scroll to position [901, 1]
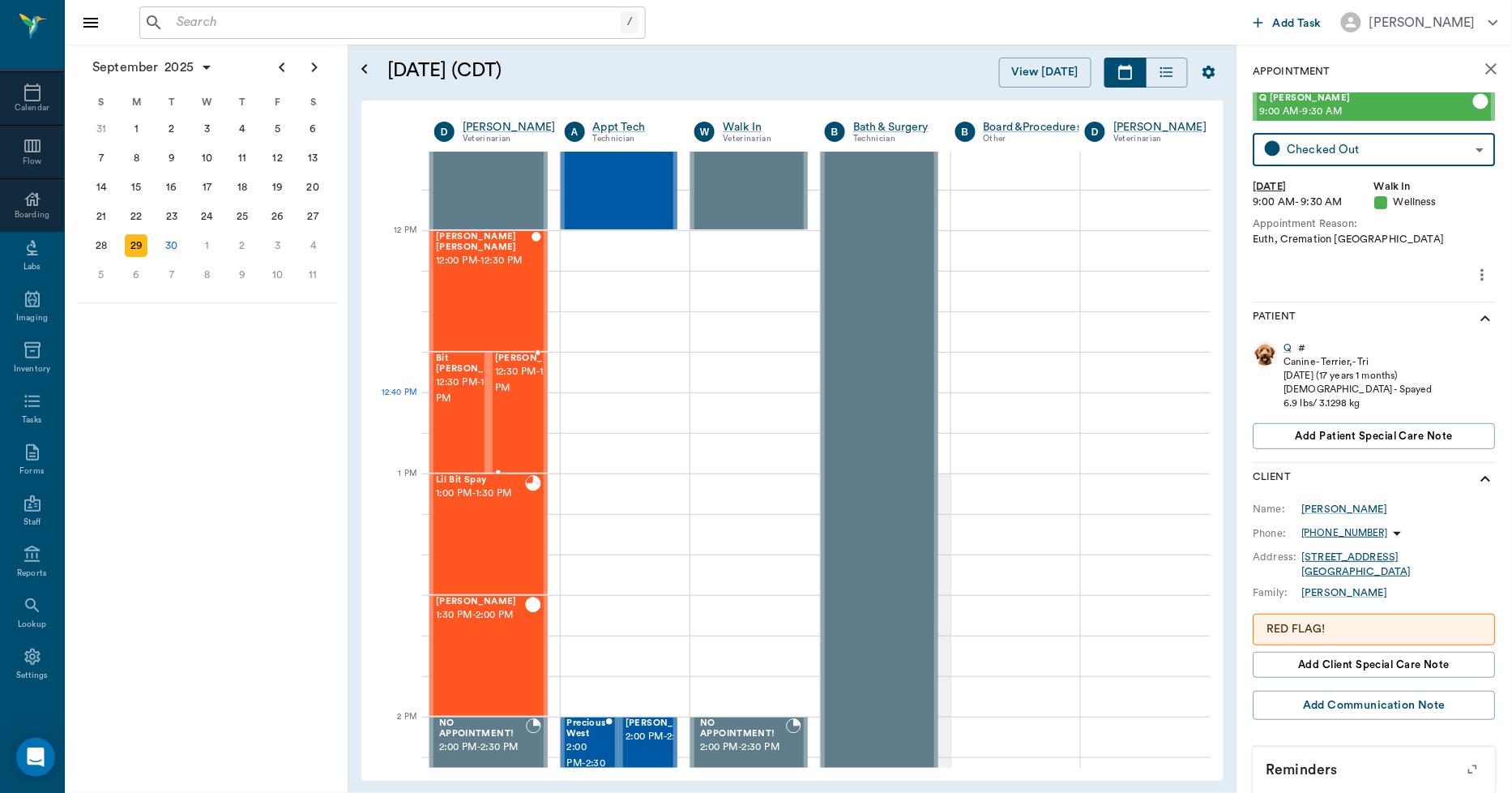
click at [512, 396] on span "12:30 PM - 1:00 PM" at bounding box center [535, 380] width 81 height 32
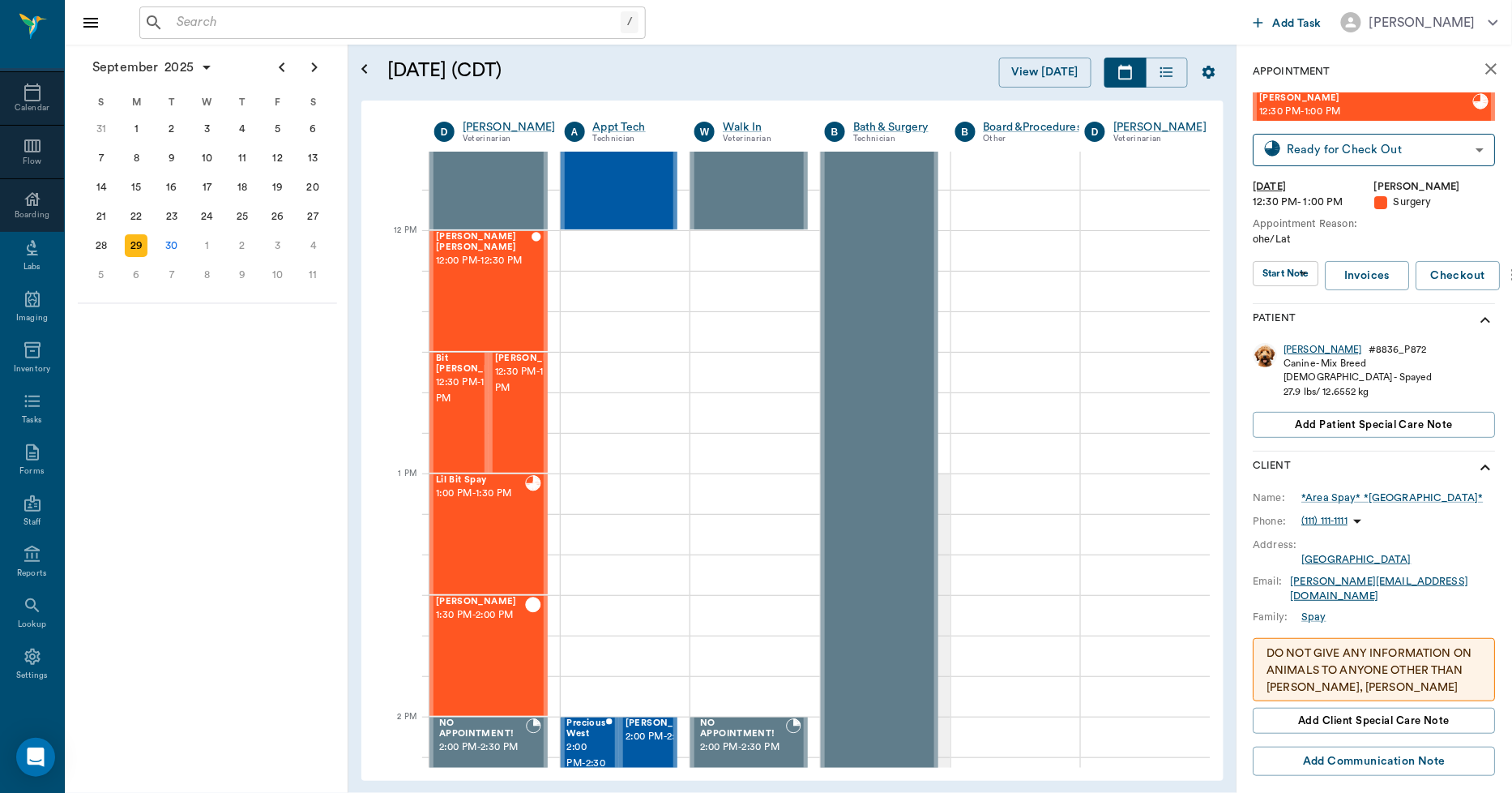
click at [1291, 348] on div "[PERSON_NAME]" at bounding box center [1324, 349] width 79 height 14
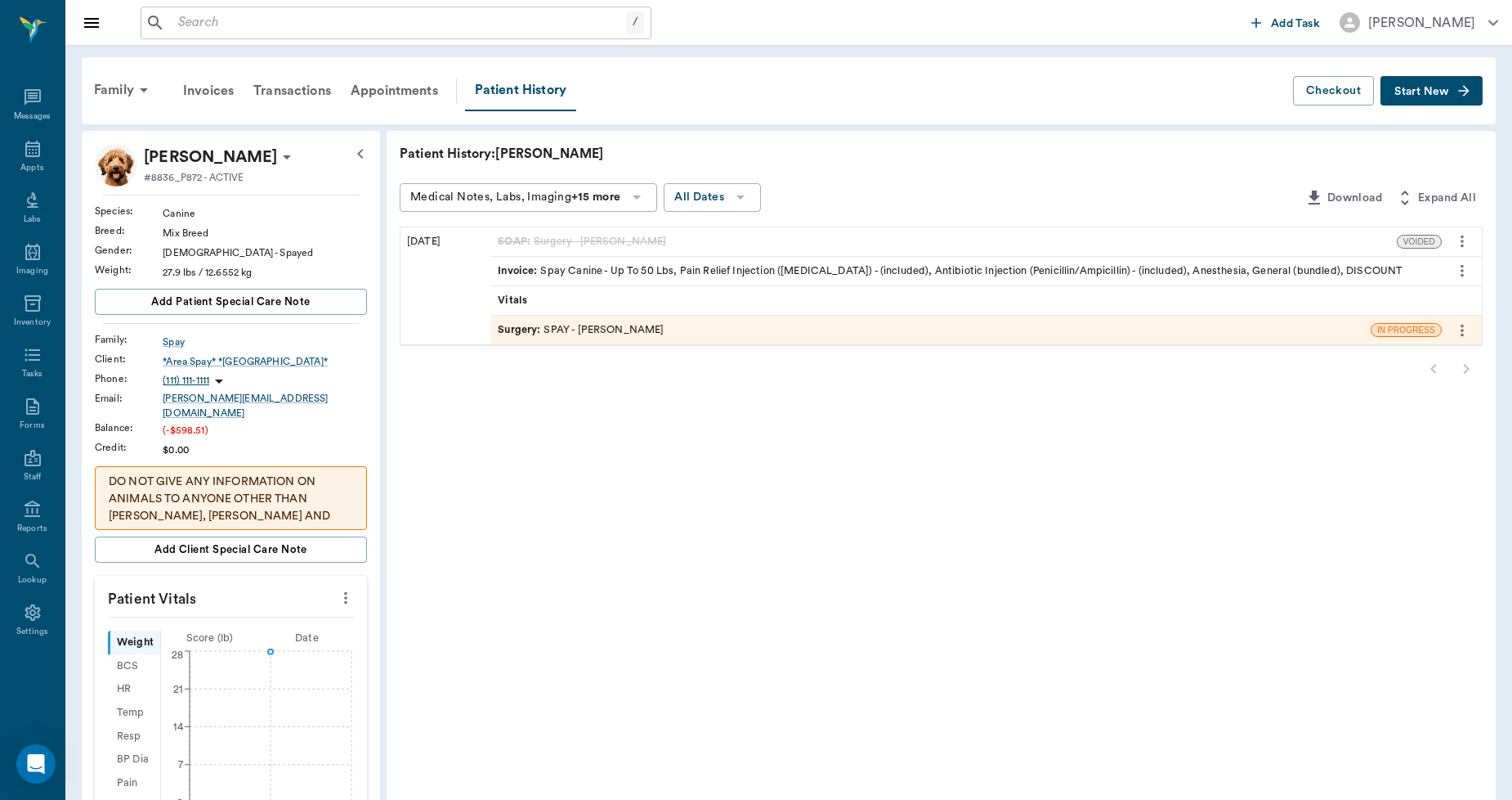
click at [648, 333] on div "Surgery : SPAY - Dr. Bert Ellsworth" at bounding box center [580, 330] width 166 height 16
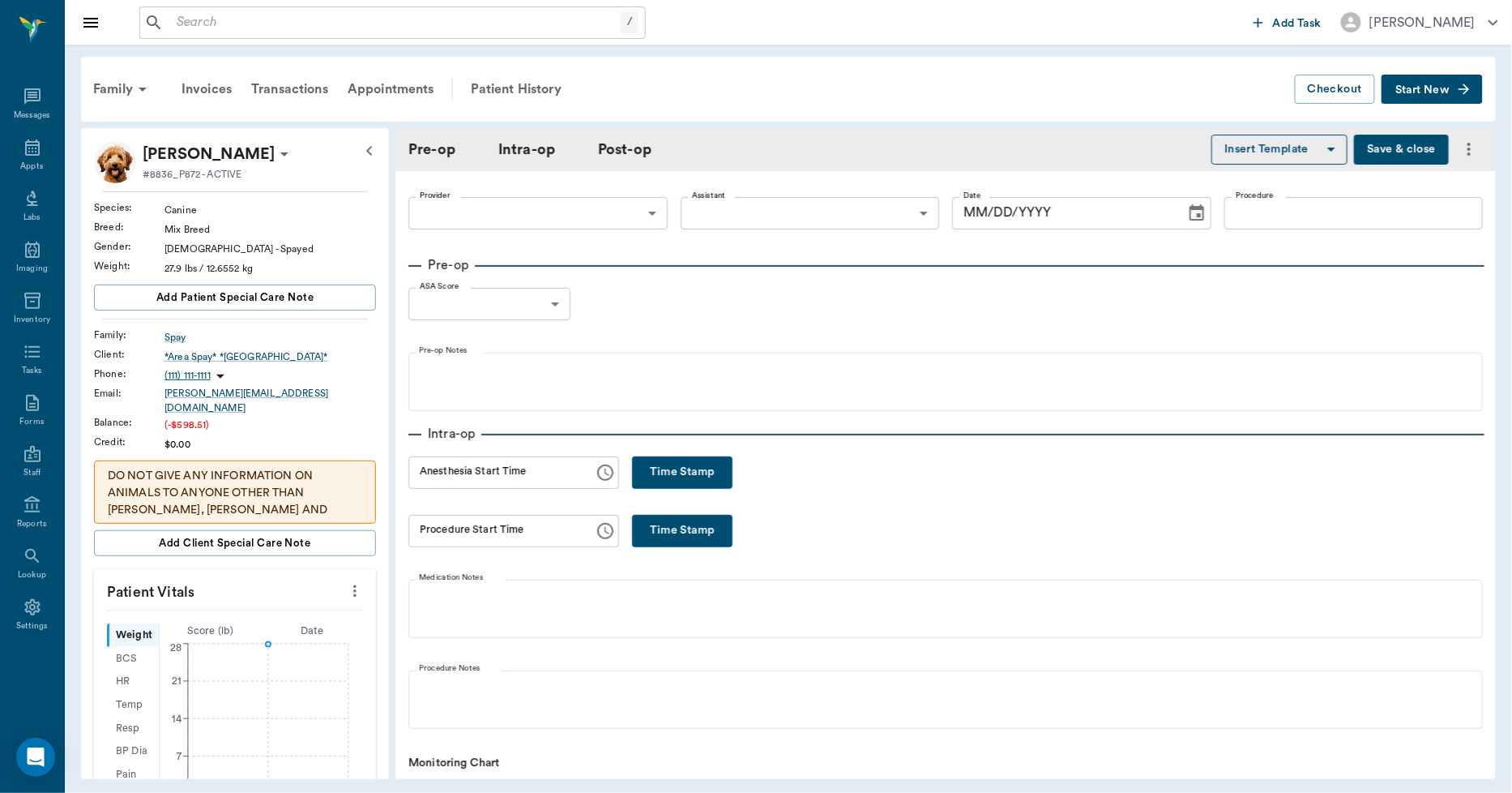
type input "63ec2f075fda476ae8351a4d"
type input "63ec2e7e52e12b0ba117b124"
type input "SPAY"
type input "1"
radio input "true"
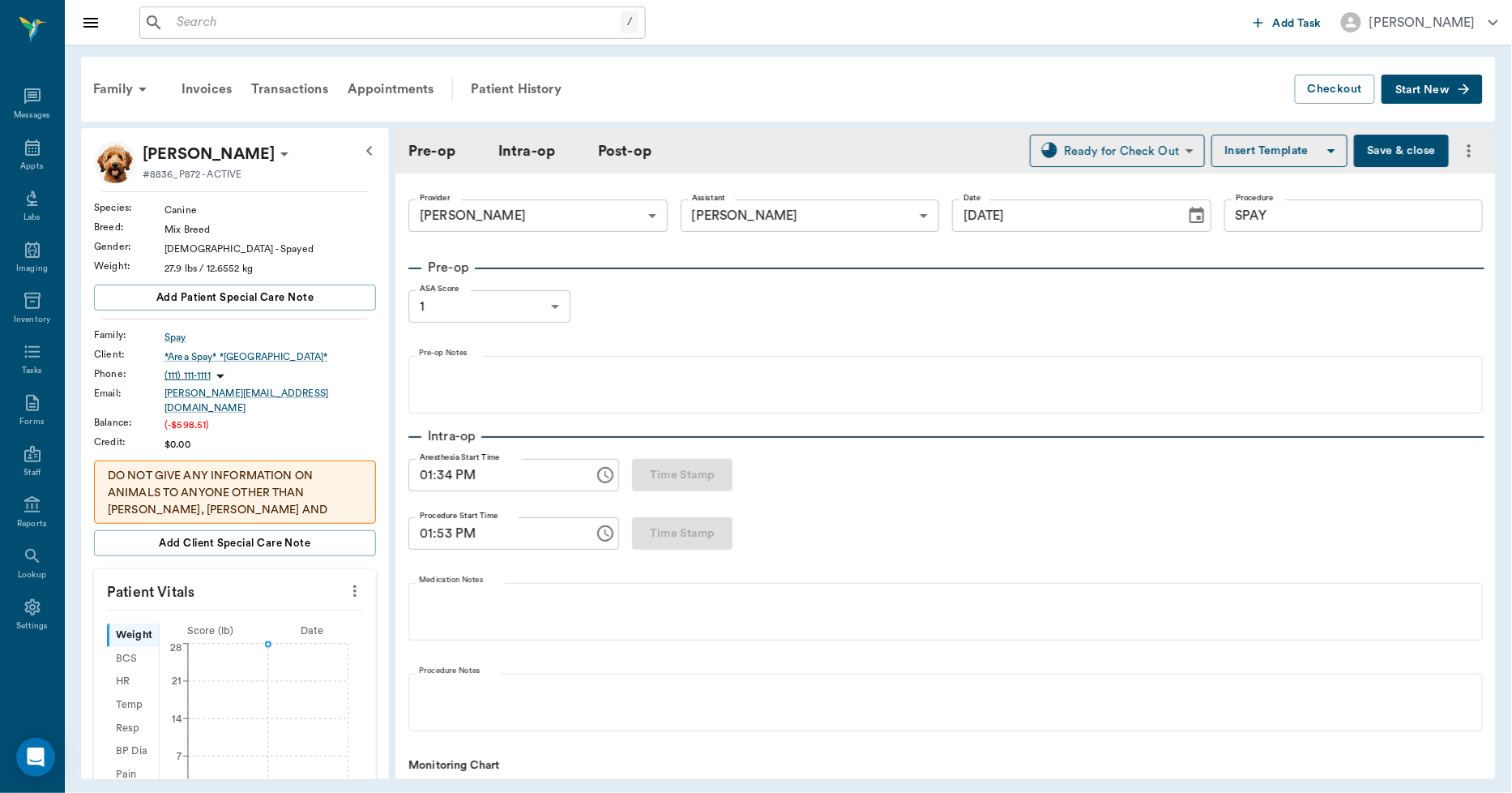
type input "[DATE]"
type input "01:34 PM"
type input "01:53 PM"
type input "02:17 PM"
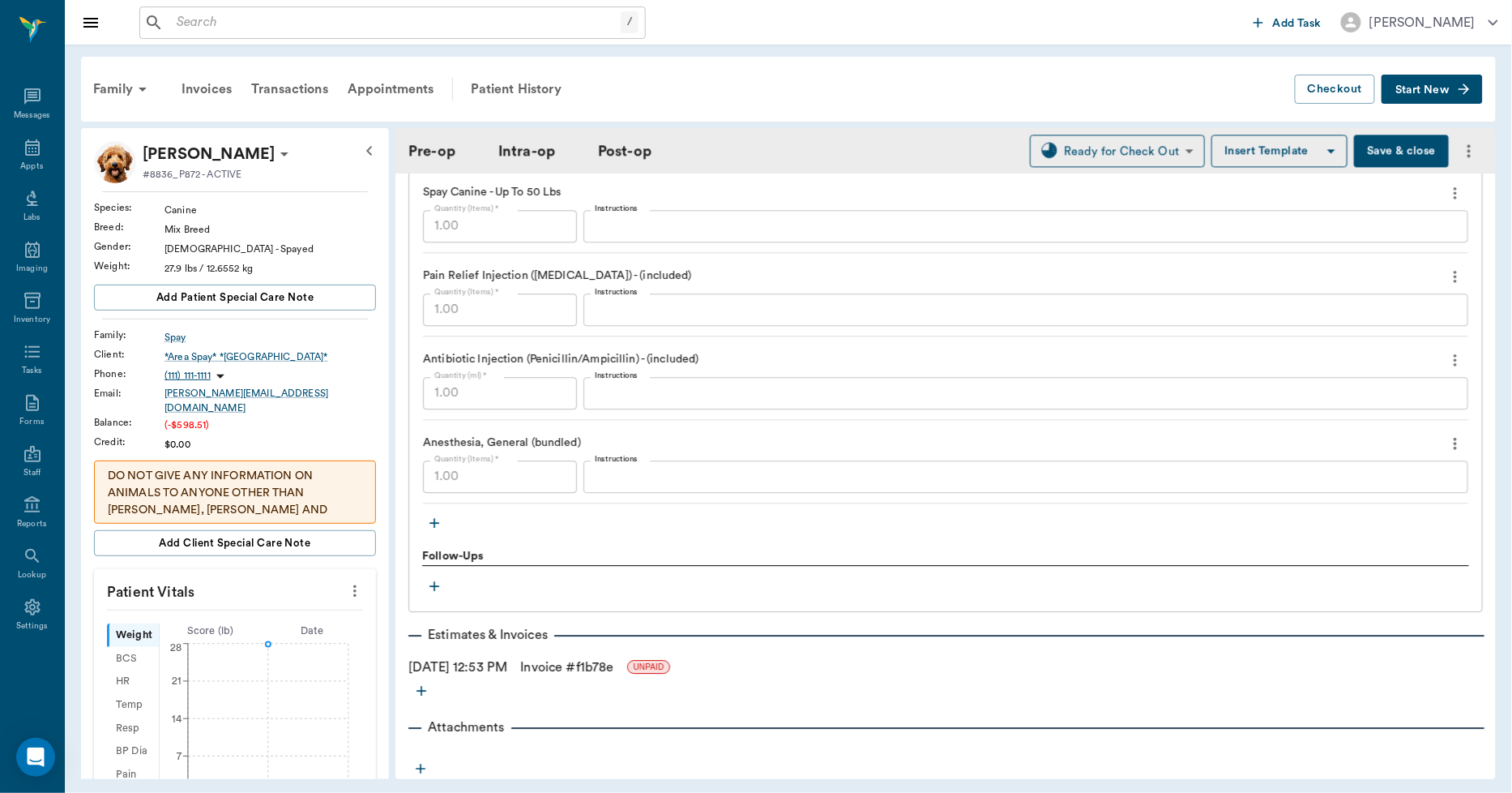
scroll to position [1598, 0]
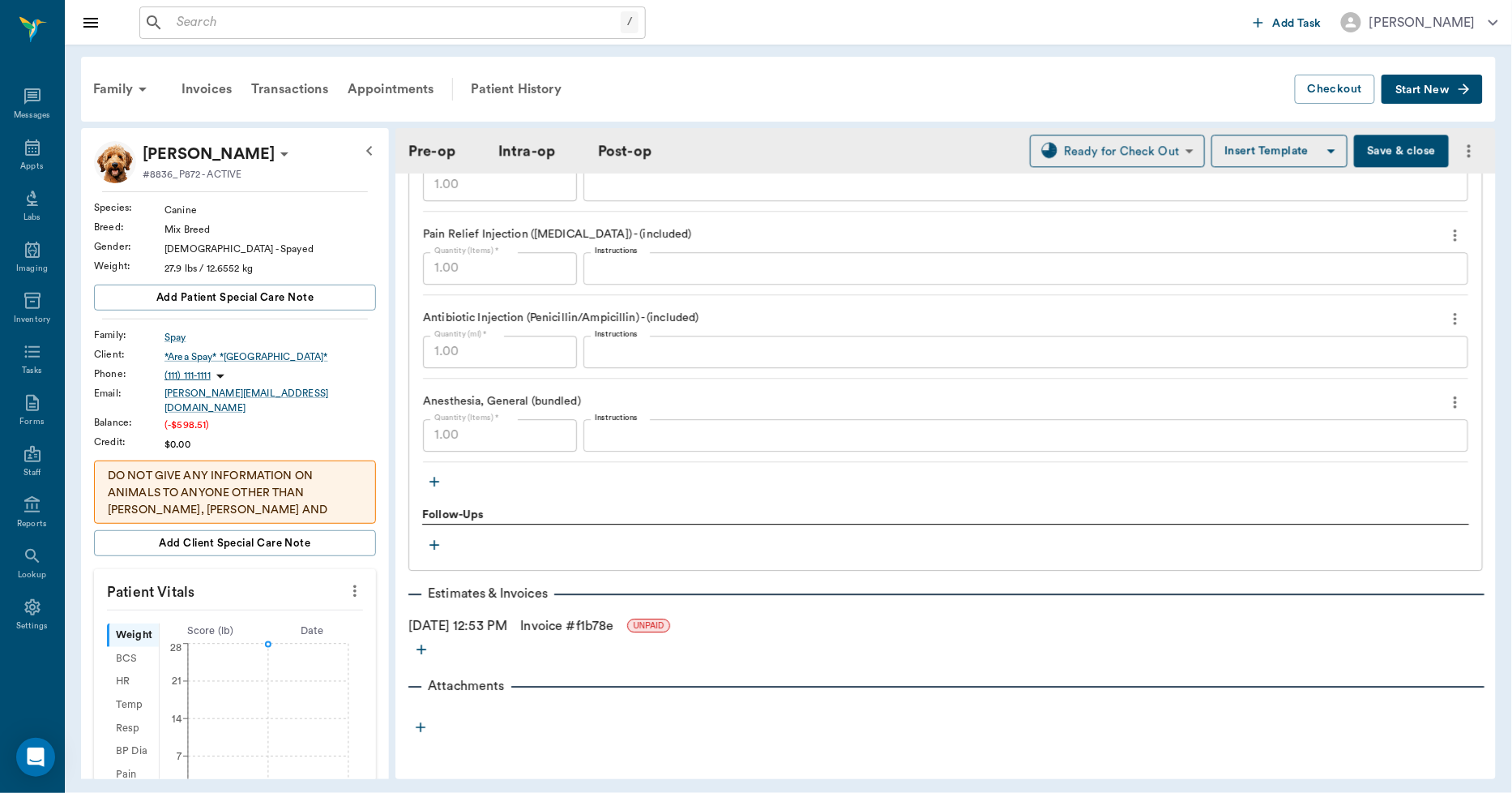
click at [614, 626] on link "Invoice # f1b78e" at bounding box center [566, 625] width 93 height 20
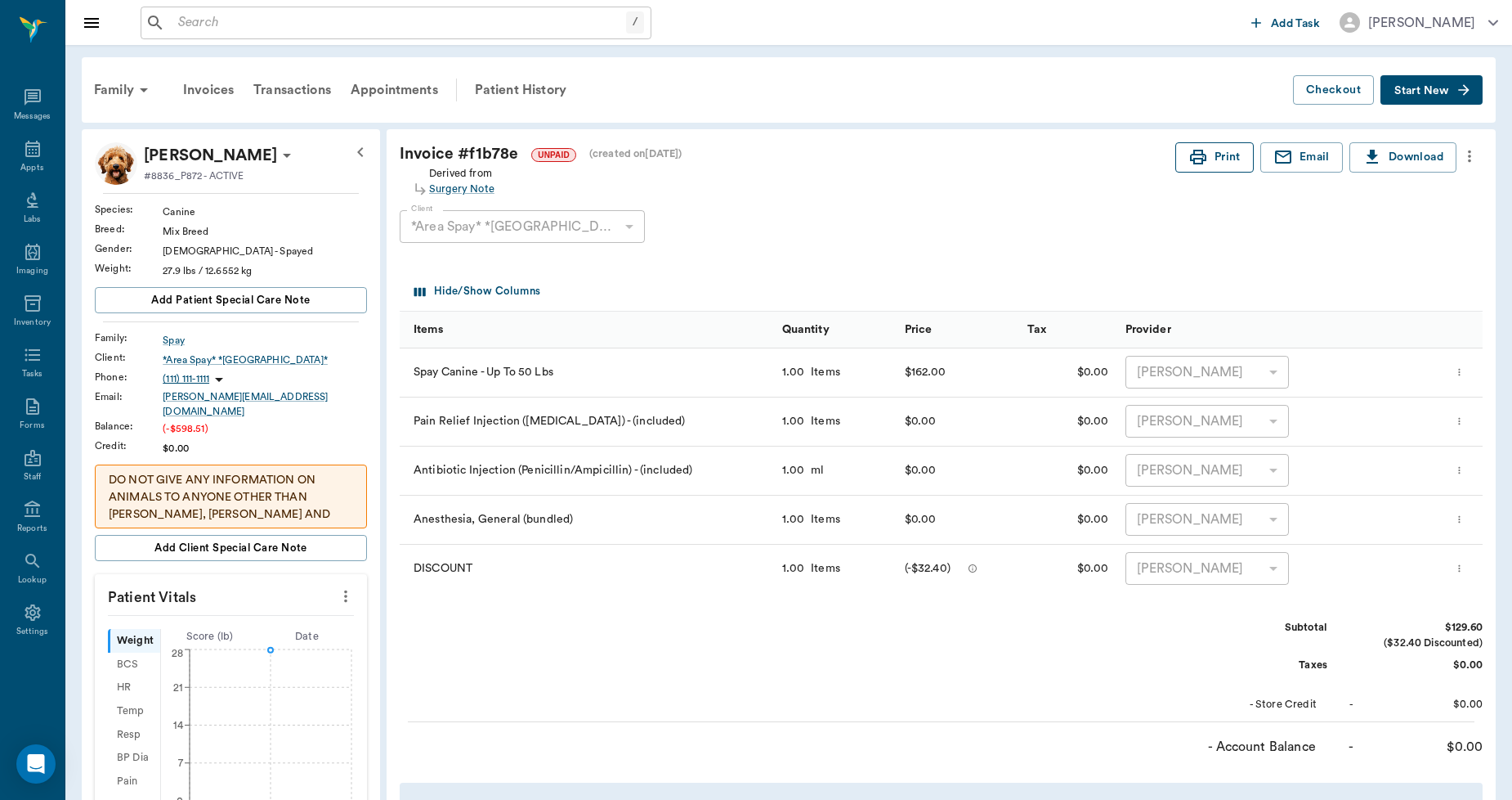
click at [1228, 161] on button "Print" at bounding box center [1214, 157] width 79 height 30
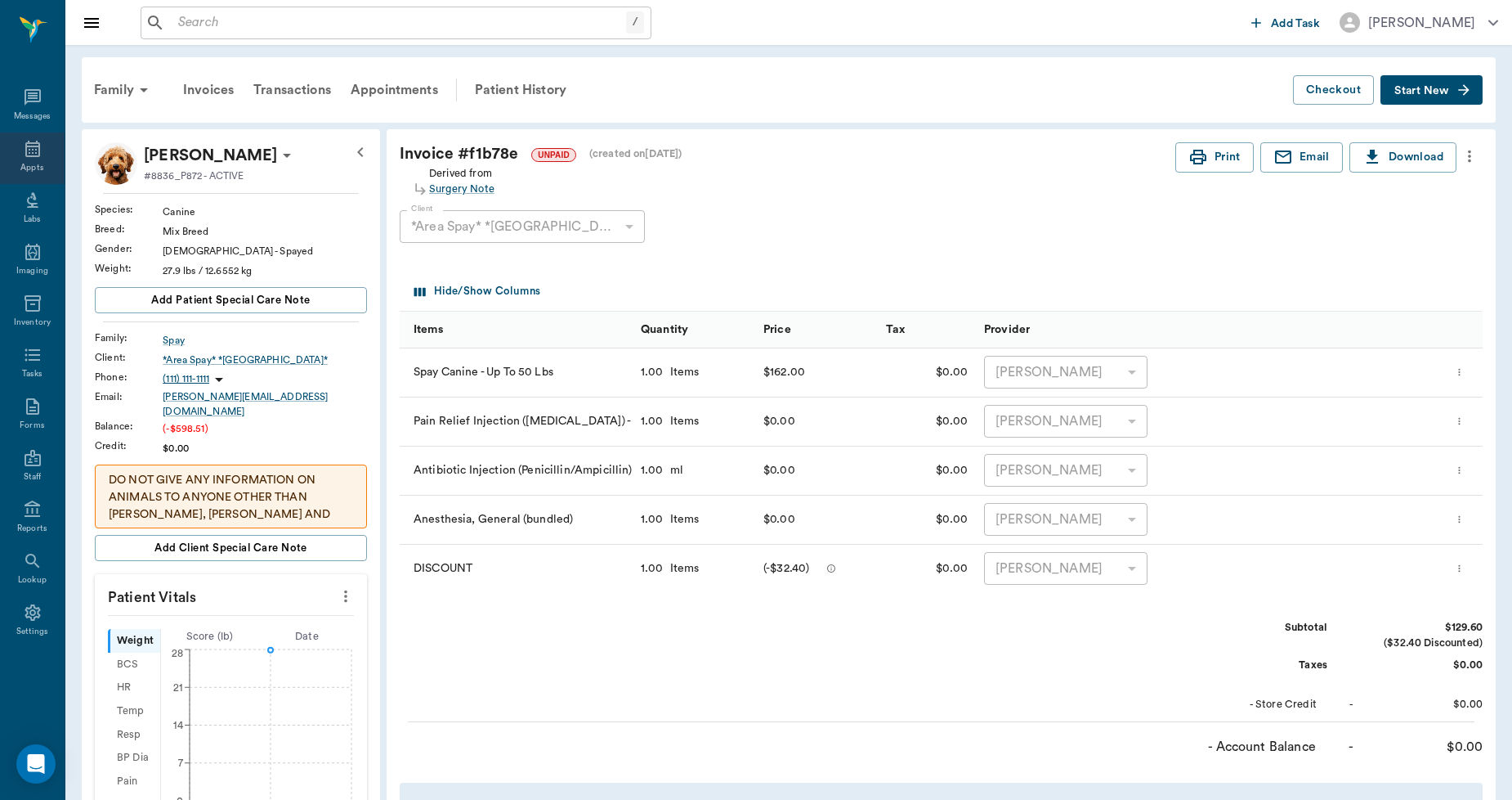
click at [37, 150] on icon at bounding box center [33, 148] width 15 height 16
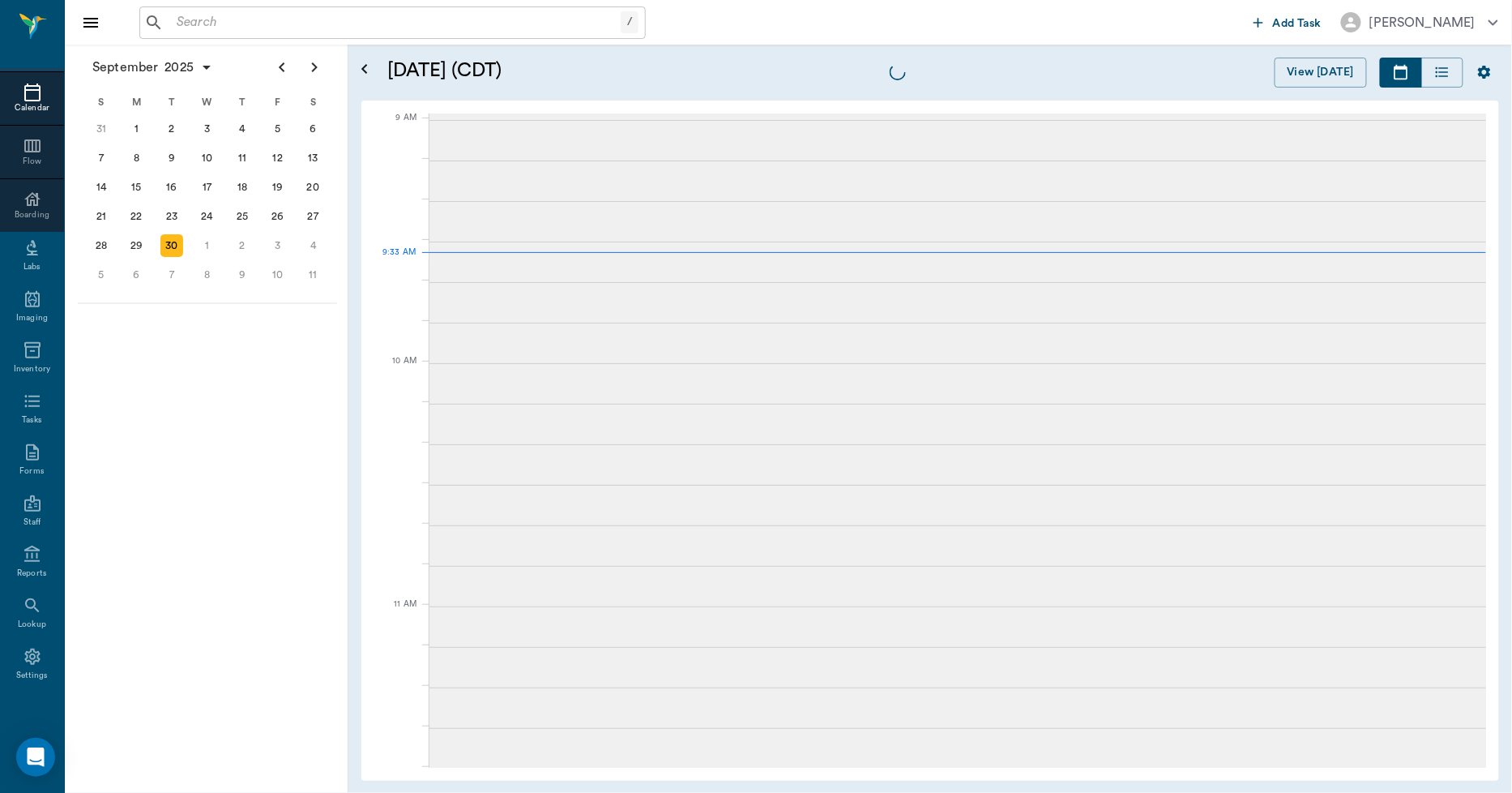
scroll to position [245, 0]
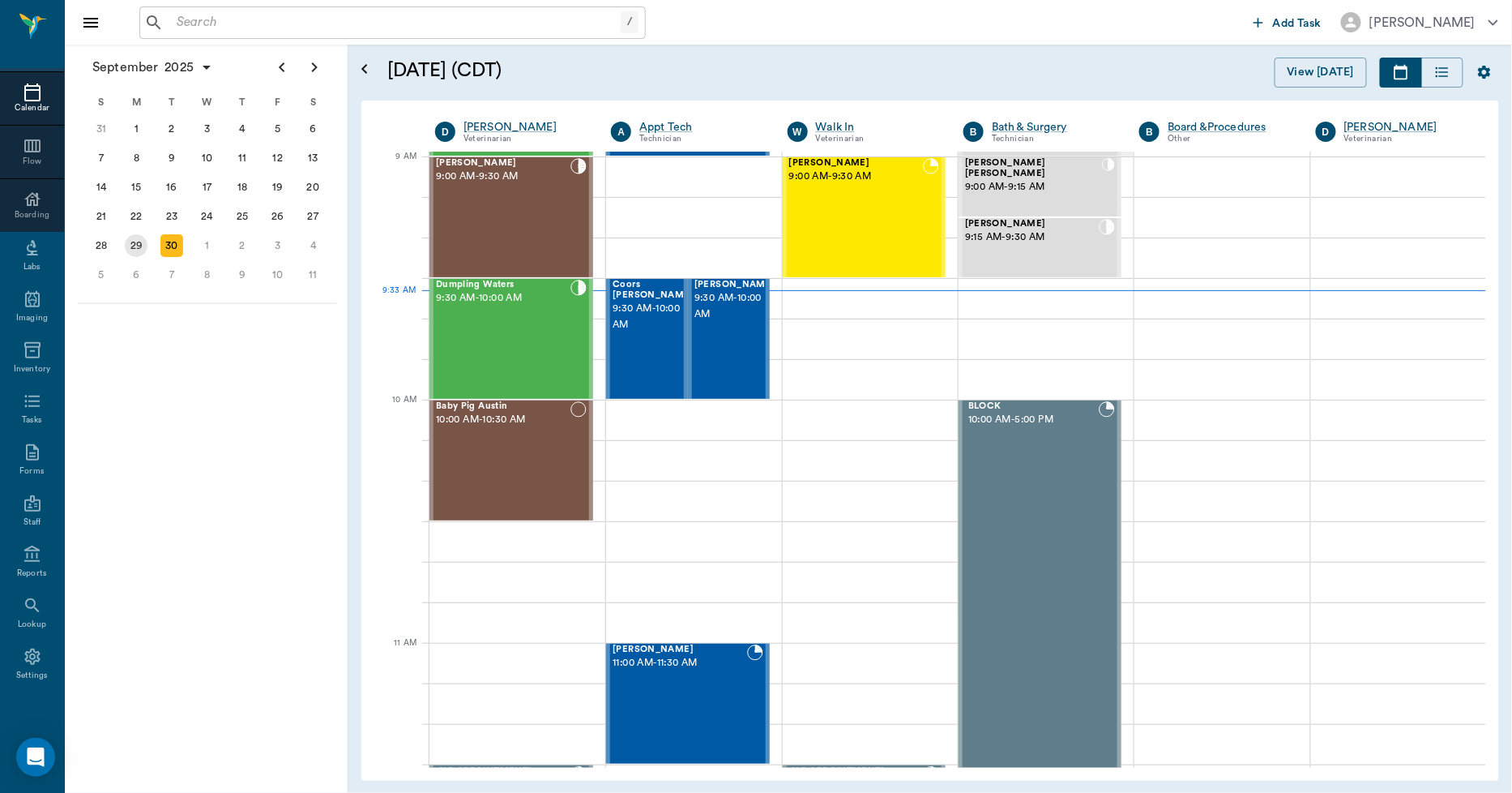
click at [139, 244] on div "29" at bounding box center [136, 245] width 22 height 22
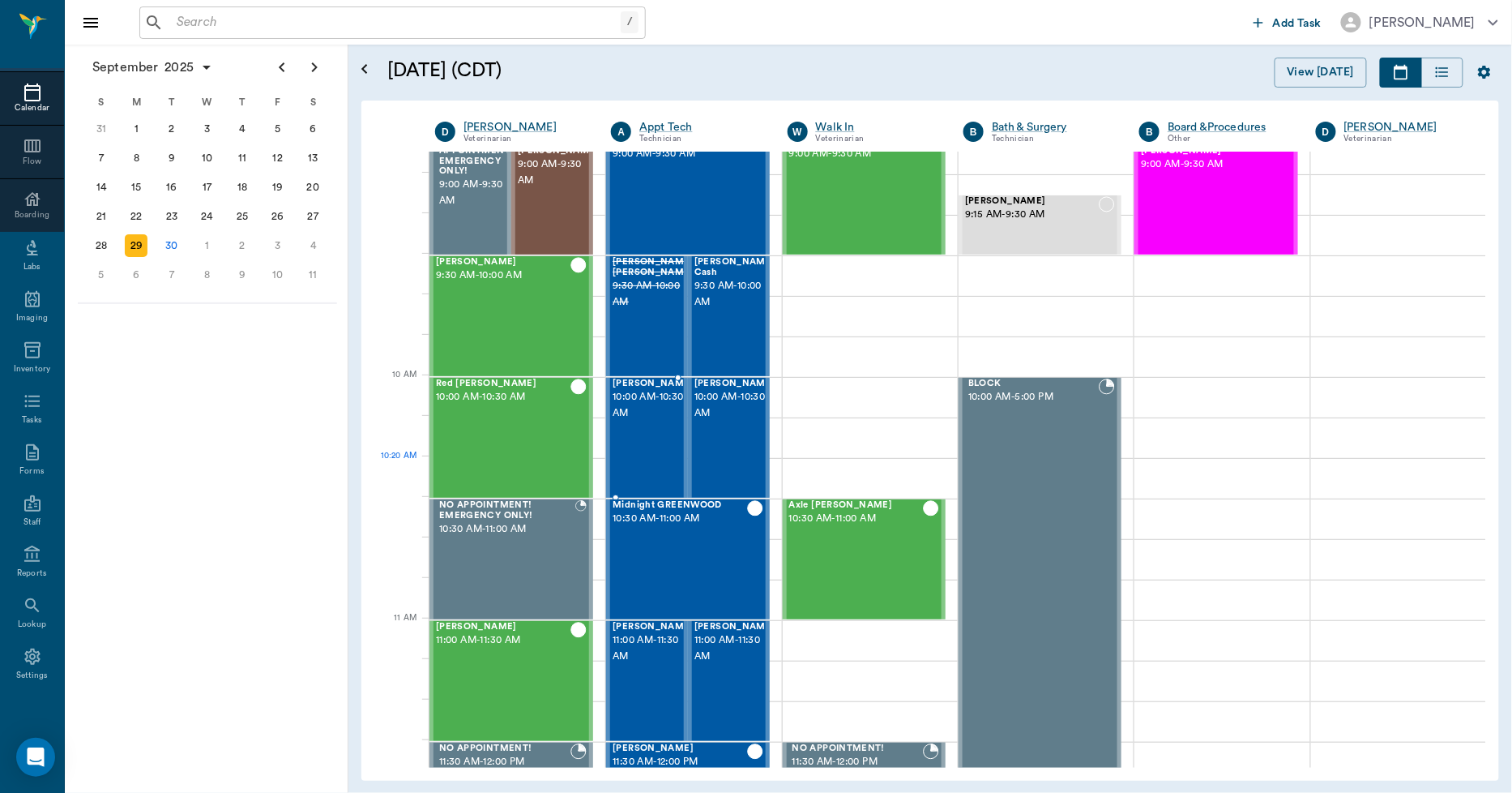
scroll to position [270, 0]
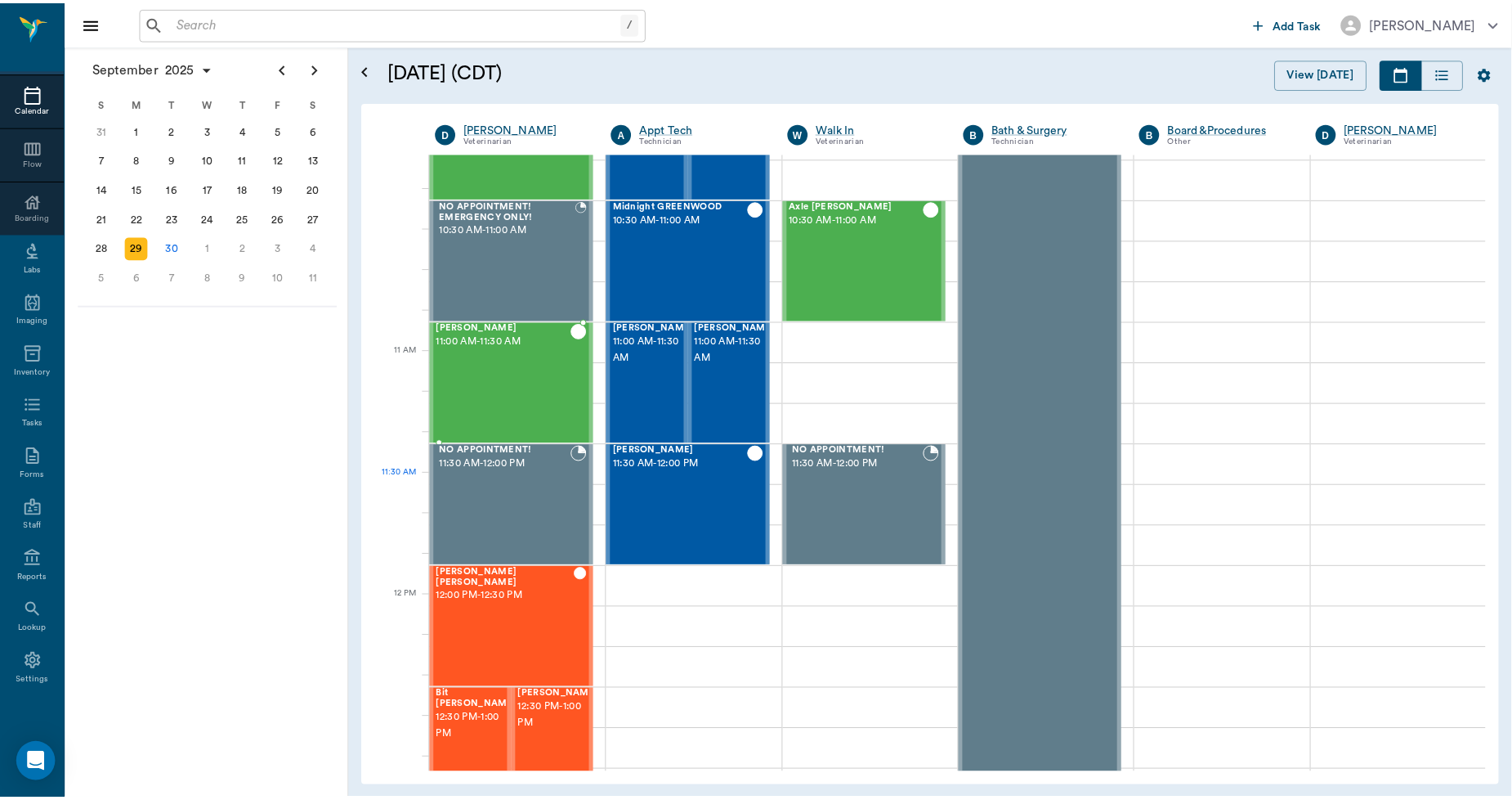
scroll to position [544, 0]
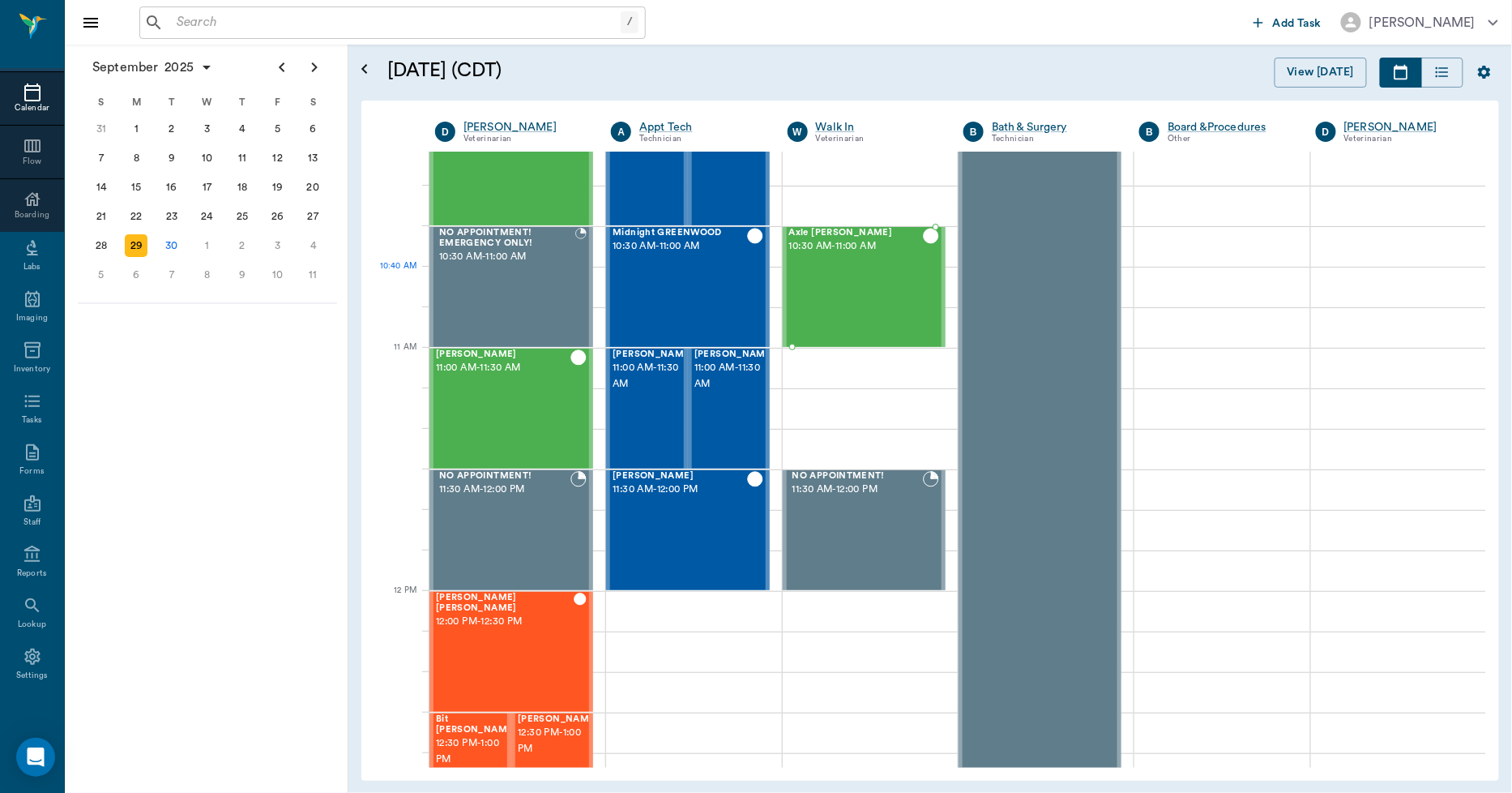
click at [880, 289] on div "Axle [PERSON_NAME] 10:30 AM - 11:00 AM" at bounding box center [856, 286] width 134 height 118
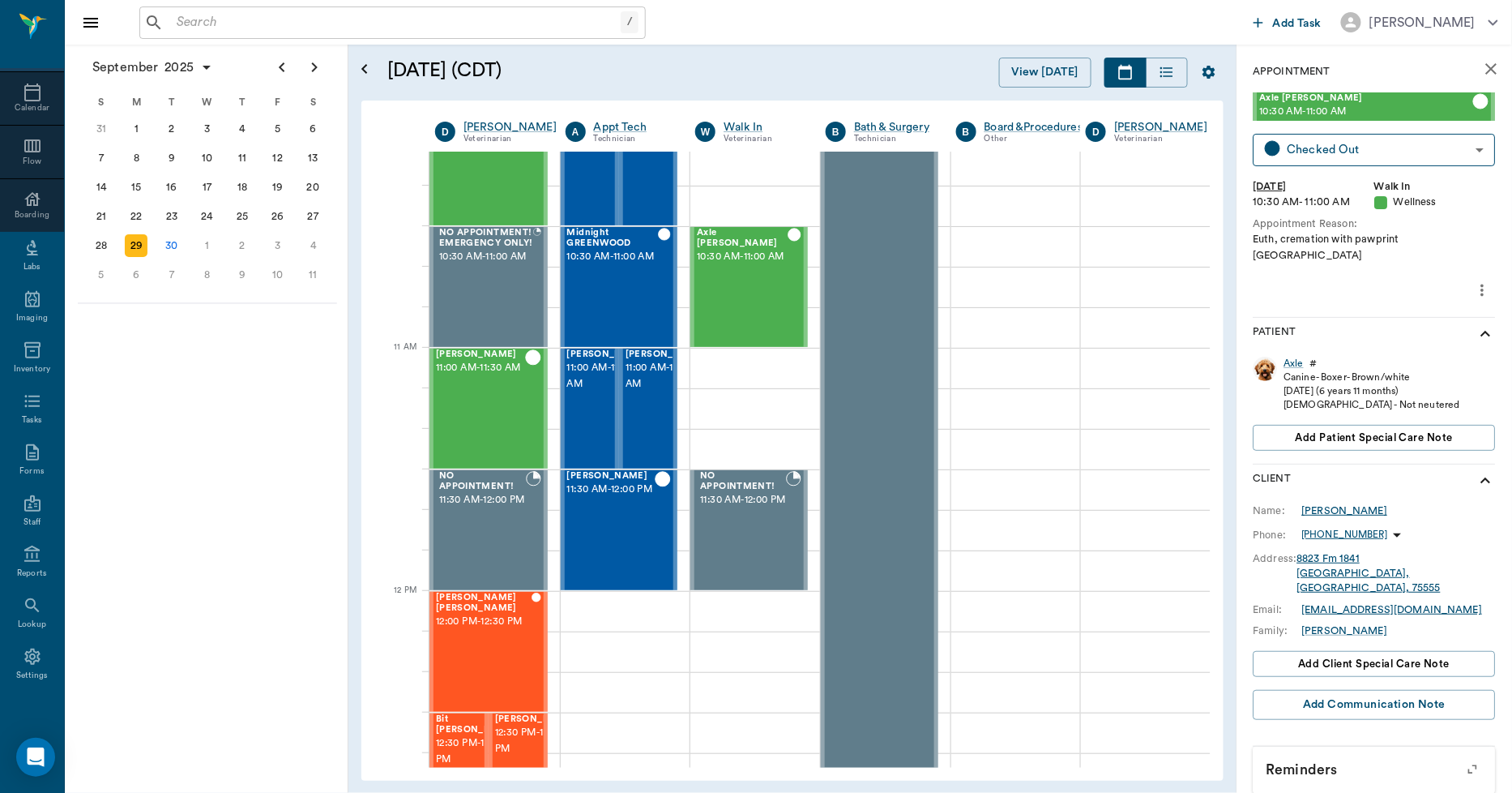
click at [1347, 503] on div "[PERSON_NAME]" at bounding box center [1345, 511] width 86 height 15
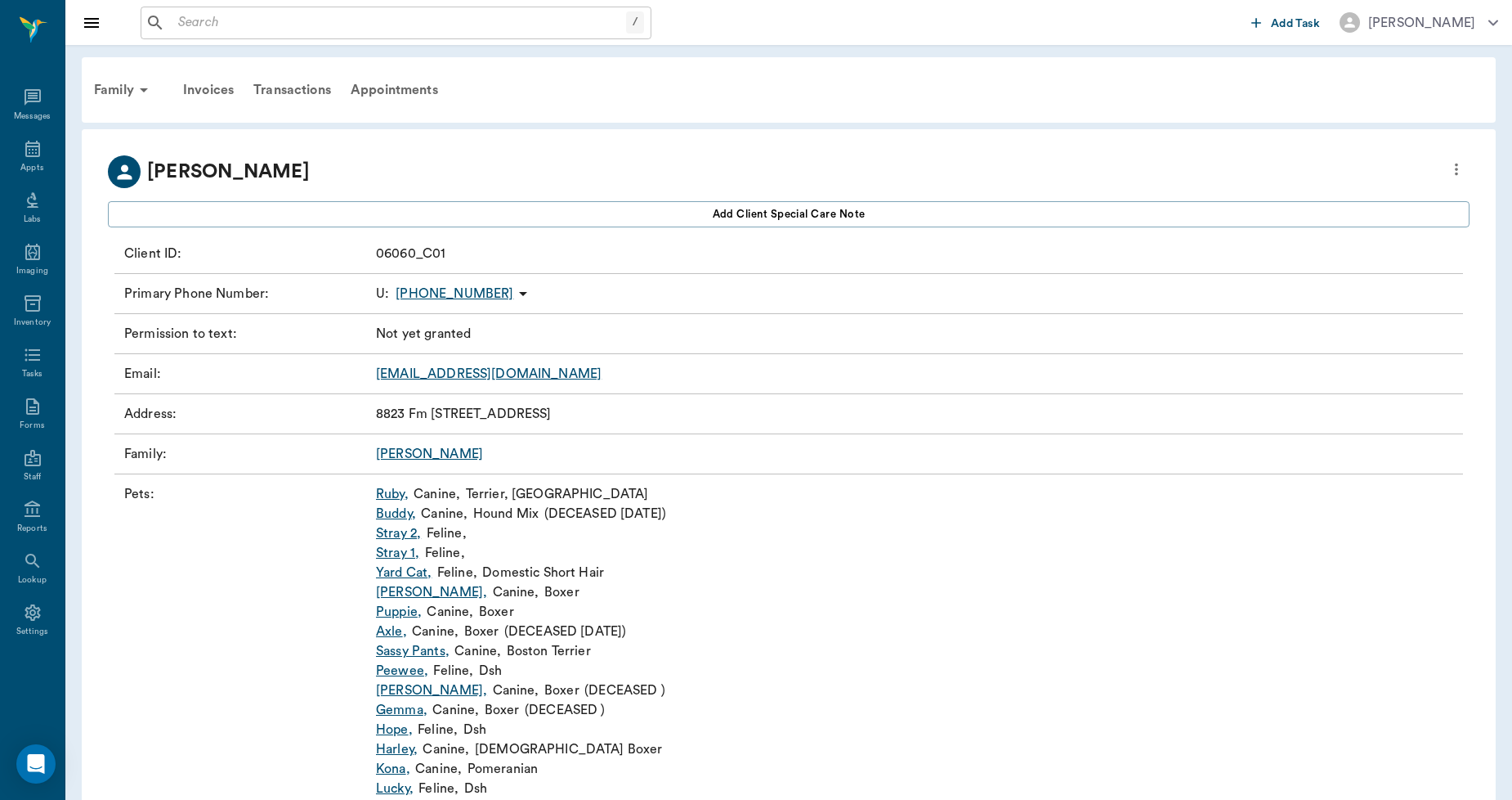
click at [470, 295] on p "[PHONE_NUMBER]" at bounding box center [455, 293] width 118 height 20
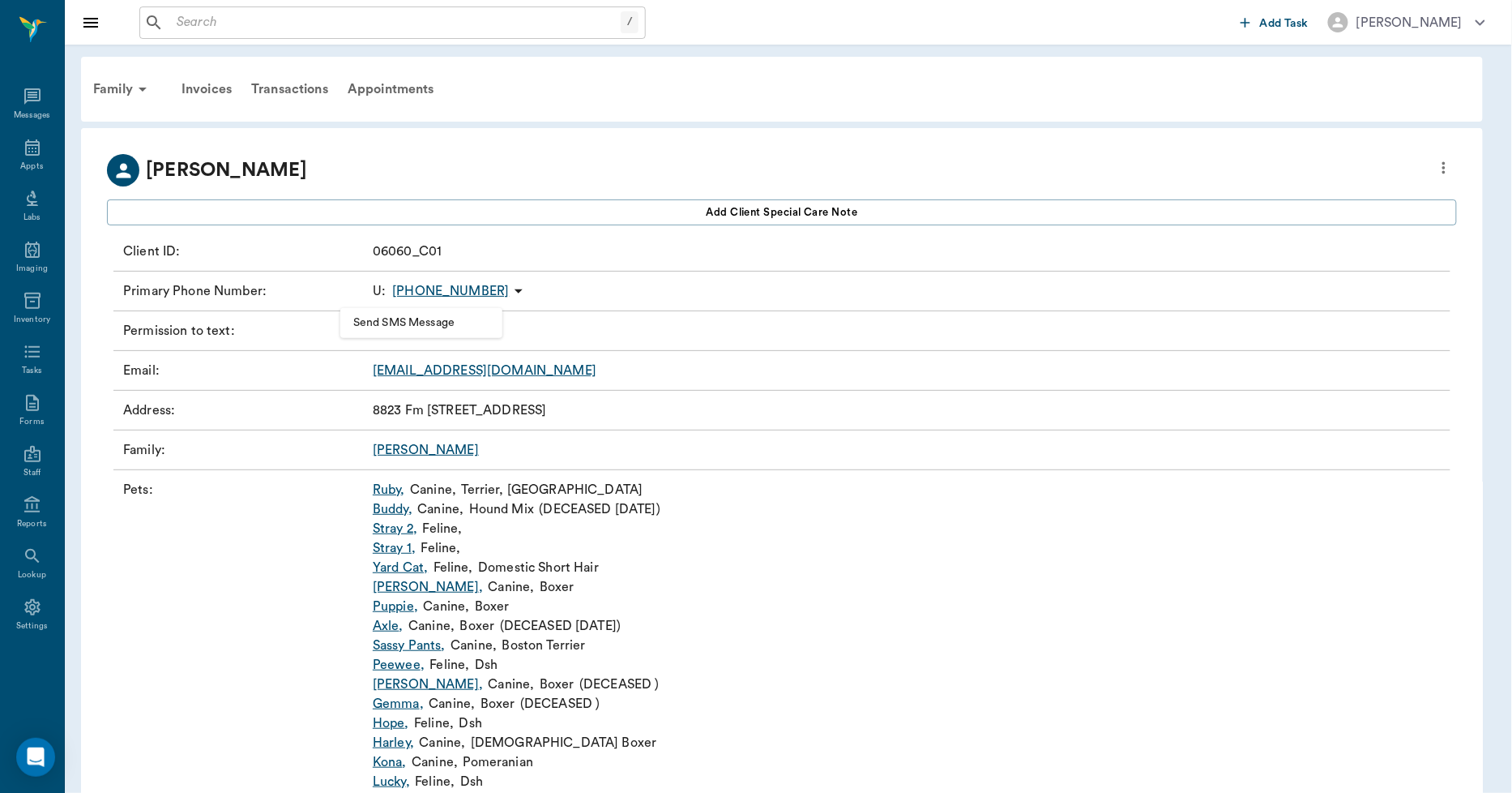
click at [449, 314] on li "Send SMS Message" at bounding box center [421, 323] width 162 height 30
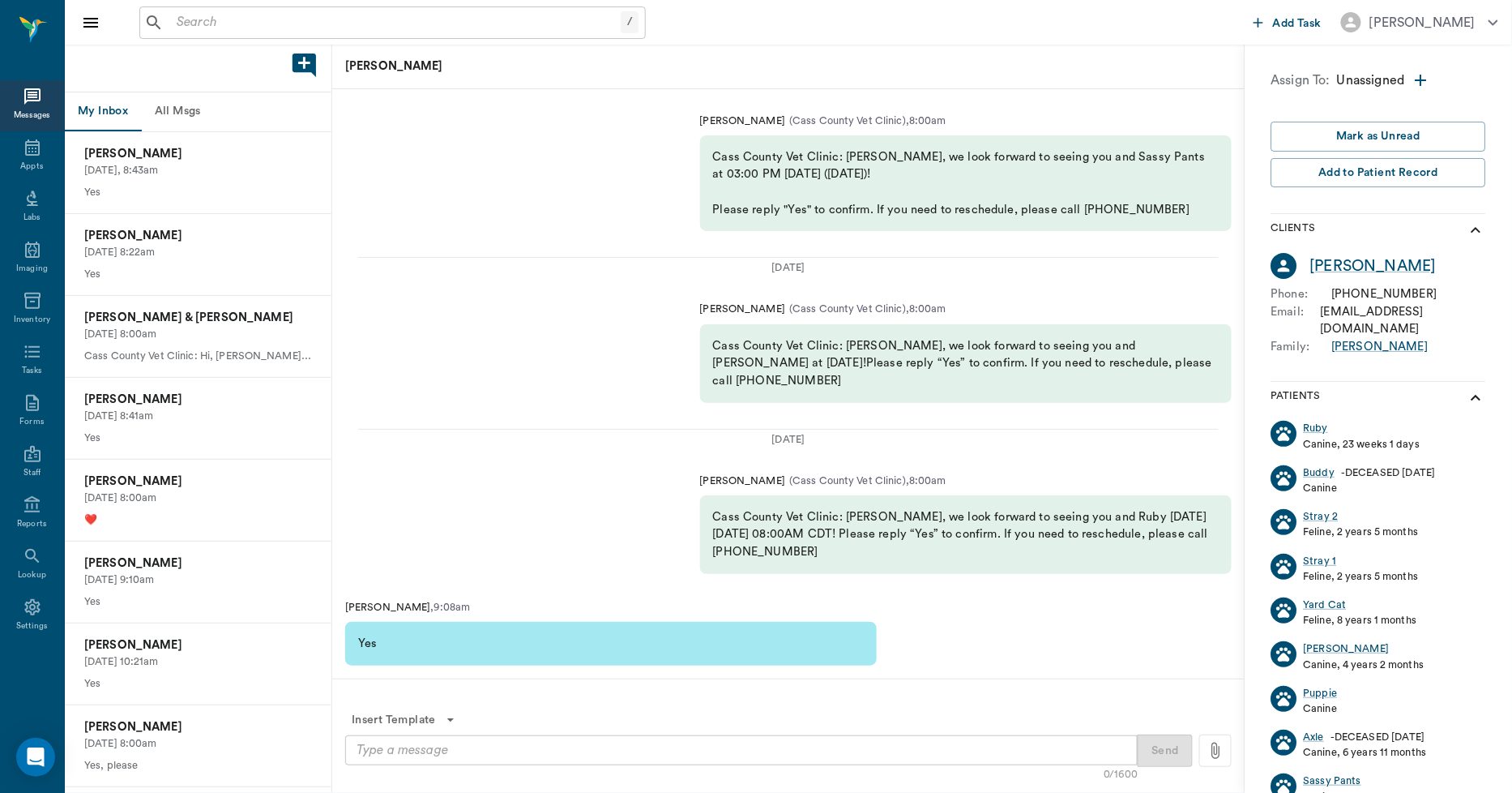
click at [514, 757] on textarea at bounding box center [741, 750] width 769 height 19
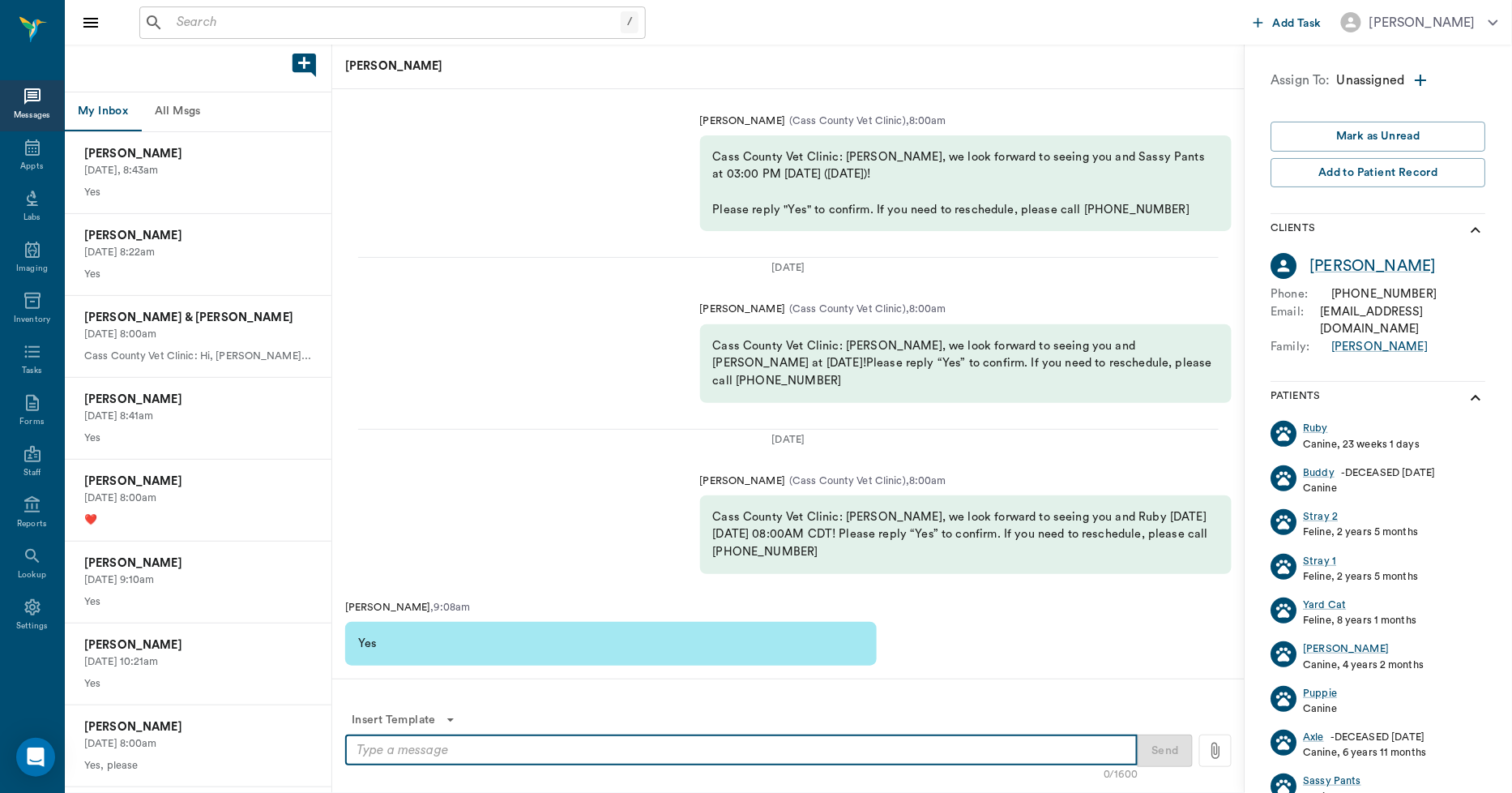
type textarea "g"
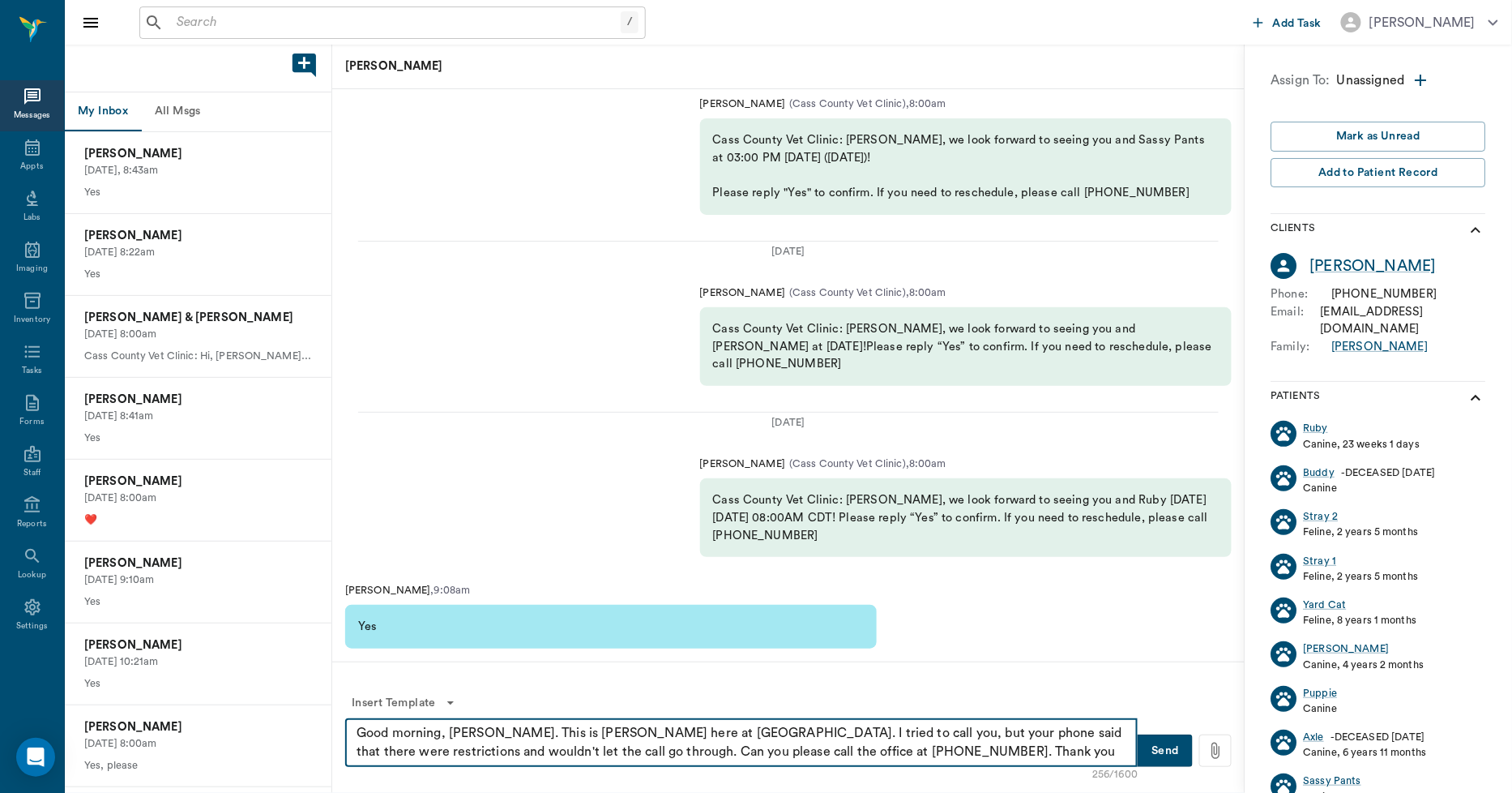
type textarea "Good morning, [PERSON_NAME]. This is [PERSON_NAME] here at [GEOGRAPHIC_DATA]. I…"
click at [1184, 744] on button "Send" at bounding box center [1165, 750] width 55 height 32
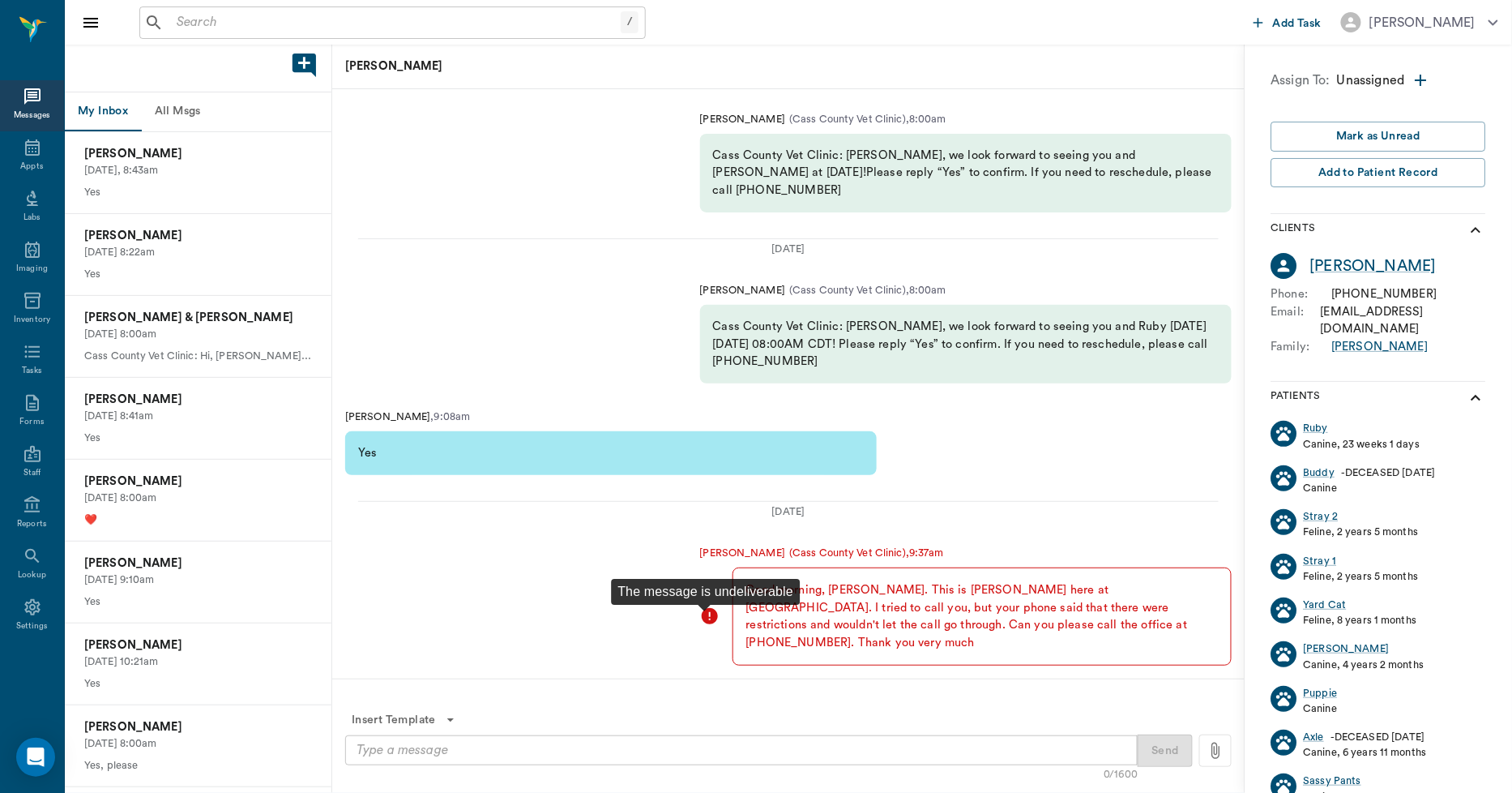
click at [705, 626] on icon "The message is undeliverable" at bounding box center [709, 616] width 19 height 20
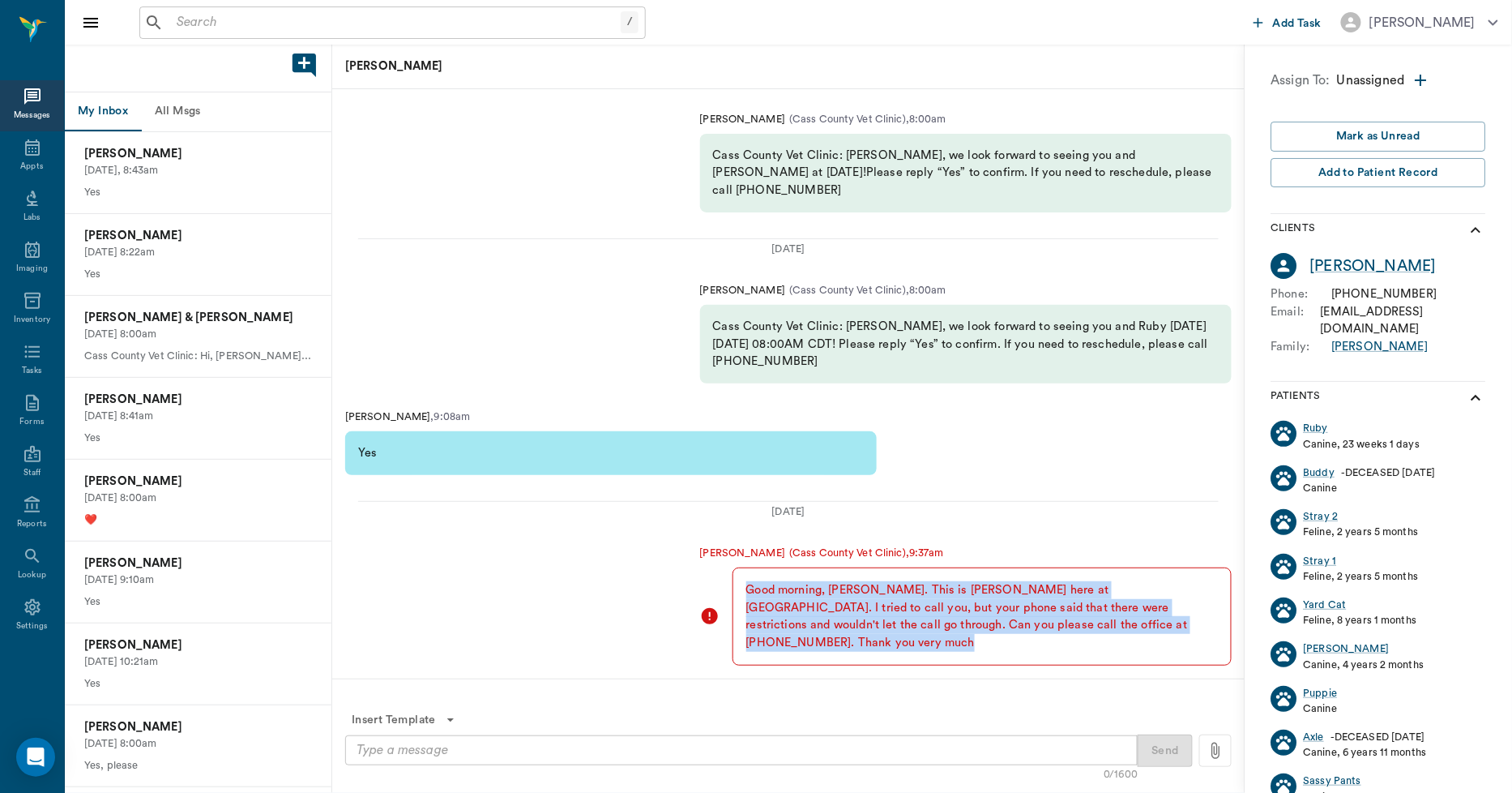
drag, startPoint x: 733, startPoint y: 610, endPoint x: 1177, endPoint y: 654, distance: 446.2
click at [1177, 654] on div "Good morning, [PERSON_NAME]. This is [PERSON_NAME] here at [GEOGRAPHIC_DATA]. I…" at bounding box center [982, 616] width 499 height 98
copy div "Good morning, [PERSON_NAME]. This is [PERSON_NAME] here at [GEOGRAPHIC_DATA]. I…"
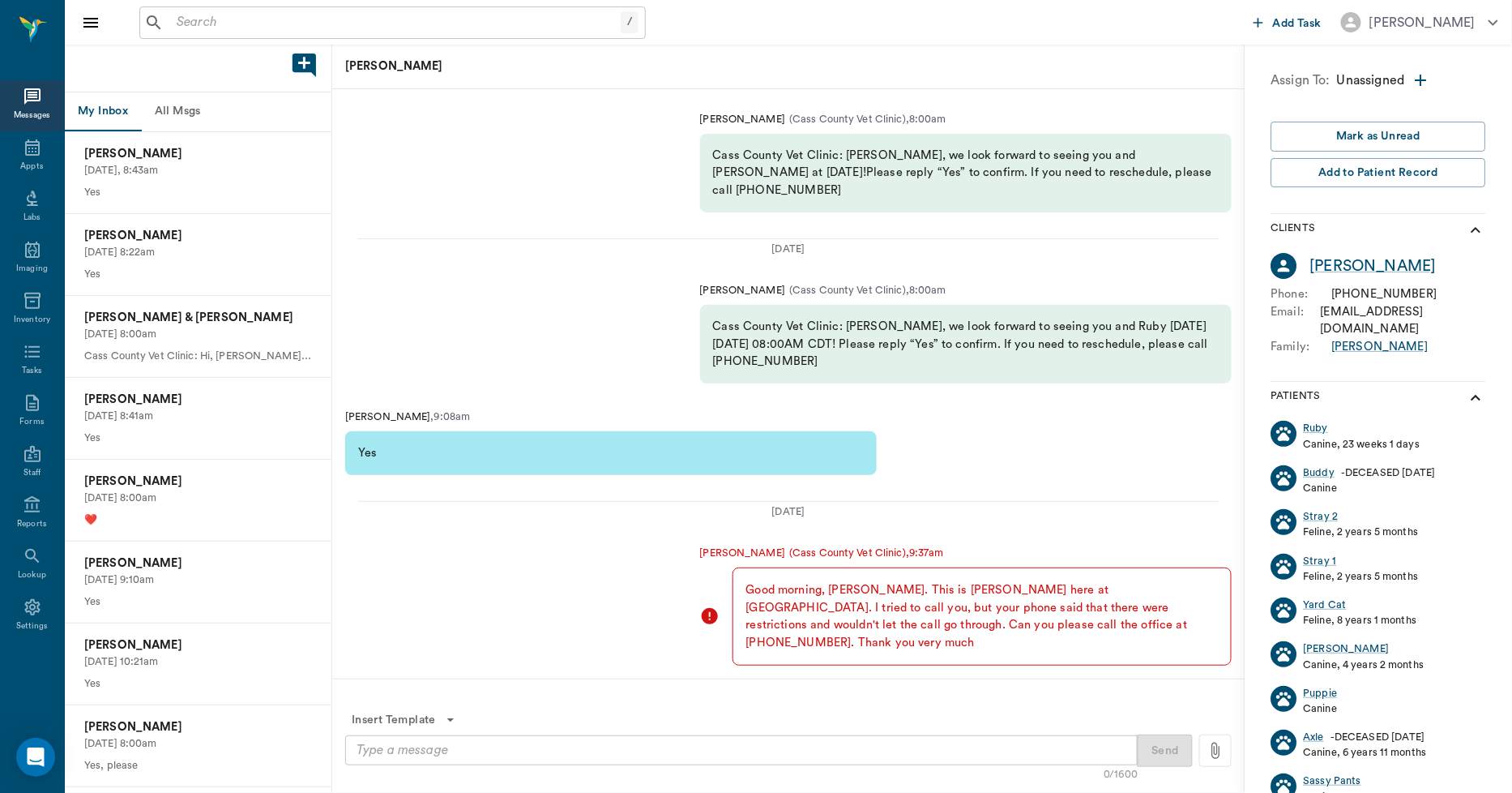
click at [1070, 461] on div "[PERSON_NAME] , 9:08am Yes" at bounding box center [788, 442] width 912 height 92
click at [1375, 265] on div "[PERSON_NAME]" at bounding box center [1374, 266] width 126 height 23
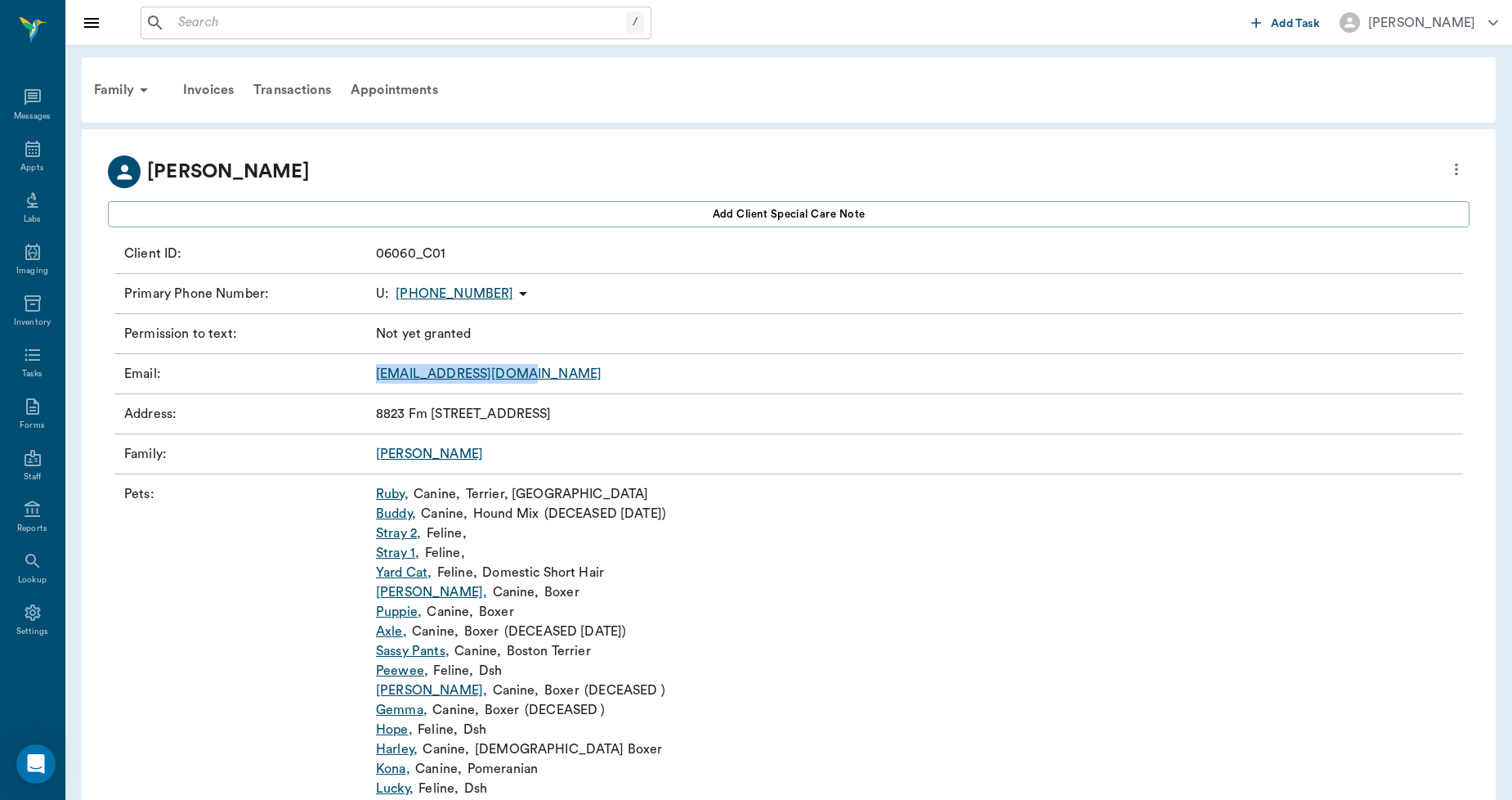
drag, startPoint x: 573, startPoint y: 371, endPoint x: 364, endPoint y: 383, distance: 209.3
click at [365, 383] on div "Email : [EMAIL_ADDRESS][DOMAIN_NAME]" at bounding box center [788, 374] width 1348 height 40
click at [724, 455] on div "Family : [PERSON_NAME]" at bounding box center [788, 454] width 1348 height 40
drag, startPoint x: 573, startPoint y: 382, endPoint x: 360, endPoint y: 390, distance: 213.2
click at [360, 390] on div "Email : [EMAIL_ADDRESS][DOMAIN_NAME]" at bounding box center [788, 374] width 1348 height 40
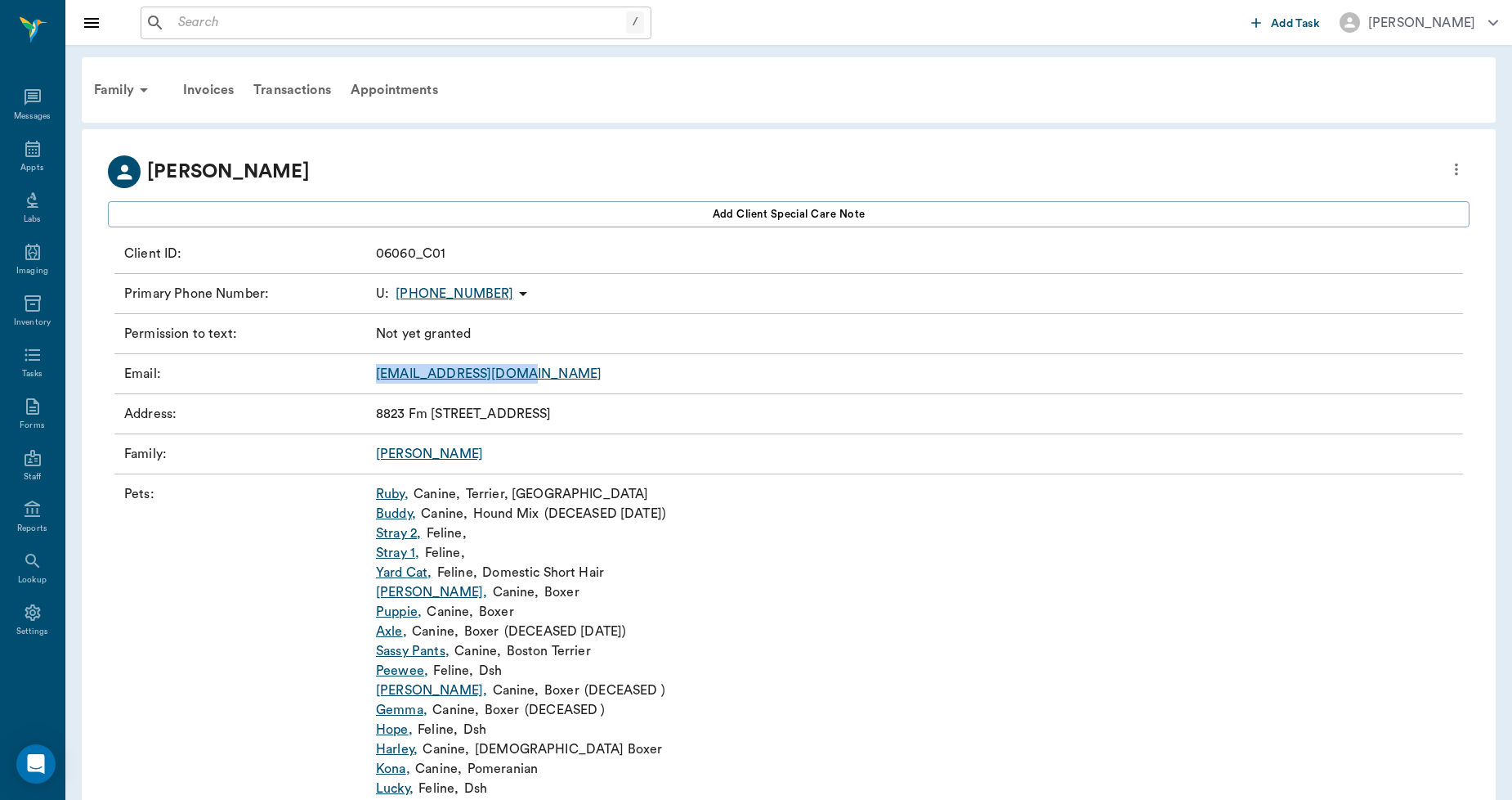
copy div "[EMAIL_ADDRESS][DOMAIN_NAME]"
click at [569, 164] on div "[PERSON_NAME]" at bounding box center [788, 171] width 1361 height 33
click at [436, 291] on p "[PHONE_NUMBER]" at bounding box center [455, 293] width 118 height 20
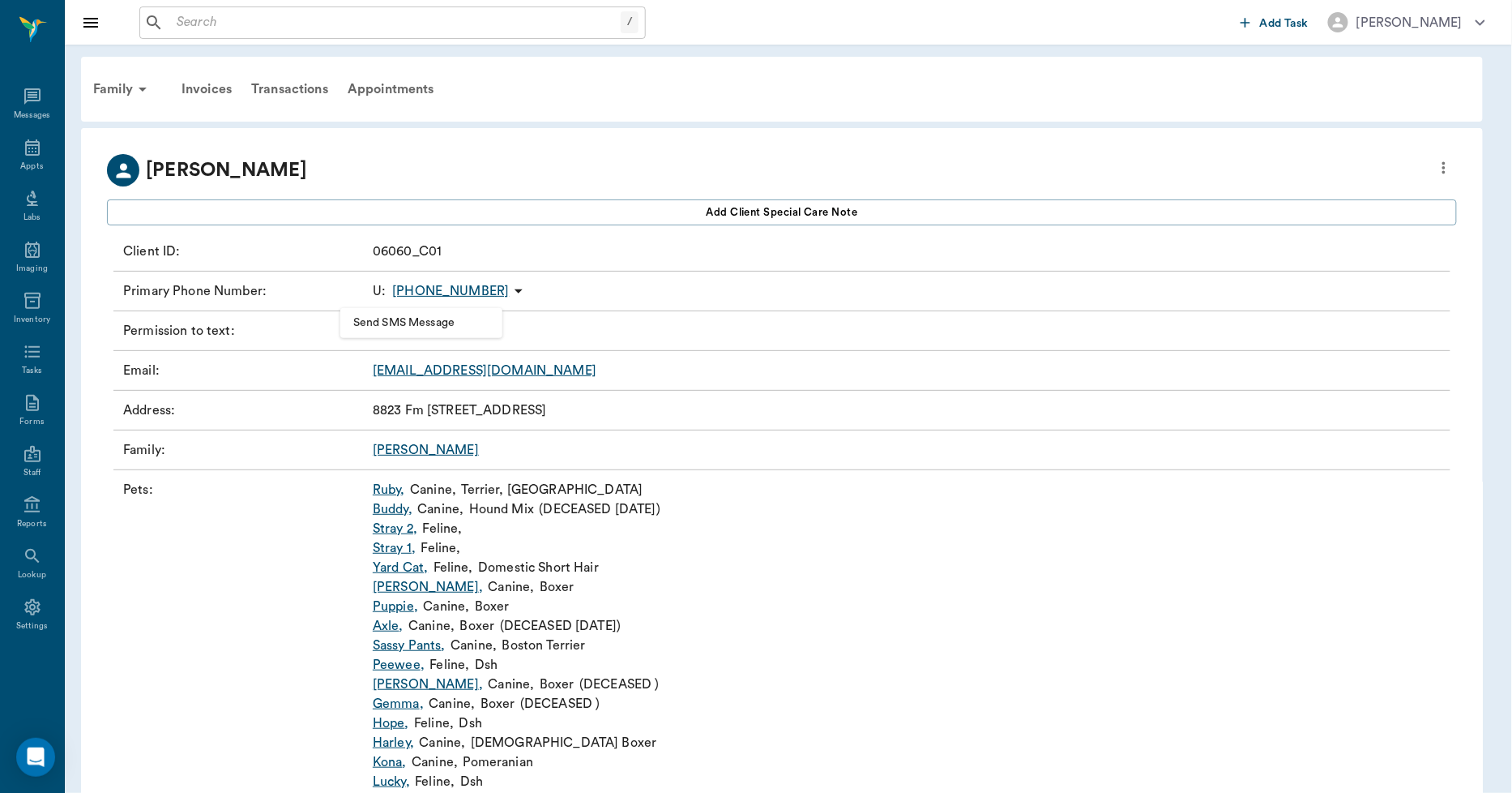
click at [428, 316] on span "Send SMS Message" at bounding box center [421, 323] width 136 height 17
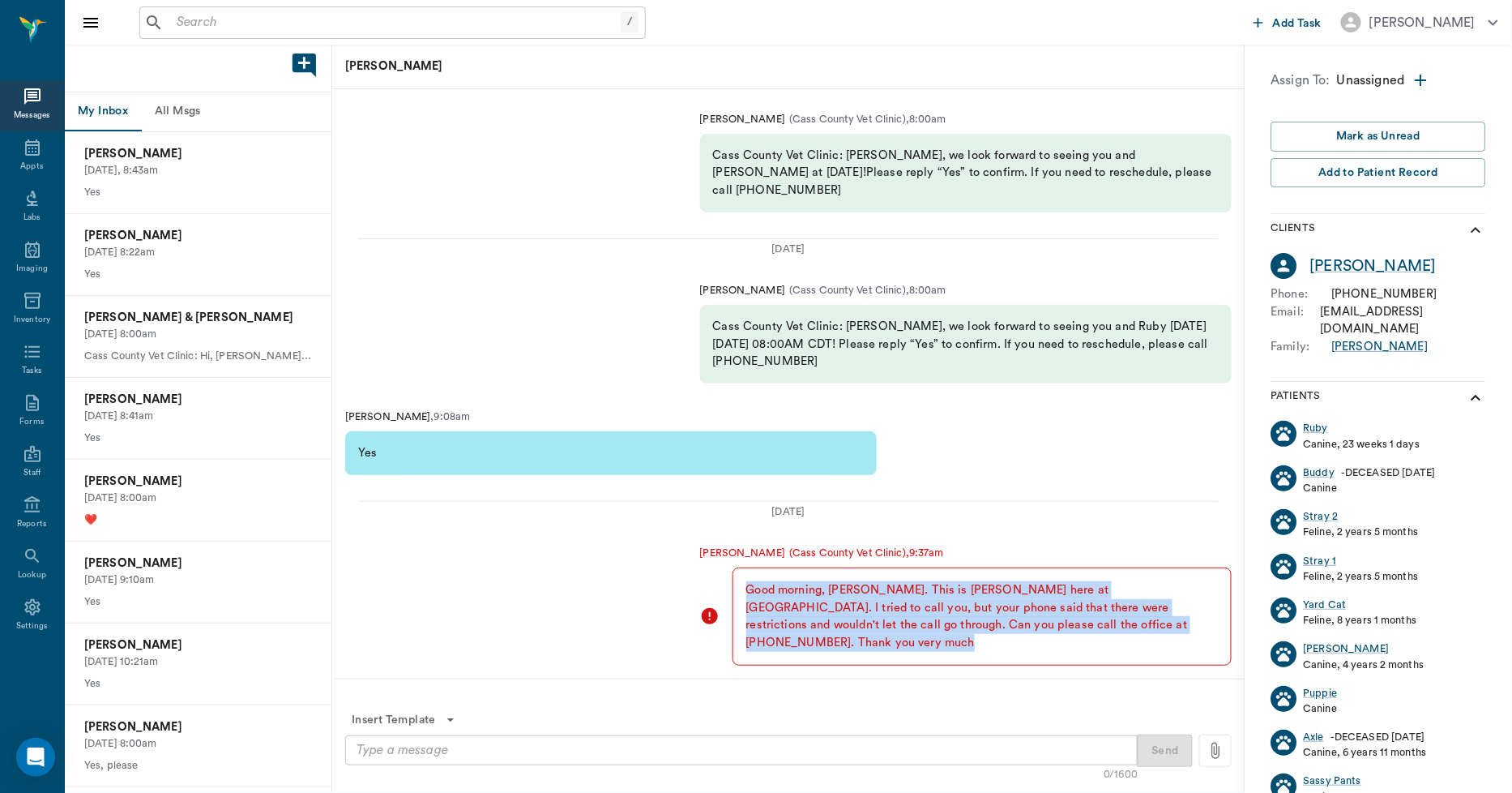
drag, startPoint x: 741, startPoint y: 606, endPoint x: 1172, endPoint y: 647, distance: 432.9
click at [1172, 647] on div "Good morning, [PERSON_NAME]. This is [PERSON_NAME] here at [GEOGRAPHIC_DATA]. I…" at bounding box center [982, 616] width 499 height 98
copy div "Good morning, [PERSON_NAME]. This is [PERSON_NAME] here at [GEOGRAPHIC_DATA]. I…"
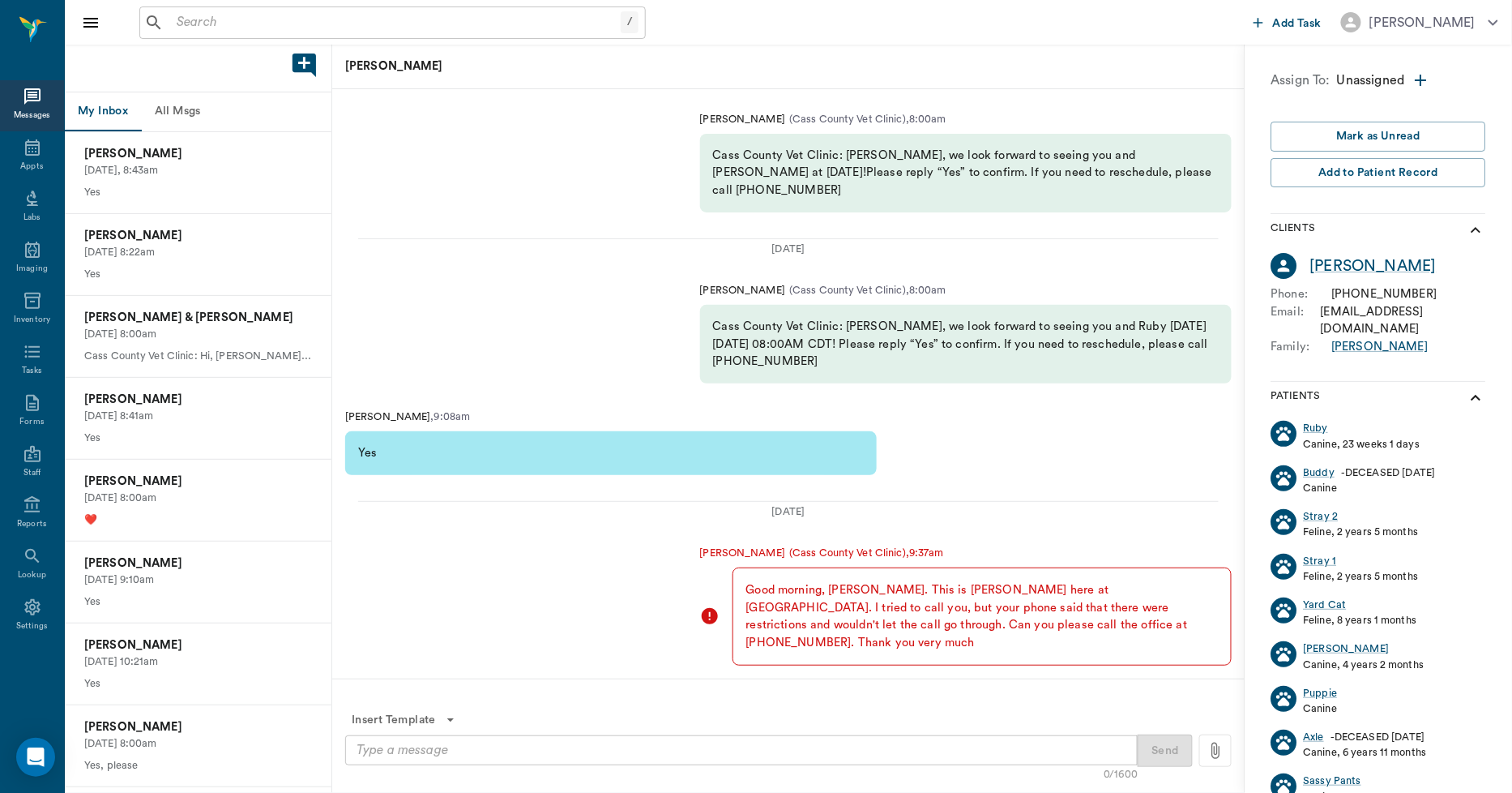
click at [1034, 456] on div "[PERSON_NAME] , 9:08am Yes" at bounding box center [788, 442] width 912 height 92
click at [241, 28] on input "text" at bounding box center [394, 22] width 450 height 22
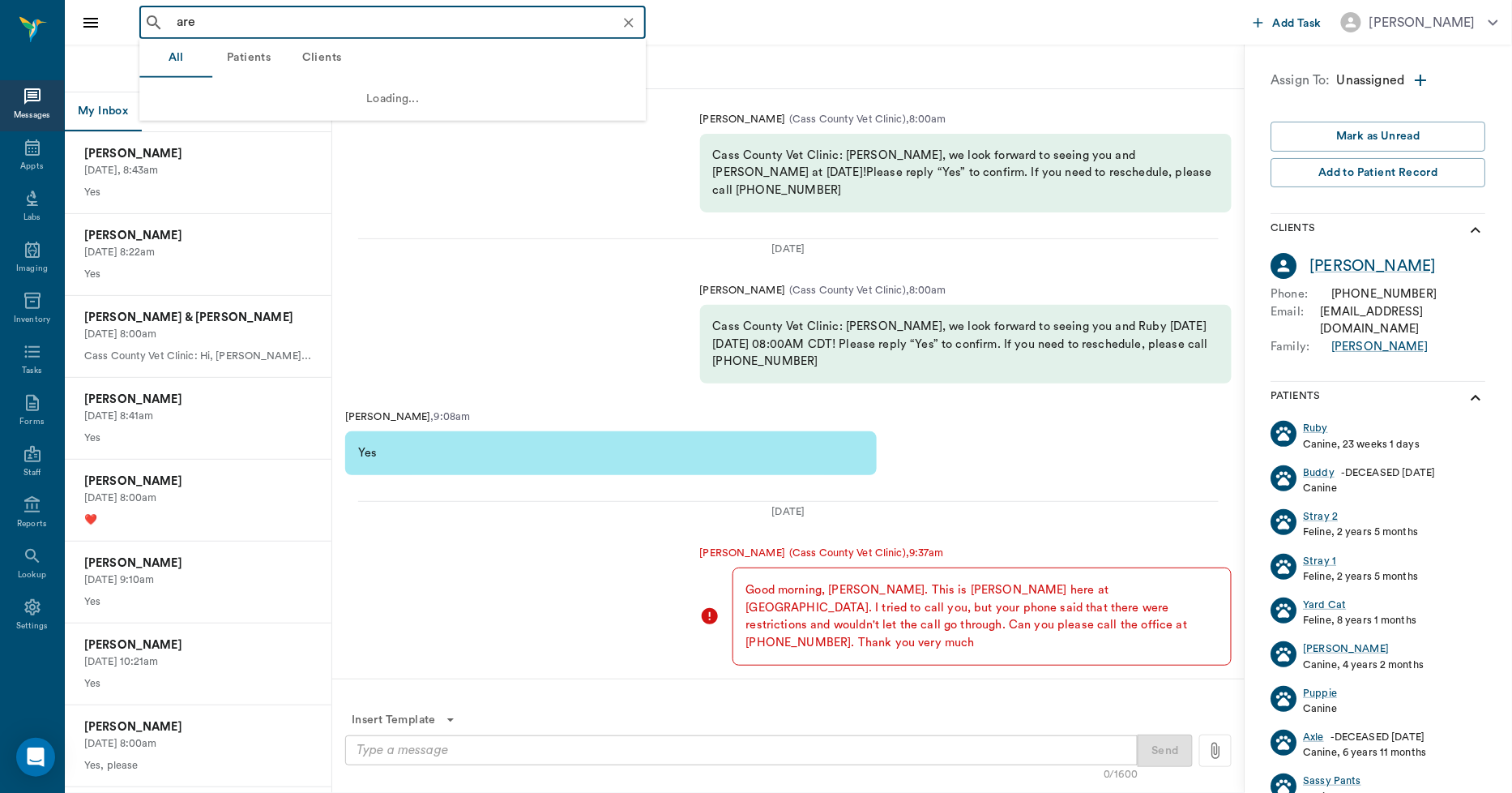
type input "area"
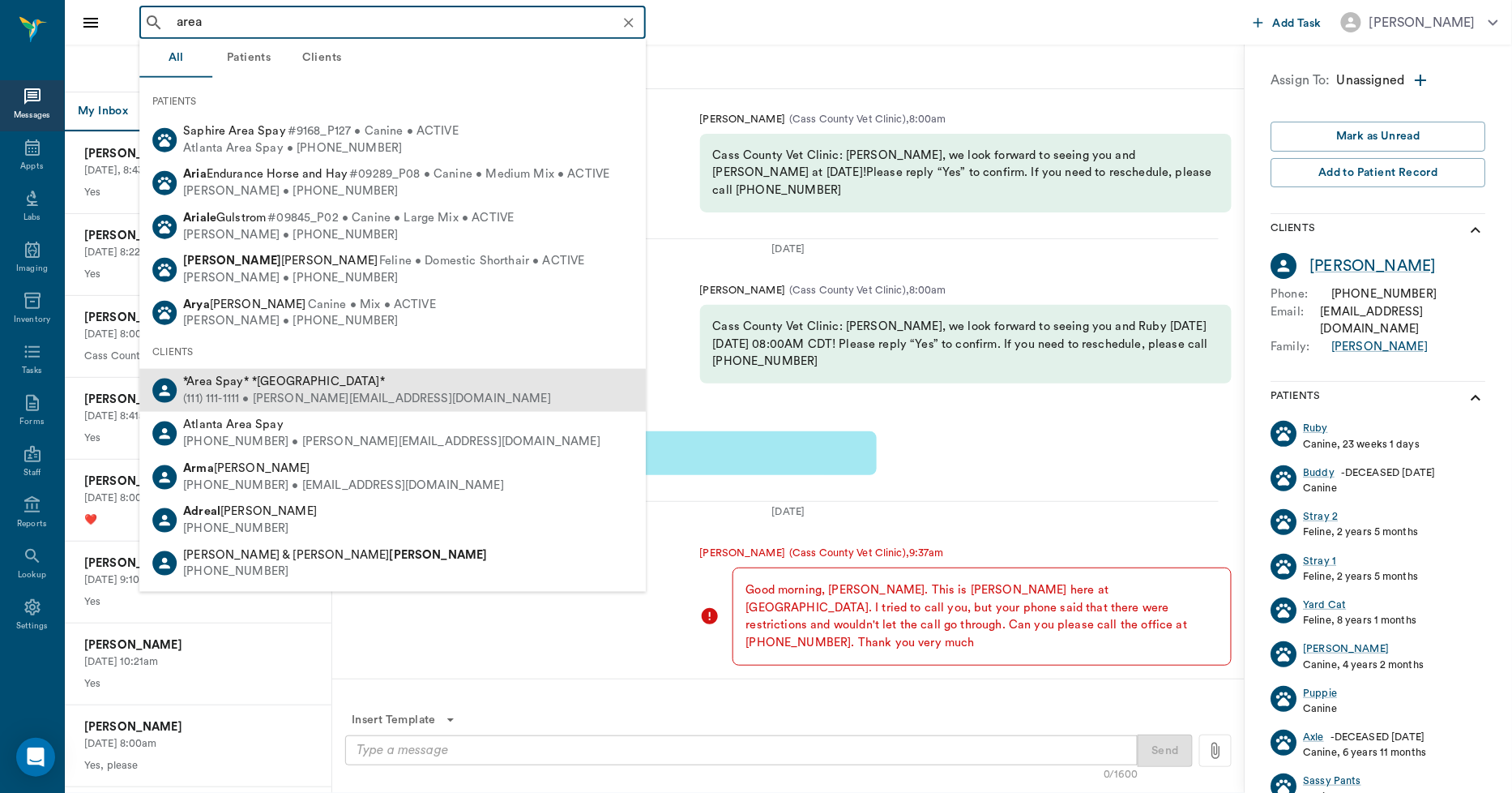
click at [273, 373] on div "*Area Spay* *[GEOGRAPHIC_DATA]*" at bounding box center [367, 382] width 368 height 17
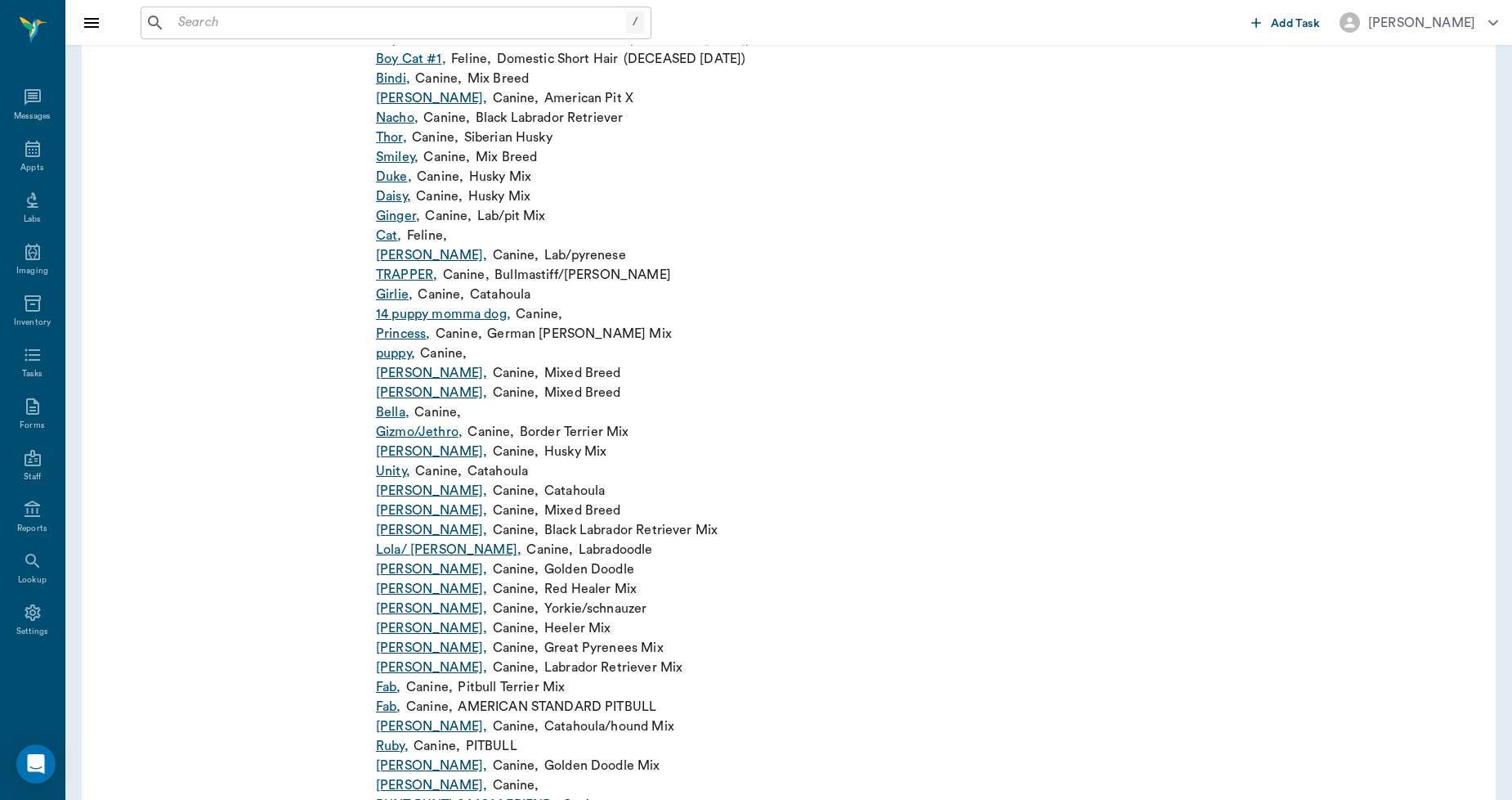
scroll to position [635, 0]
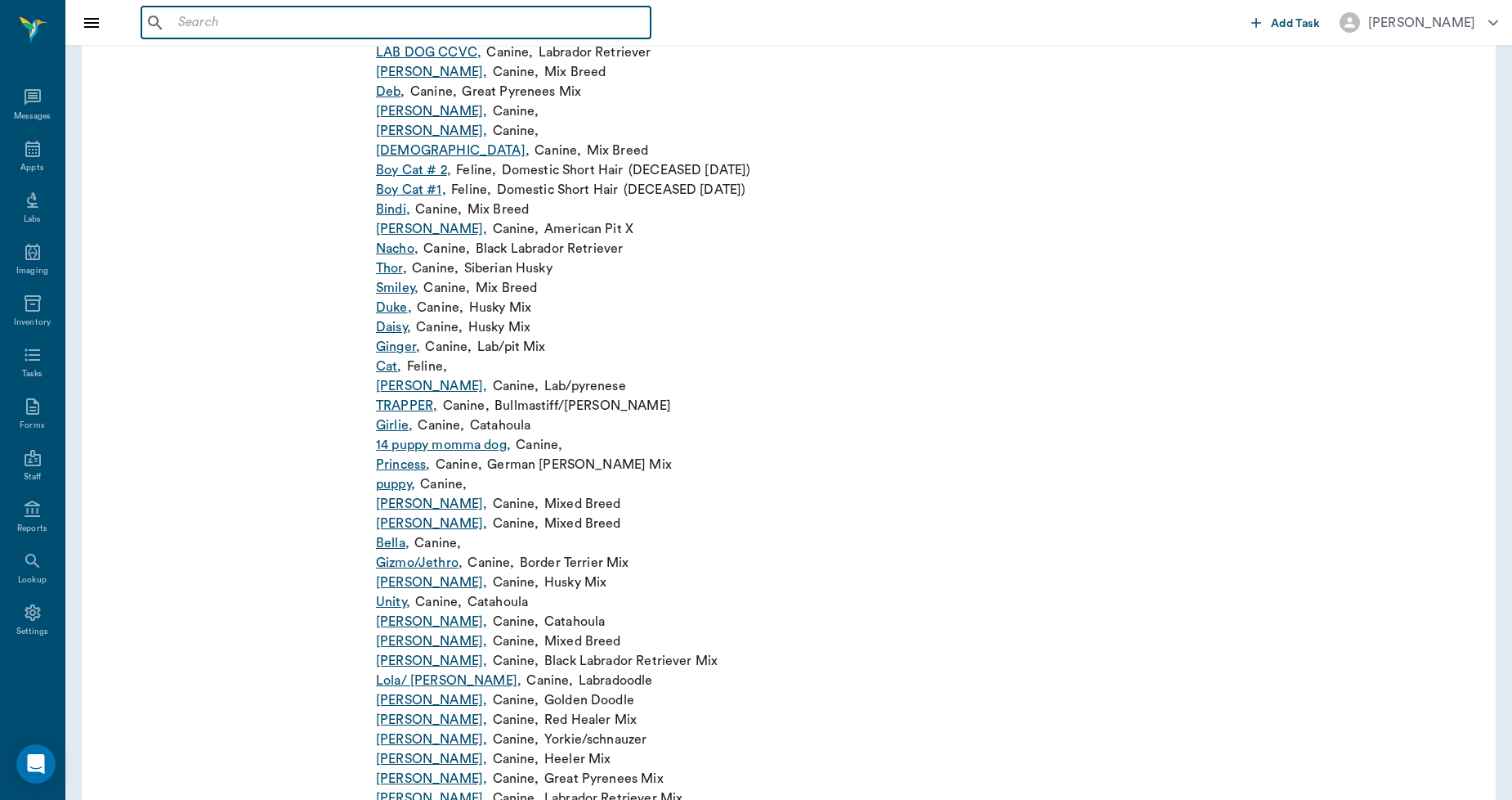
click at [306, 14] on input "text" at bounding box center [407, 22] width 473 height 22
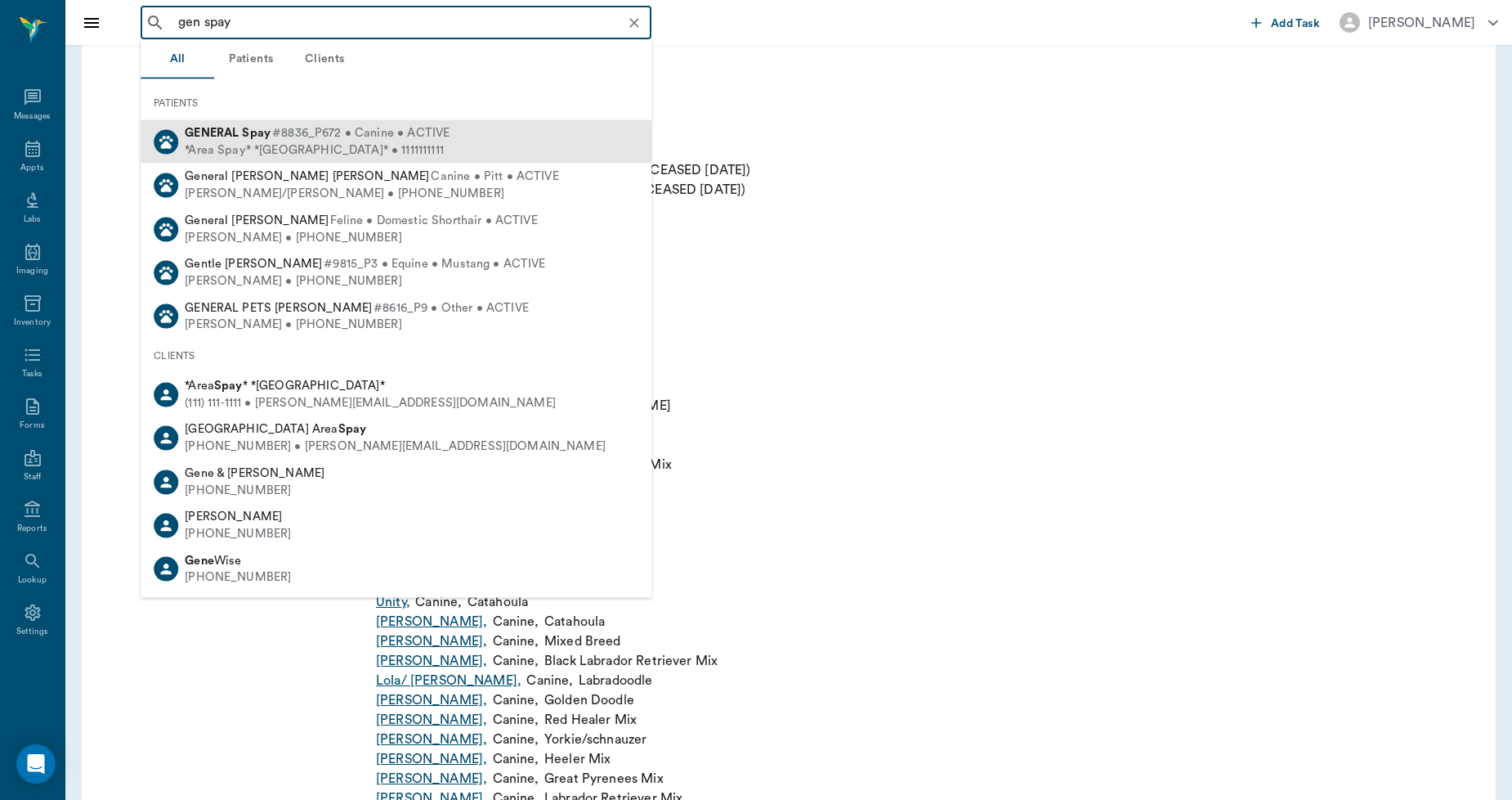
click at [263, 126] on div "GENERAL Spay #8836_P672 • Canine • ACTIVE" at bounding box center [316, 134] width 265 height 17
type input "gen spay"
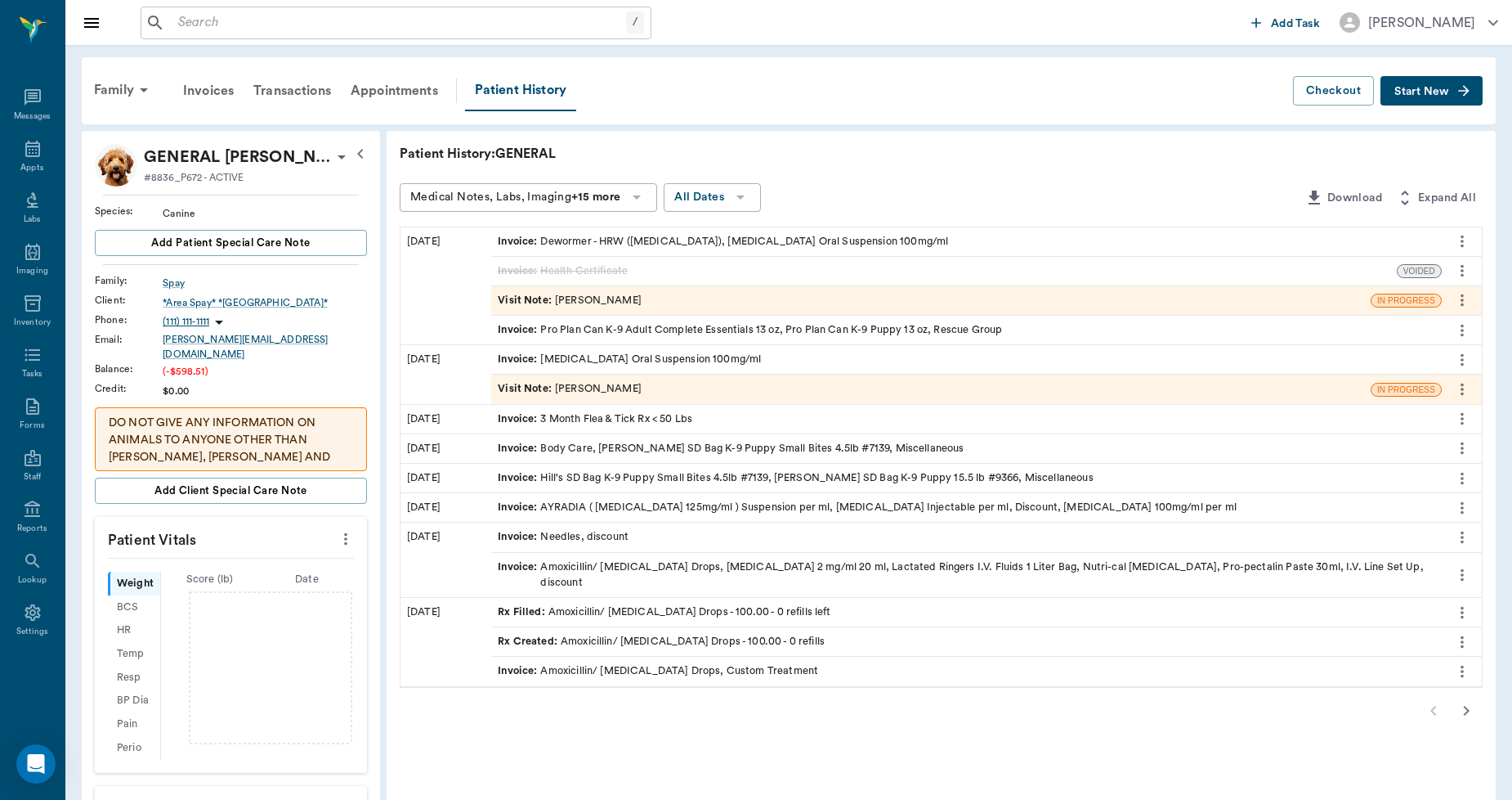
click at [1415, 92] on span "Start New" at bounding box center [1421, 92] width 54 height 0
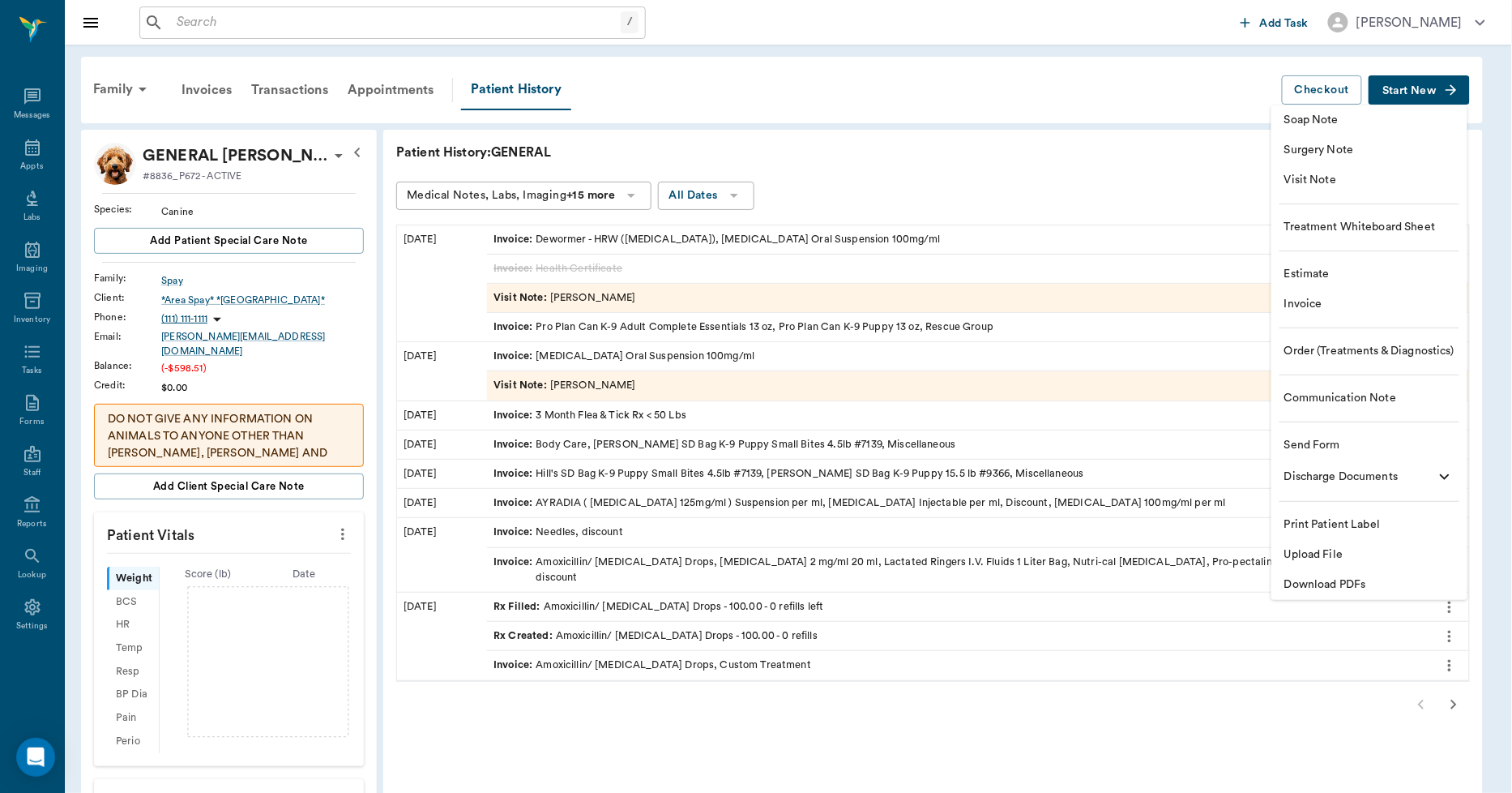
click at [1319, 554] on span "Upload File" at bounding box center [1369, 554] width 170 height 17
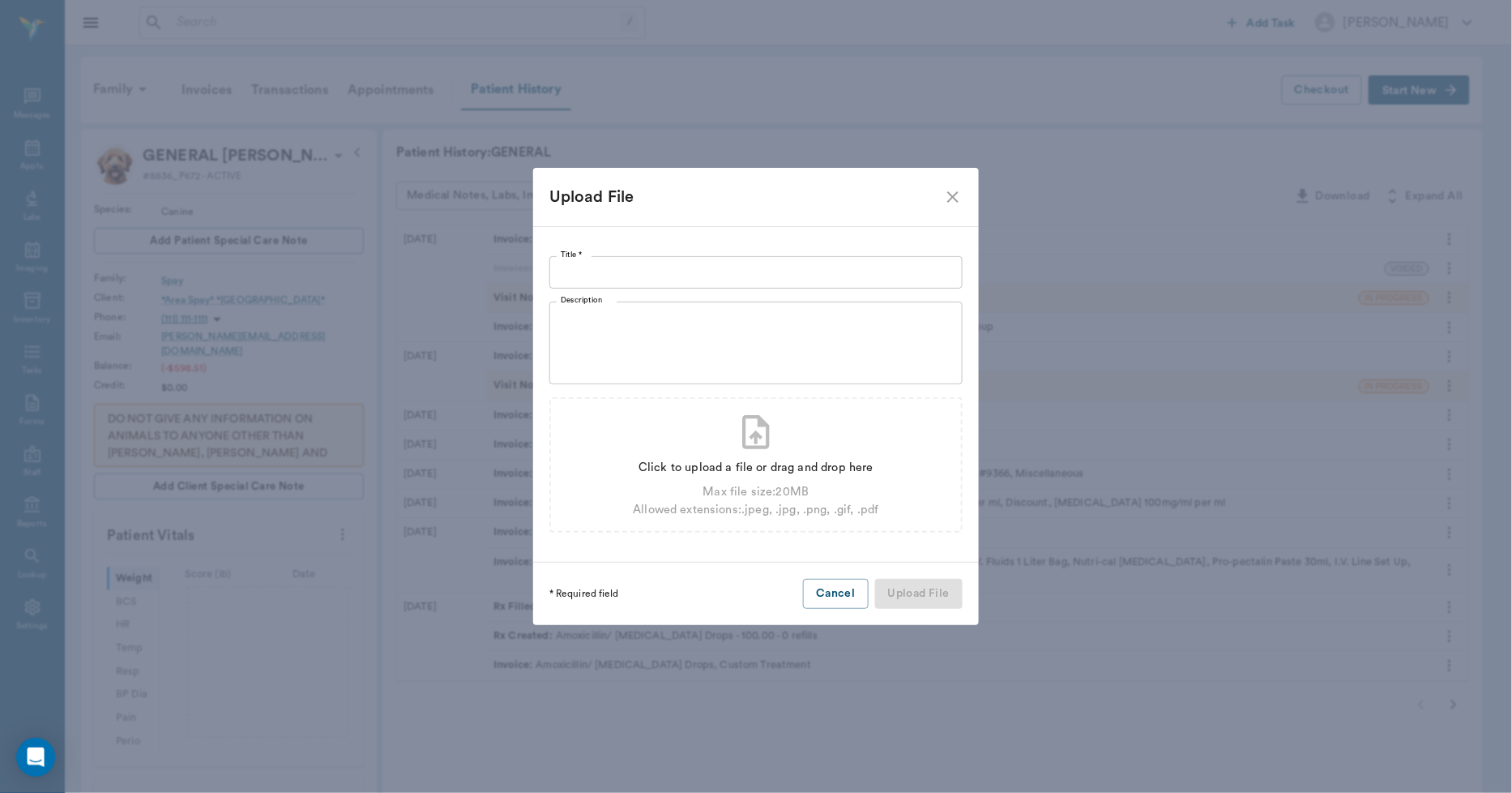
click at [952, 193] on icon "close" at bounding box center [952, 197] width 19 height 20
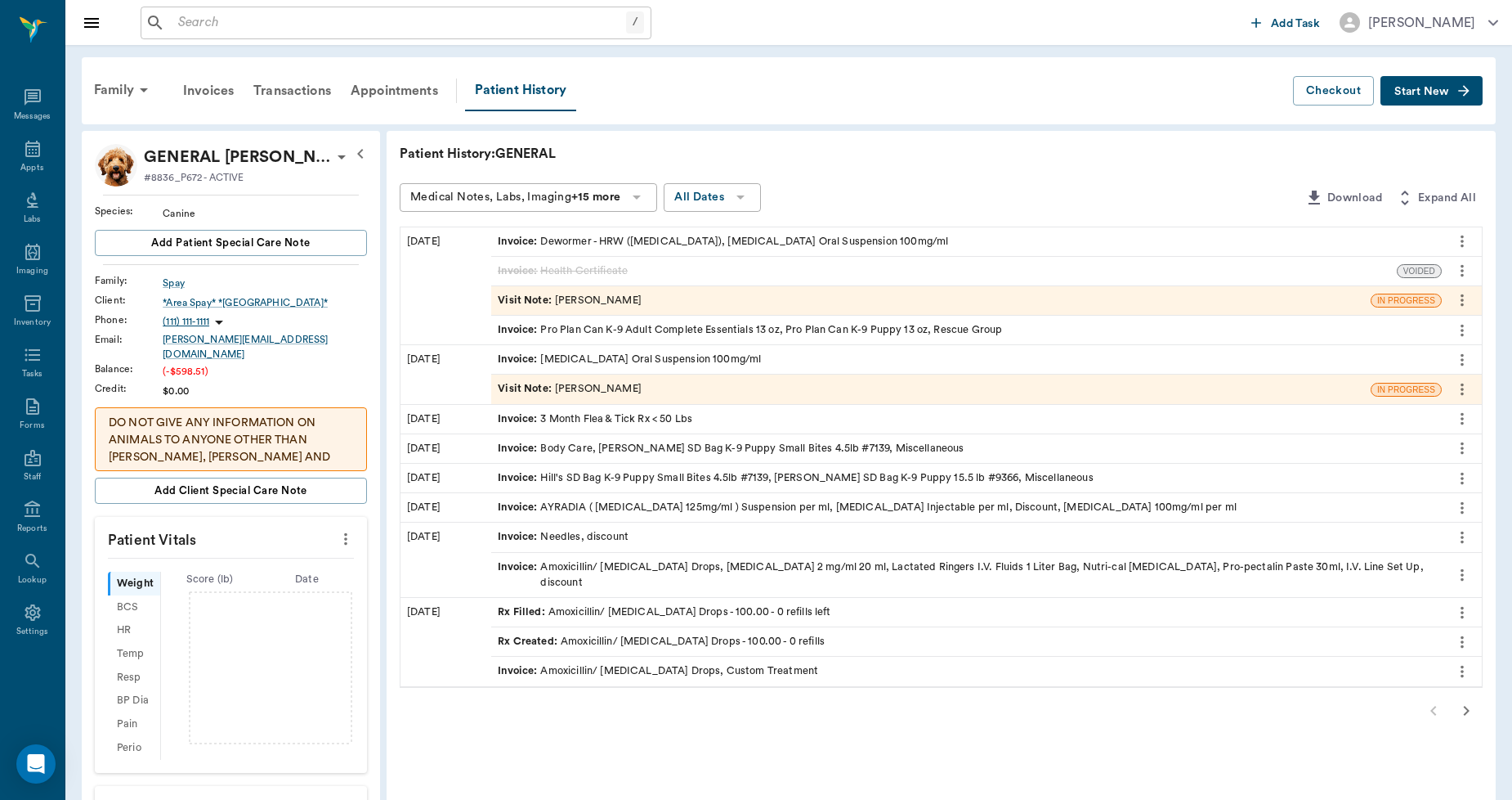
click at [1431, 92] on span "Start New" at bounding box center [1421, 92] width 54 height 0
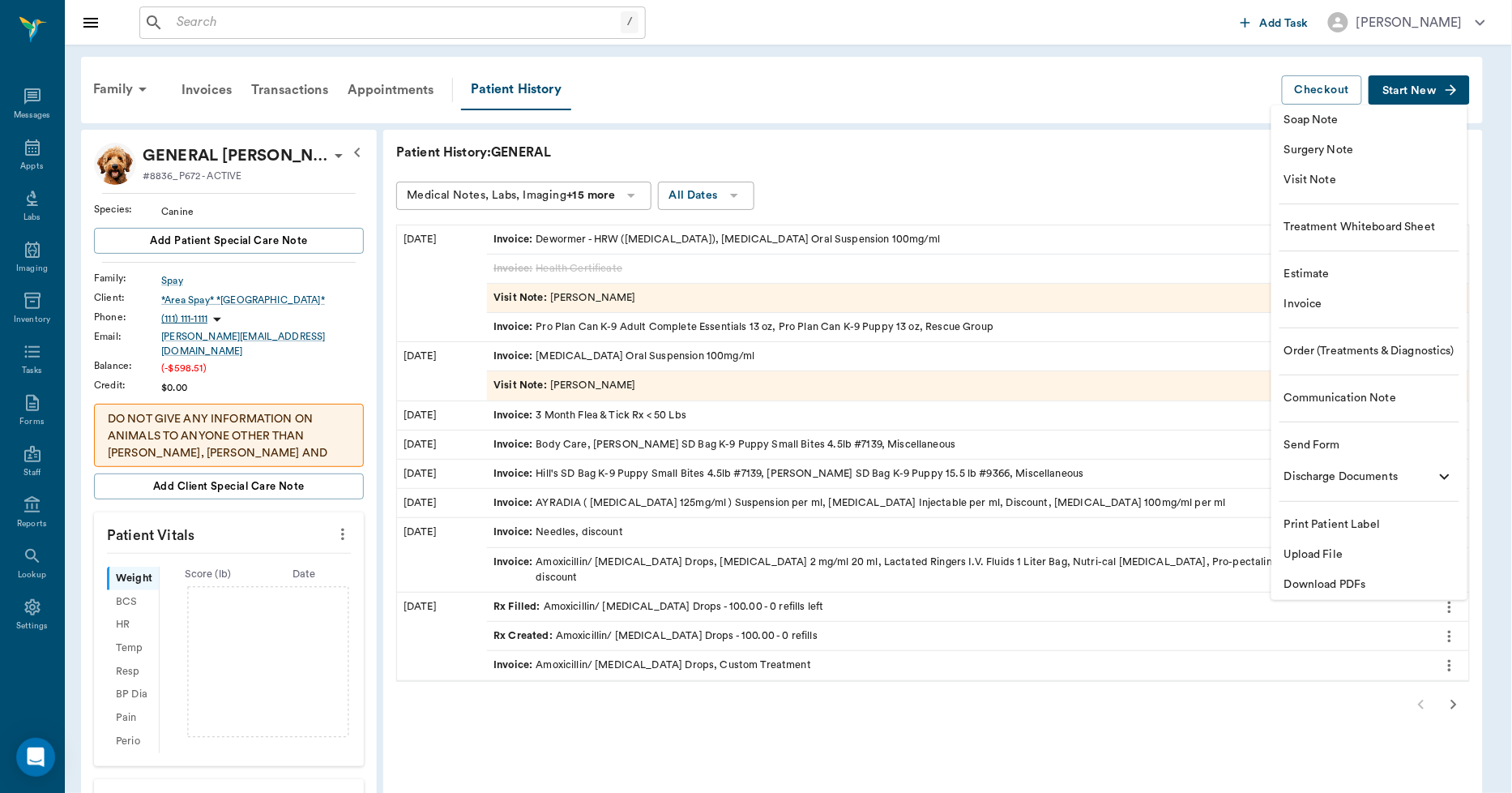
click at [1299, 306] on span "Invoice" at bounding box center [1369, 305] width 170 height 17
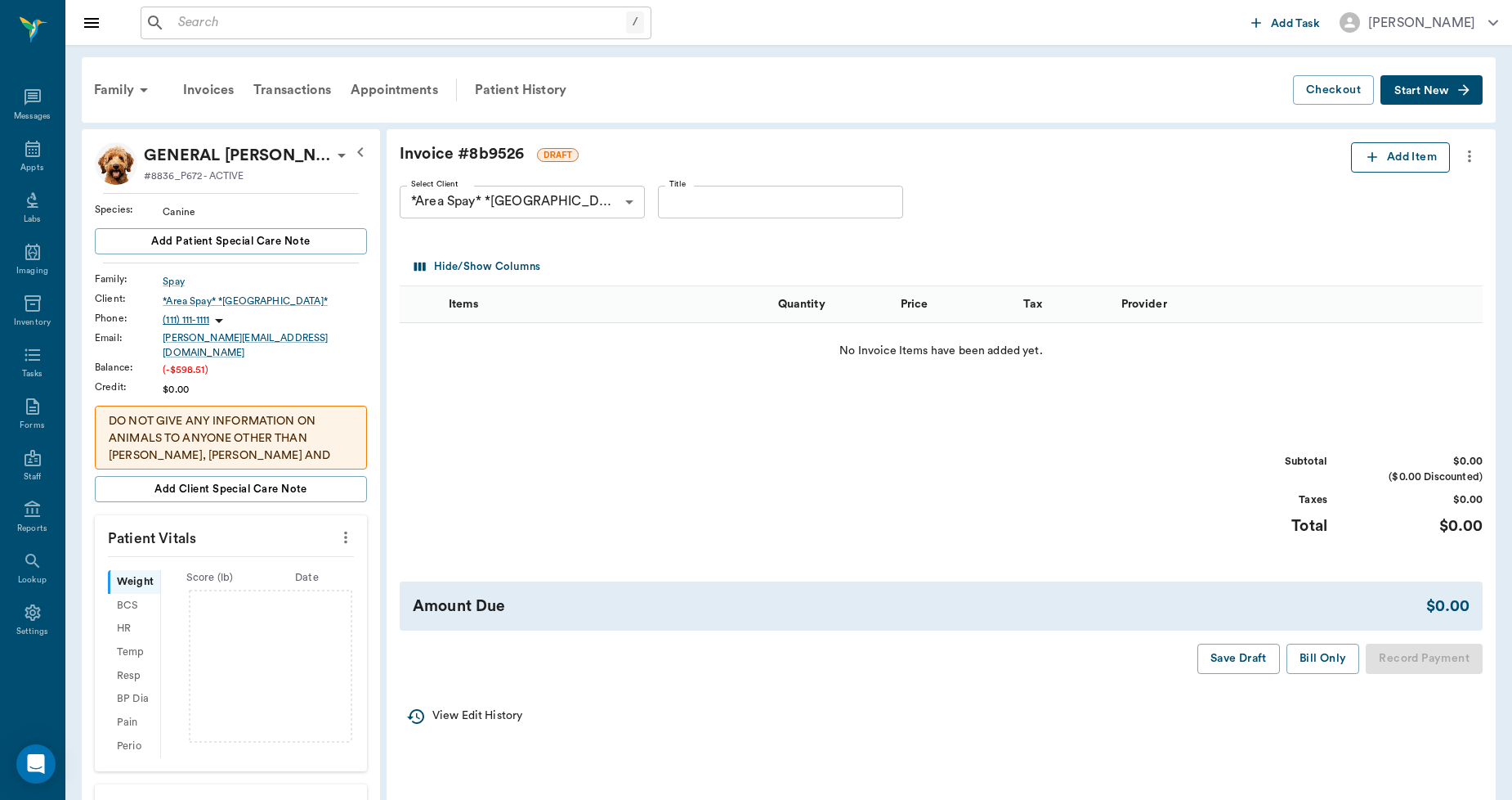
click at [1370, 145] on button "Add Item" at bounding box center [1401, 157] width 99 height 30
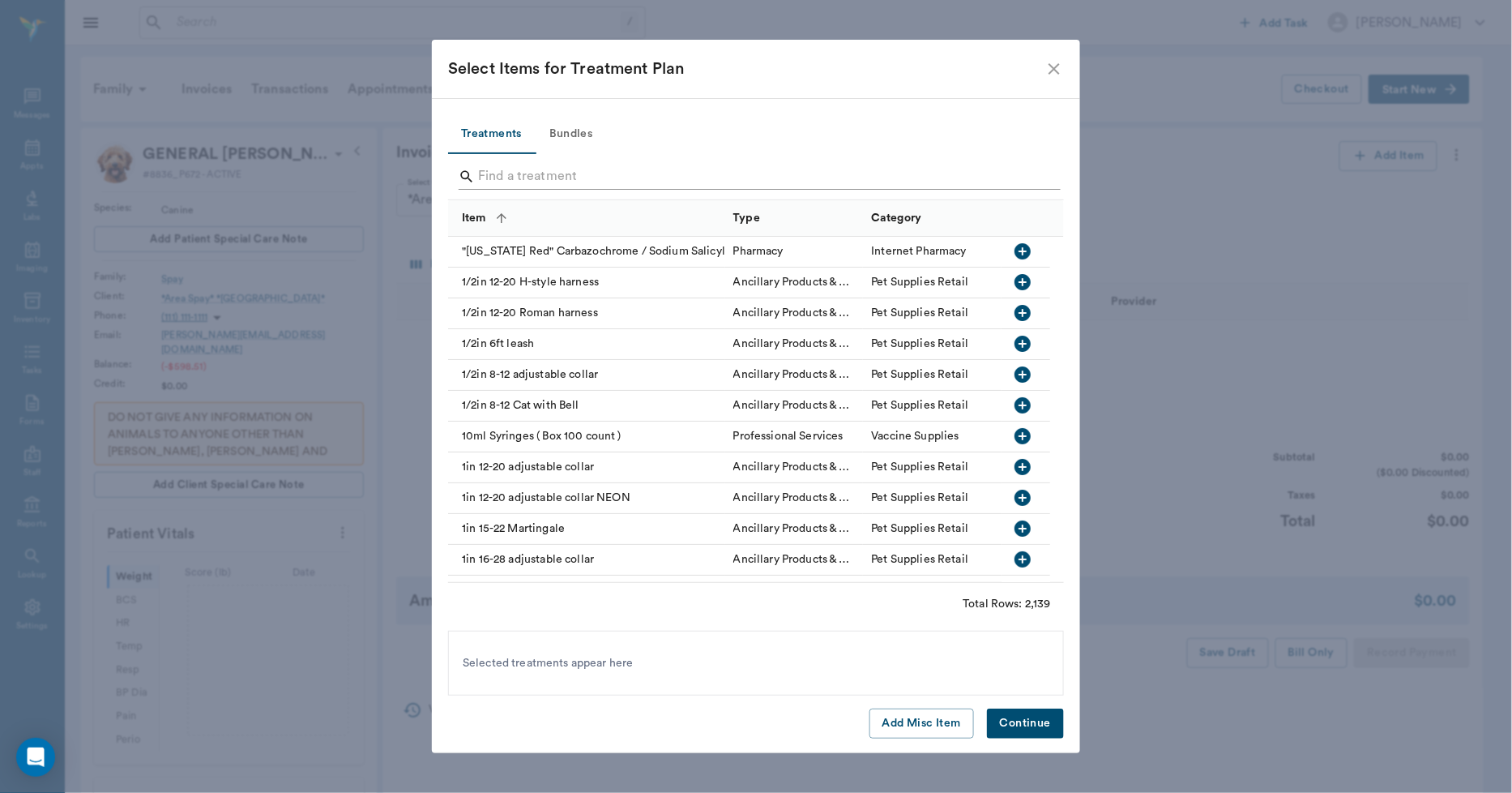
click at [559, 168] on input "Search" at bounding box center [756, 176] width 558 height 26
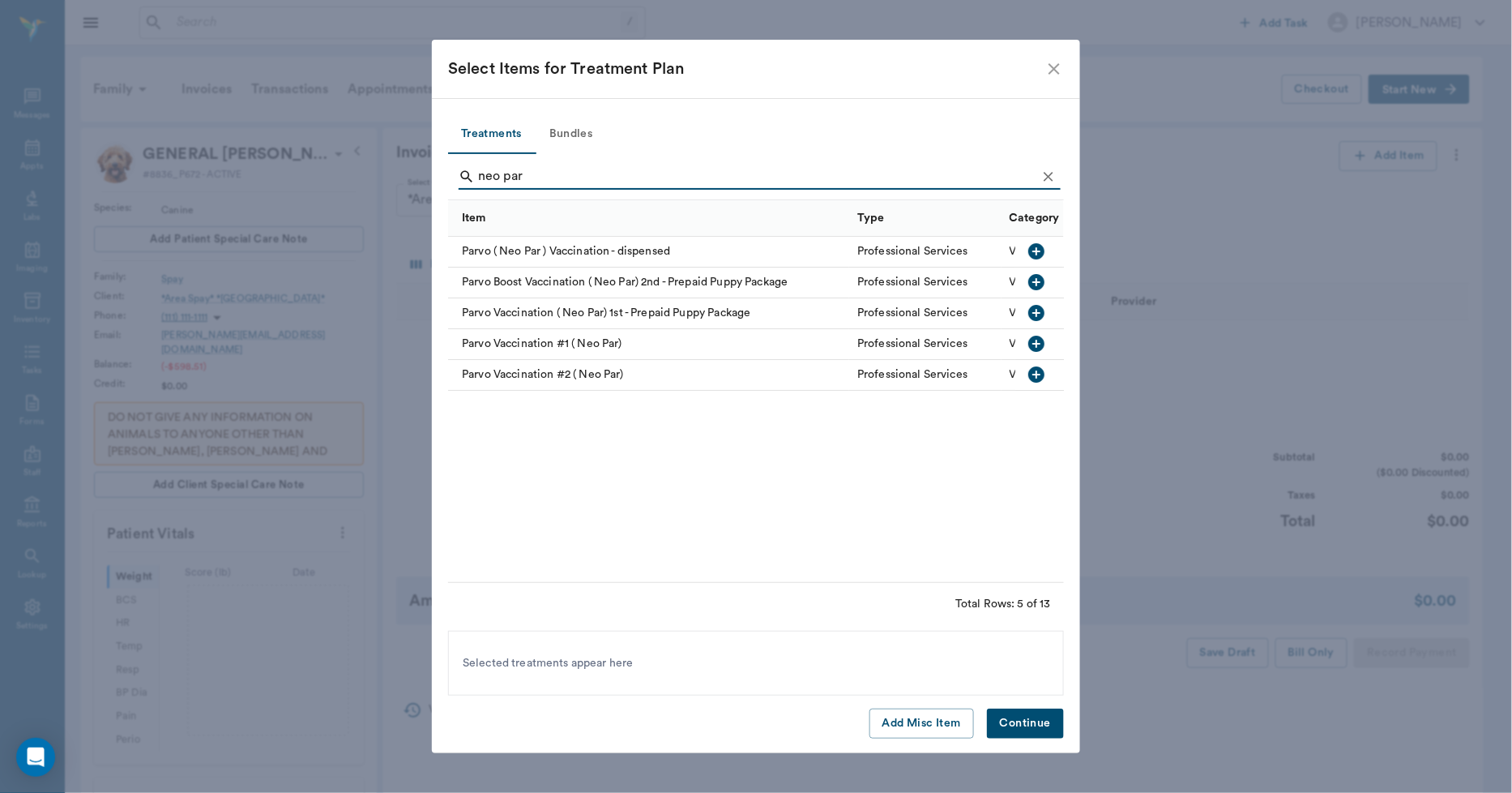
type input "neo par"
click at [633, 250] on div "Parvo ( Neo Par ) Vaccination - dispensed" at bounding box center [649, 252] width 401 height 31
click at [1009, 722] on button "Continue" at bounding box center [1025, 723] width 77 height 30
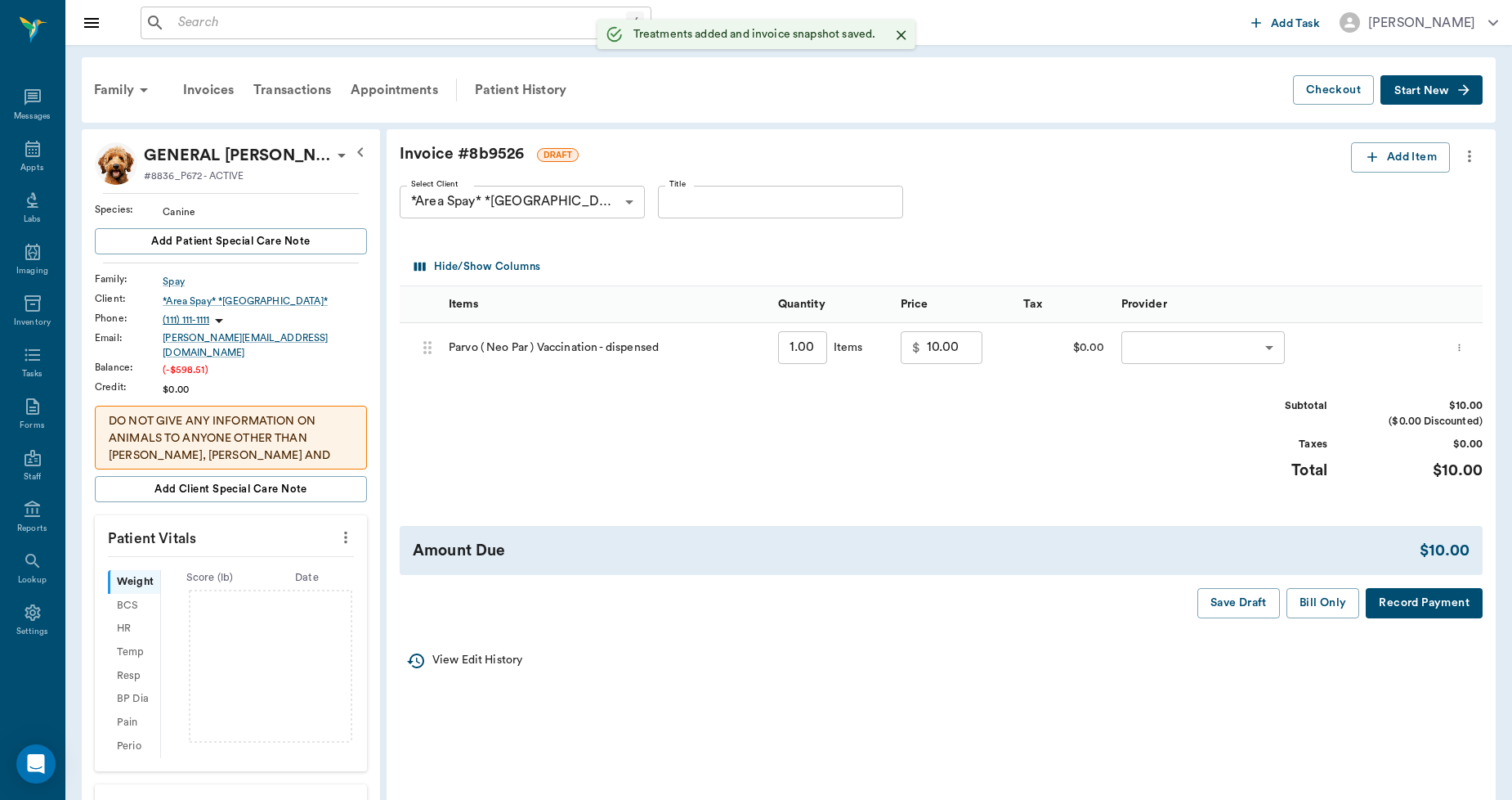
click at [817, 345] on input "1.00" at bounding box center [802, 348] width 49 height 33
type input "10"
type input "65.00"
click at [1156, 353] on body "/ ​ Add Task [PERSON_NAME] Nectar Messages Appts Labs Imaging Inventory Tasks F…" at bounding box center [756, 729] width 1512 height 1459
type input "10.00"
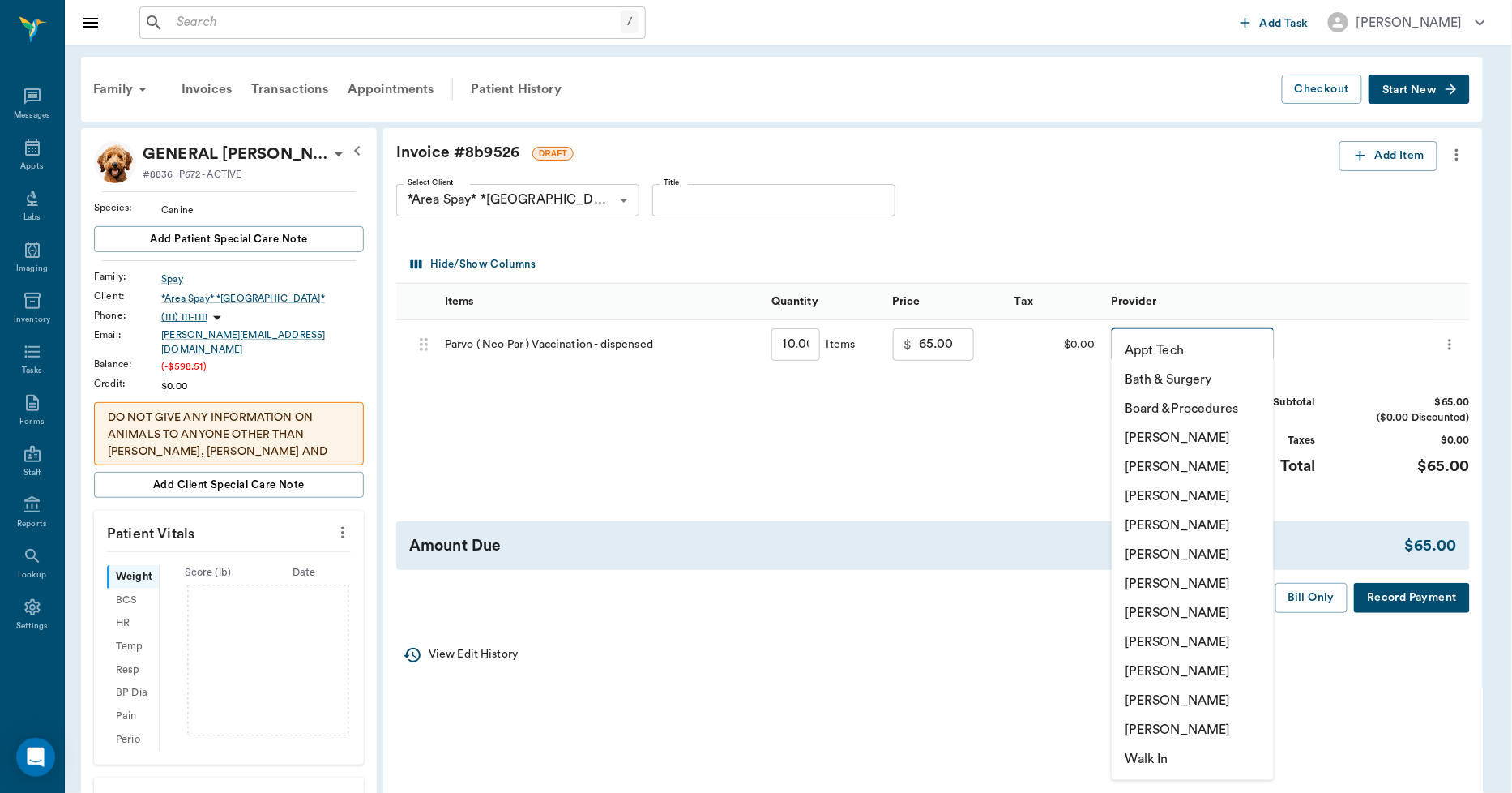
click at [1165, 702] on li "[PERSON_NAME]" at bounding box center [1193, 700] width 162 height 29
type input "none-63ec2ece52e12b0ba117cc90"
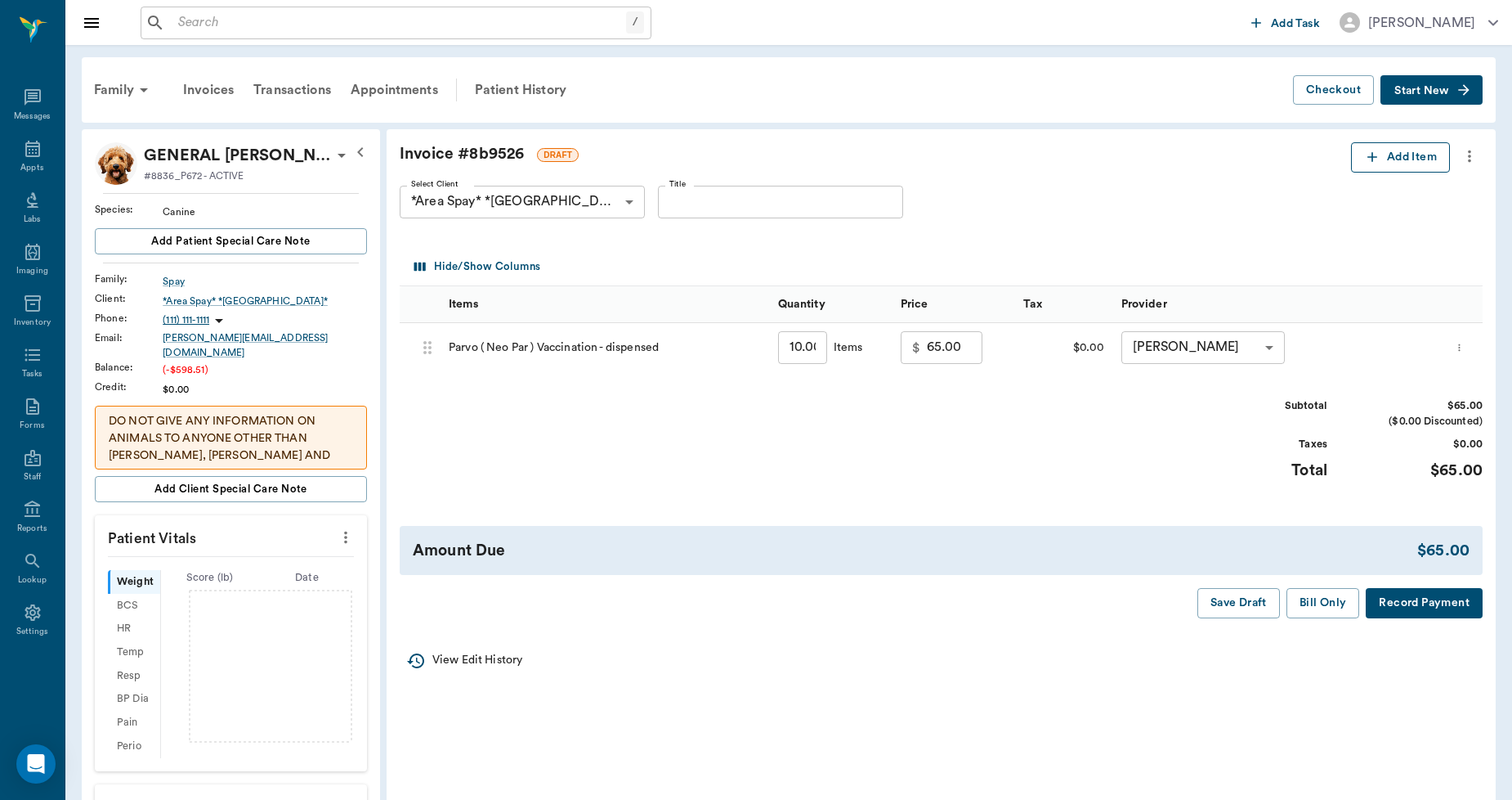
click at [1387, 157] on button "Add Item" at bounding box center [1401, 157] width 99 height 30
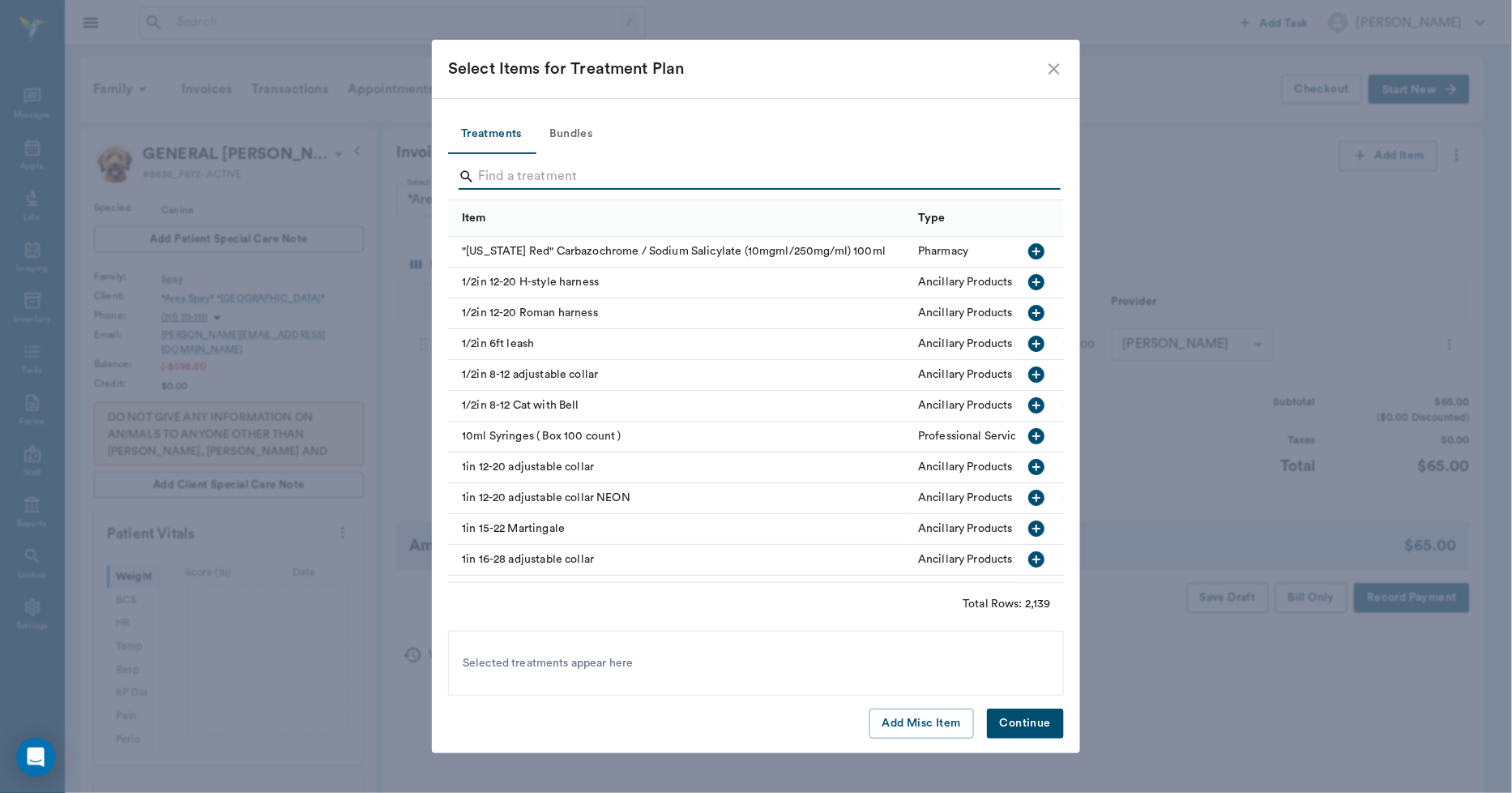
click at [691, 178] on input "Search" at bounding box center [756, 176] width 558 height 26
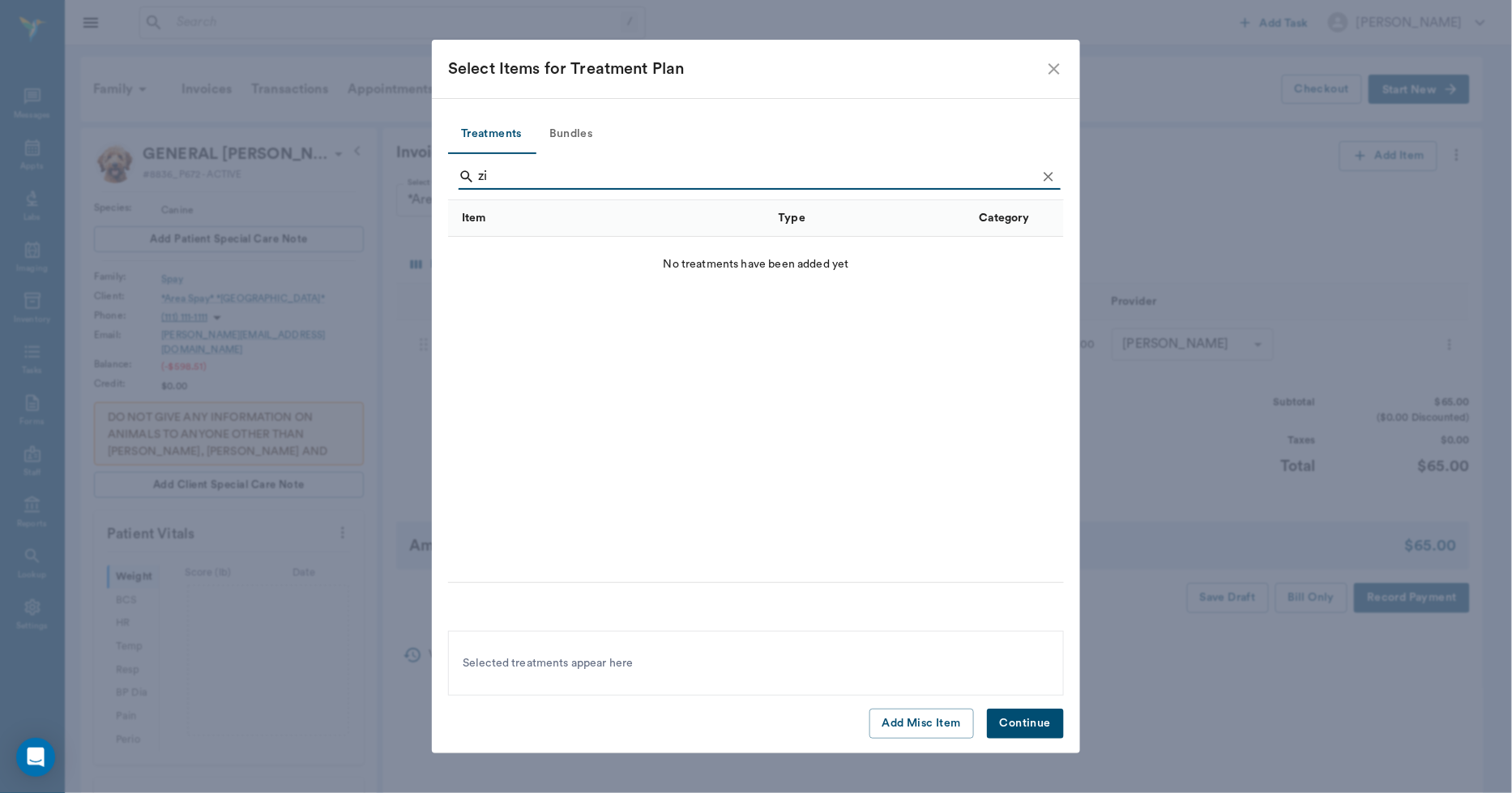
type input "z"
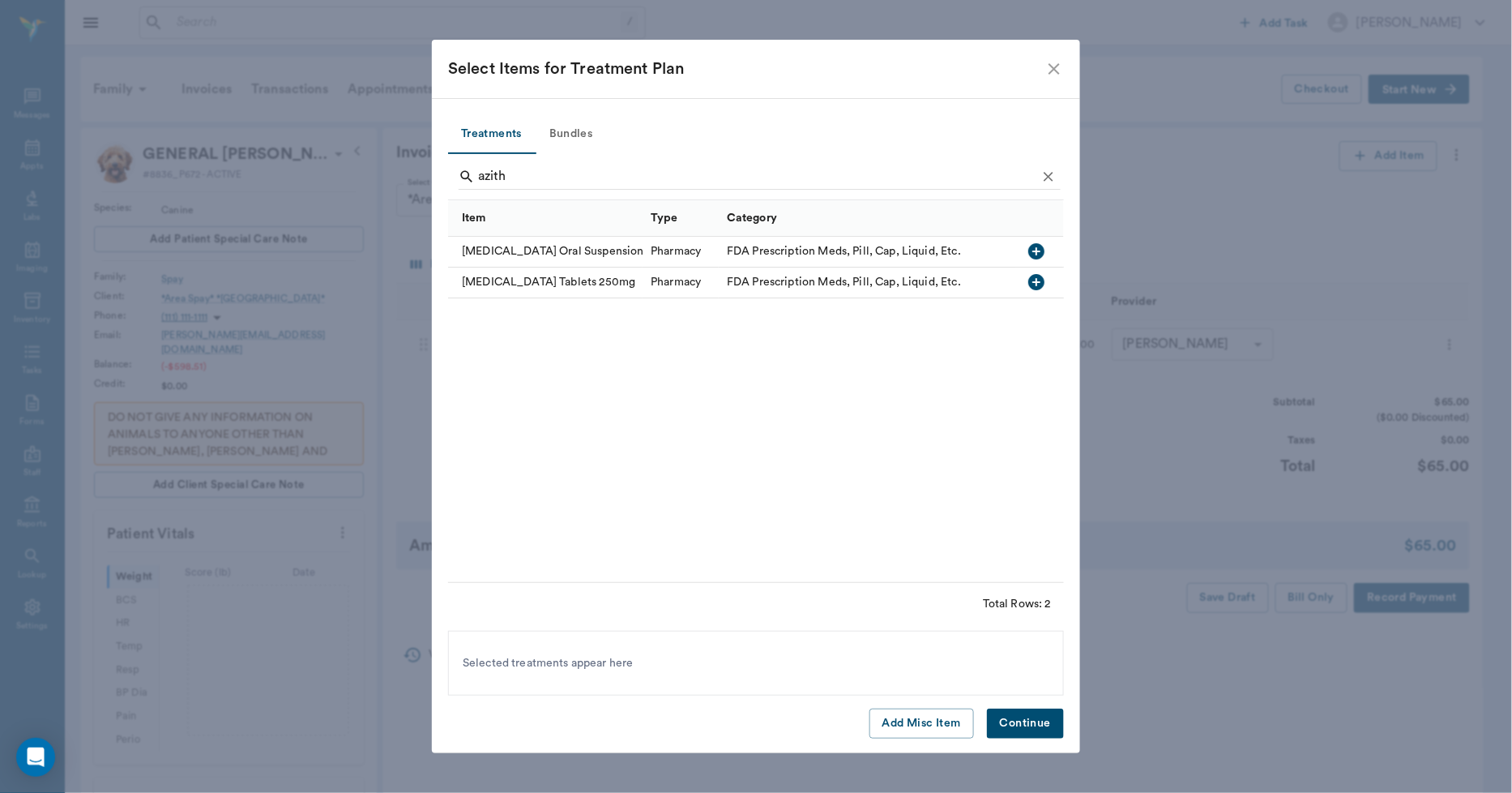
click at [642, 253] on div "Pharmacy" at bounding box center [680, 252] width 76 height 31
type input "a"
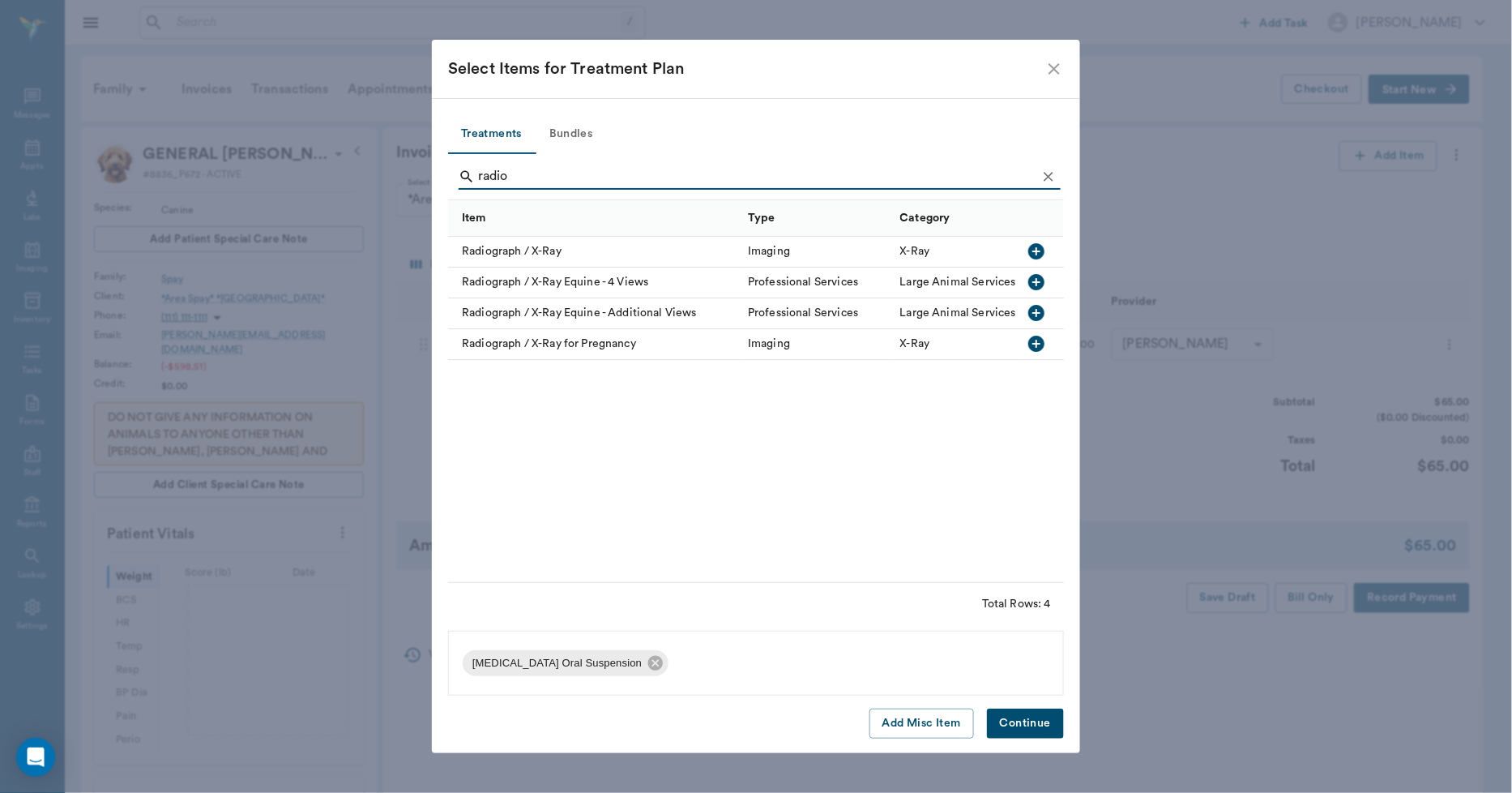
click at [573, 258] on div "Radiograph / X-Ray" at bounding box center [594, 252] width 291 height 31
type input "r"
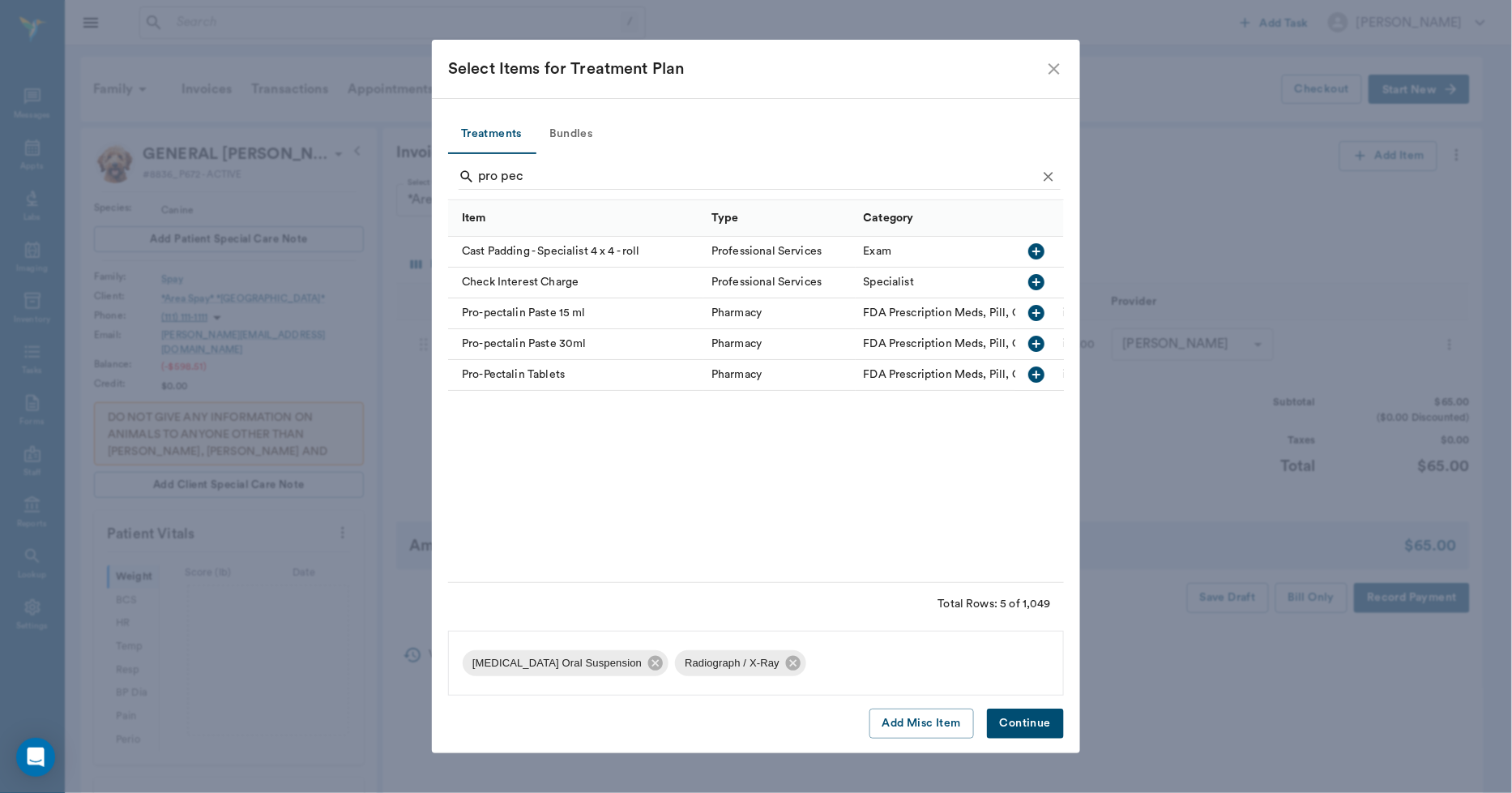
click at [563, 314] on div "Pro-pectalin Paste 15 ml" at bounding box center [575, 313] width 255 height 31
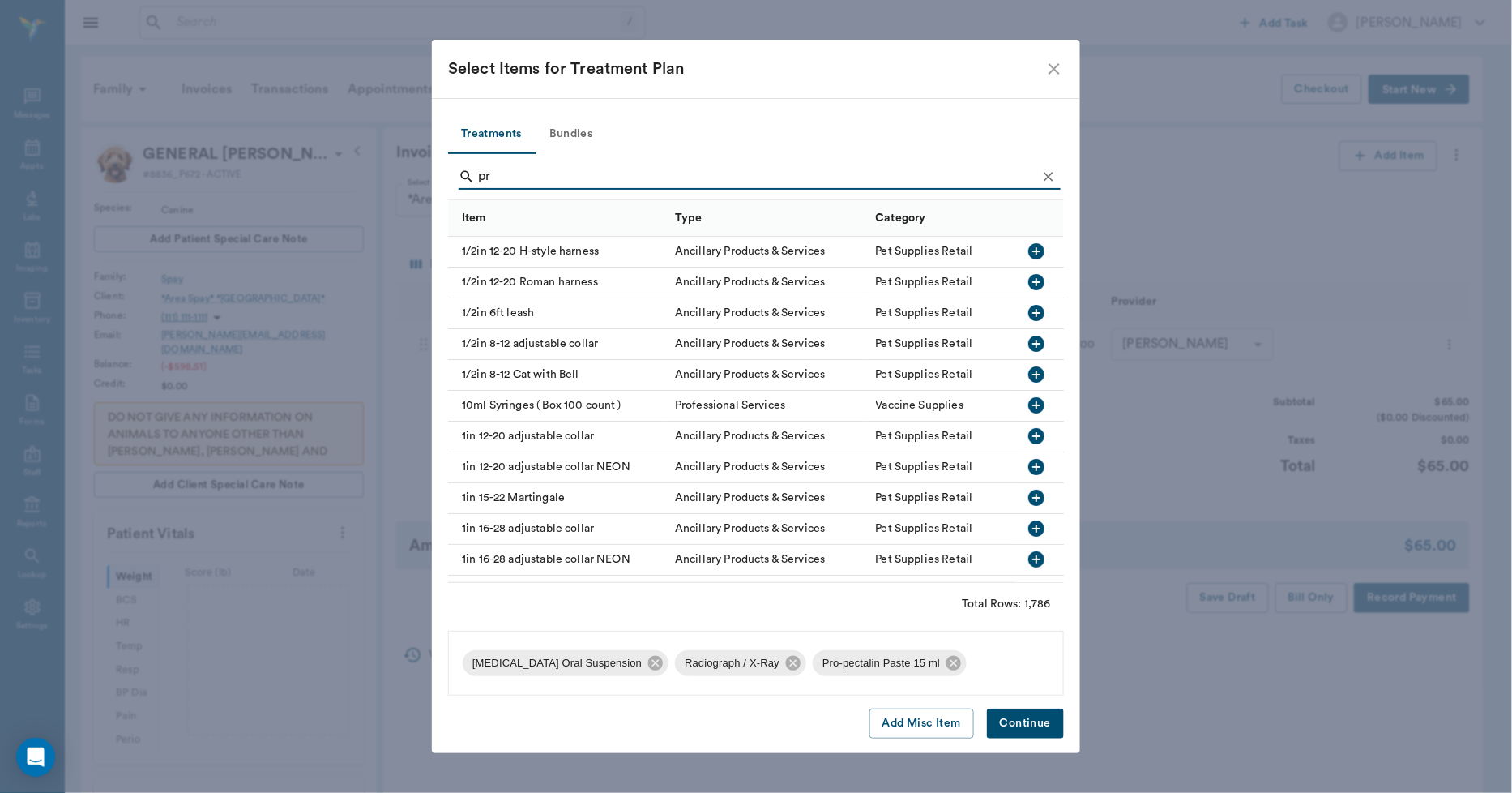
type input "p"
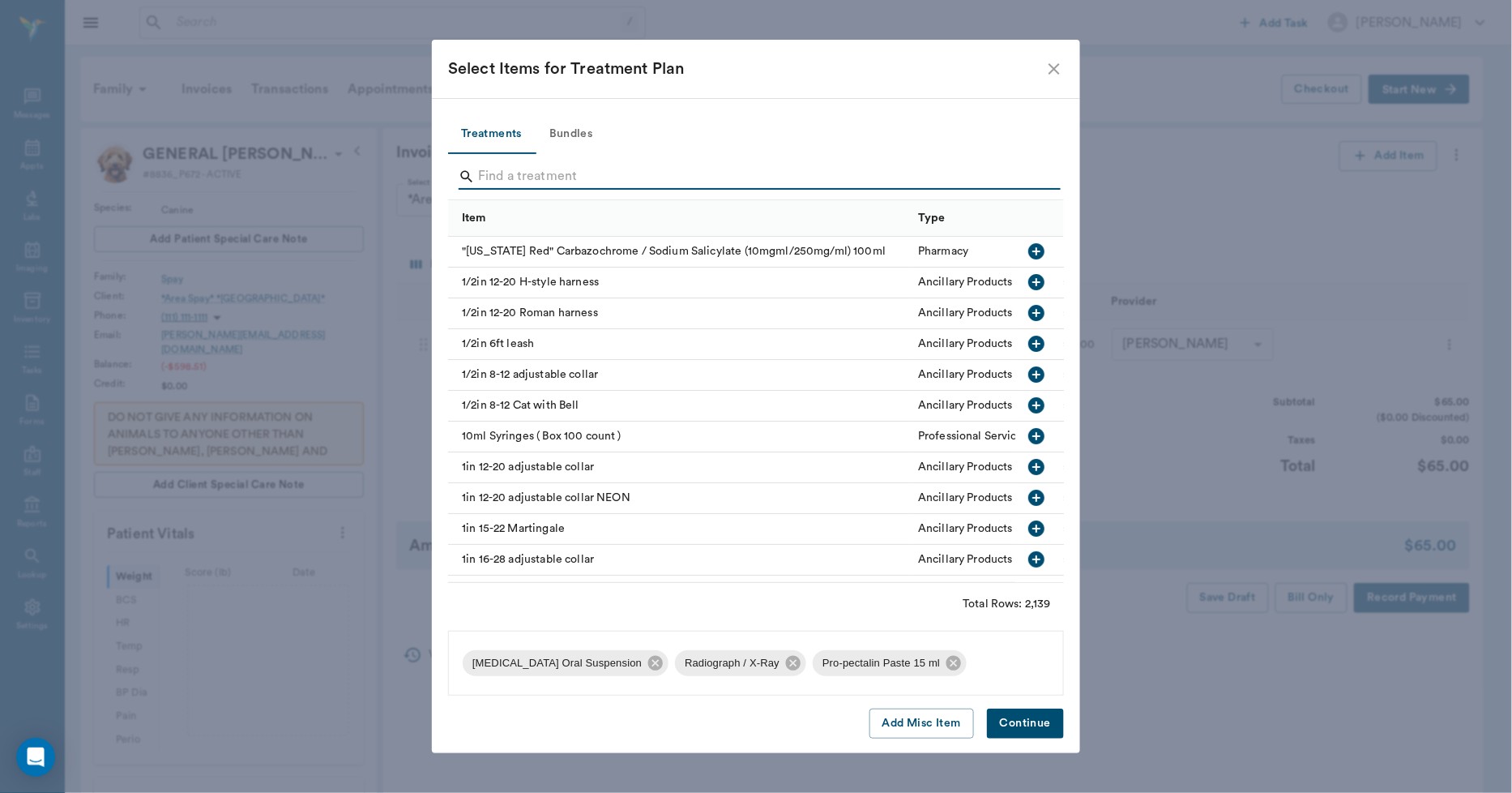
click at [1009, 717] on button "Continue" at bounding box center [1025, 723] width 77 height 30
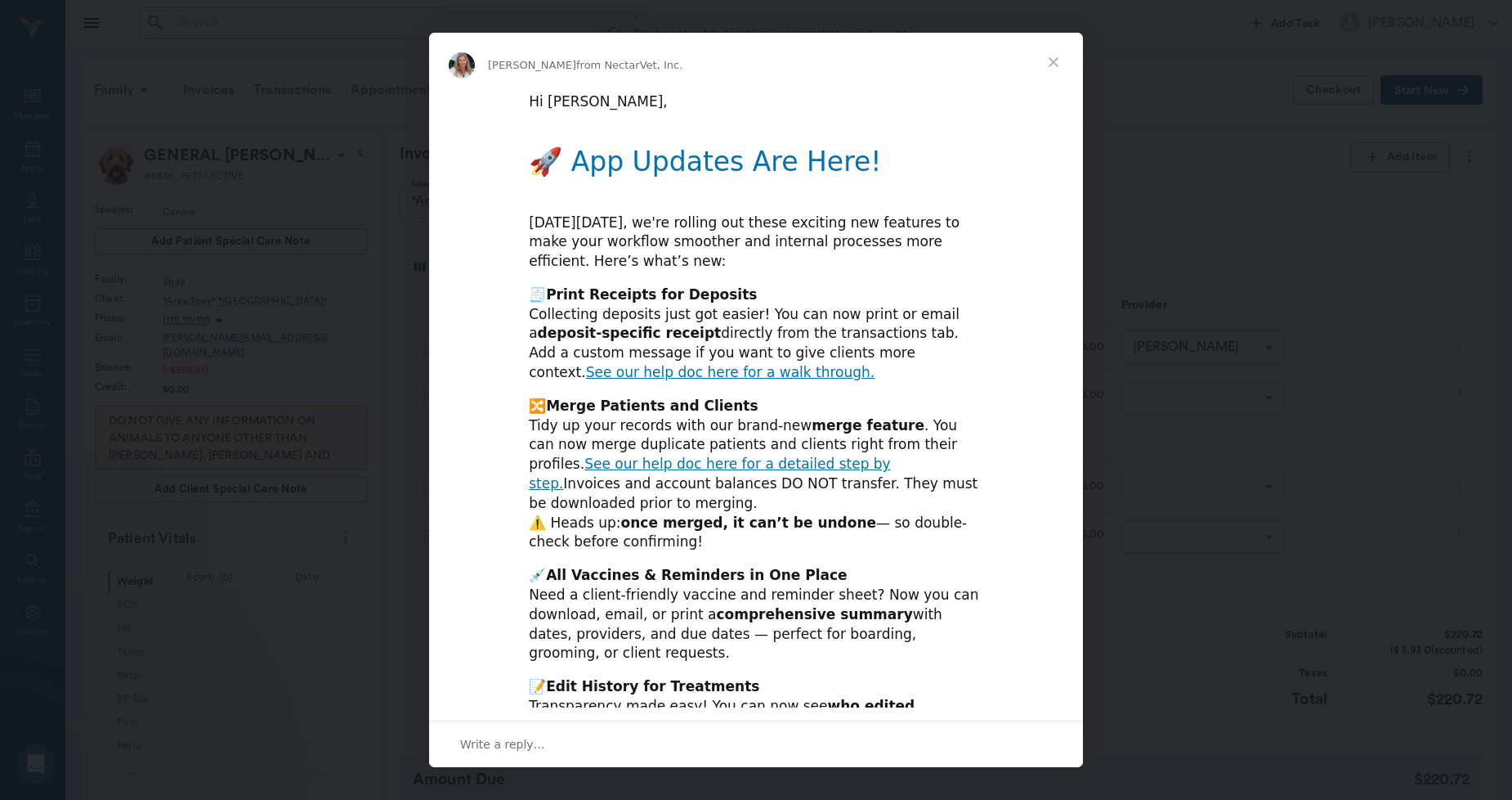
type input "1.00"
click at [805, 390] on div "Hi [PERSON_NAME], ​ 🚀 App Updates Are Here! [DATE][DATE], we're rolling out the…" at bounding box center [756, 802] width 653 height 1420
click at [1054, 55] on span "Close" at bounding box center [1053, 62] width 59 height 59
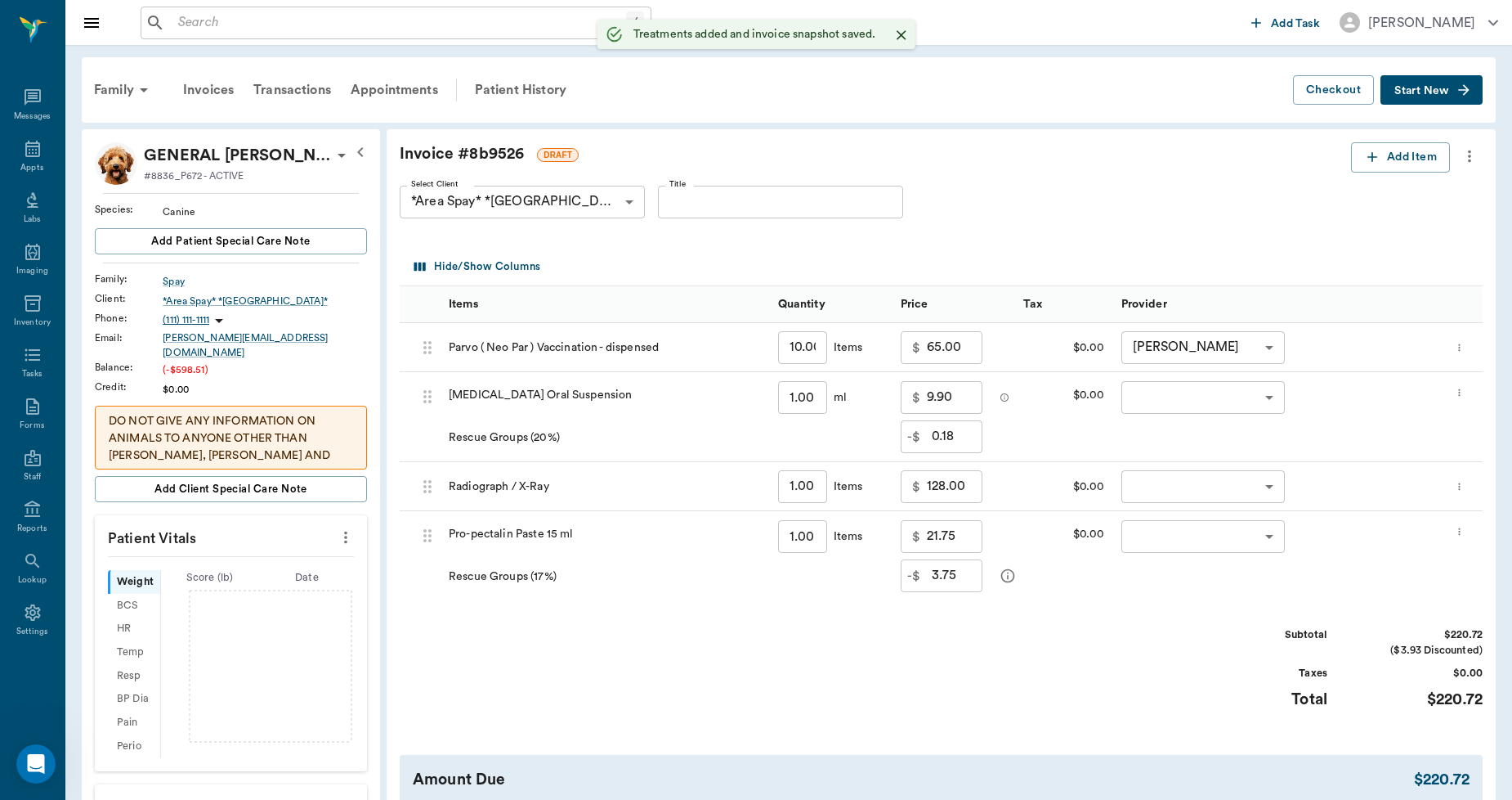
click at [822, 402] on input "1.00" at bounding box center [802, 397] width 49 height 33
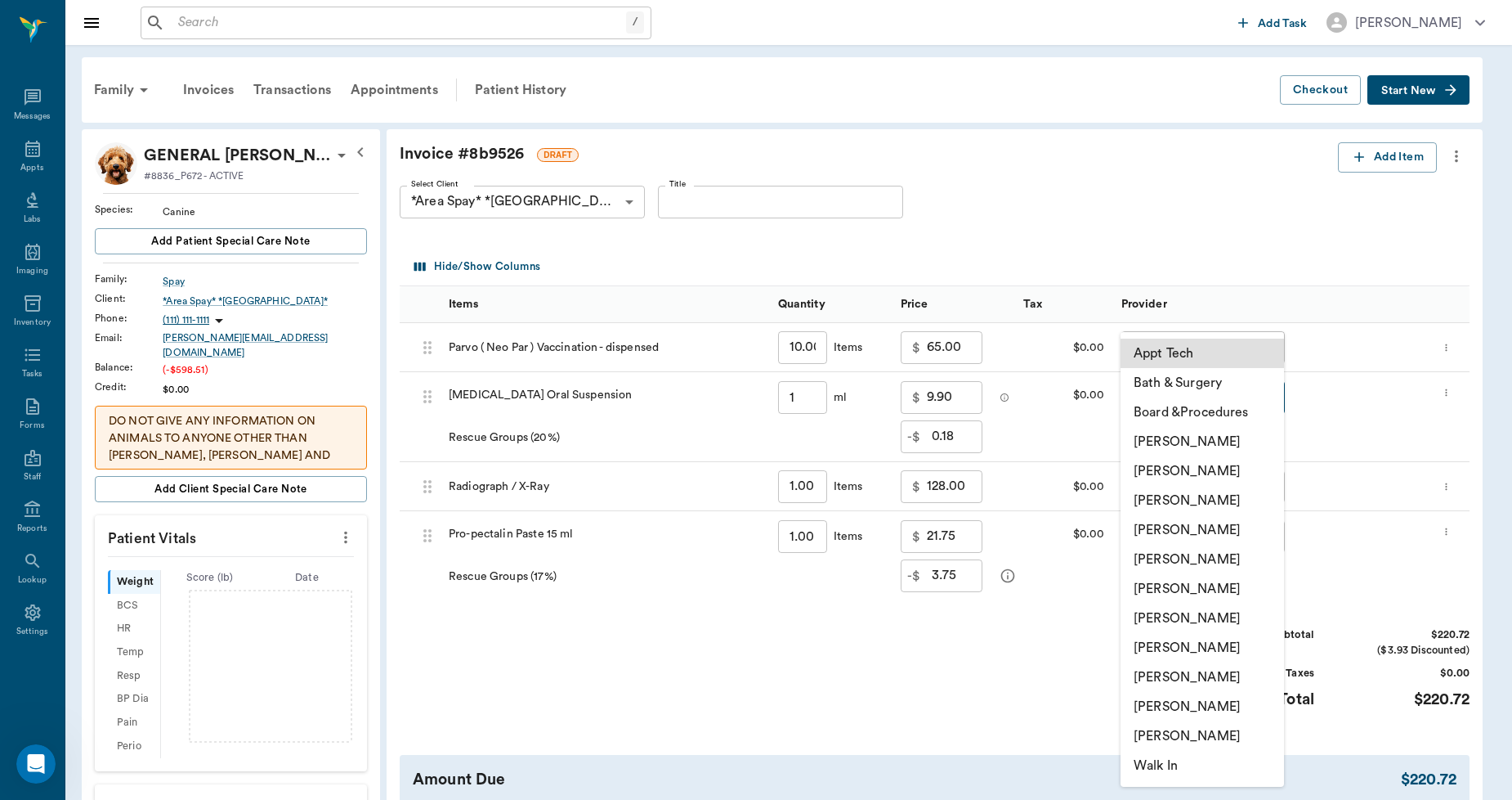
type input "1.00"
click at [1175, 403] on body "/ ​ Add Task [PERSON_NAME] Nectar Messages Appts Labs Imaging Inventory Tasks F…" at bounding box center [756, 729] width 1512 height 1459
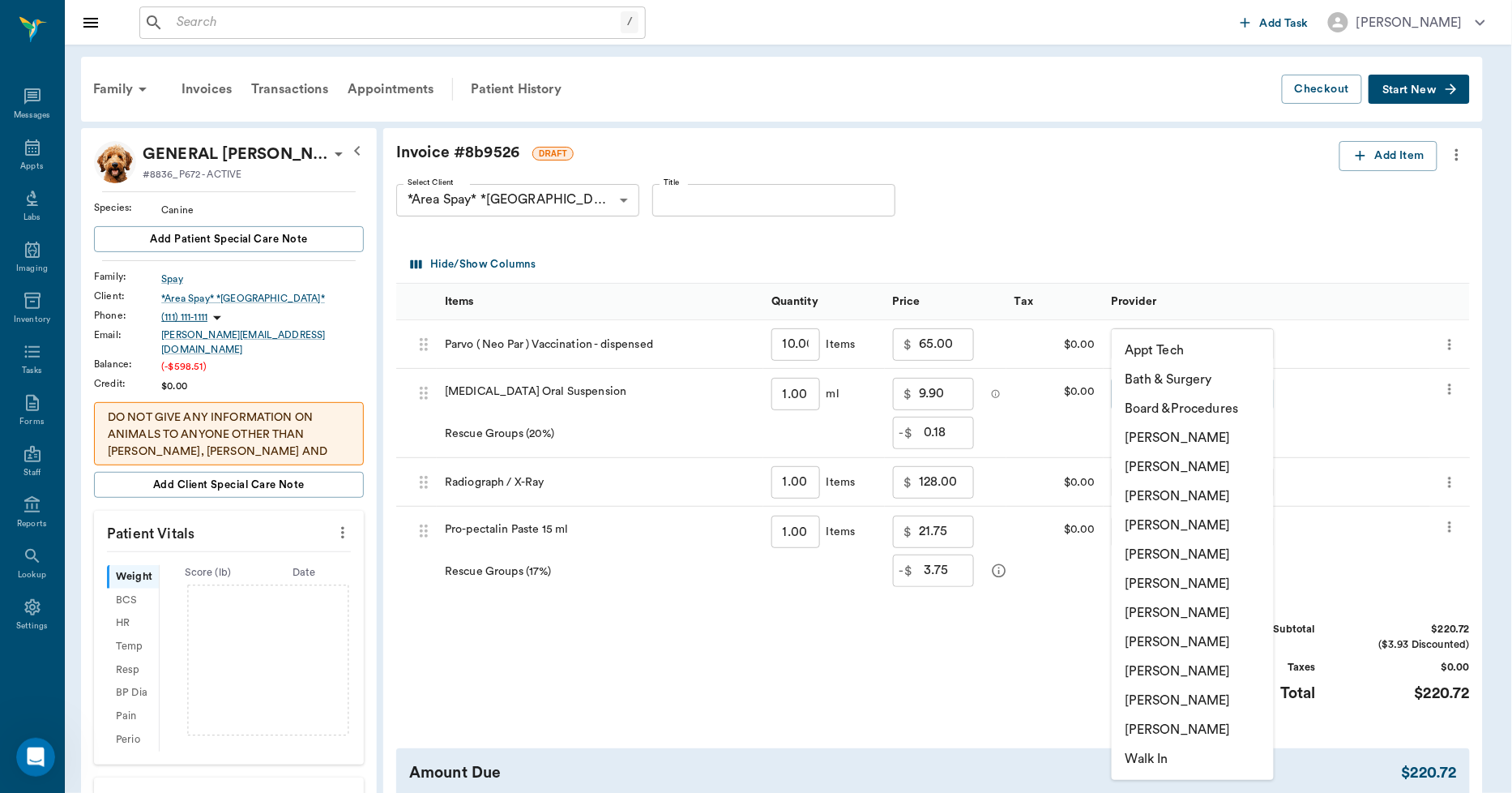
click at [1170, 697] on li "[PERSON_NAME]" at bounding box center [1193, 700] width 162 height 29
type input "none-63ec2ece52e12b0ba117cc90"
click at [1184, 484] on body "/ ​ Add Task [PERSON_NAME] Nectar Messages Appts Labs Imaging Inventory Tasks F…" at bounding box center [756, 722] width 1512 height 1446
click at [1184, 700] on li "[PERSON_NAME]" at bounding box center [1193, 700] width 162 height 29
type input "none-63ec2ece52e12b0ba117cc90"
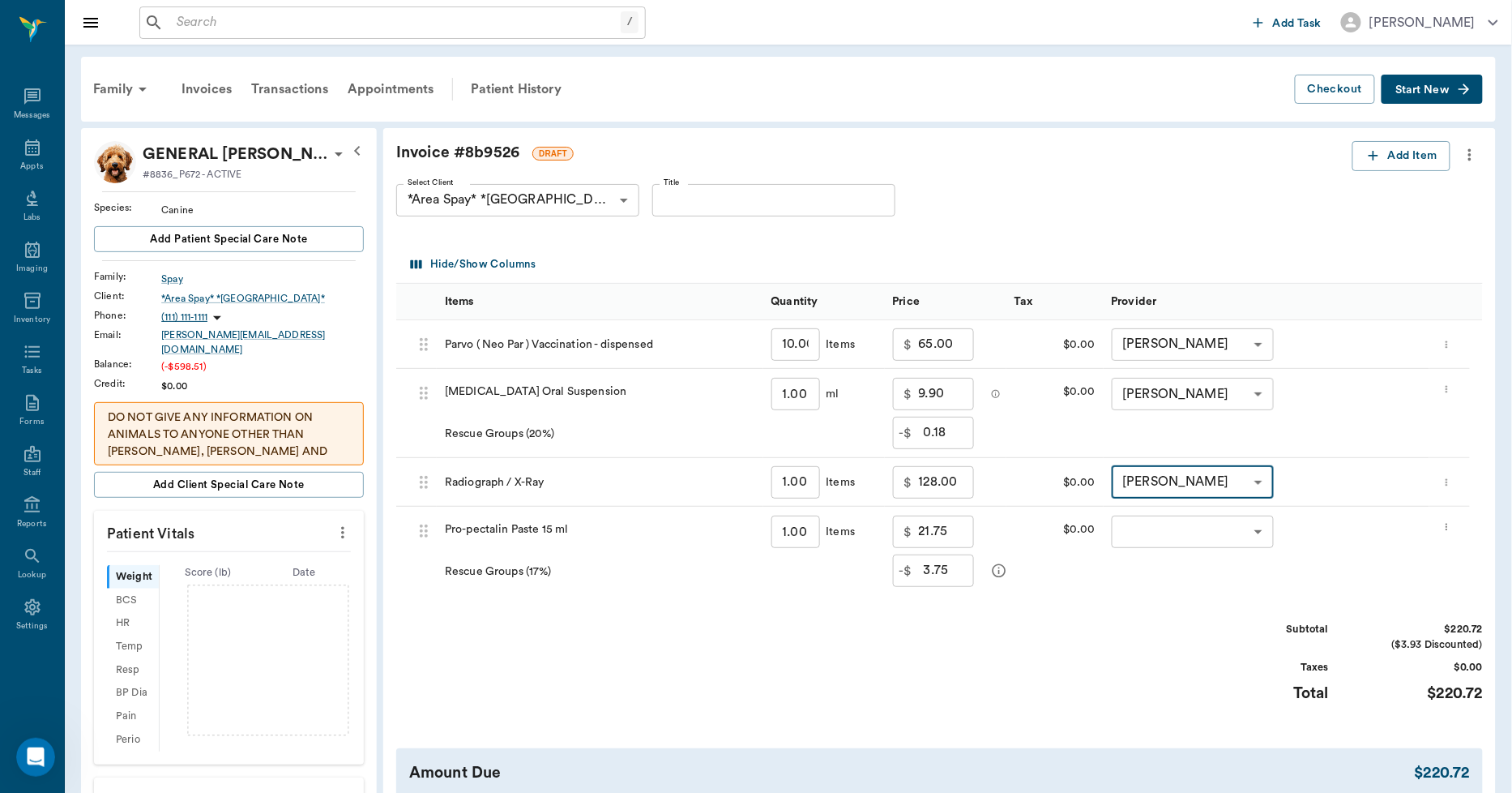
click at [1189, 524] on body "/ ​ Add Task [PERSON_NAME] Nectar Messages Appts Labs Imaging Inventory Tasks F…" at bounding box center [756, 722] width 1512 height 1446
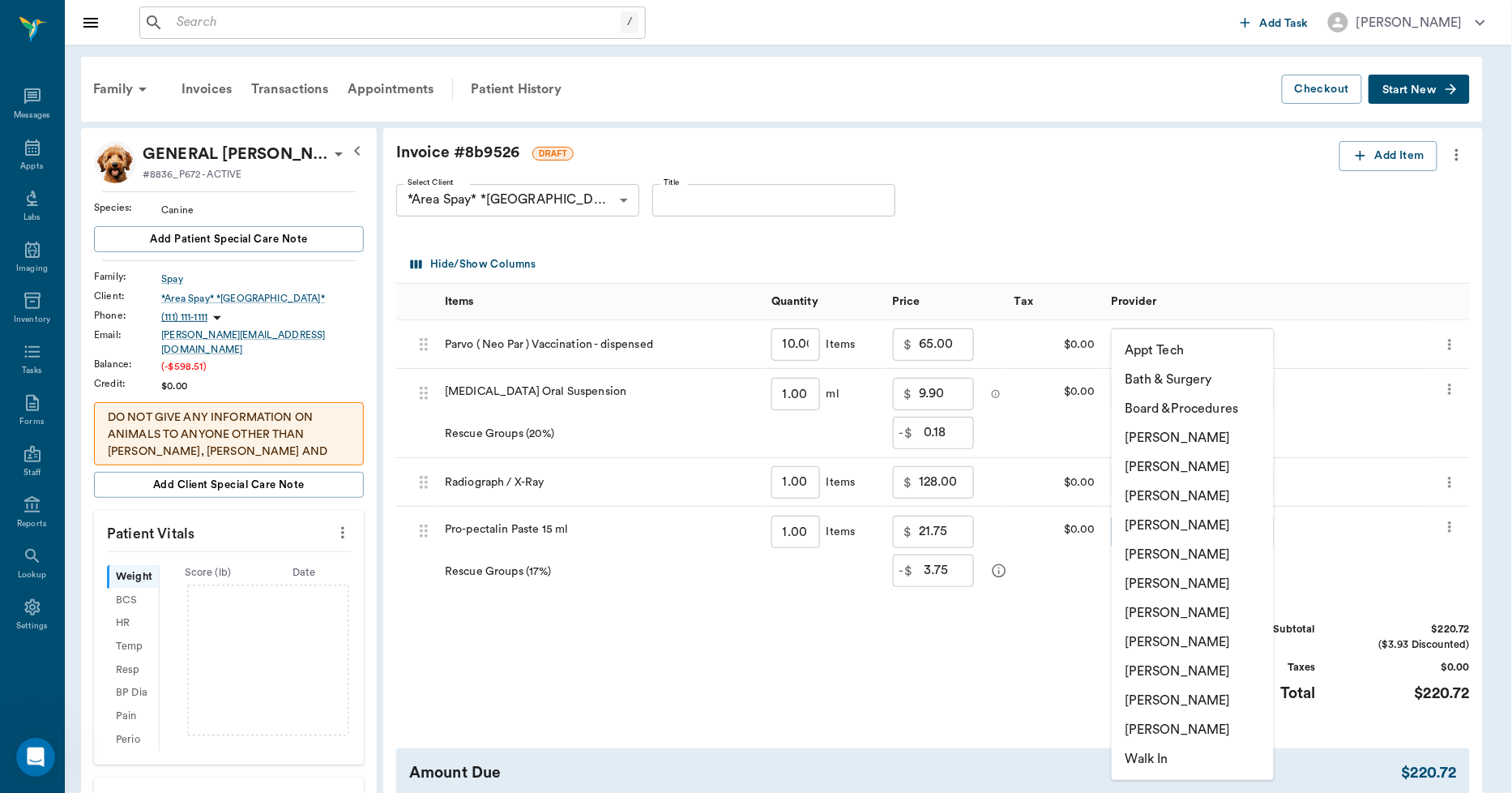
click at [1187, 706] on li "[PERSON_NAME]" at bounding box center [1193, 700] width 162 height 29
type input "none-63ec2ece52e12b0ba117cc90"
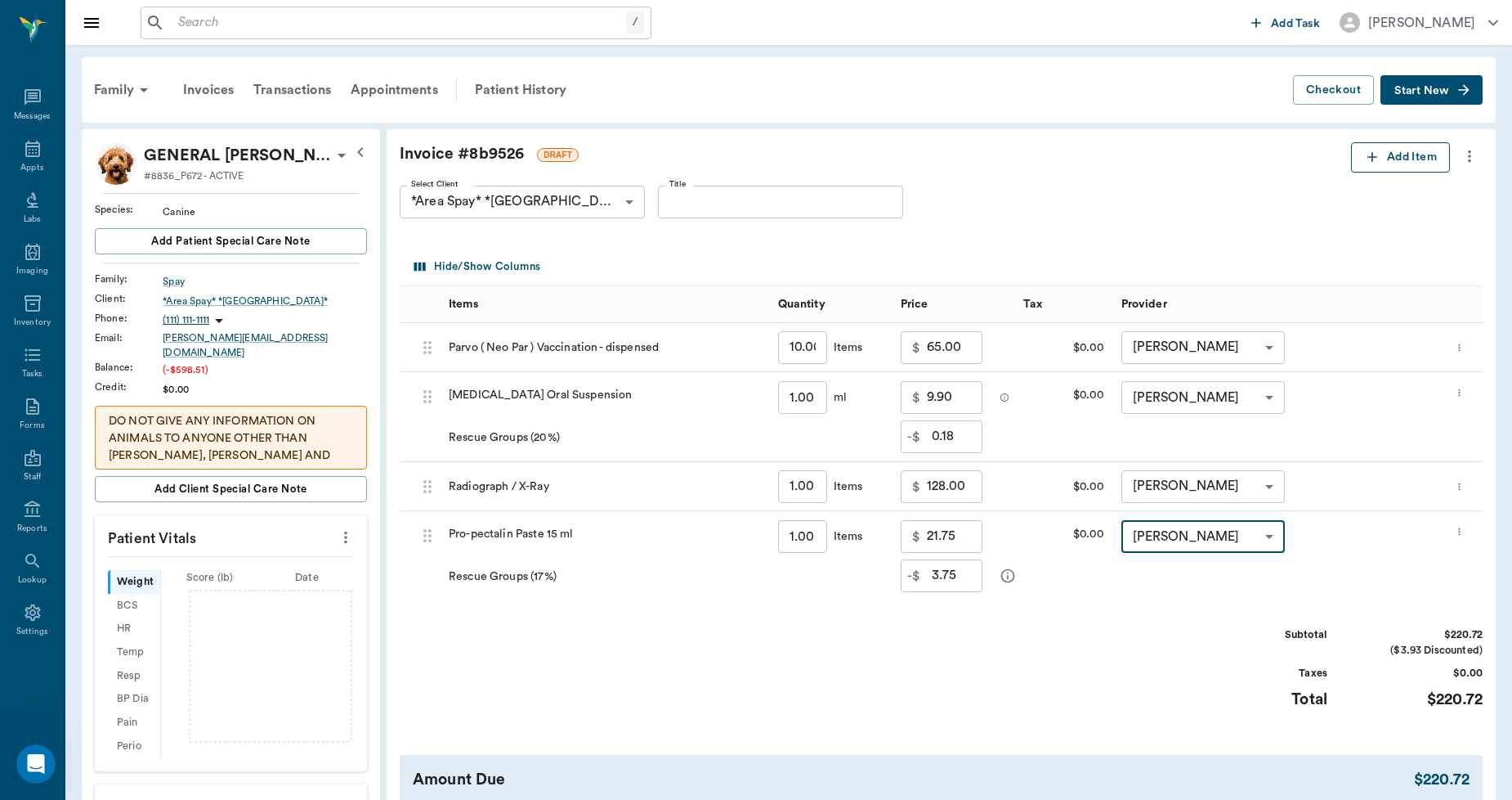
click at [1389, 156] on button "Add Item" at bounding box center [1401, 157] width 99 height 30
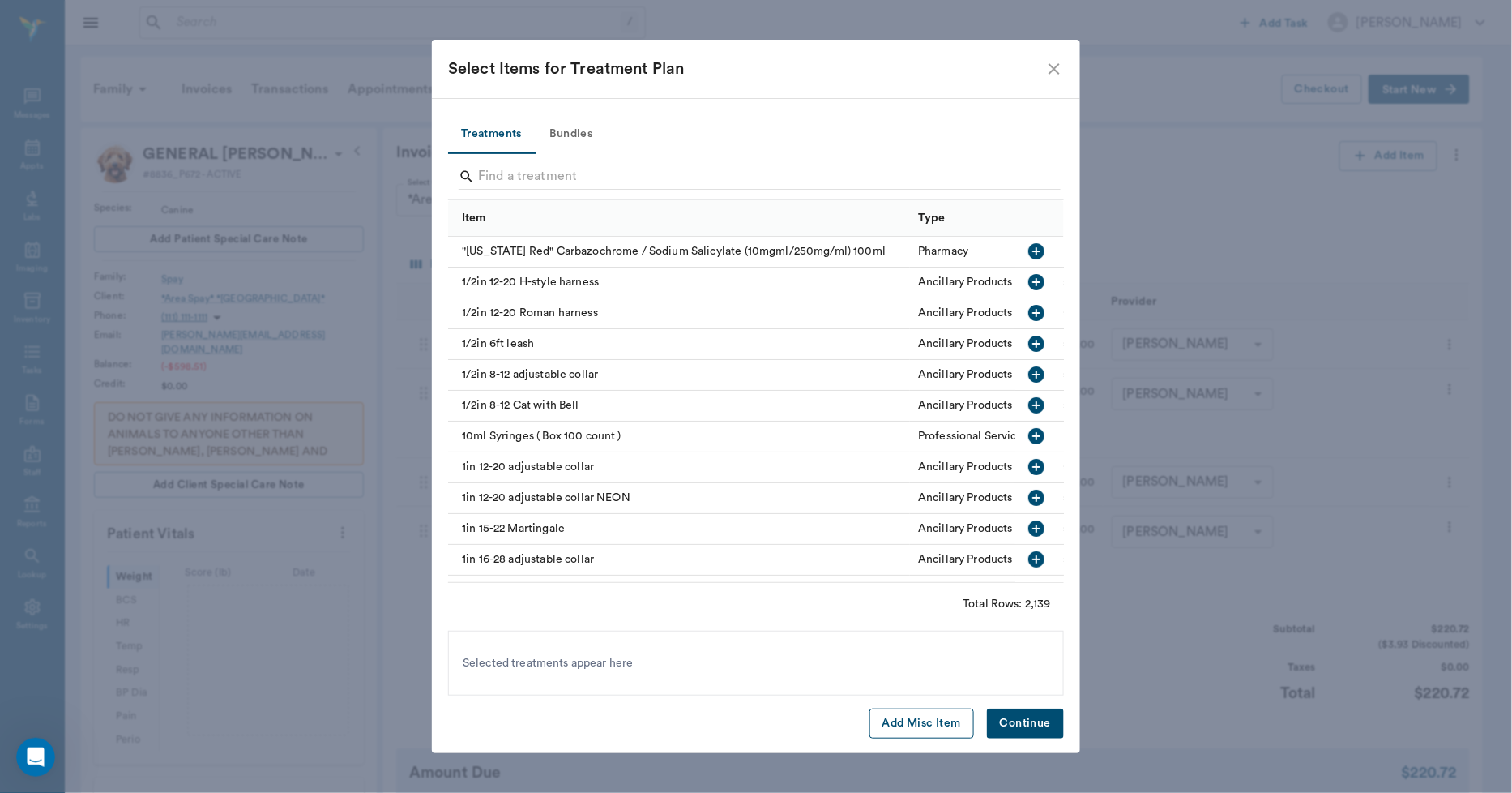
click at [898, 724] on button "Add Misc Item" at bounding box center [922, 723] width 105 height 30
click at [1024, 734] on button "Continue" at bounding box center [1025, 723] width 77 height 30
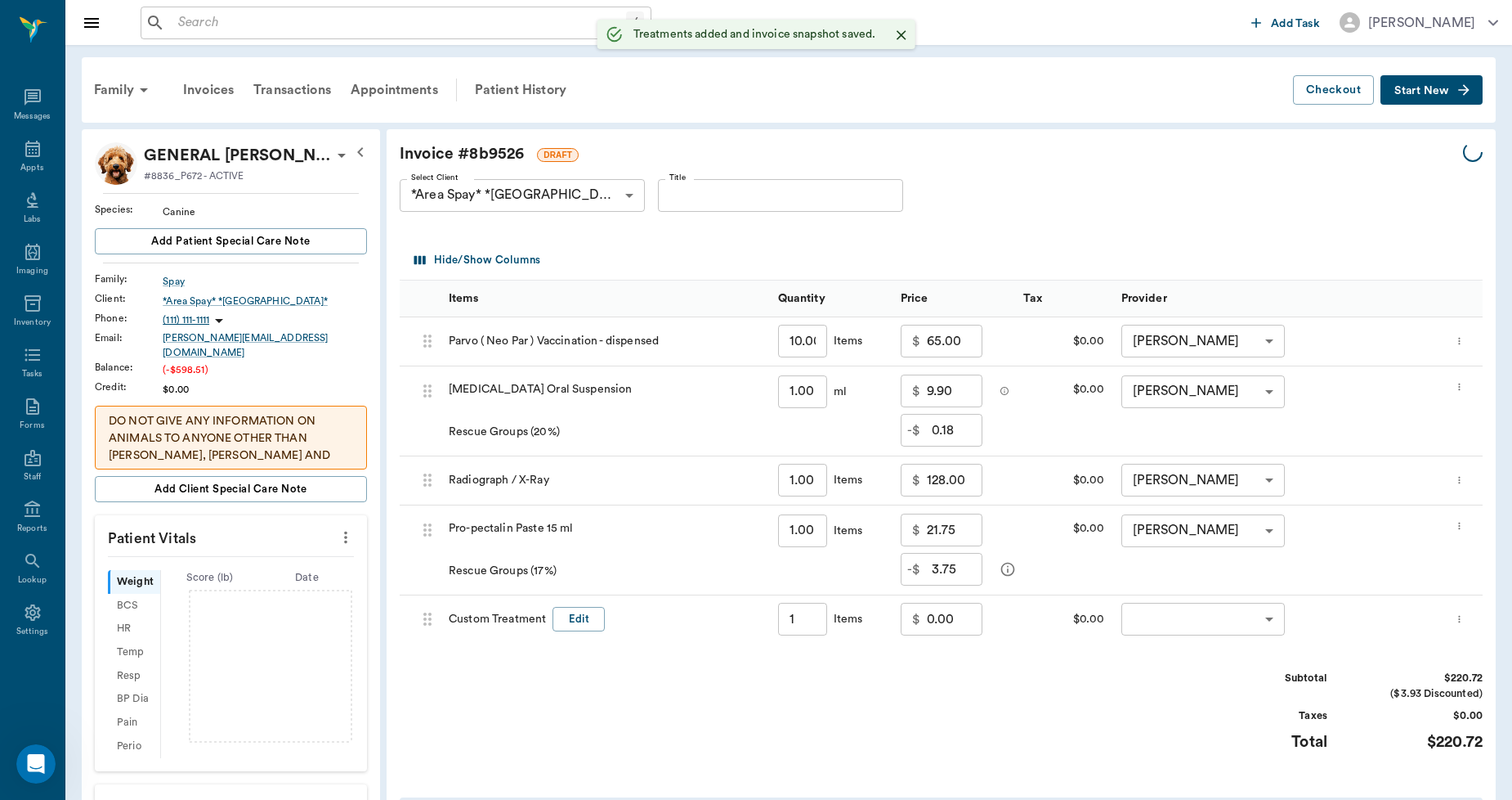
click at [970, 626] on input "0.00" at bounding box center [954, 618] width 55 height 33
type input "1.00"
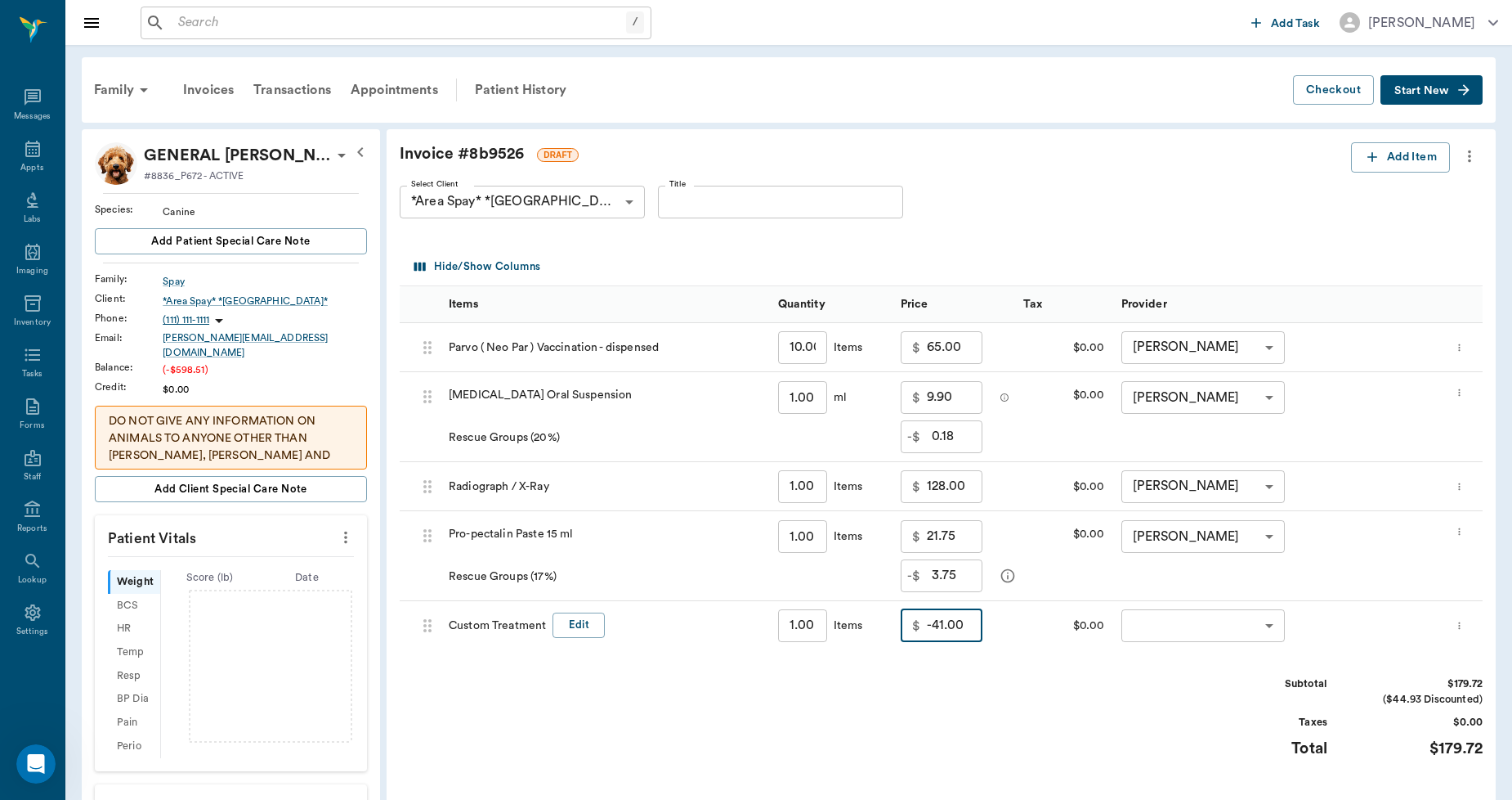
type input "-41.00"
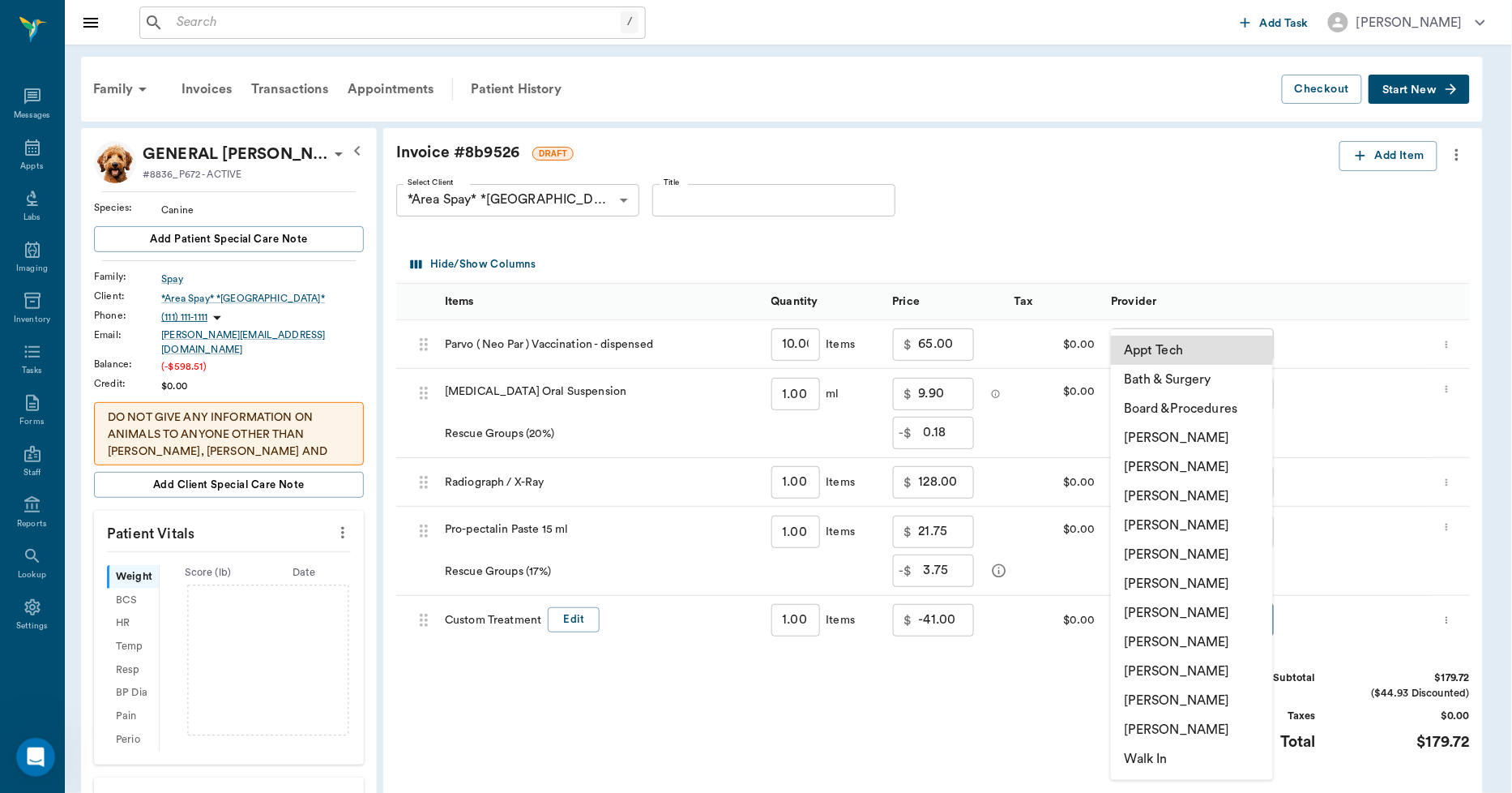
click at [1136, 613] on body "/ ​ Add Task [PERSON_NAME] Nectar Messages Appts Labs Imaging Inventory Tasks F…" at bounding box center [756, 722] width 1512 height 1446
click at [1147, 696] on li "[PERSON_NAME]" at bounding box center [1193, 700] width 162 height 29
type input "none-63ec2ece52e12b0ba117cc90"
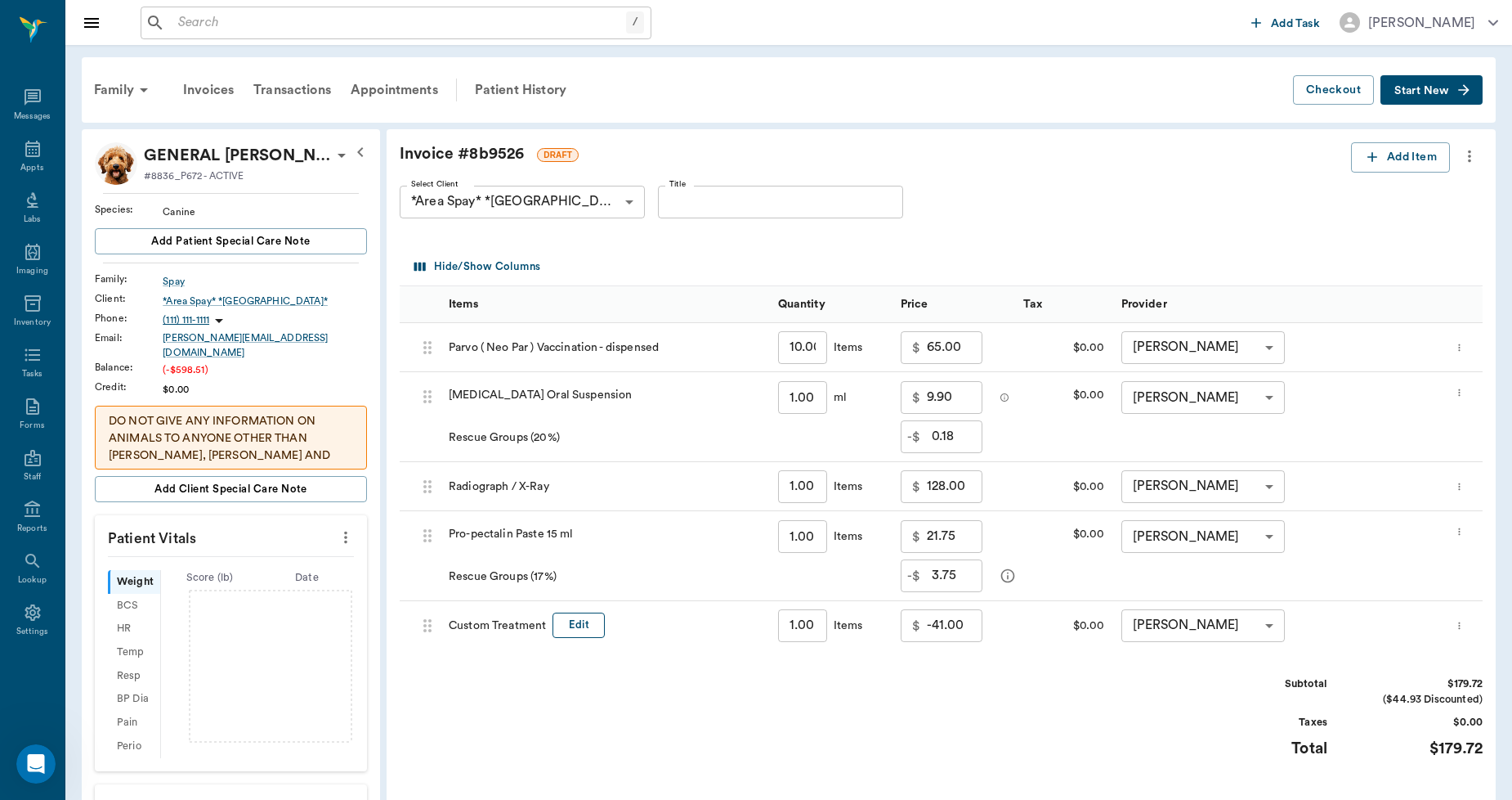
click at [584, 625] on button "Edit" at bounding box center [579, 625] width 52 height 25
drag, startPoint x: 584, startPoint y: 625, endPoint x: 415, endPoint y: 647, distance: 170.4
click at [415, 647] on div "68dbeca6d50a577303e62659 Custom Treatment ​ 1.00 ​ Items $ -41.00 ​ $0.00 [PERS…" at bounding box center [941, 626] width 1083 height 49
type input "Rescue Discount"
click at [885, 696] on div "Subtotal $179.72 ($44.93 Discounted) Taxes $0.00 Total $179.72" at bounding box center [941, 726] width 1083 height 100
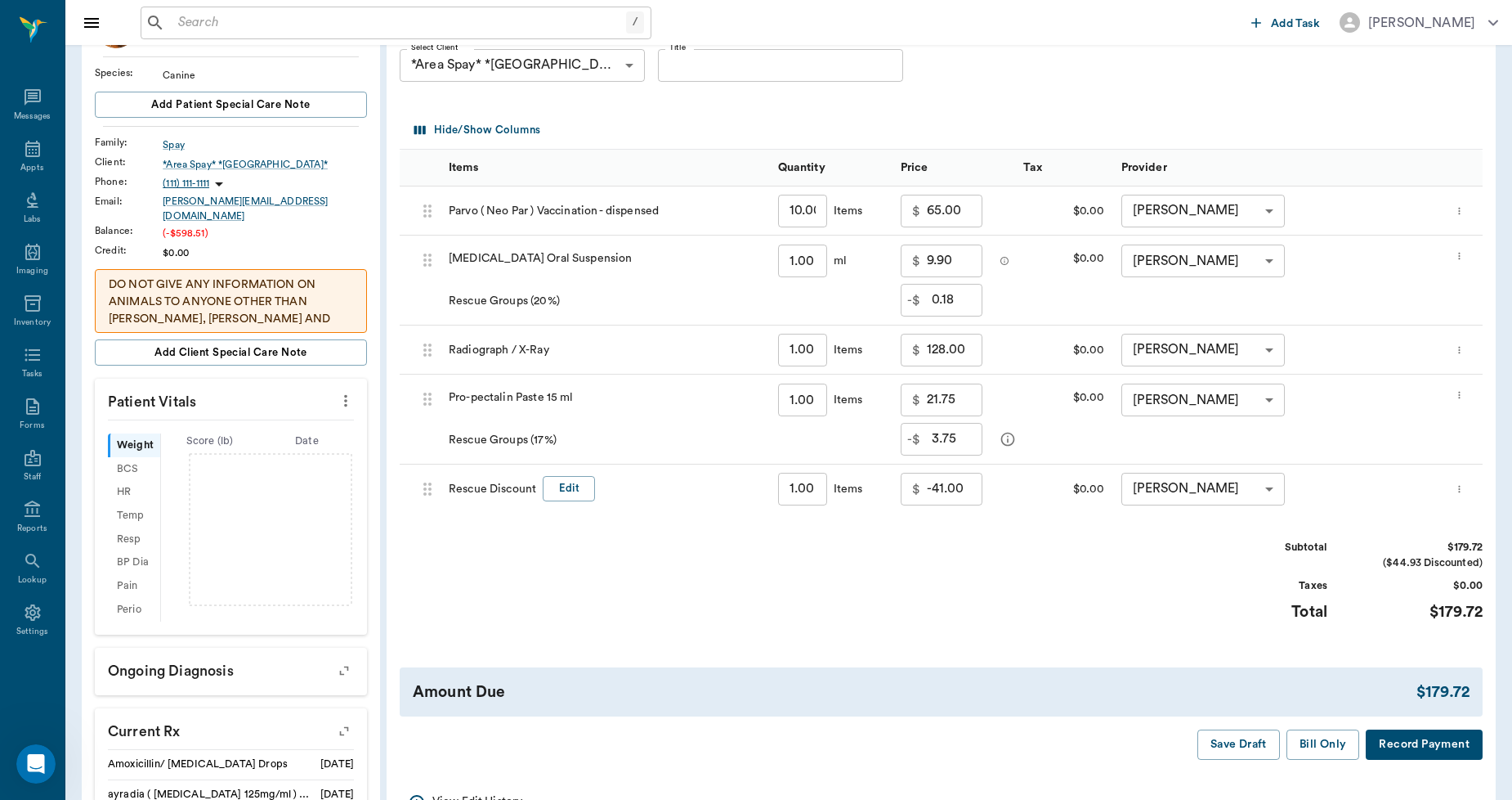
scroll to position [182, 0]
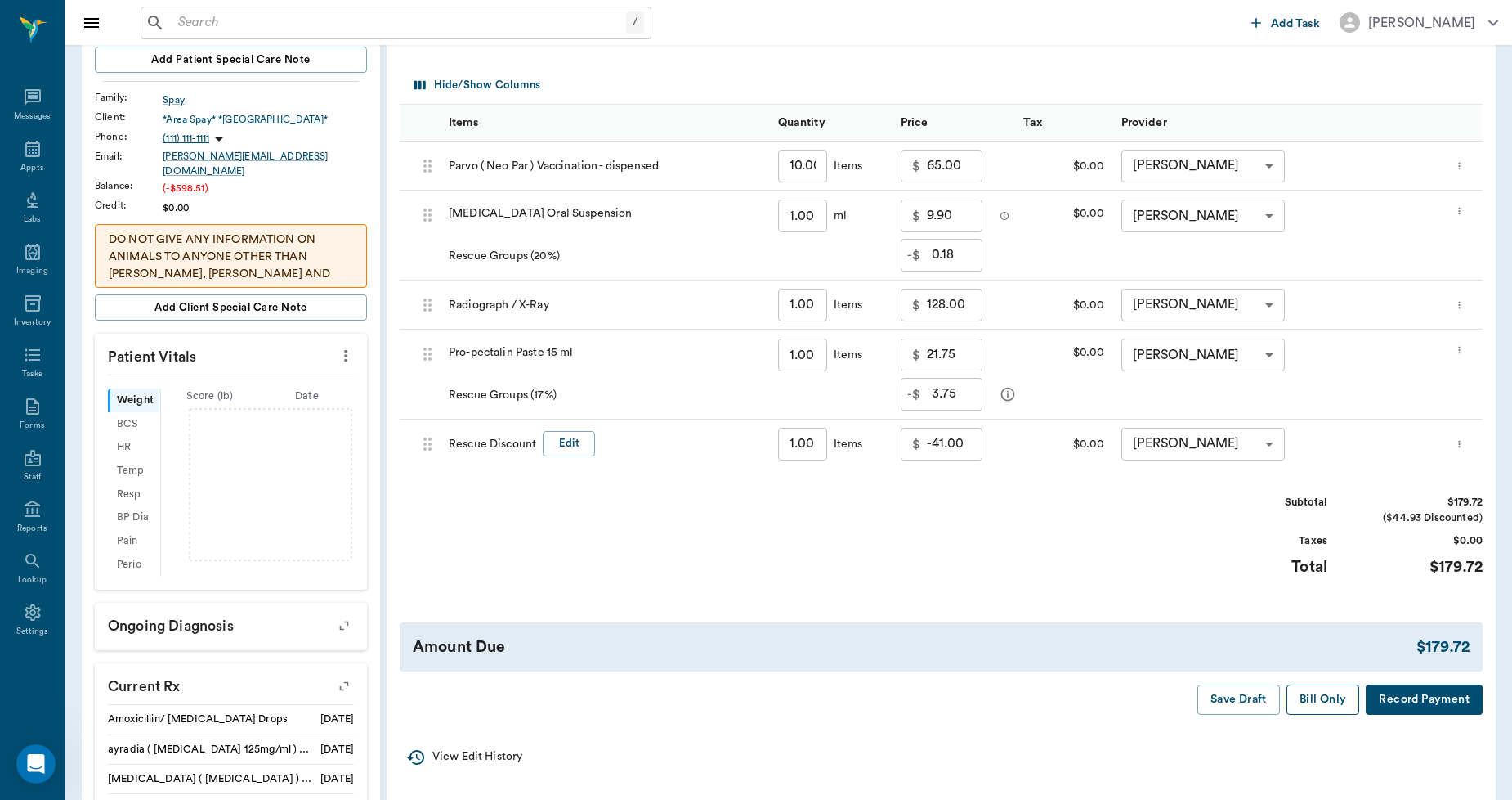
click at [1323, 699] on button "Bill Only" at bounding box center [1323, 700] width 74 height 30
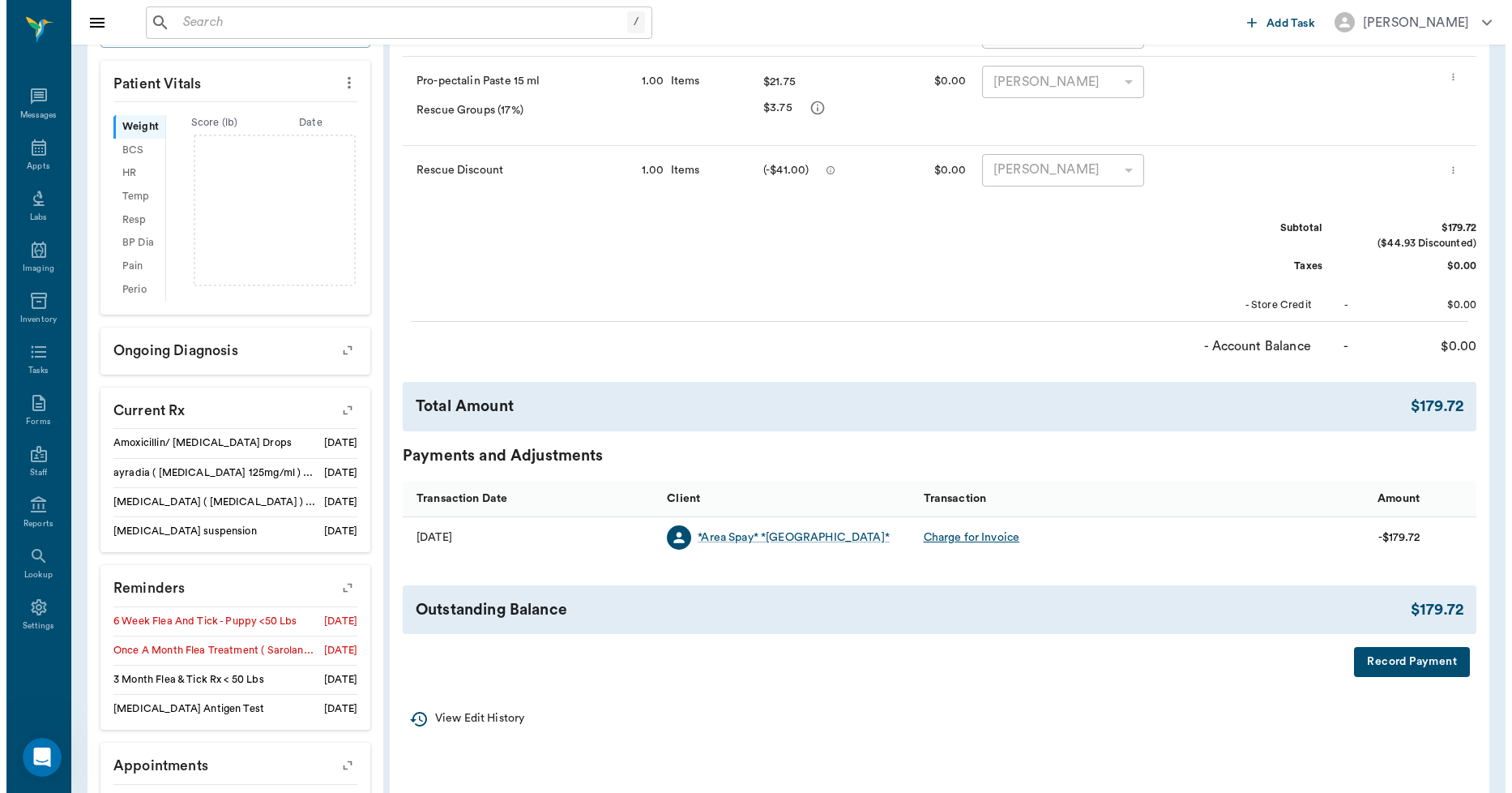
scroll to position [0, 0]
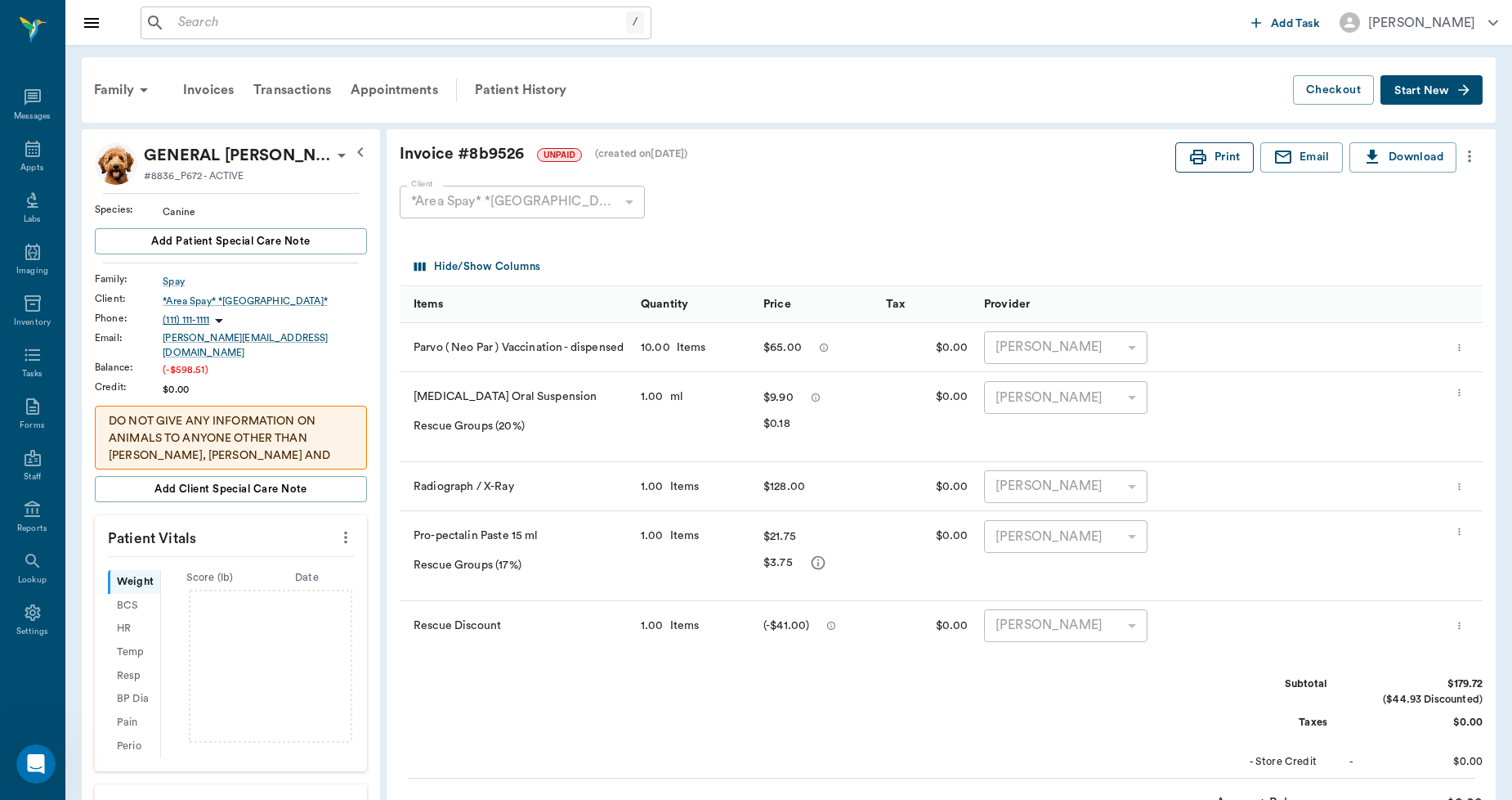
click at [1226, 157] on button "Print" at bounding box center [1214, 157] width 79 height 30
click at [44, 164] on div "Appts" at bounding box center [32, 157] width 65 height 52
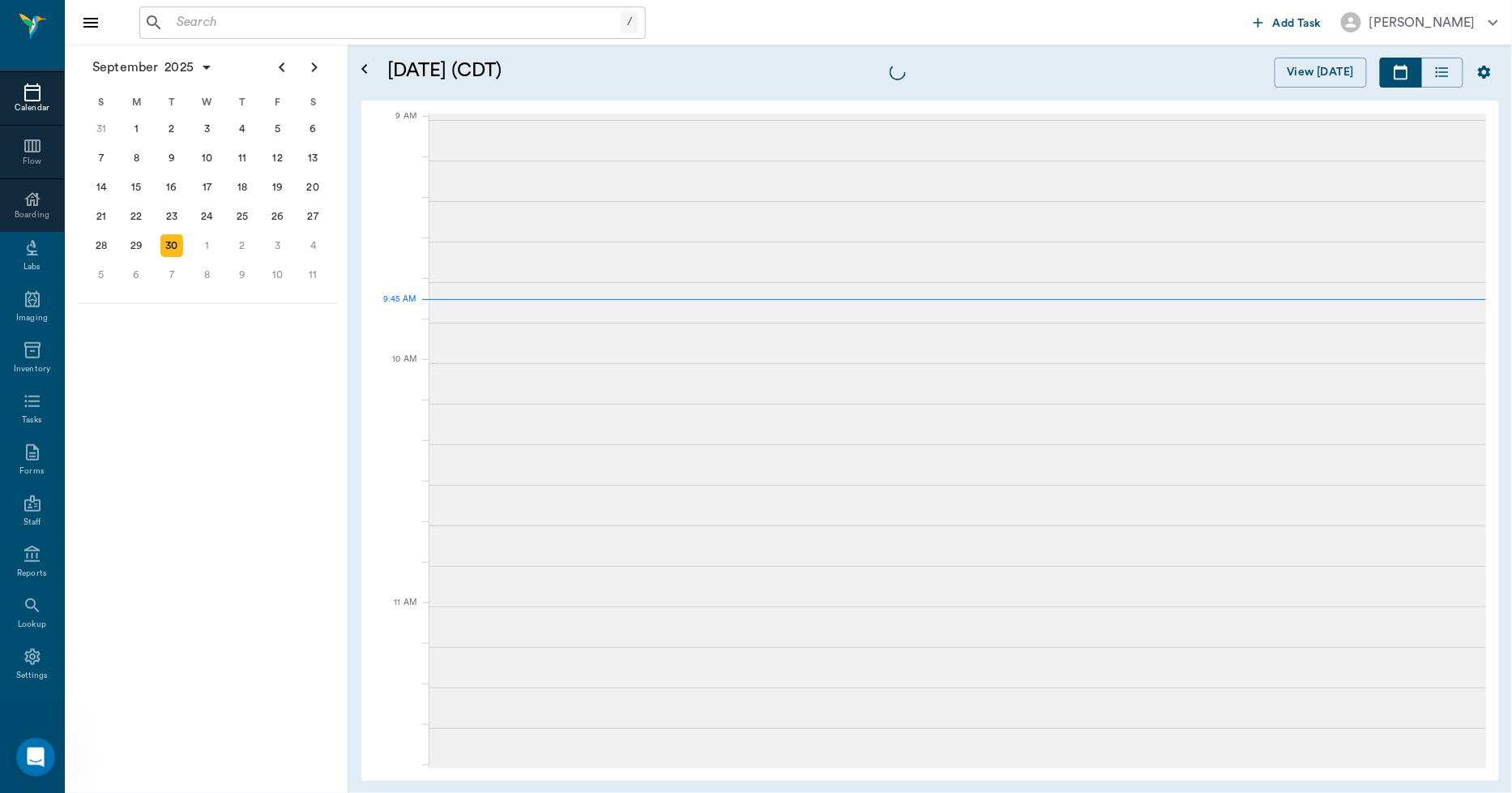
scroll to position [246, 0]
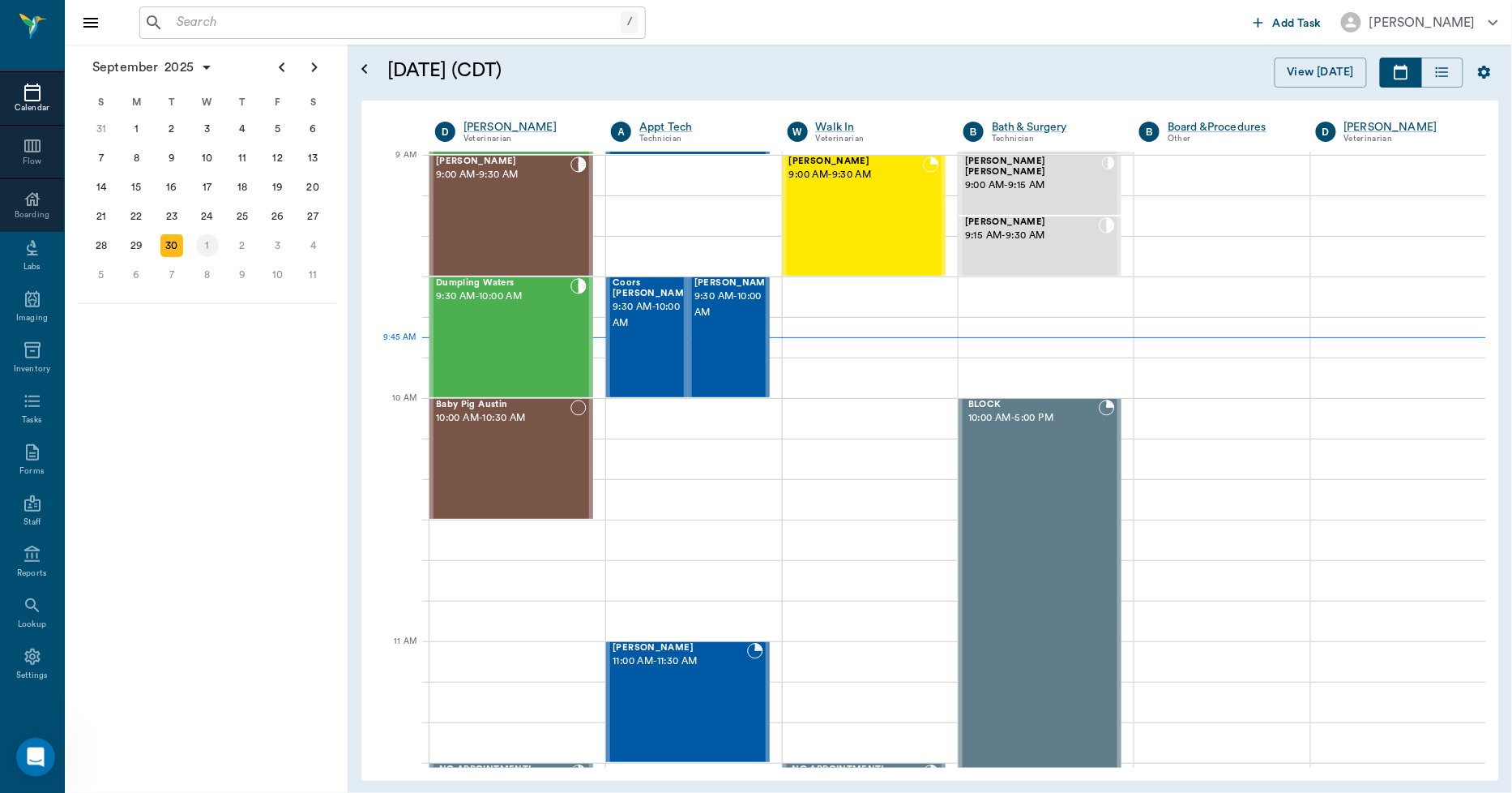
click at [200, 235] on div "1" at bounding box center [207, 245] width 22 height 22
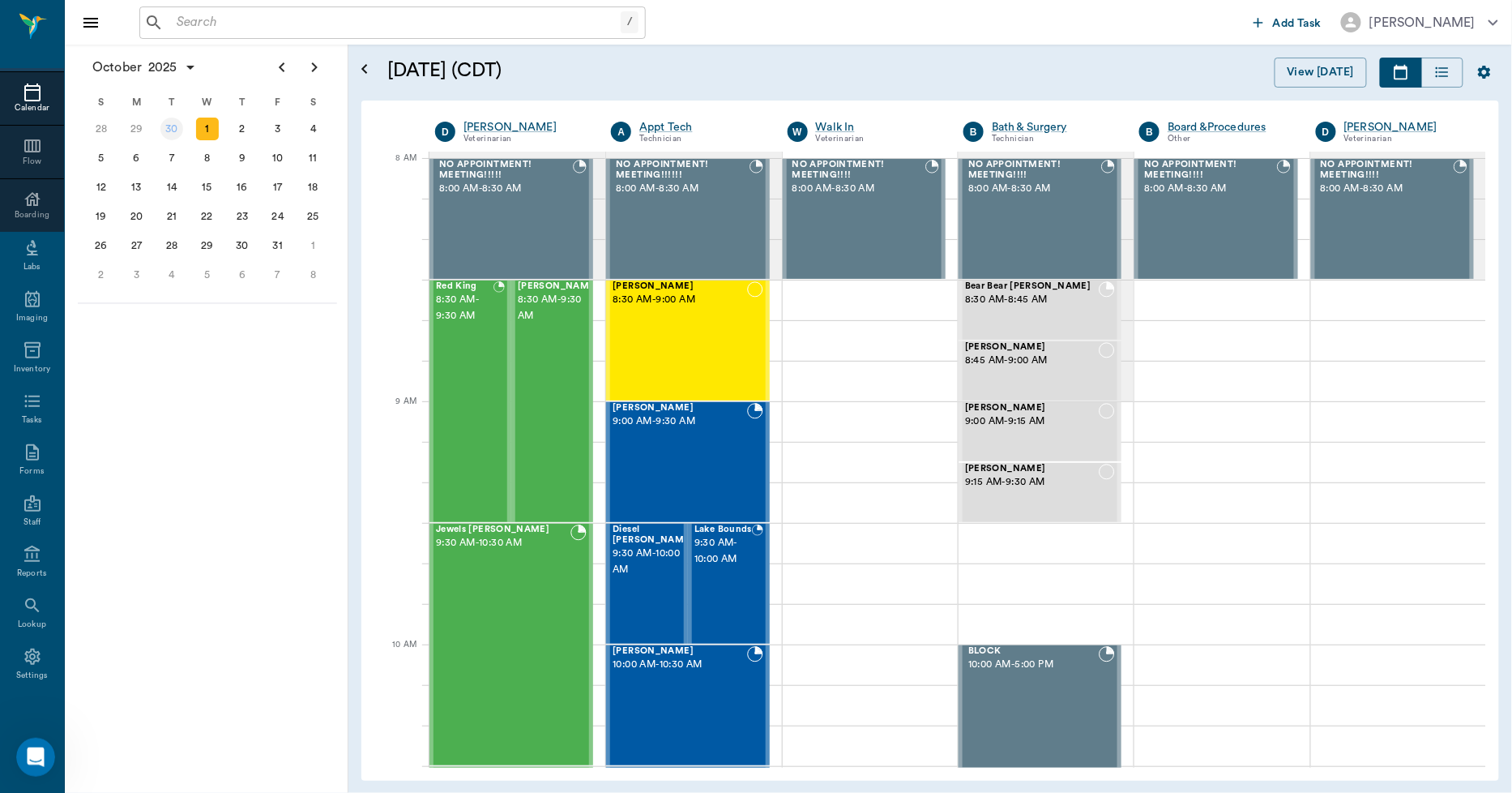
click at [159, 124] on div "30" at bounding box center [172, 128] width 35 height 29
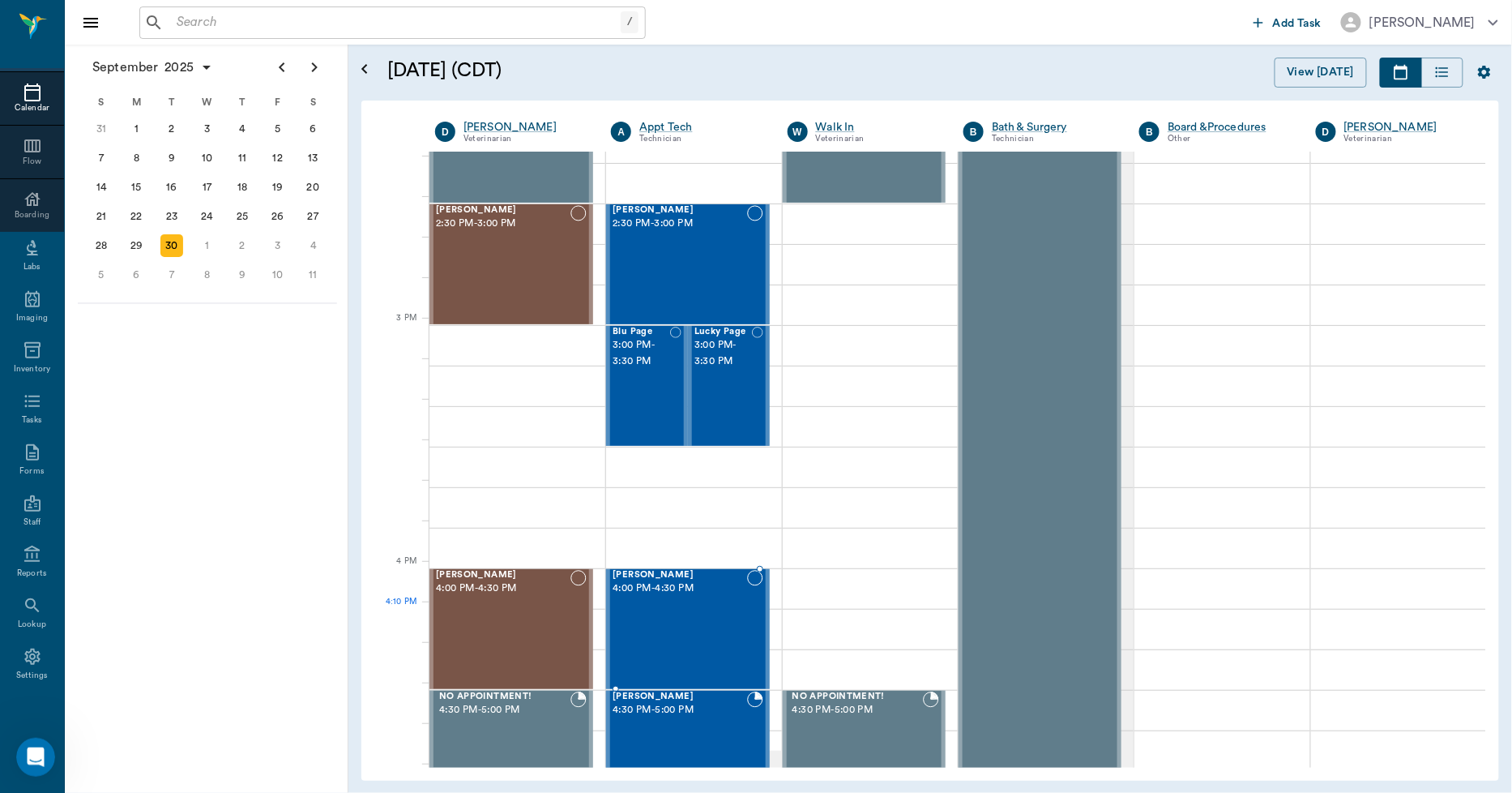
scroll to position [1530, 0]
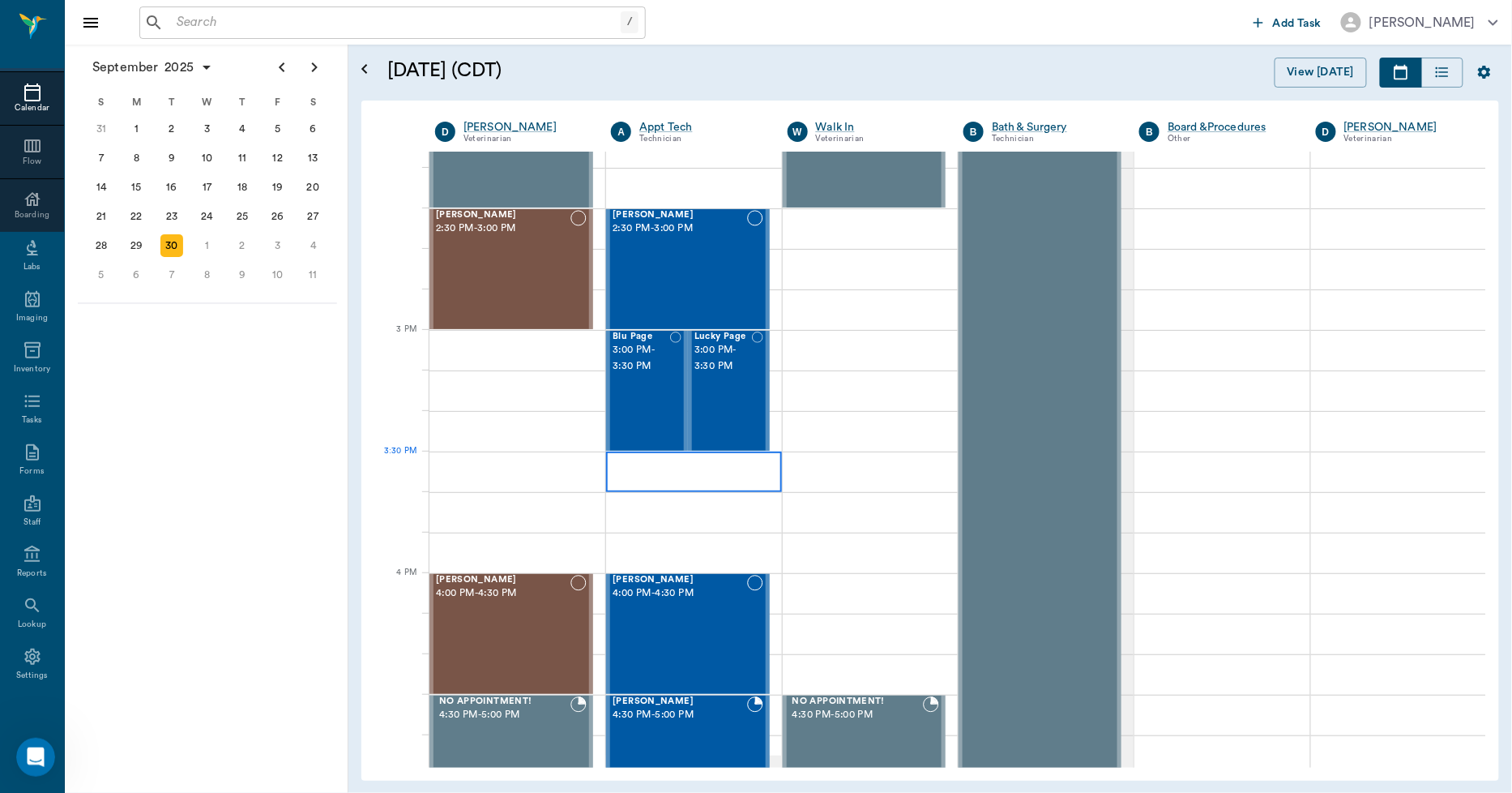
click at [703, 482] on div at bounding box center [693, 472] width 175 height 41
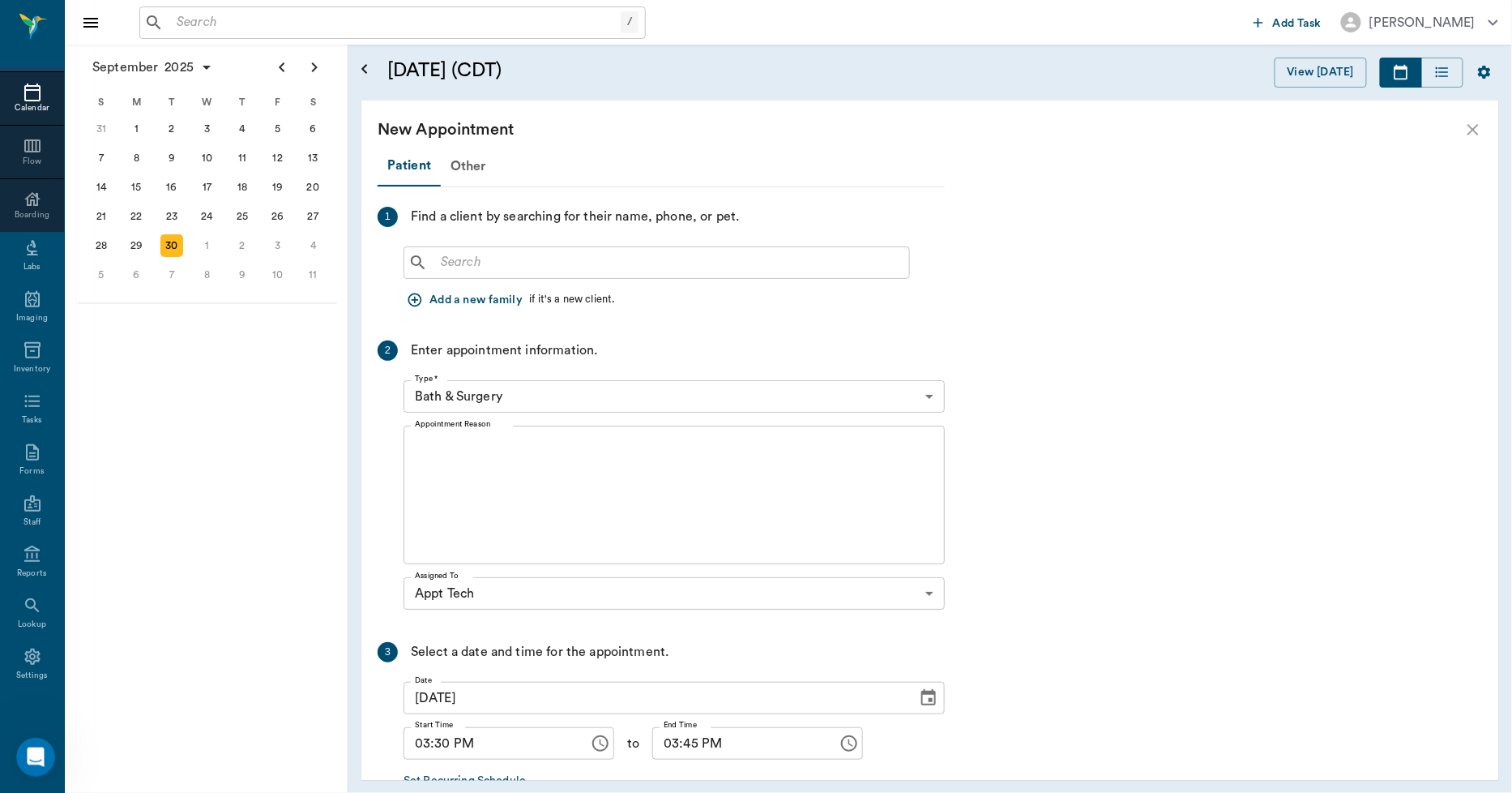
click at [573, 269] on input "text" at bounding box center [668, 263] width 469 height 22
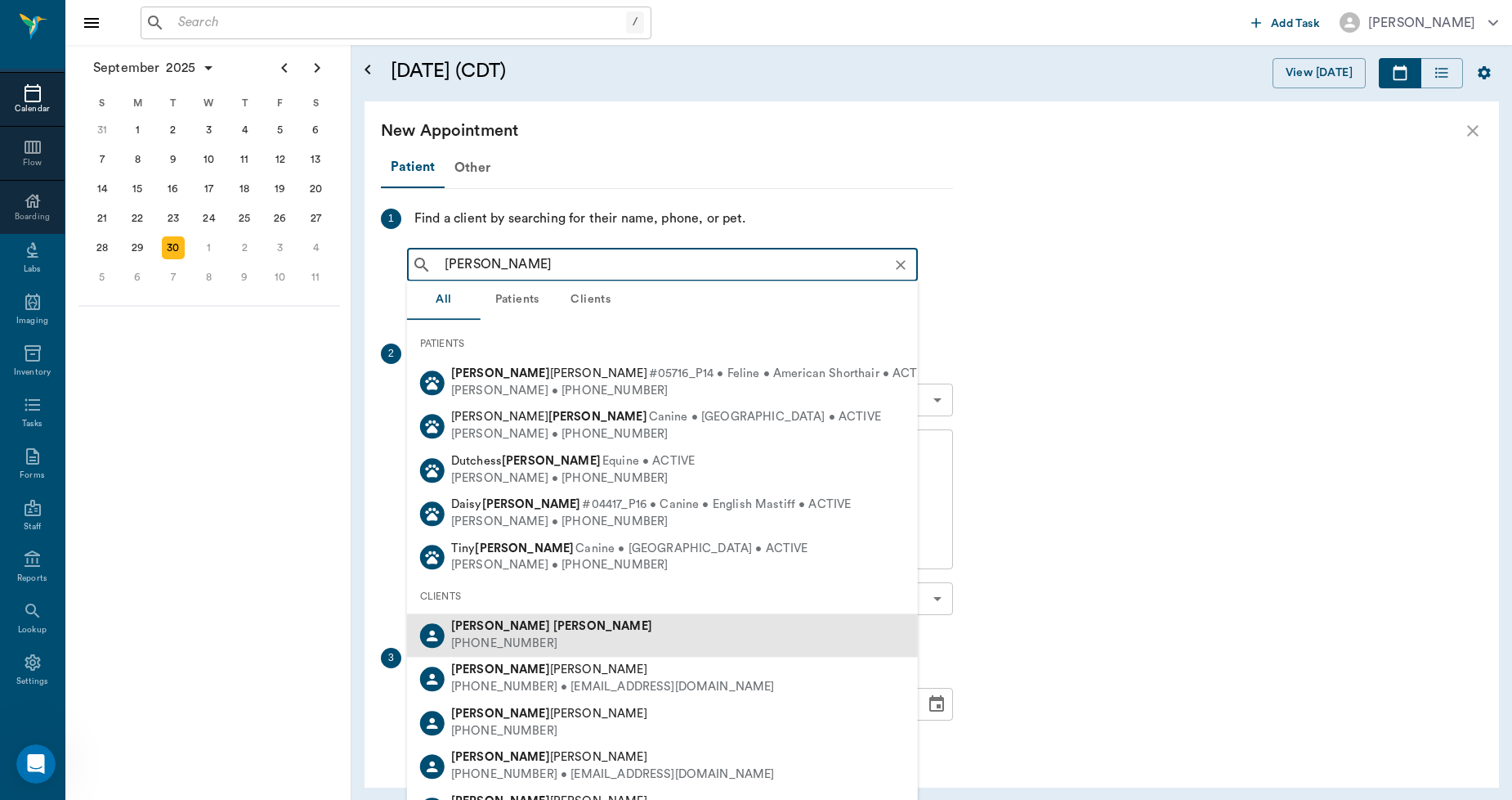
click at [553, 623] on b "[PERSON_NAME]" at bounding box center [603, 626] width 99 height 12
type input "[PERSON_NAME]"
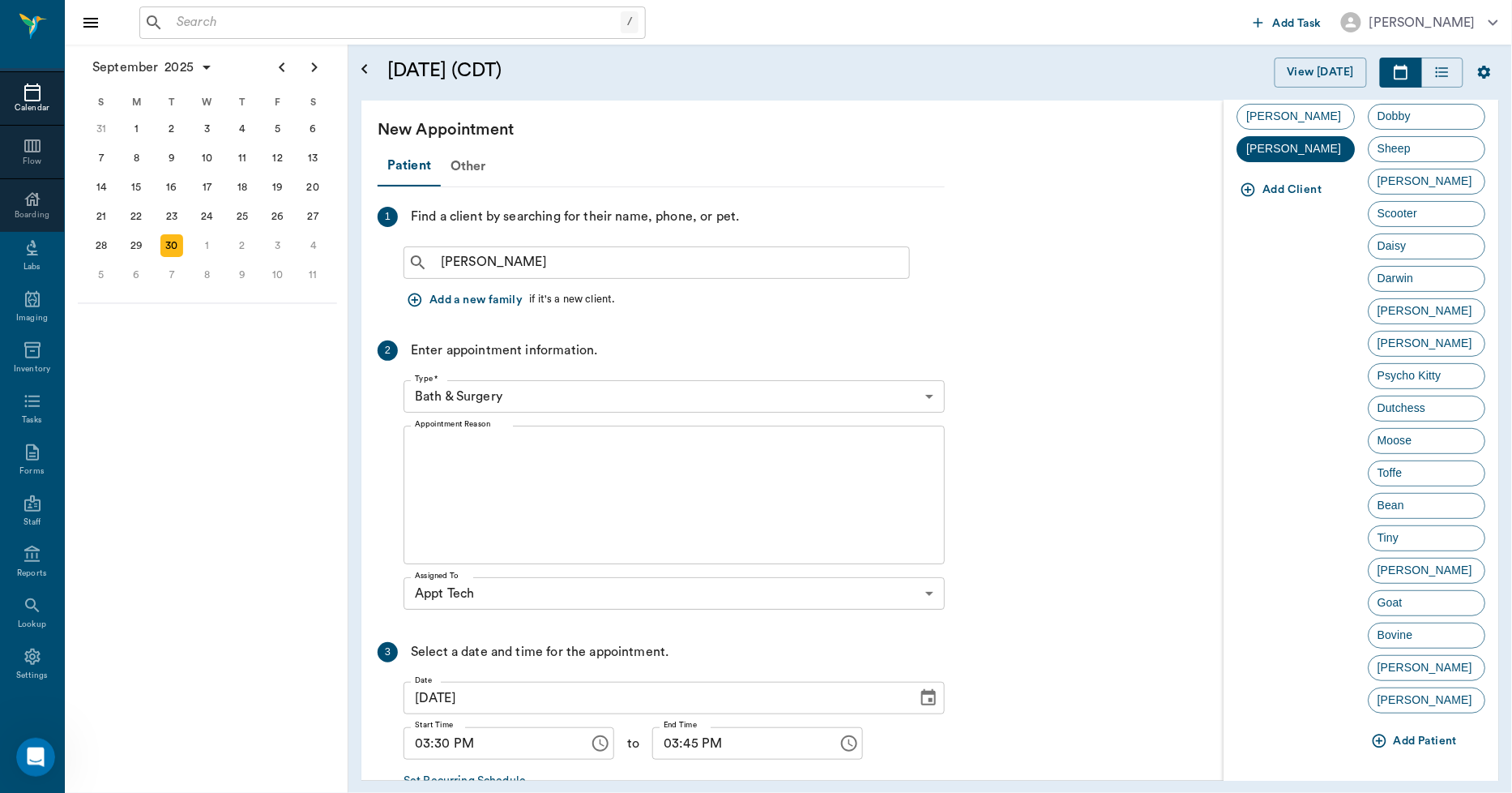
scroll to position [0, 0]
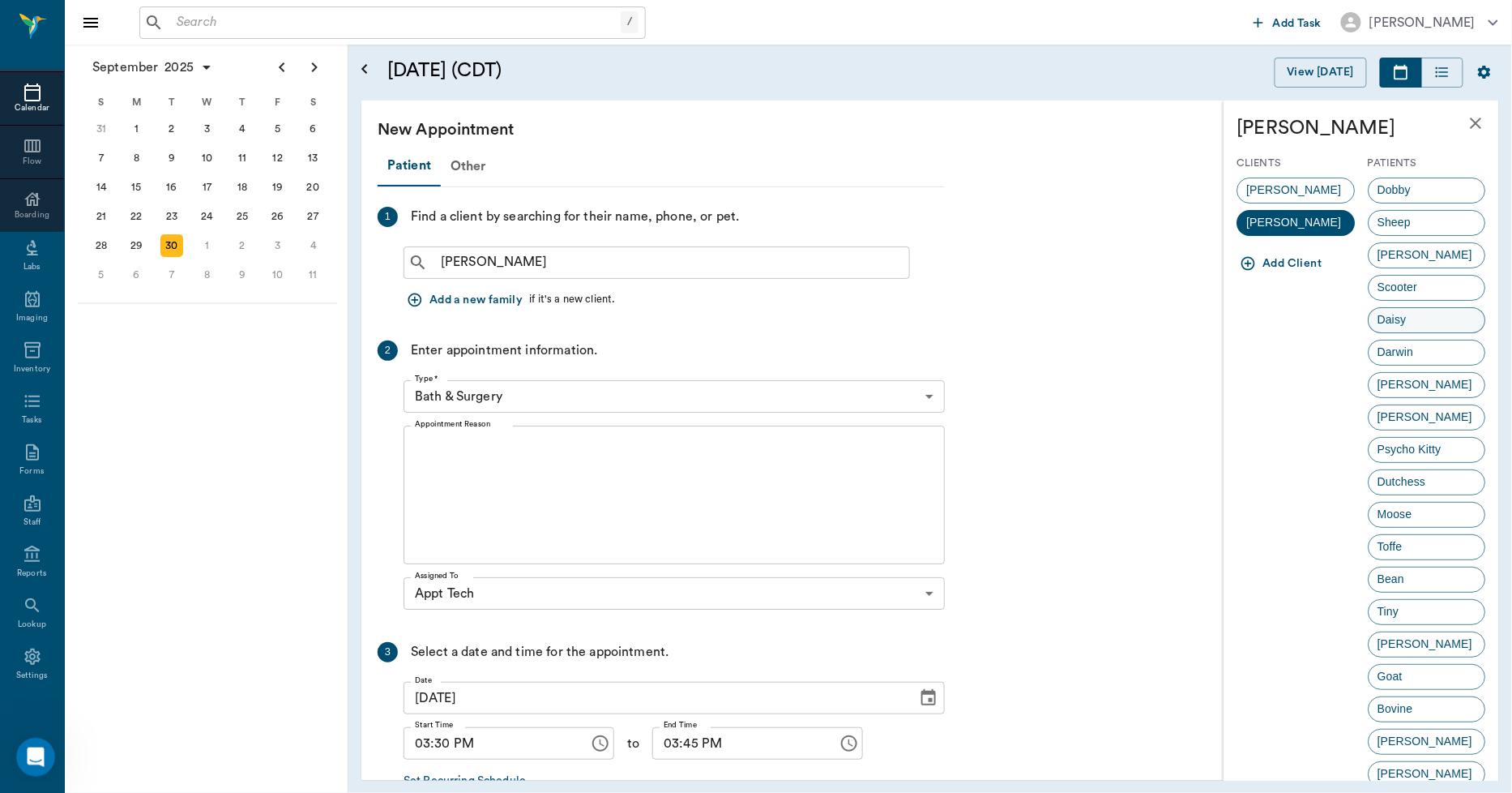
click at [1396, 318] on span "Daisy" at bounding box center [1392, 319] width 47 height 17
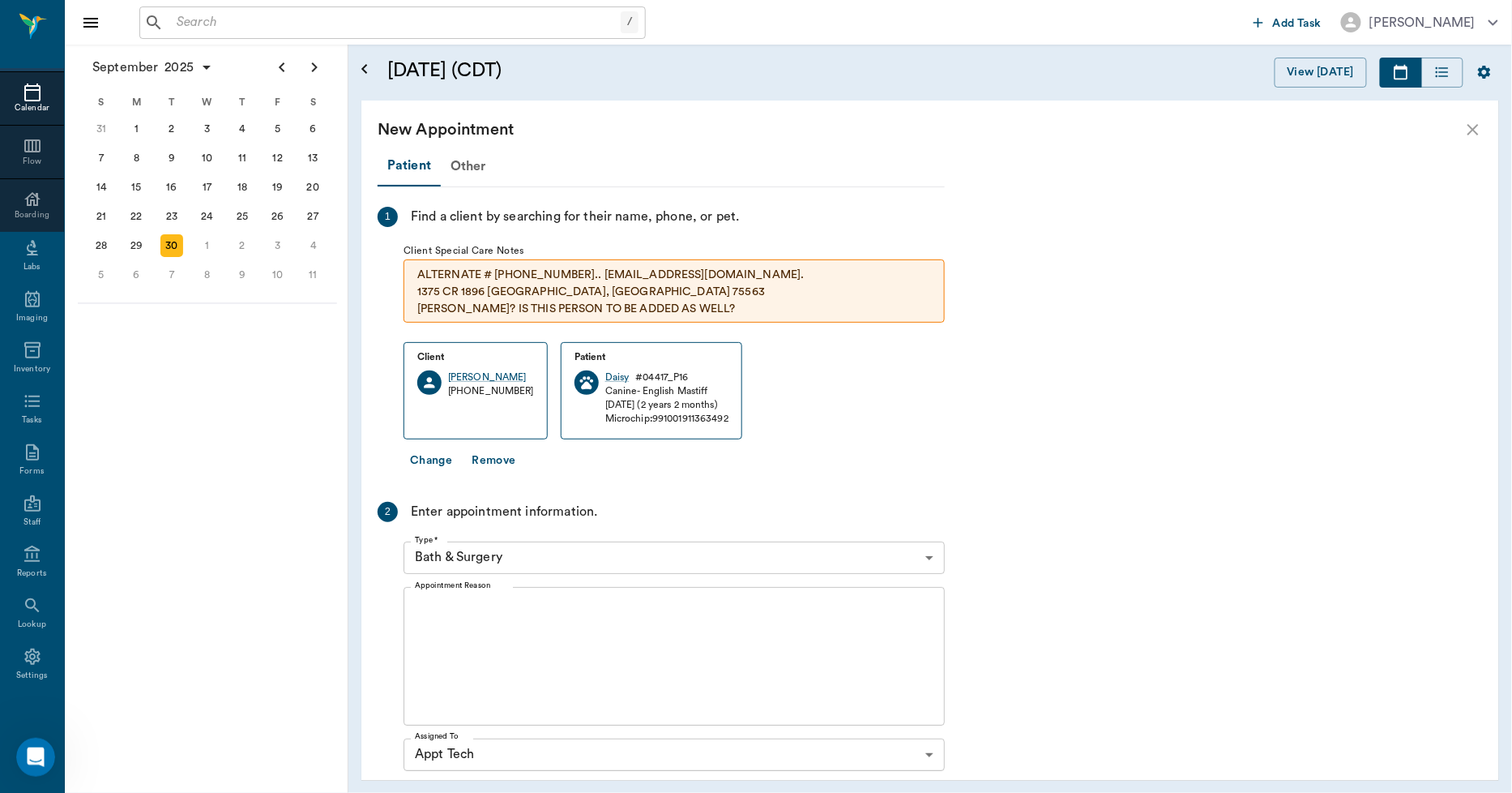
click at [646, 554] on body "/ ​ Add Task [PERSON_NAME] Nectar Messages Appts Calendar Flow Boarding Labs Im…" at bounding box center [756, 396] width 1512 height 793
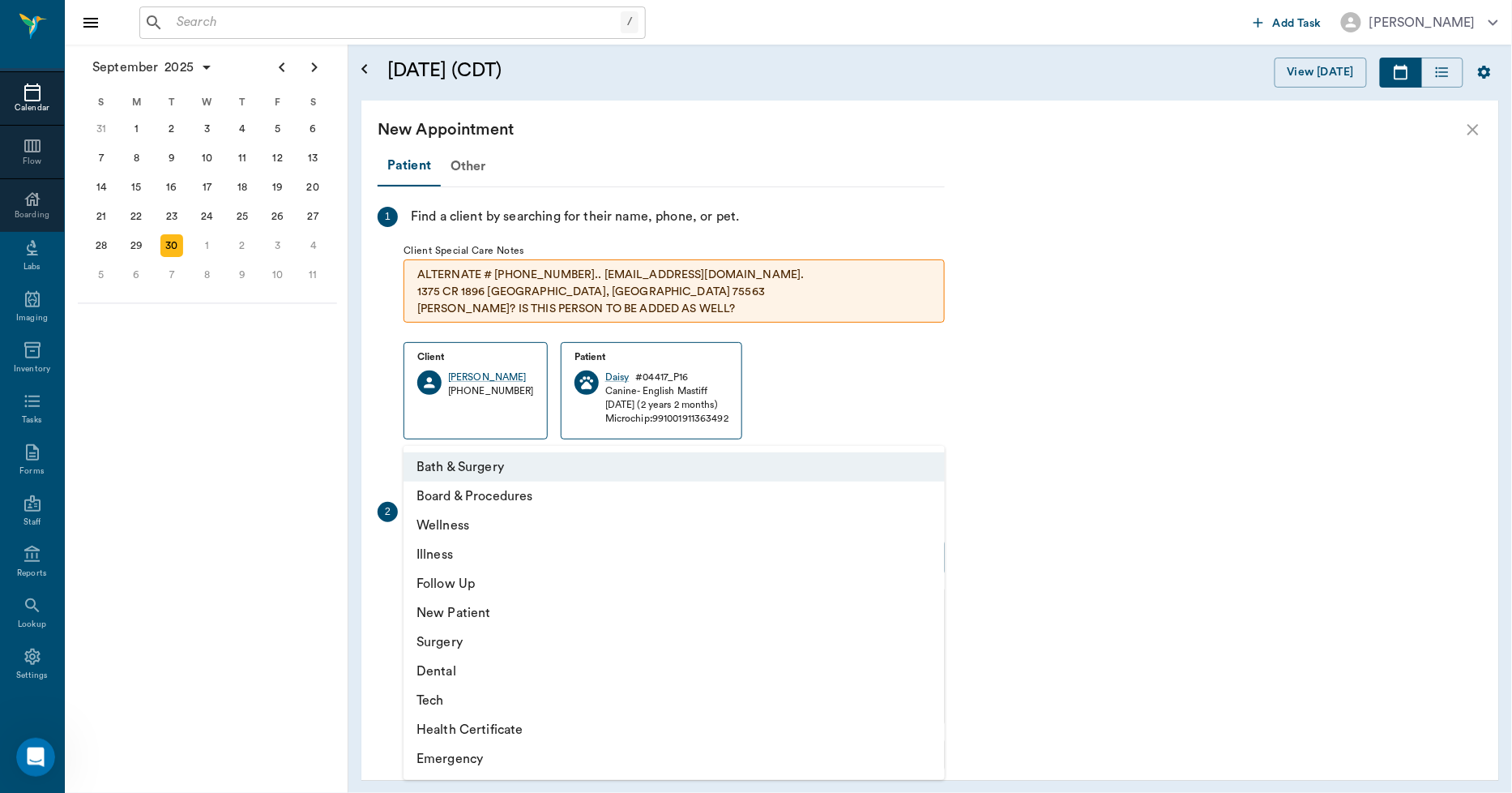
click at [441, 699] on li "Tech" at bounding box center [674, 700] width 541 height 29
type input "65d2be4f46e3a538d89b8c1a"
type input "04:00 PM"
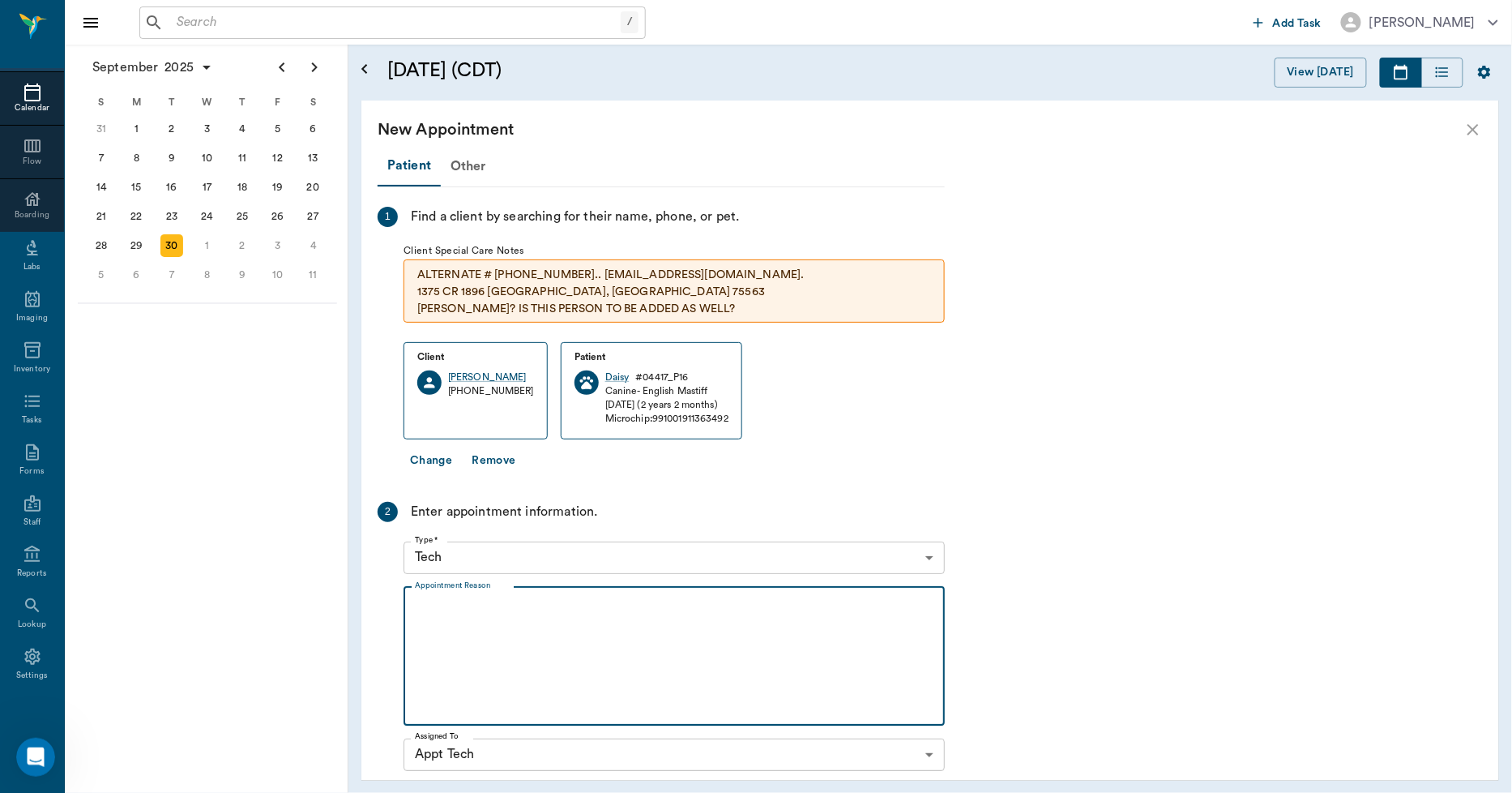
click at [517, 626] on textarea "Appointment Reason" at bounding box center [674, 656] width 519 height 111
type textarea "h"
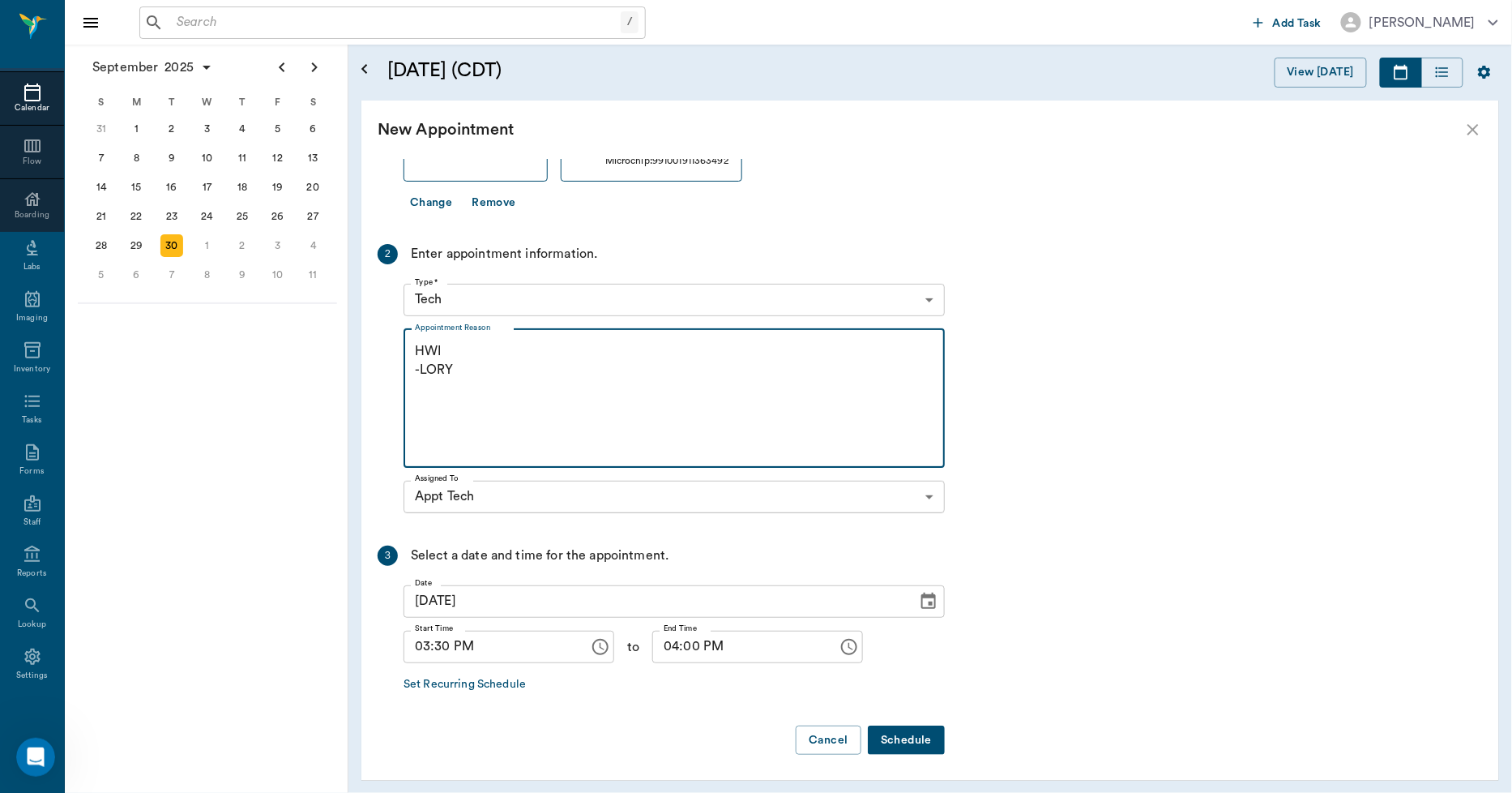
scroll to position [260, 0]
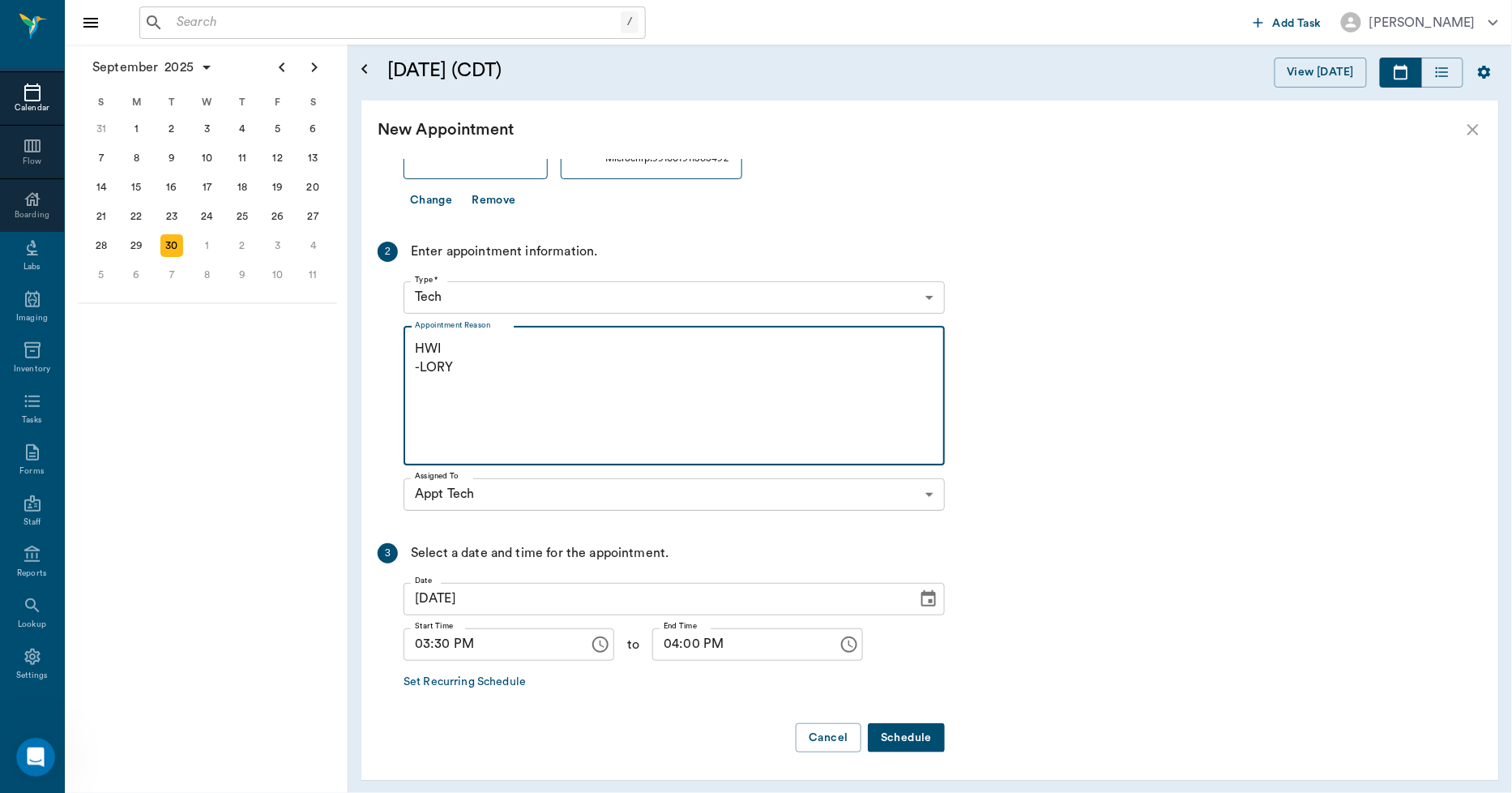
type textarea "HWI -LORY"
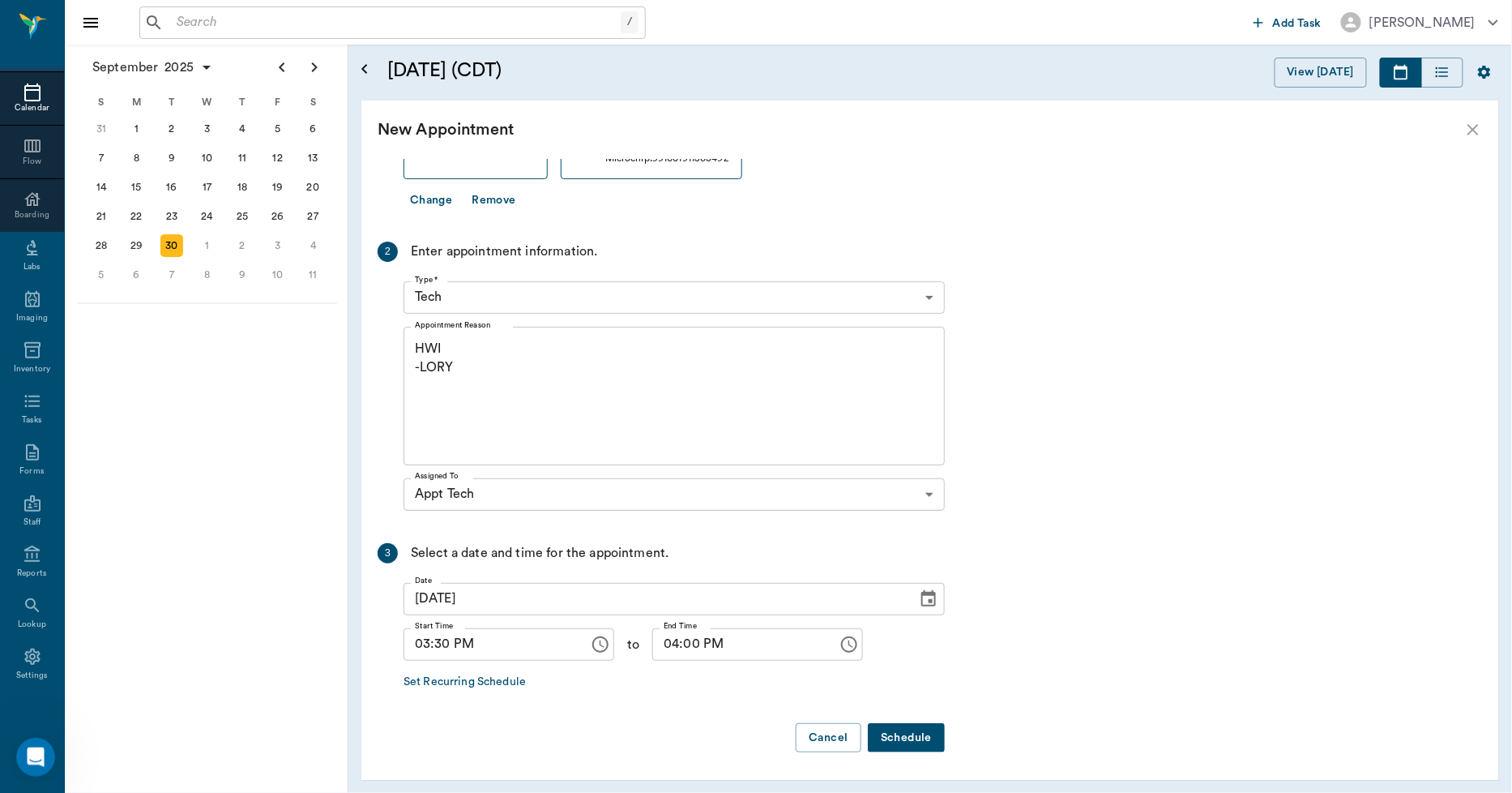
click at [893, 736] on button "Schedule" at bounding box center [906, 738] width 77 height 30
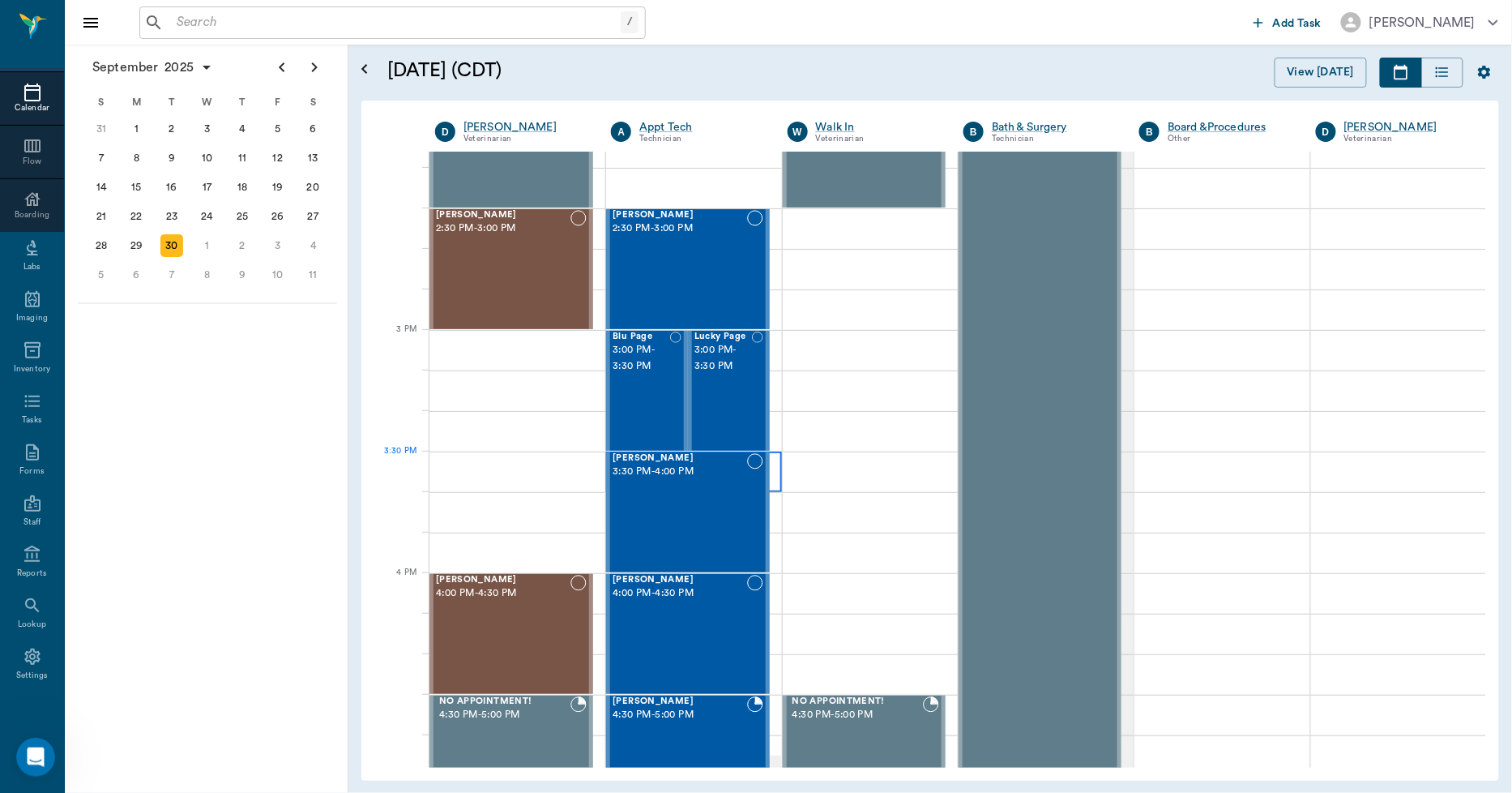
click at [772, 485] on div at bounding box center [693, 472] width 175 height 41
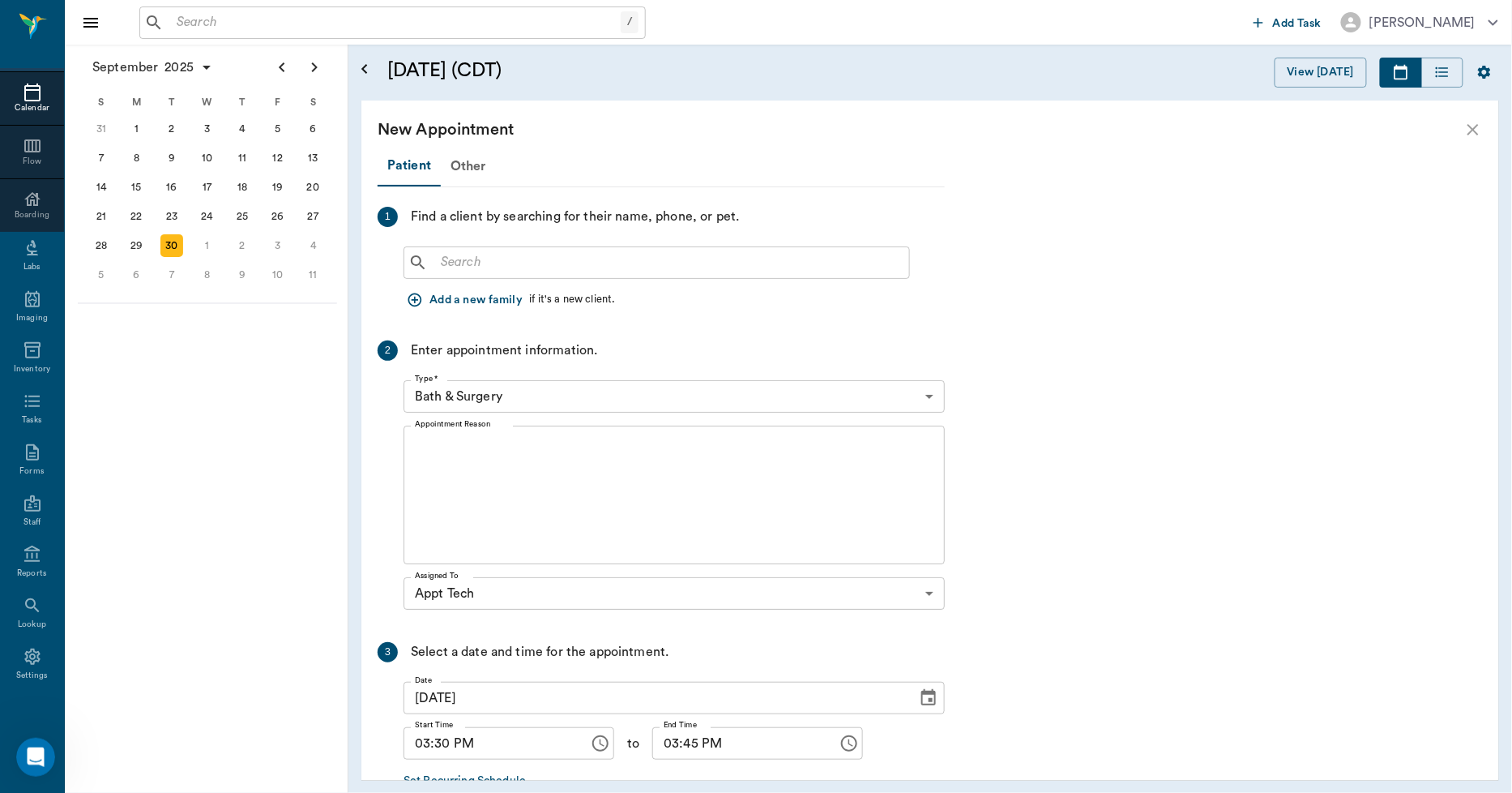
click at [495, 265] on input "text" at bounding box center [668, 263] width 469 height 22
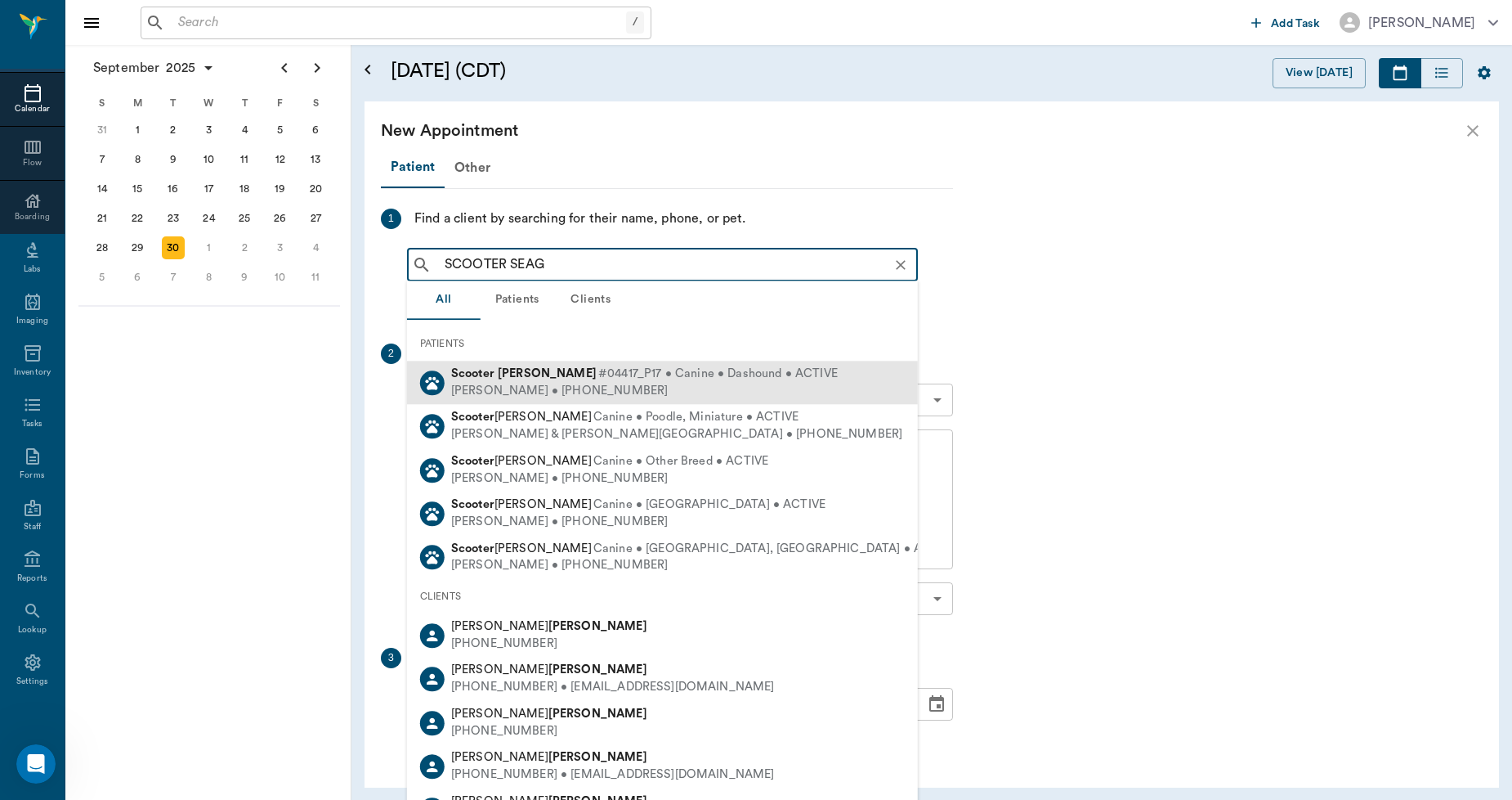
click at [483, 370] on b "Scooter" at bounding box center [473, 373] width 43 height 12
type input "SCOOTER SEAG"
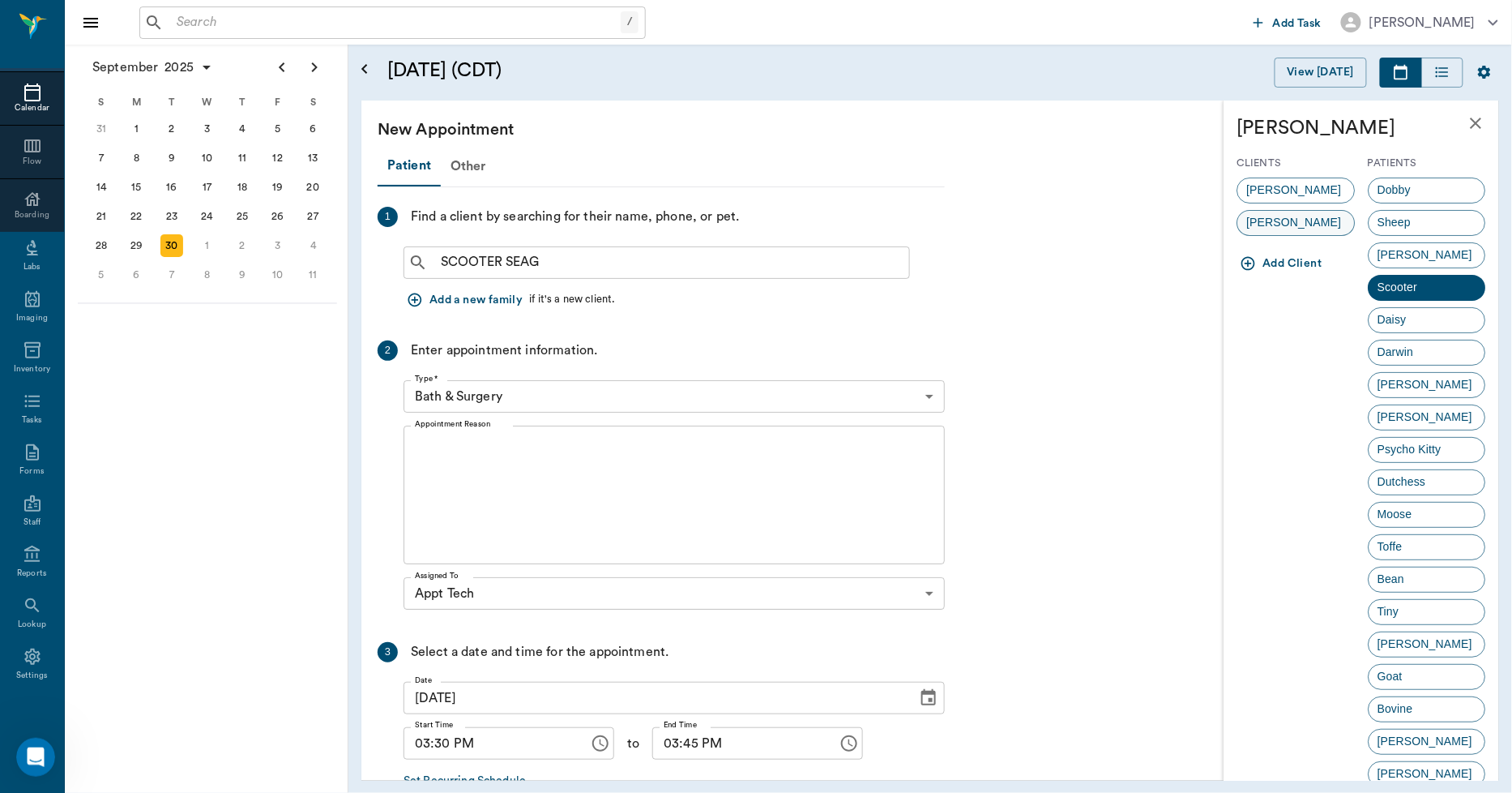
click at [1270, 215] on span "[PERSON_NAME]" at bounding box center [1294, 222] width 112 height 17
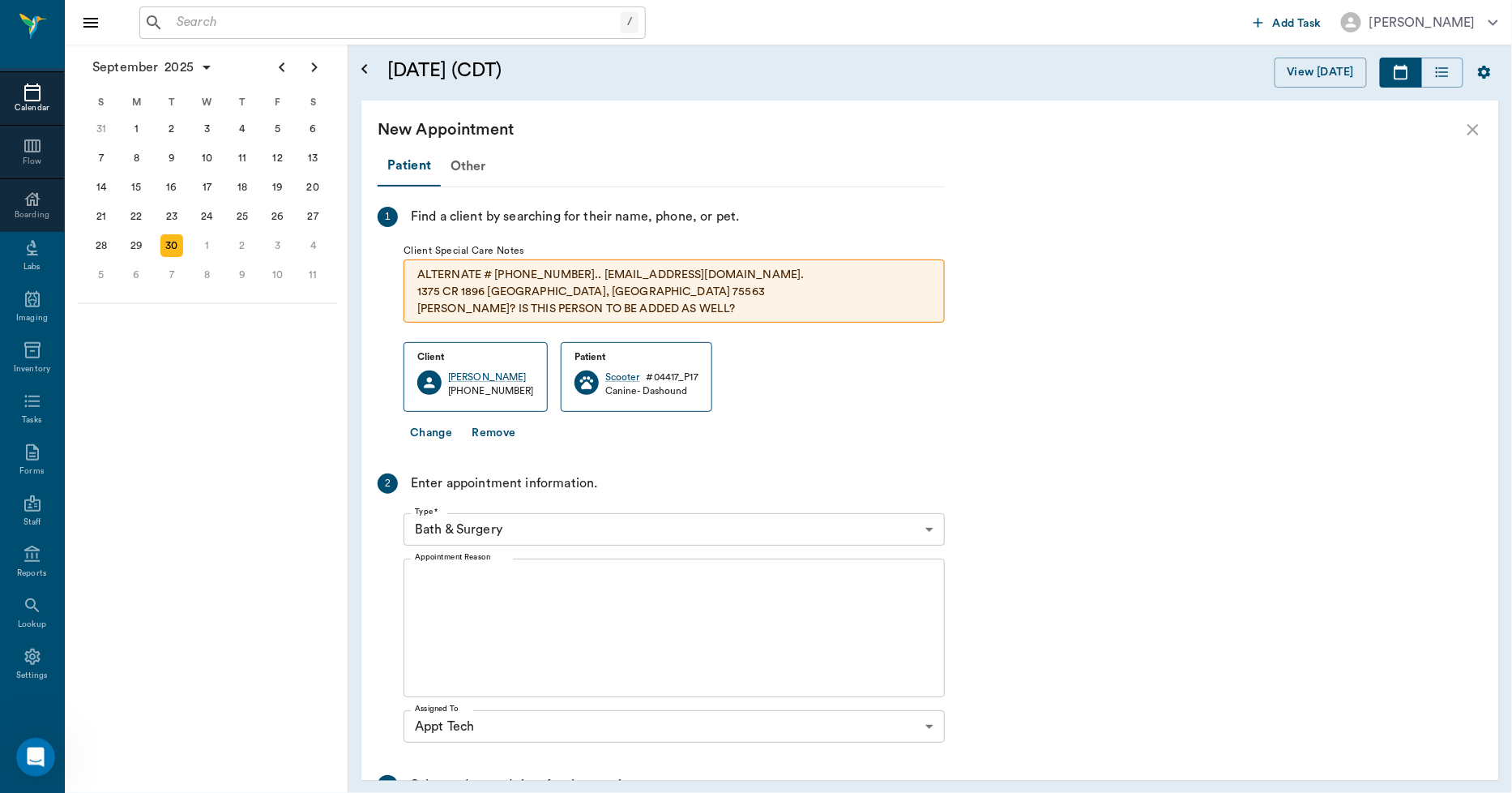
click at [530, 524] on body "/ ​ Add Task [PERSON_NAME] Nectar Messages Appts Calendar Flow Boarding Labs Im…" at bounding box center [756, 396] width 1512 height 793
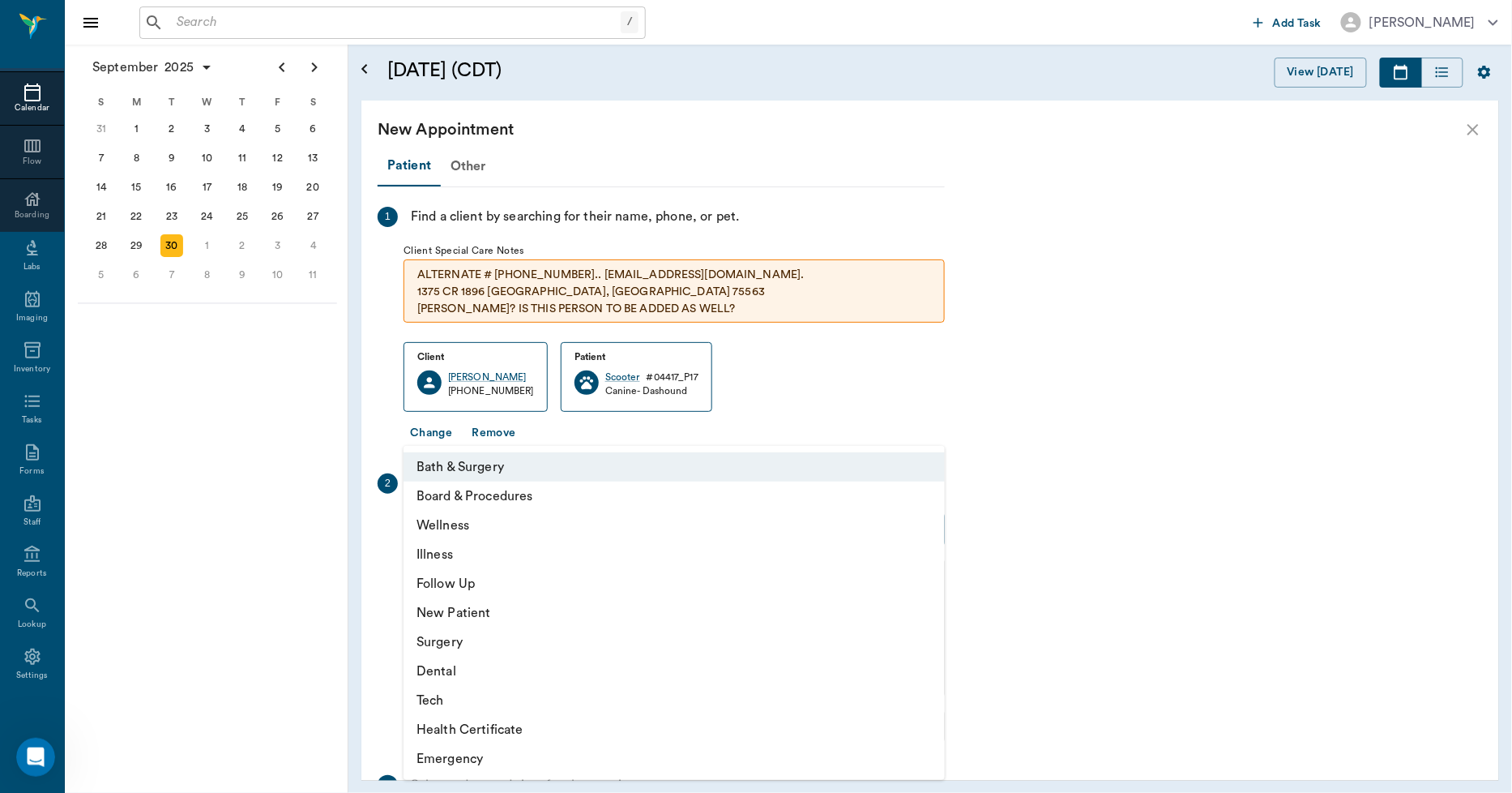
click at [443, 693] on li "Tech" at bounding box center [674, 700] width 541 height 29
type input "65d2be4f46e3a538d89b8c1a"
type input "04:00 PM"
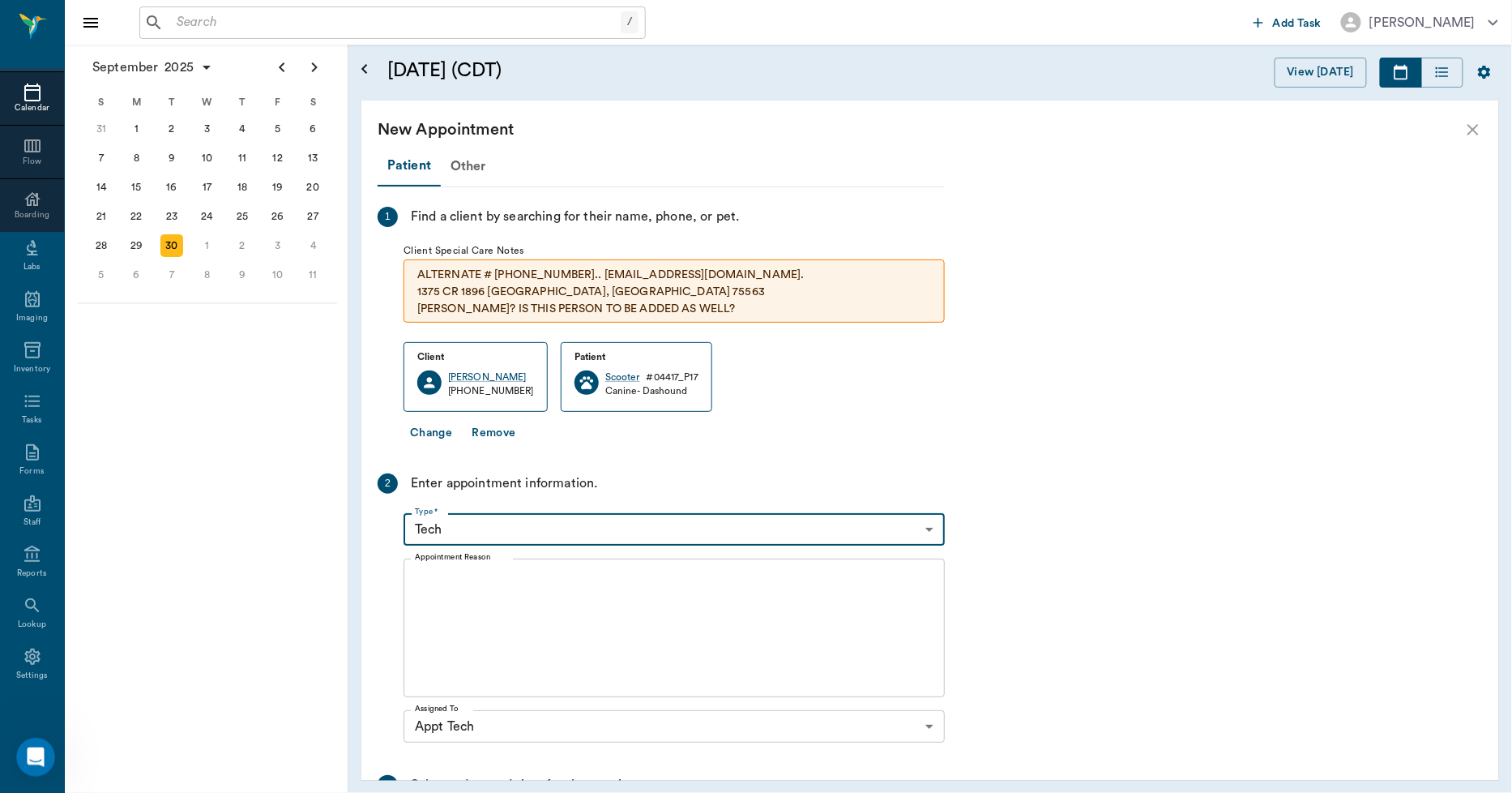
click at [495, 606] on textarea "Appointment Reason" at bounding box center [674, 628] width 519 height 111
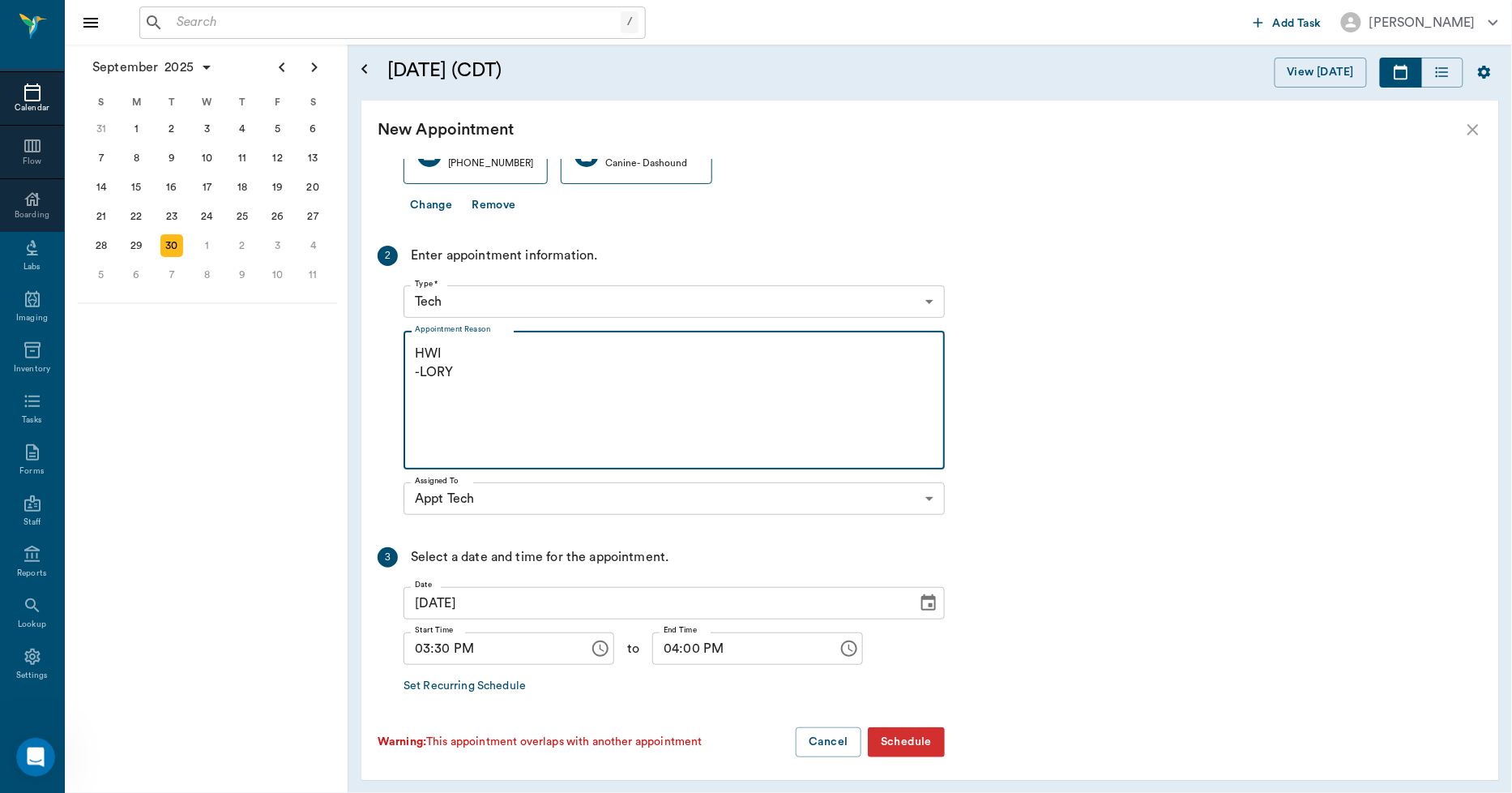
scroll to position [232, 0]
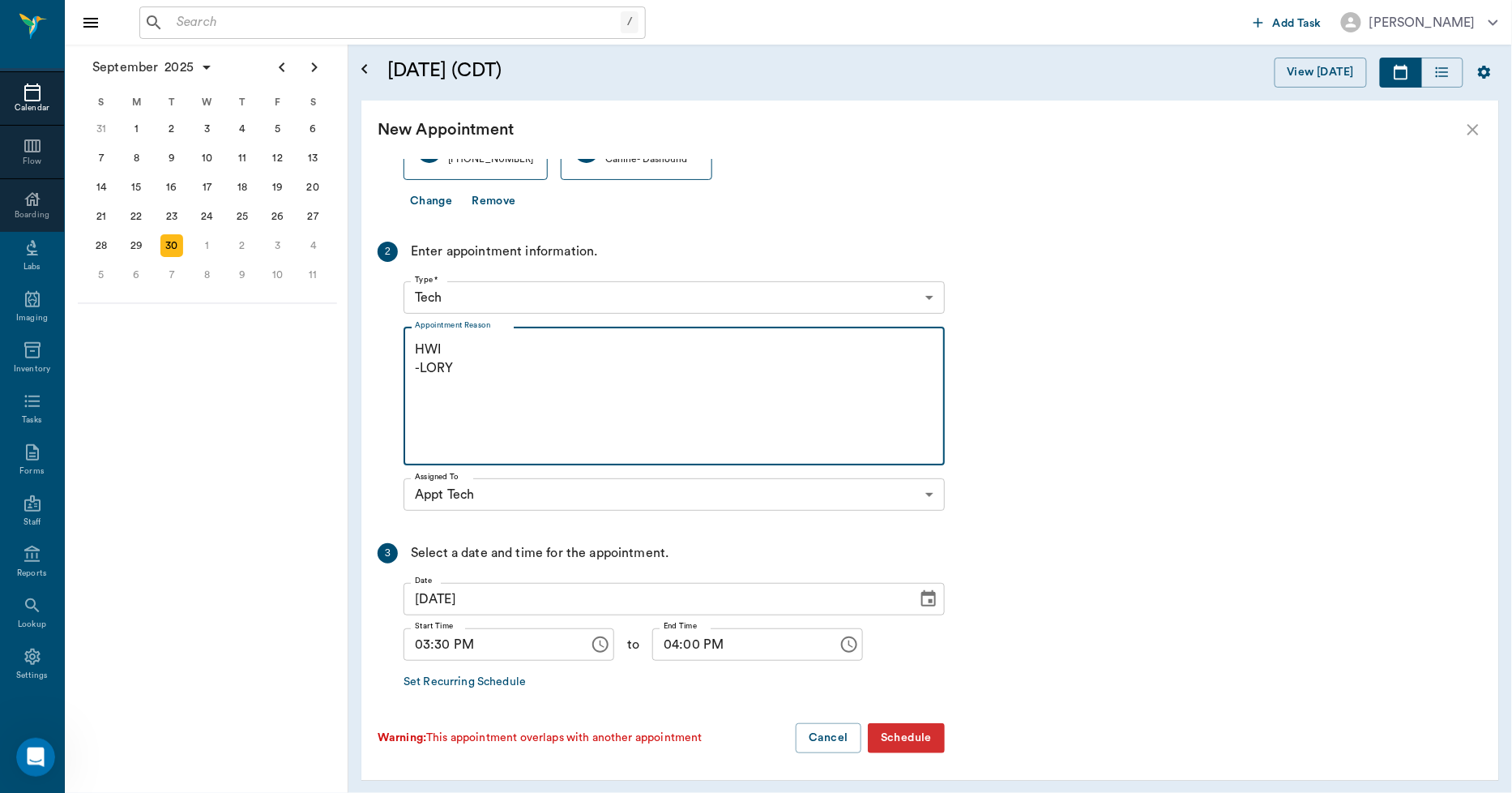
type textarea "HWI -LORY"
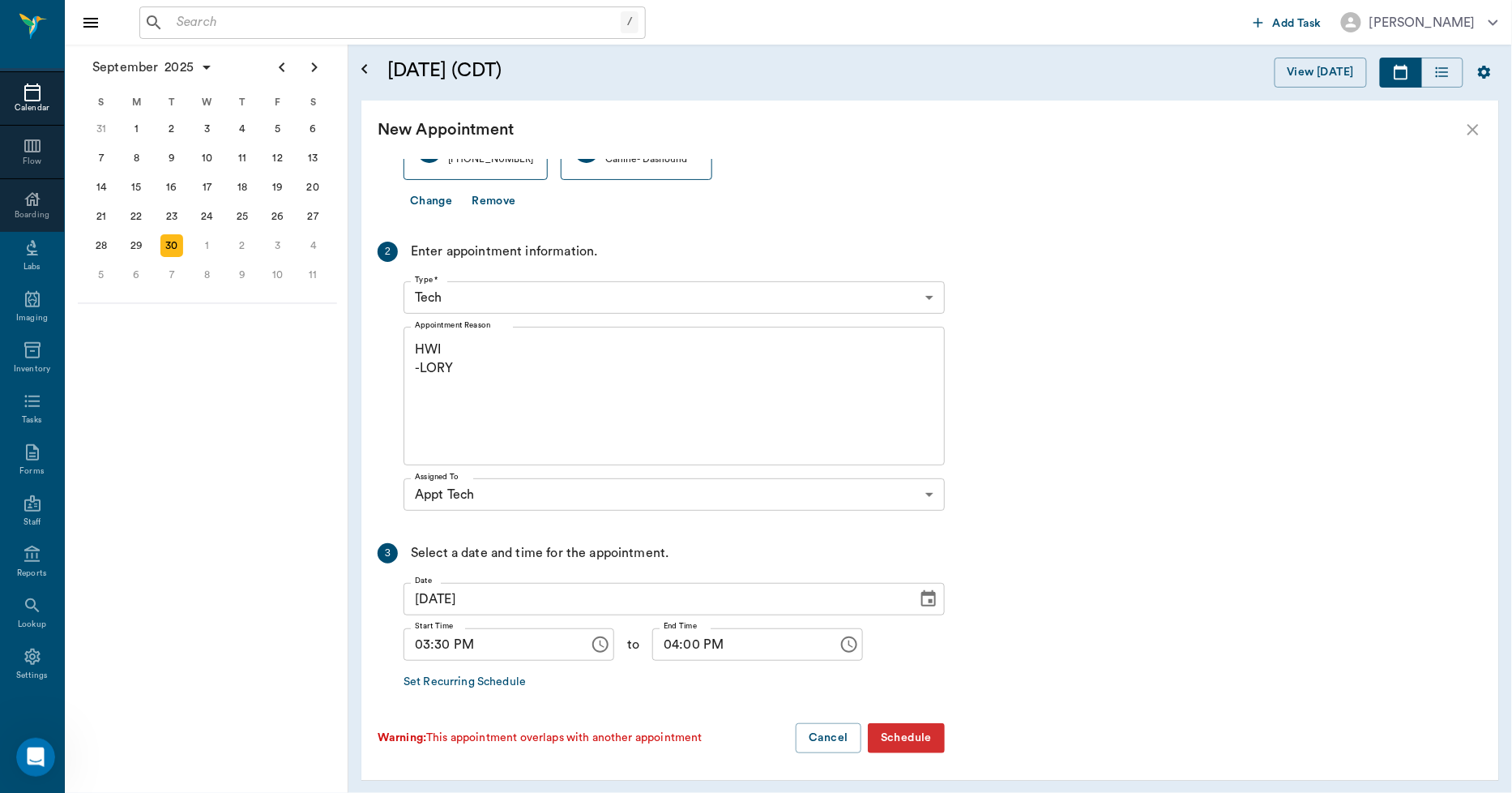
click at [909, 733] on button "Schedule" at bounding box center [906, 738] width 77 height 30
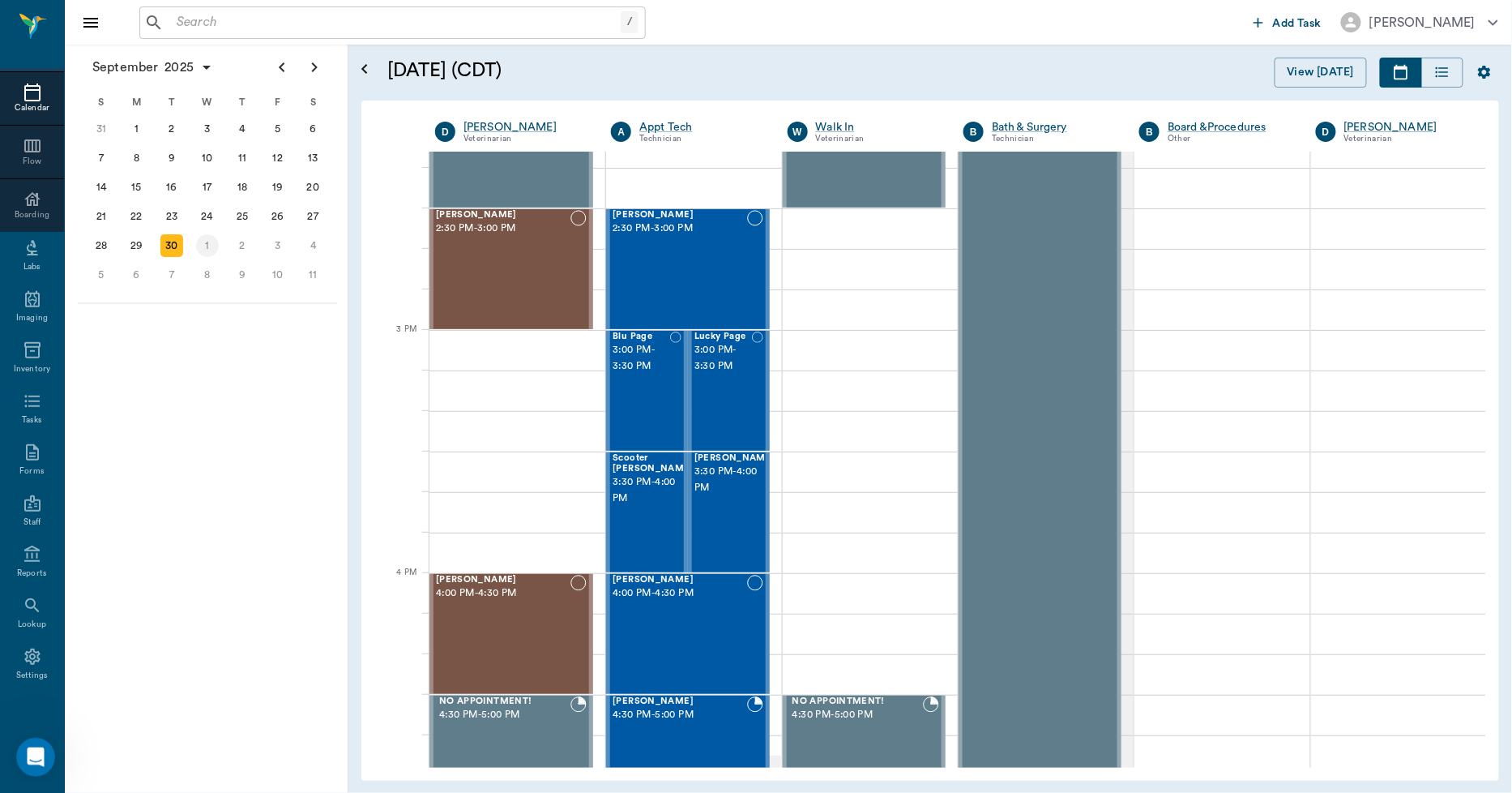
click at [209, 244] on div "1" at bounding box center [207, 245] width 22 height 22
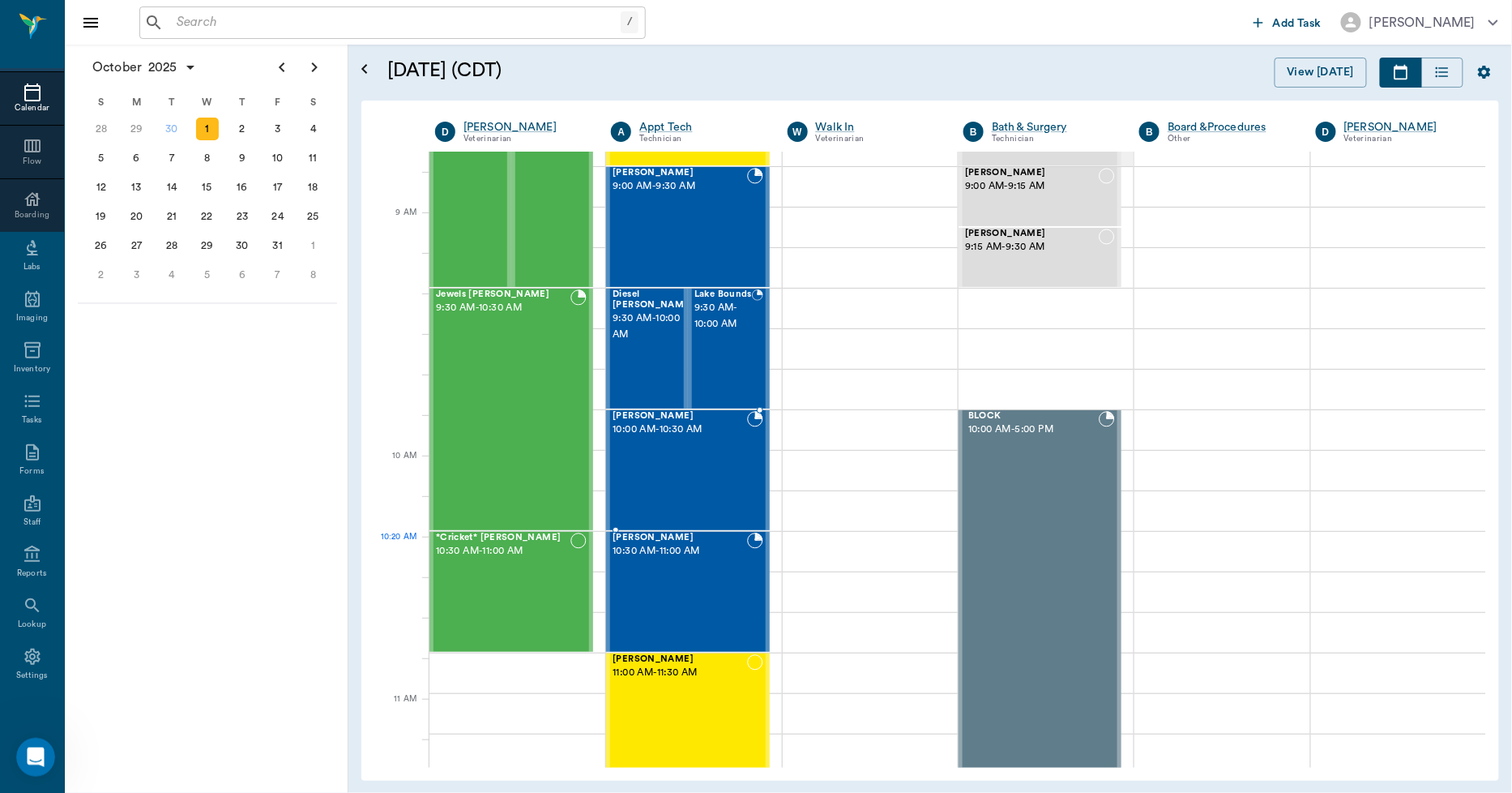
scroll to position [270, 0]
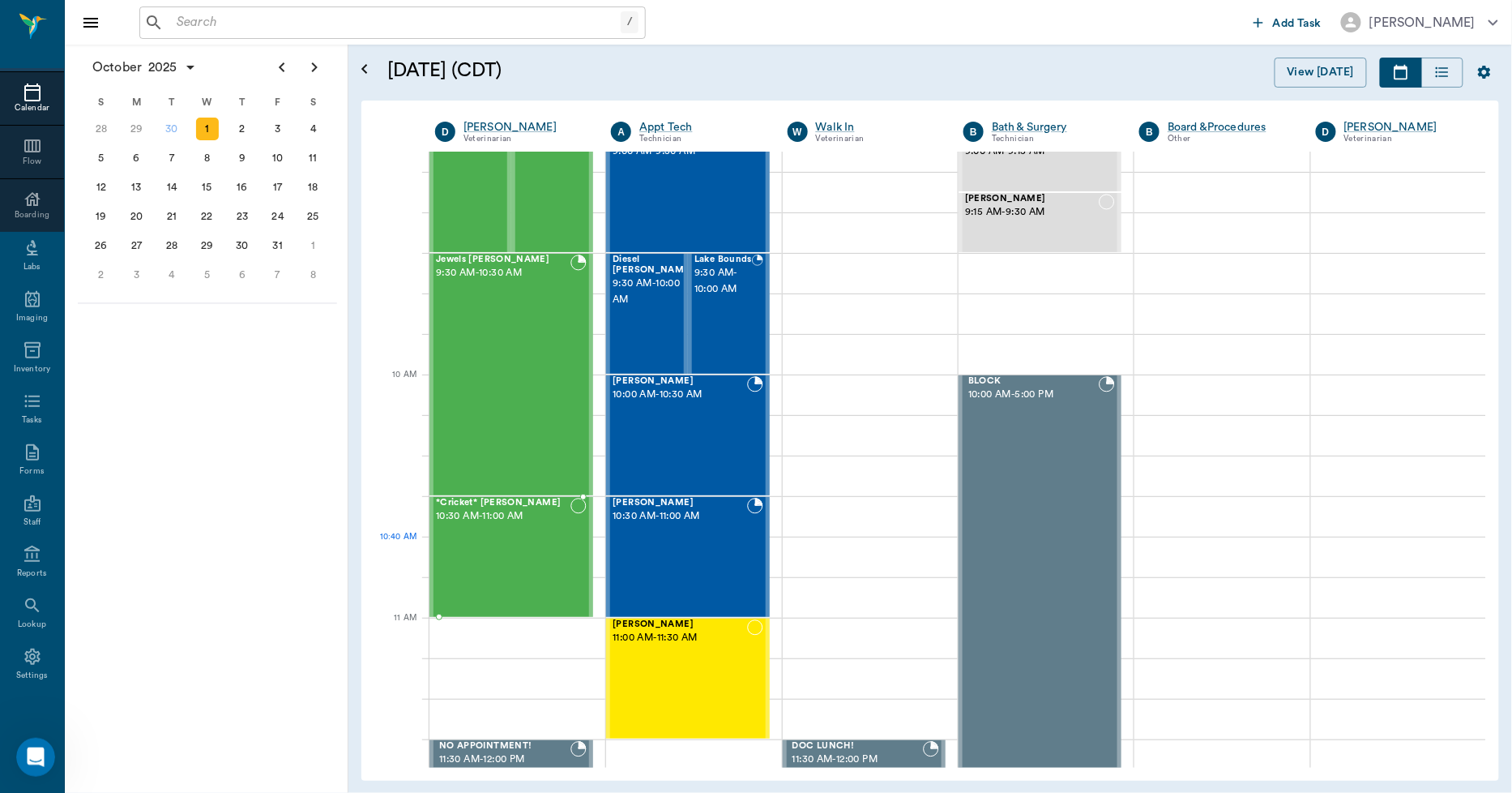
click at [544, 571] on div "*Cricket* [PERSON_NAME] 10:30 AM - 11:00 AM" at bounding box center [503, 556] width 135 height 118
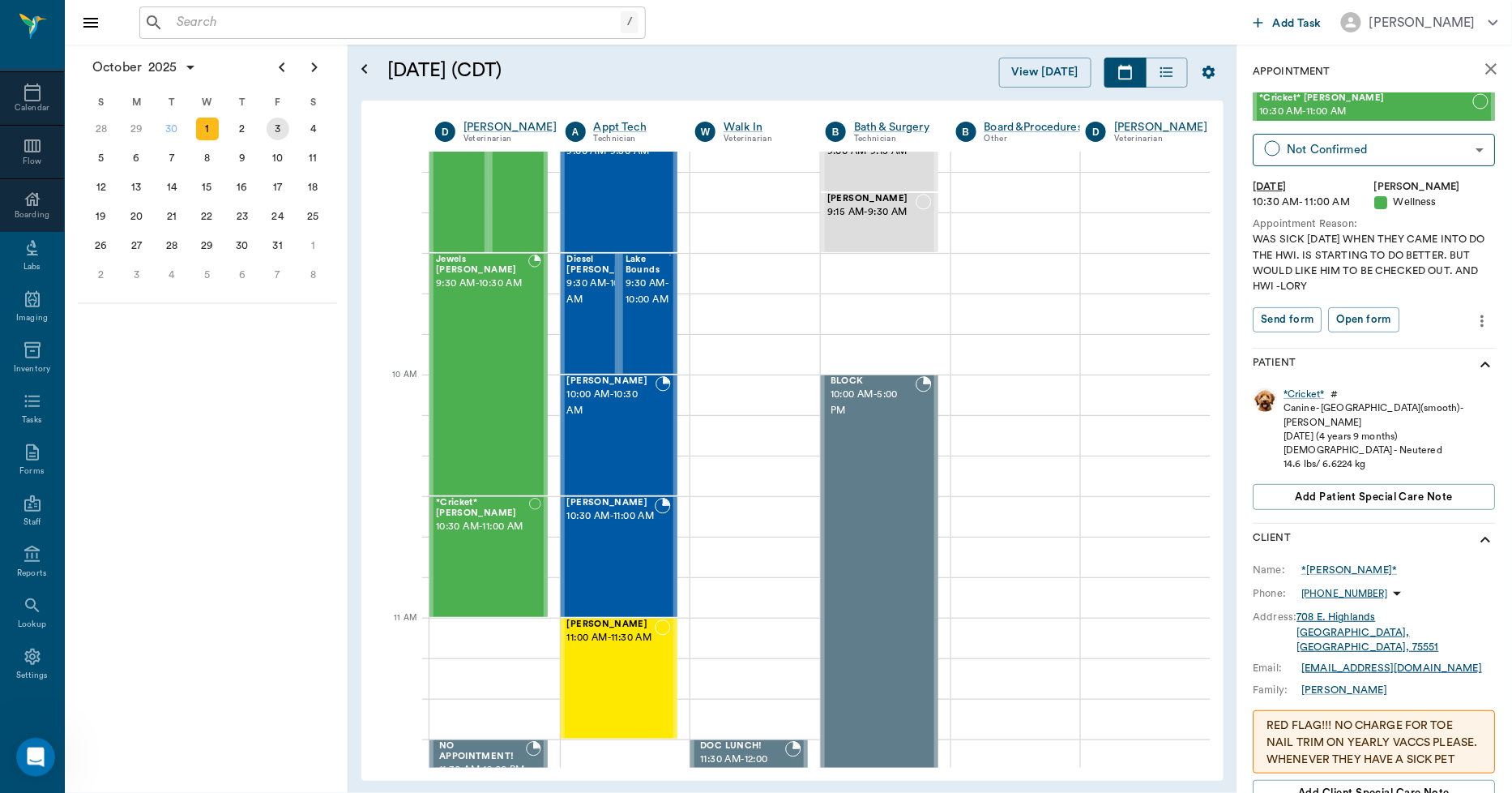
click at [280, 135] on div "3" at bounding box center [278, 129] width 22 height 22
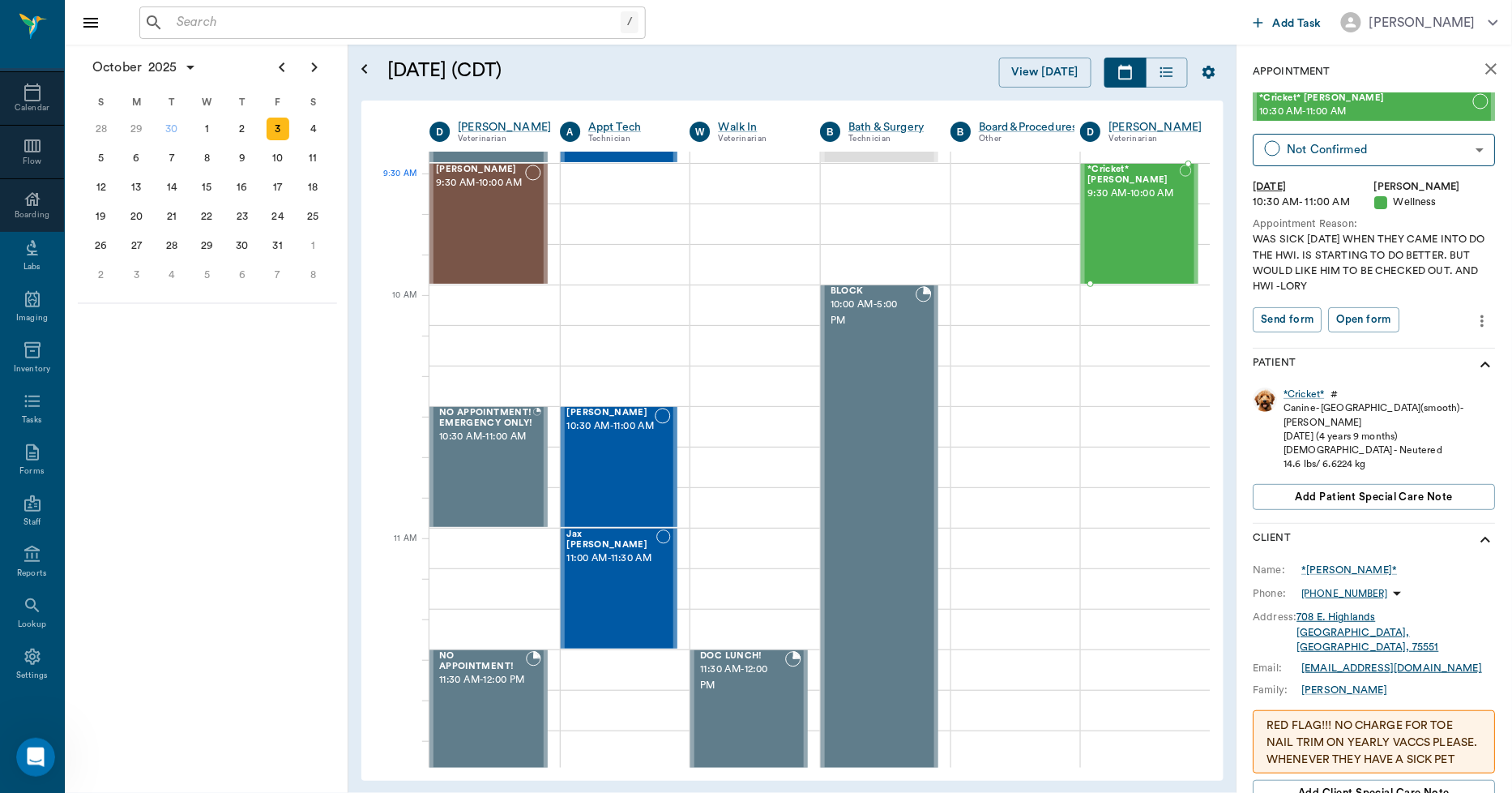
scroll to position [349, 5]
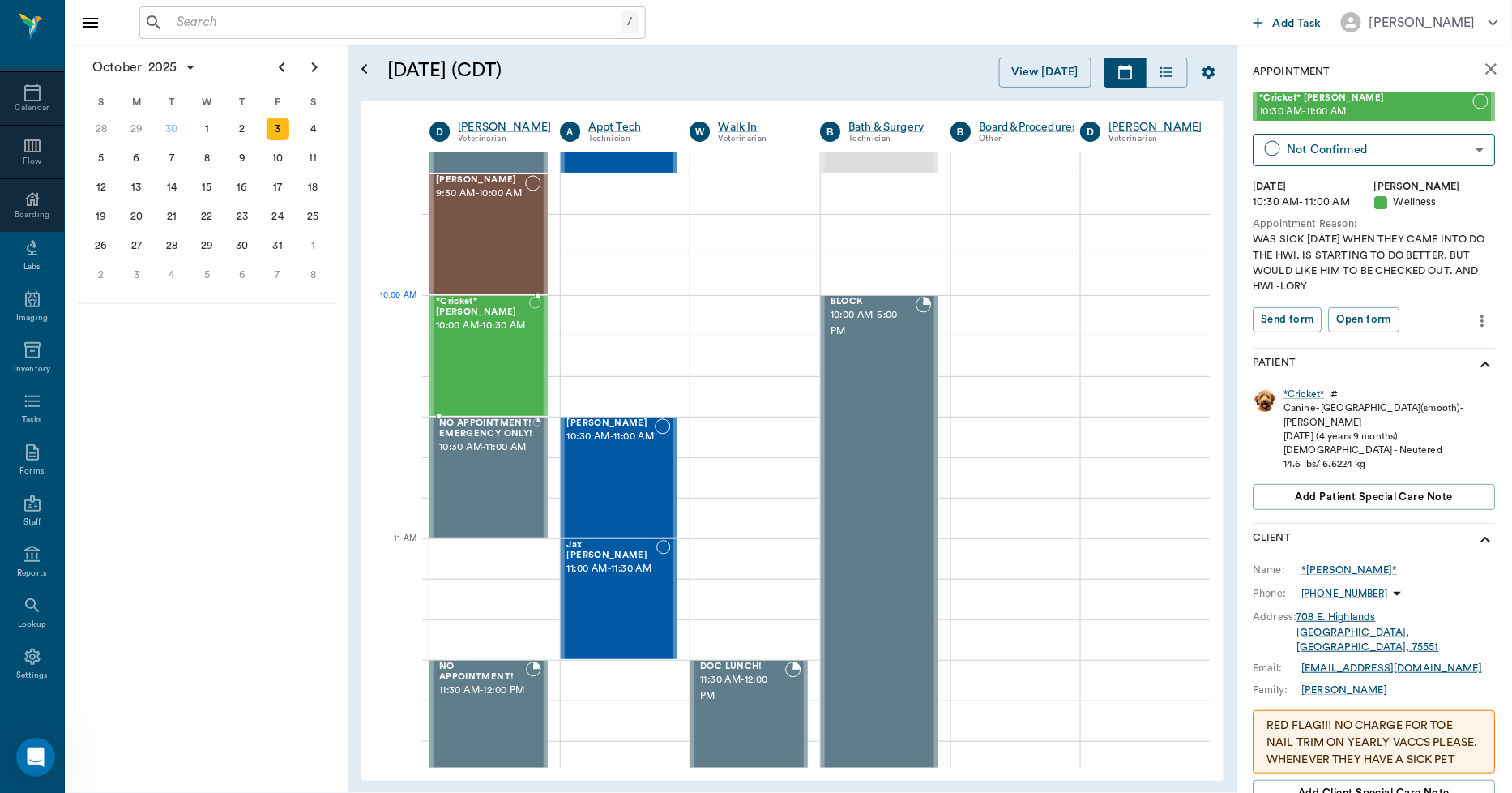
drag, startPoint x: 1319, startPoint y: 107, endPoint x: 522, endPoint y: 318, distance: 824.5
click at [1470, 309] on button "more" at bounding box center [1483, 321] width 26 height 28
click at [1431, 346] on span "Edit appointment" at bounding box center [1402, 349] width 136 height 17
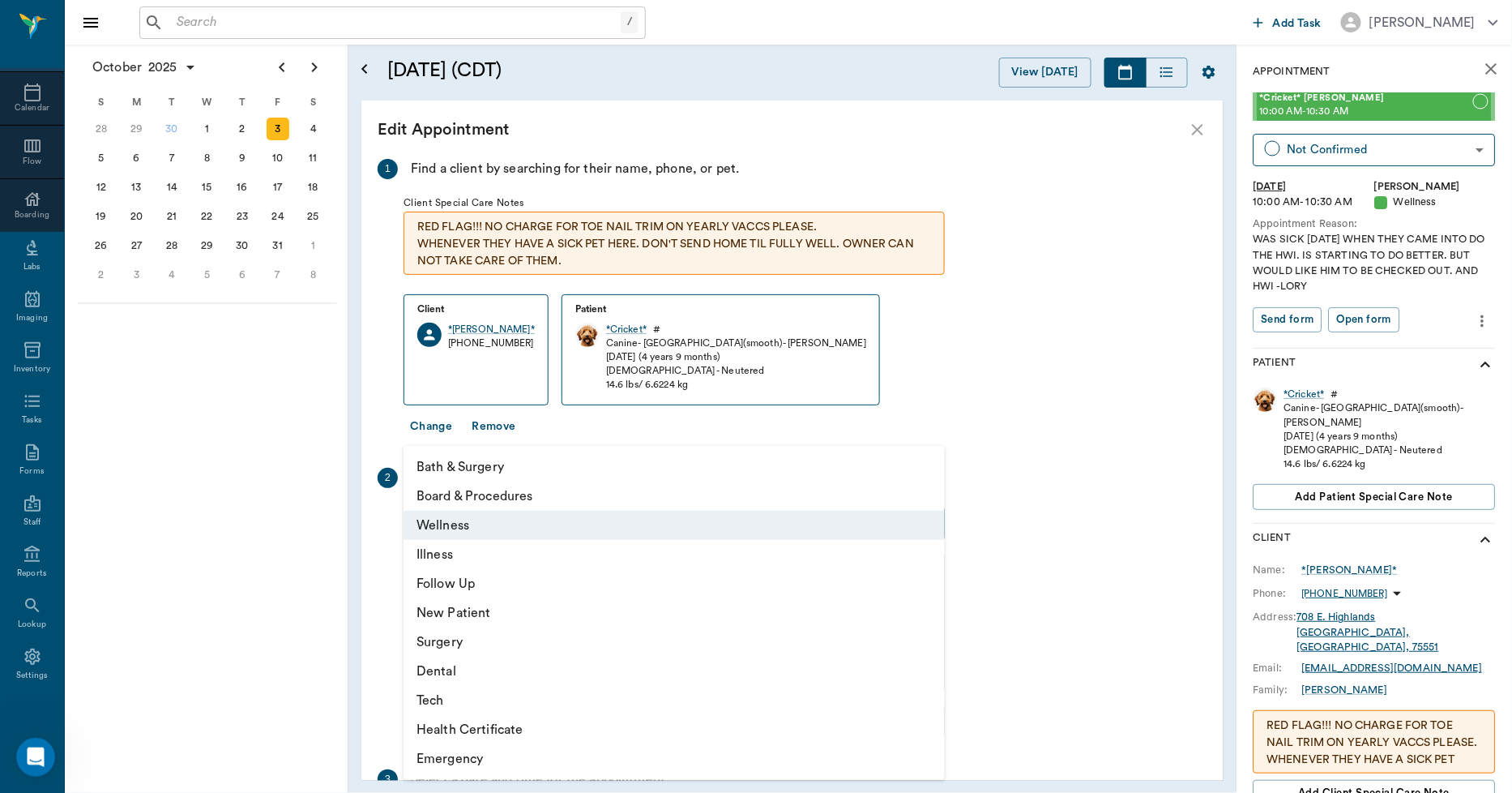
click at [541, 526] on body "/ ​ Add Task [PERSON_NAME] Nectar Messages Appts Calendar Flow Boarding Labs Im…" at bounding box center [756, 396] width 1512 height 793
click at [475, 565] on li "Illness" at bounding box center [674, 553] width 541 height 29
type input "65d2be4f46e3a538d89b8c15"
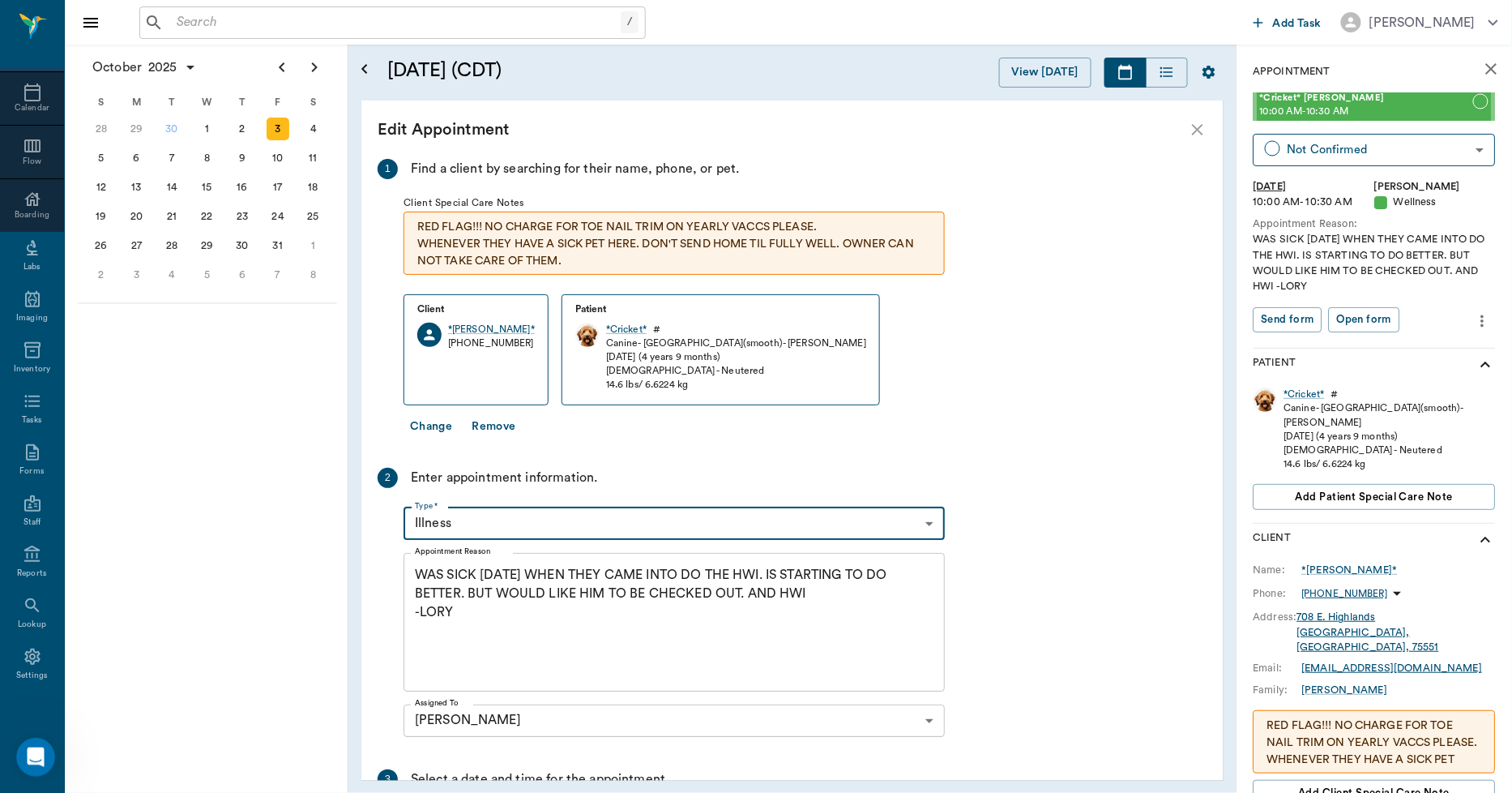
click at [469, 625] on textarea "WAS SICK [DATE] WHEN THEY CAME INTO DO THE HWI. IS STARTING TO DO BETTER. BUT W…" at bounding box center [674, 621] width 519 height 111
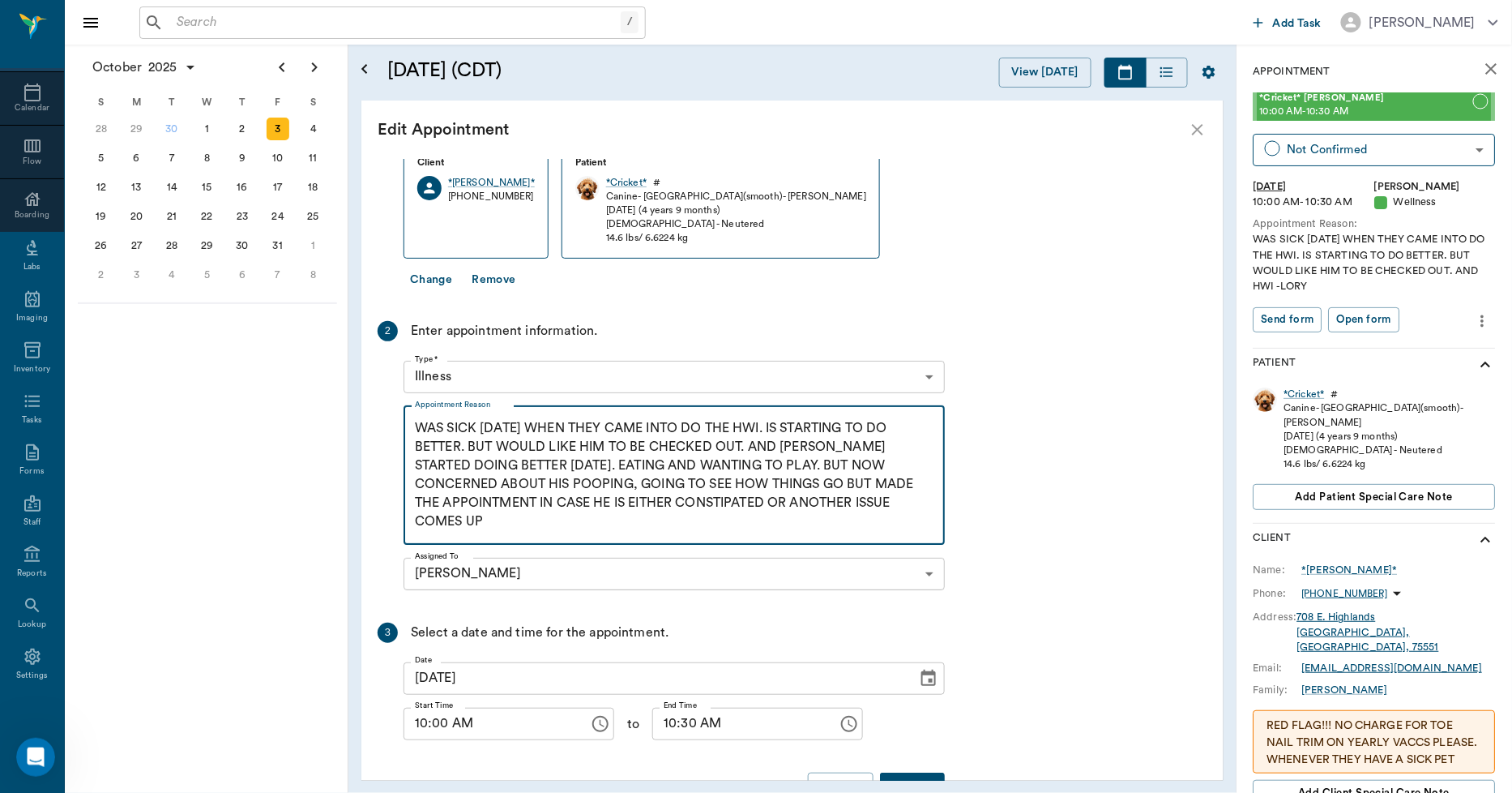
scroll to position [197, 0]
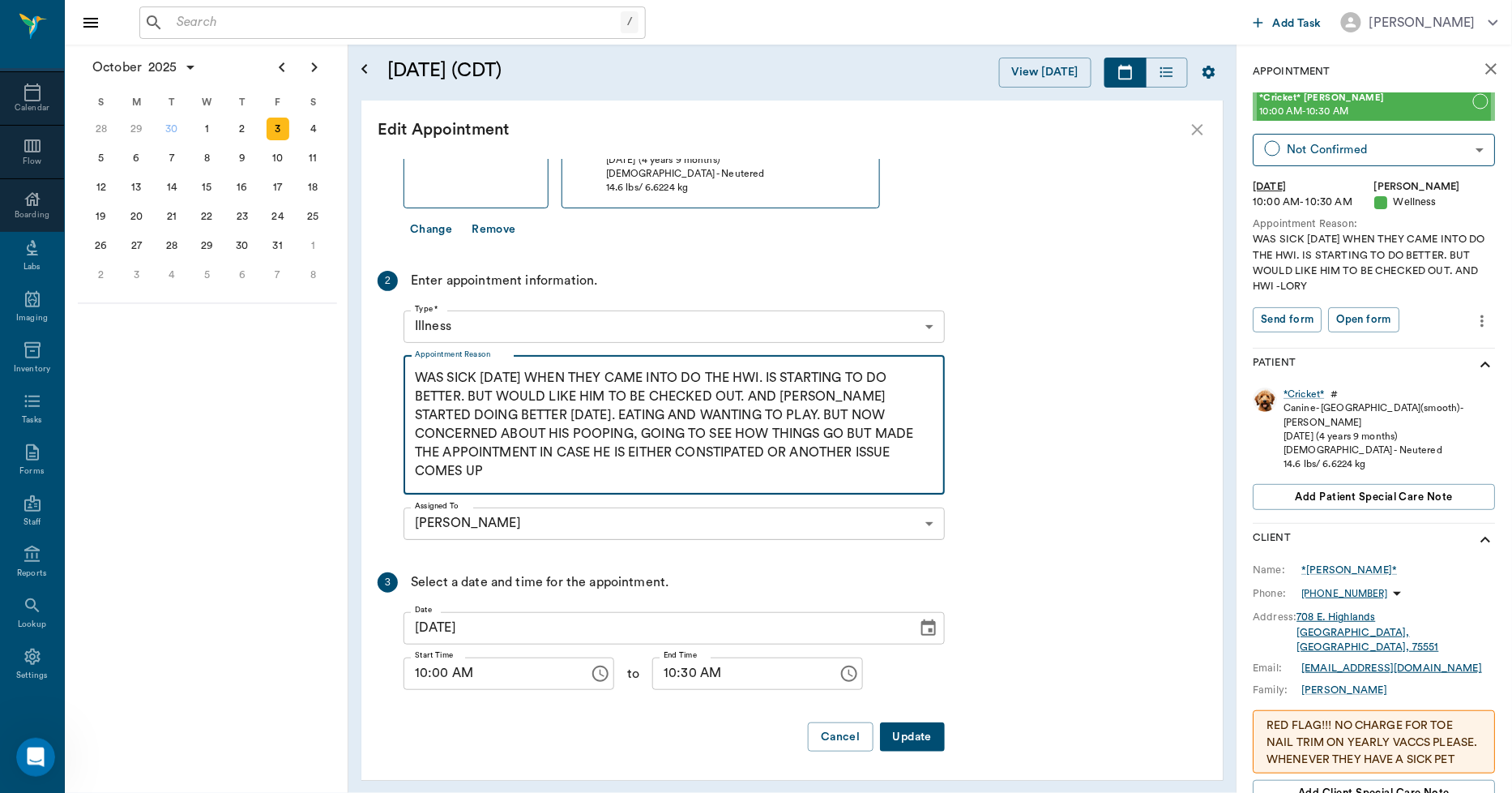
type textarea "WAS SICK [DATE] WHEN THEY CAME INTO DO THE HWI. IS STARTING TO DO BETTER. BUT W…"
click at [901, 730] on button "Update" at bounding box center [912, 737] width 65 height 30
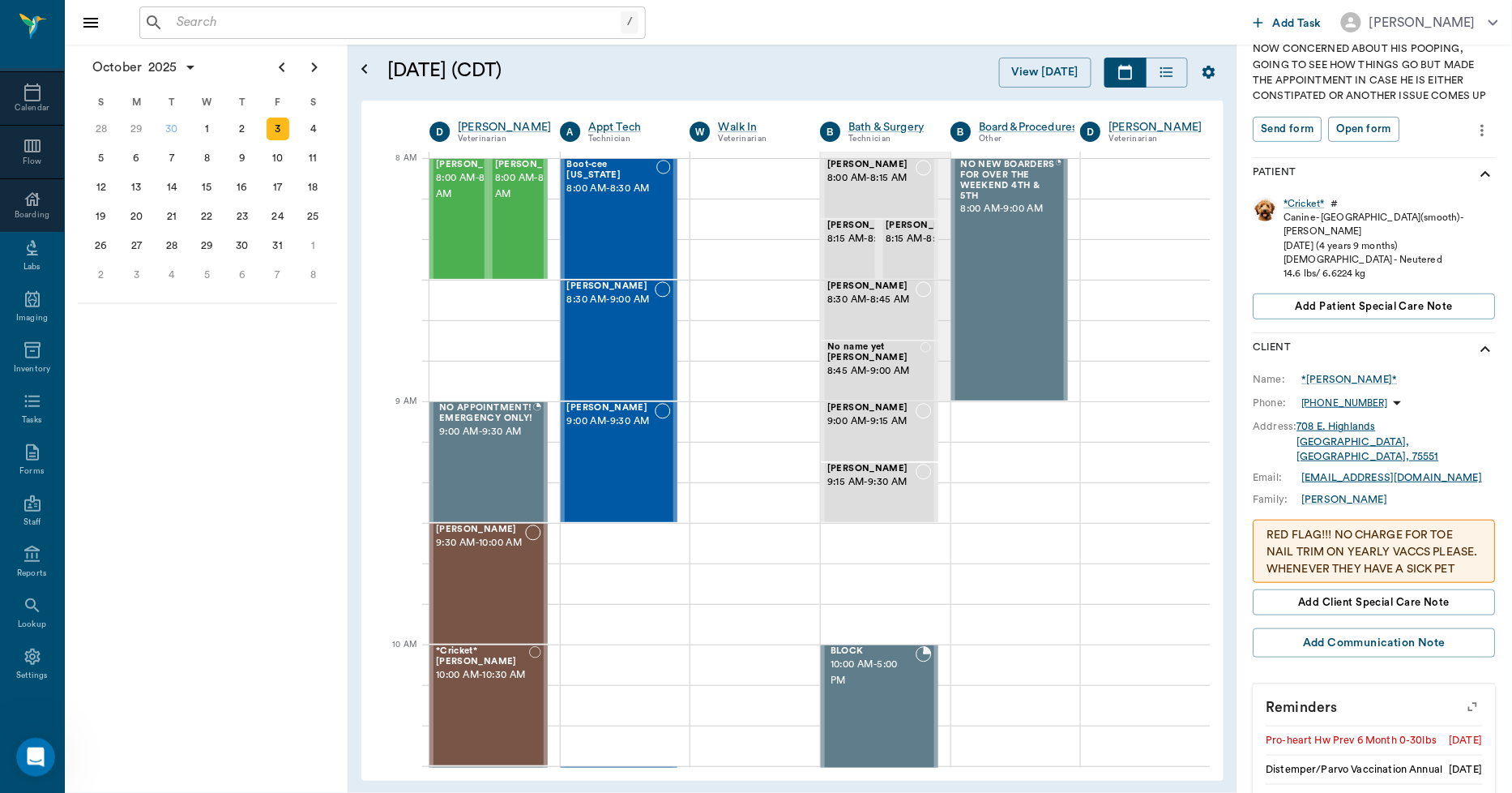
scroll to position [270, 0]
